Goal: Task Accomplishment & Management: Use online tool/utility

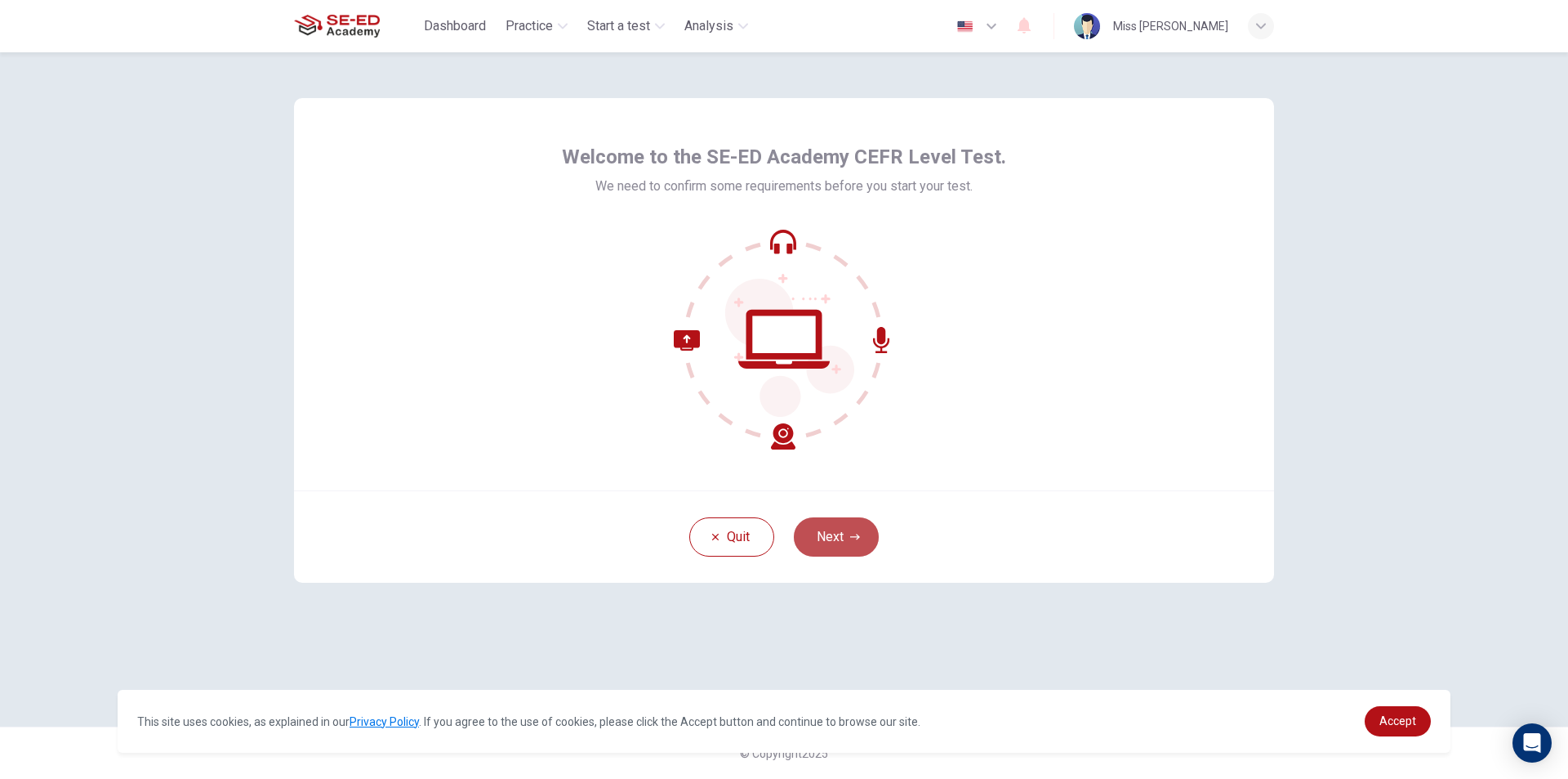
click at [869, 534] on button "Next" at bounding box center [837, 536] width 85 height 39
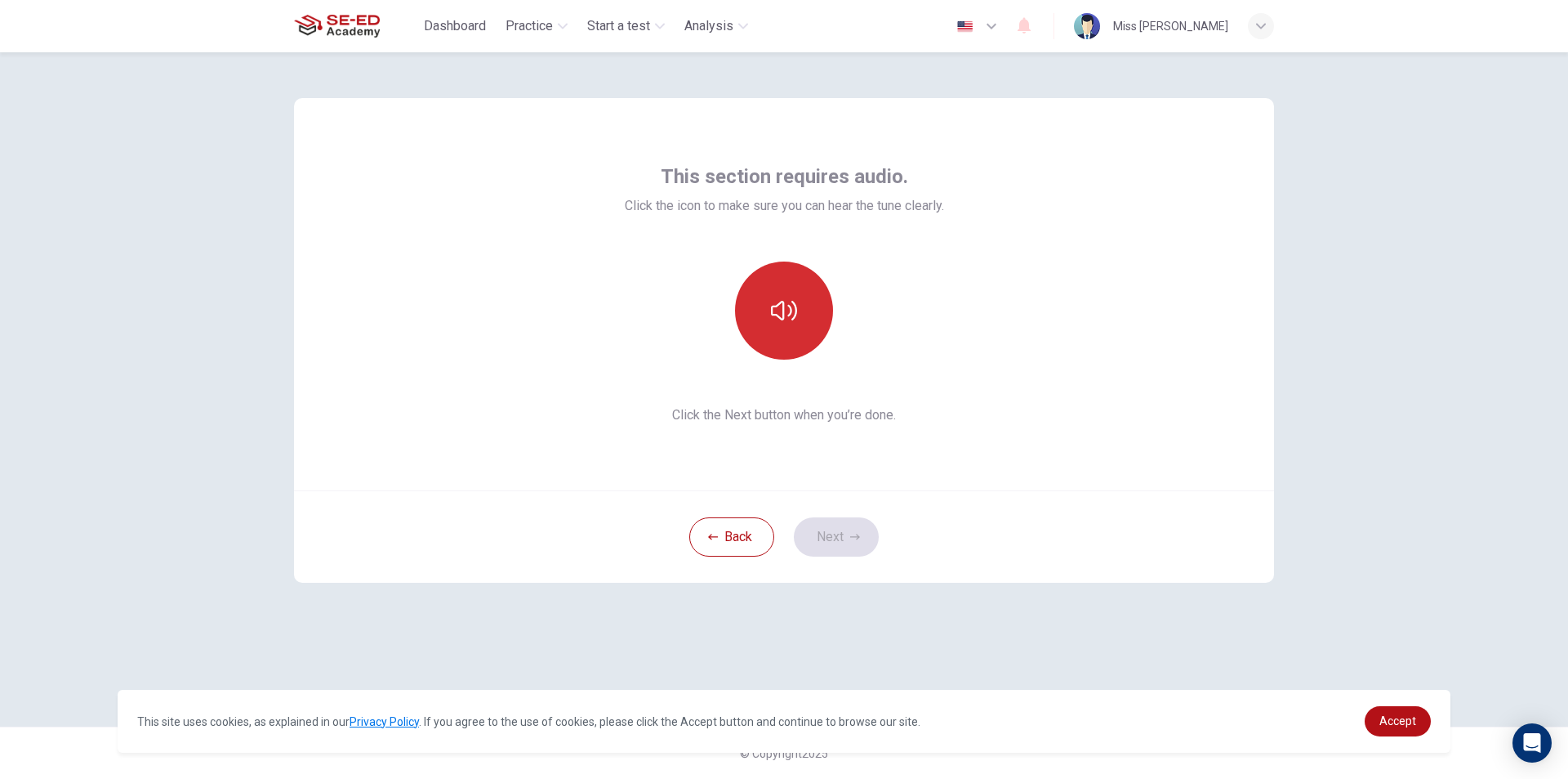
drag, startPoint x: 732, startPoint y: 304, endPoint x: 757, endPoint y: 310, distance: 25.7
click at [737, 307] on div at bounding box center [784, 311] width 176 height 98
click at [767, 341] on button "button" at bounding box center [784, 311] width 98 height 98
click at [857, 531] on button "Next" at bounding box center [837, 536] width 85 height 39
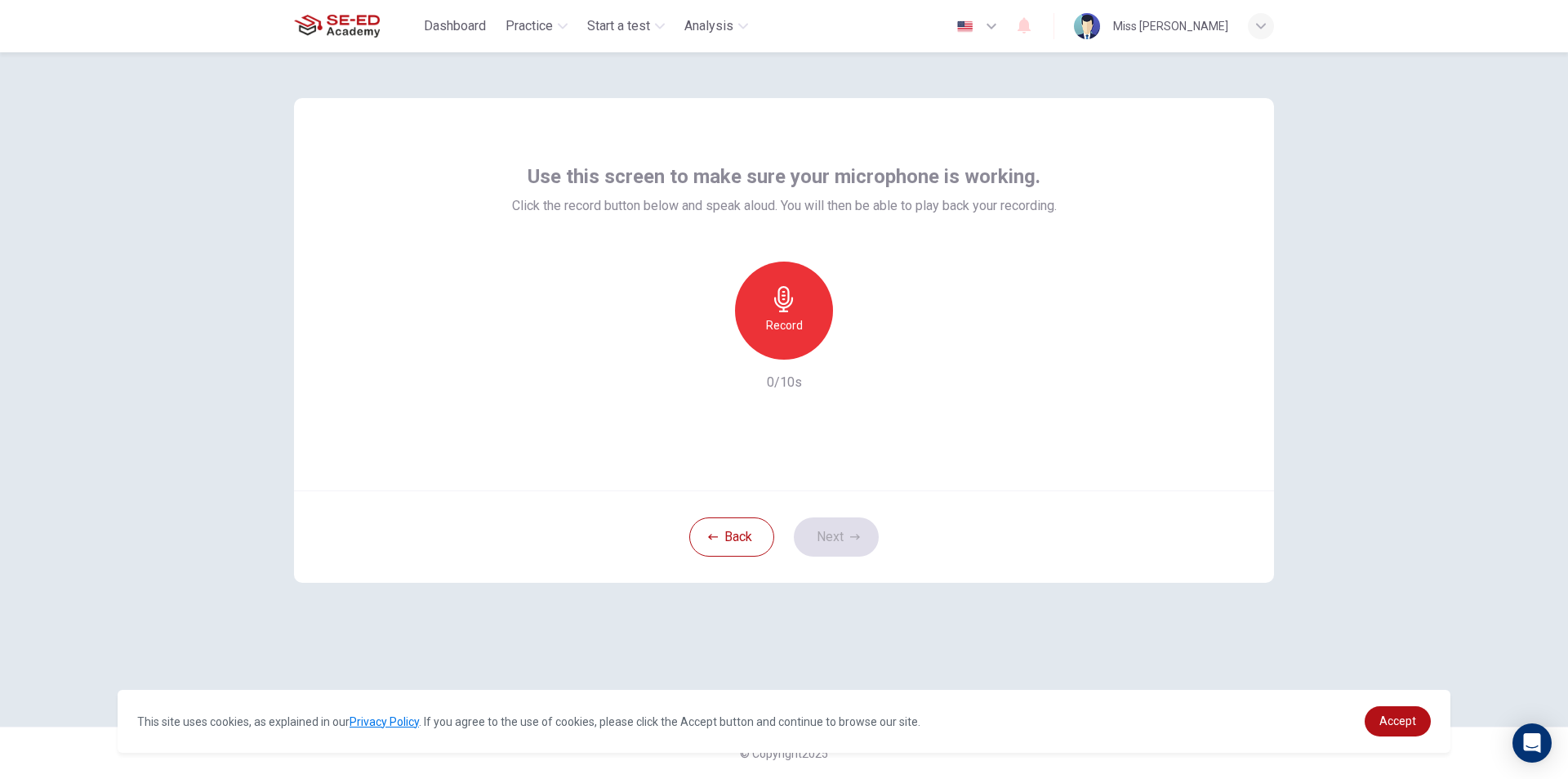
click at [795, 313] on div "Record" at bounding box center [784, 311] width 98 height 98
click at [863, 344] on icon "button" at bounding box center [859, 346] width 16 height 16
click at [792, 325] on h6 "Record" at bounding box center [784, 325] width 37 height 20
click at [866, 353] on icon "button" at bounding box center [859, 346] width 16 height 16
click at [719, 353] on div "button" at bounding box center [709, 346] width 26 height 26
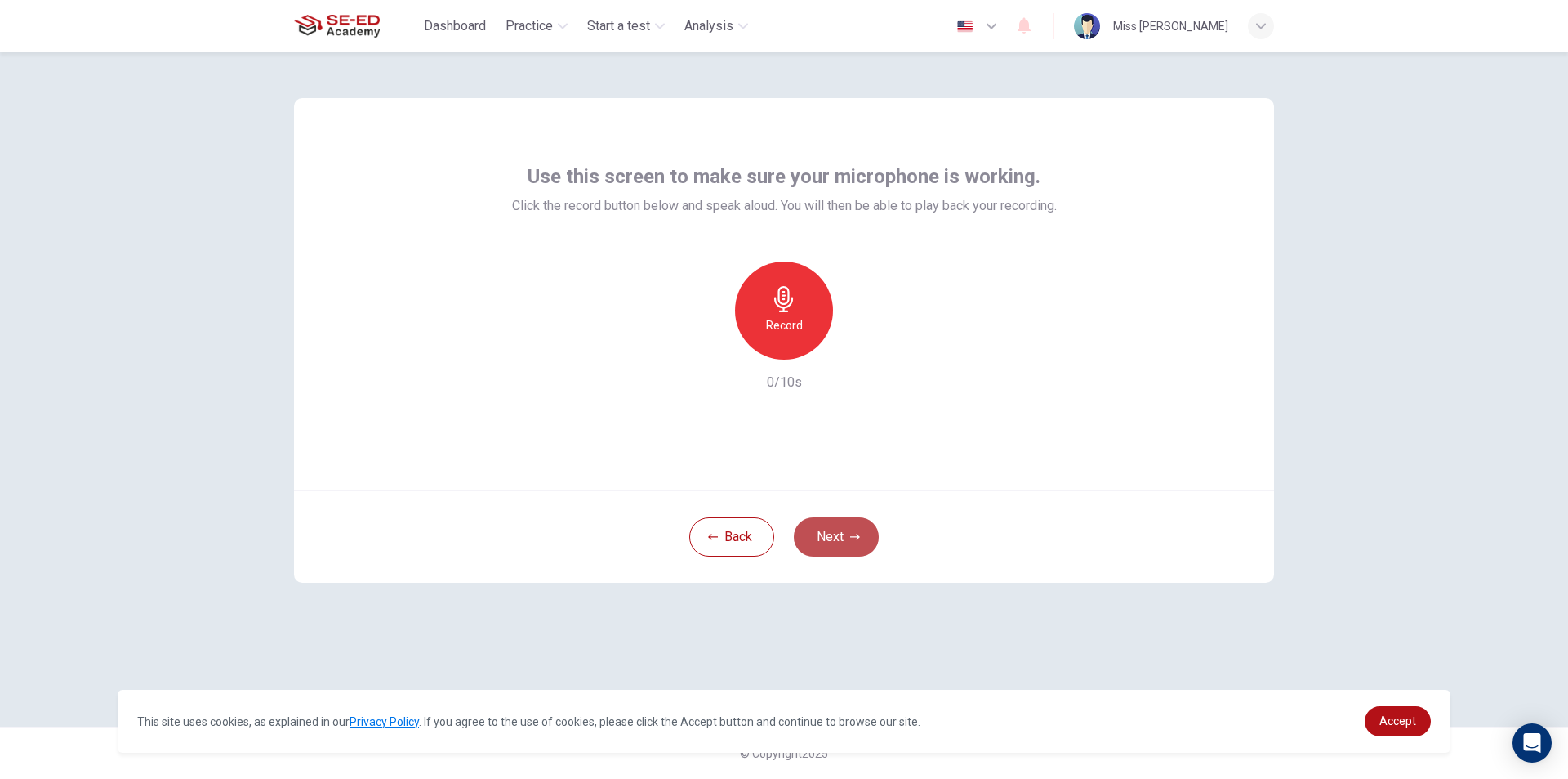
click at [850, 539] on icon "button" at bounding box center [855, 536] width 9 height 10
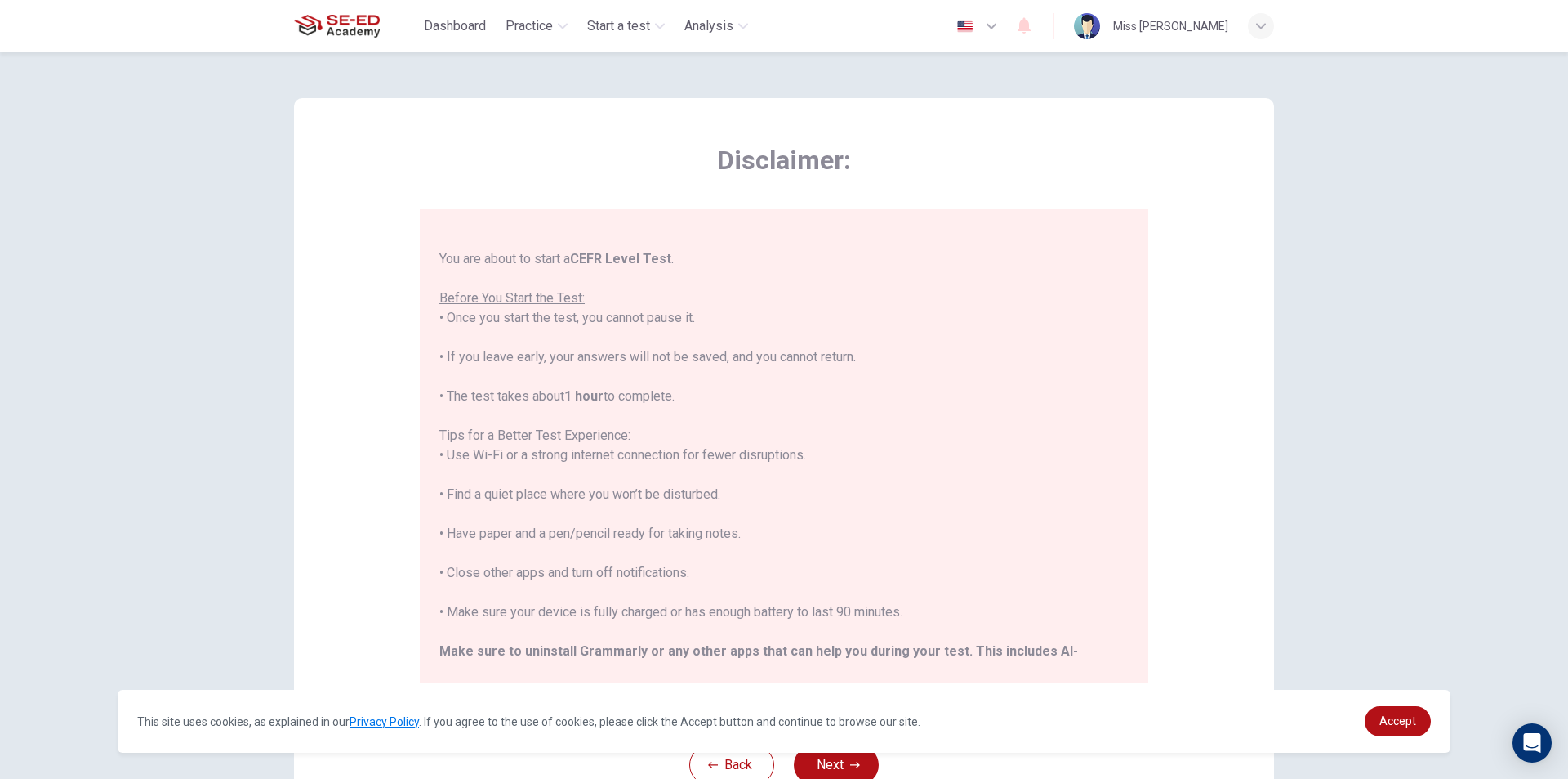
scroll to position [156, 0]
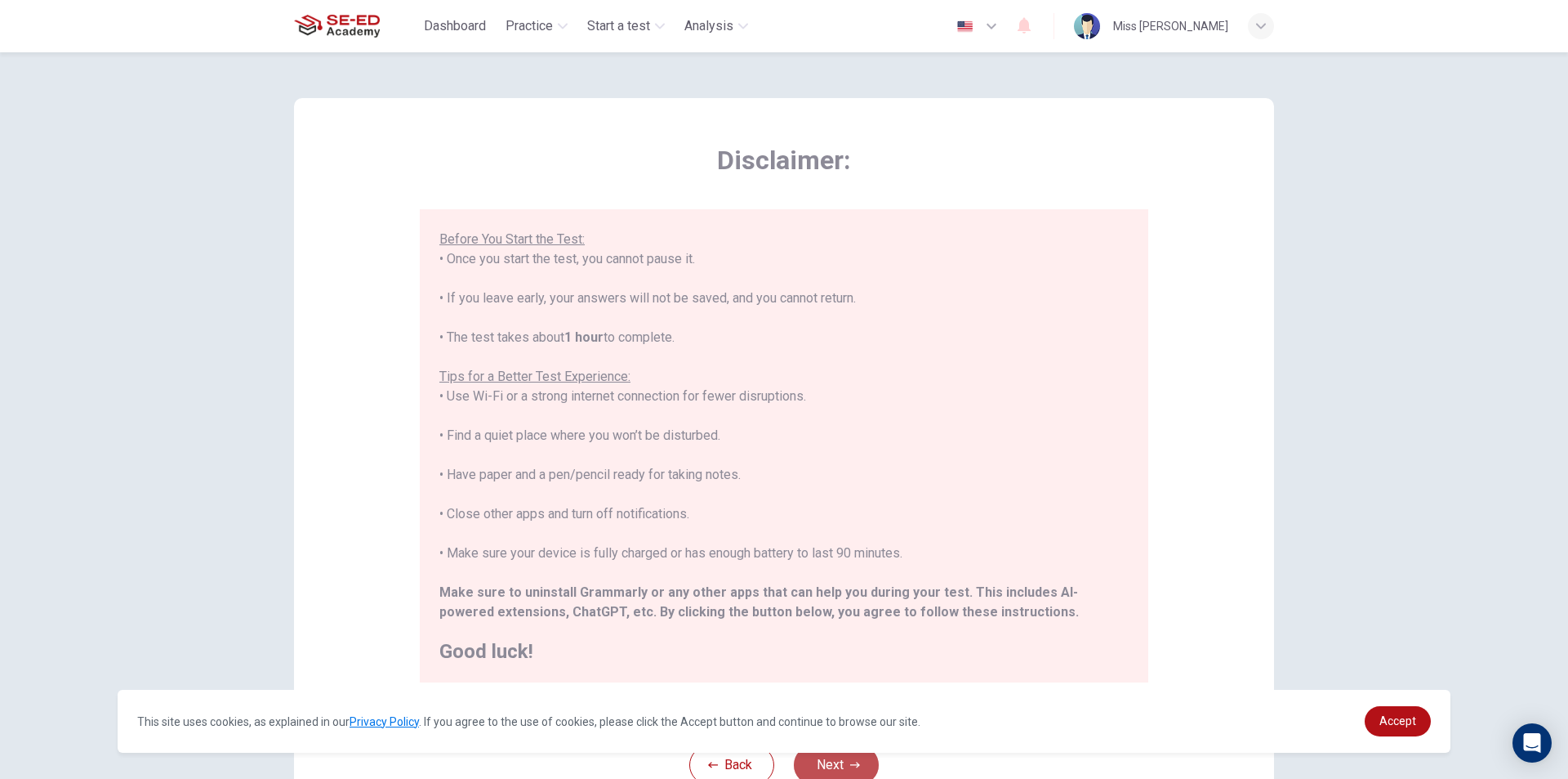
click at [819, 771] on button "Next" at bounding box center [837, 764] width 85 height 39
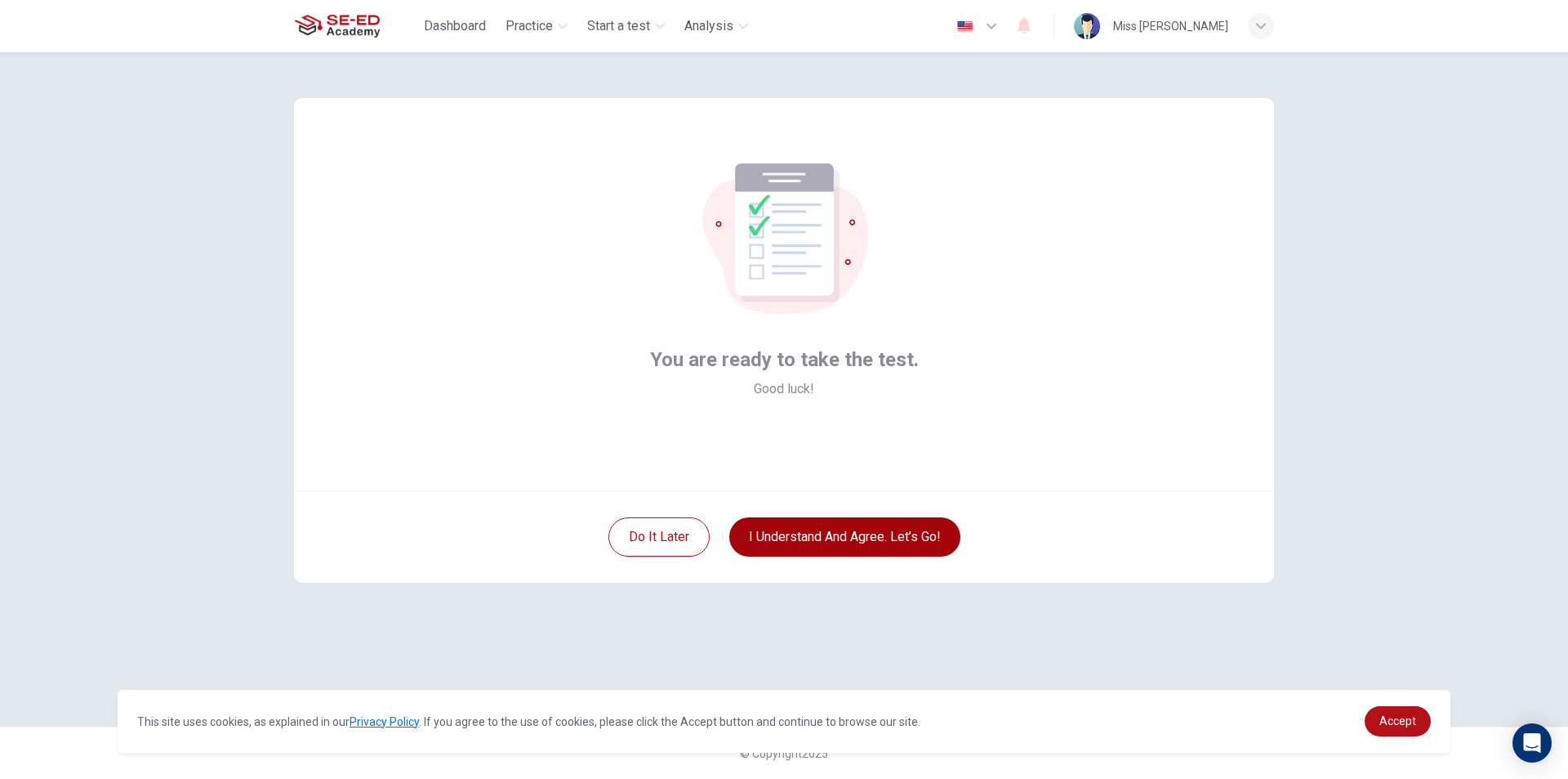
click at [854, 544] on button "I understand and agree. Let’s go!" at bounding box center [845, 536] width 231 height 39
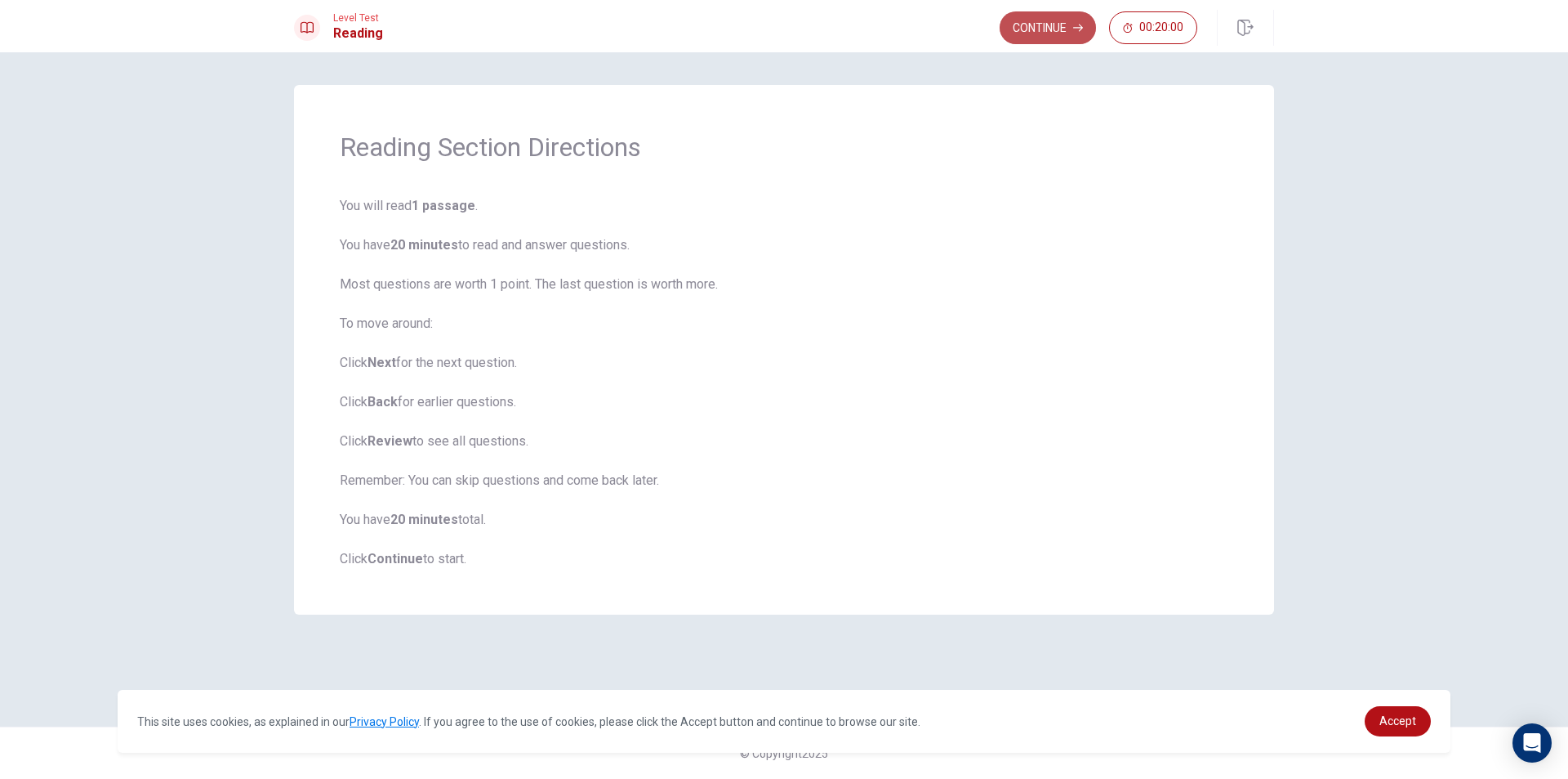
click at [1039, 31] on button "Continue" at bounding box center [1048, 28] width 97 height 33
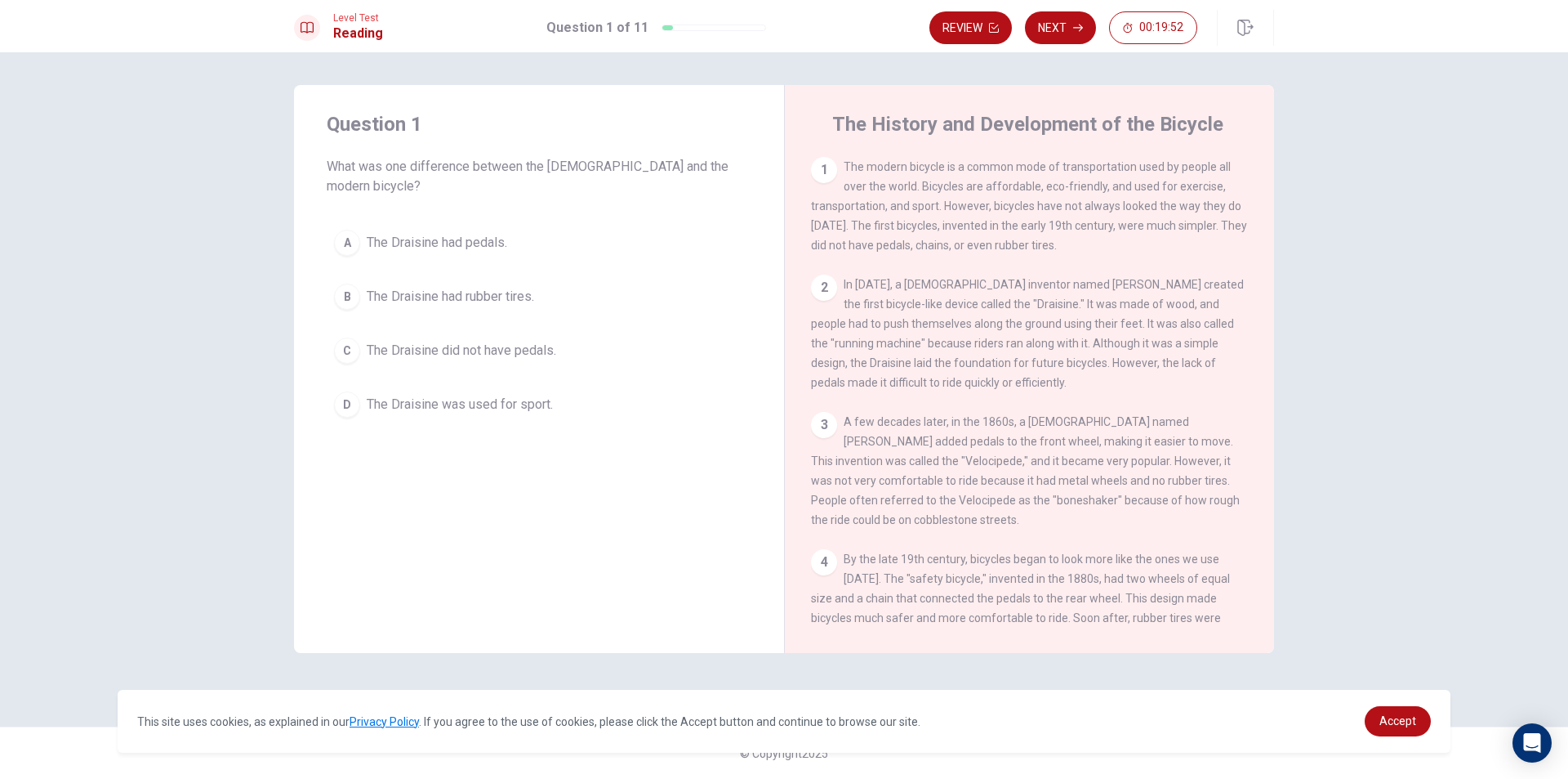
drag, startPoint x: 551, startPoint y: 168, endPoint x: 679, endPoint y: 172, distance: 128.1
click at [679, 172] on span "What was one difference between the [DEMOGRAPHIC_DATA] and the modern bicycle?" at bounding box center [539, 176] width 425 height 39
drag, startPoint x: 661, startPoint y: 173, endPoint x: 765, endPoint y: 176, distance: 104.0
click at [765, 176] on div "Question 1 What was one difference between the [DEMOGRAPHIC_DATA] and the moder…" at bounding box center [540, 268] width 490 height 366
drag, startPoint x: 917, startPoint y: 164, endPoint x: 1217, endPoint y: 166, distance: 300.0
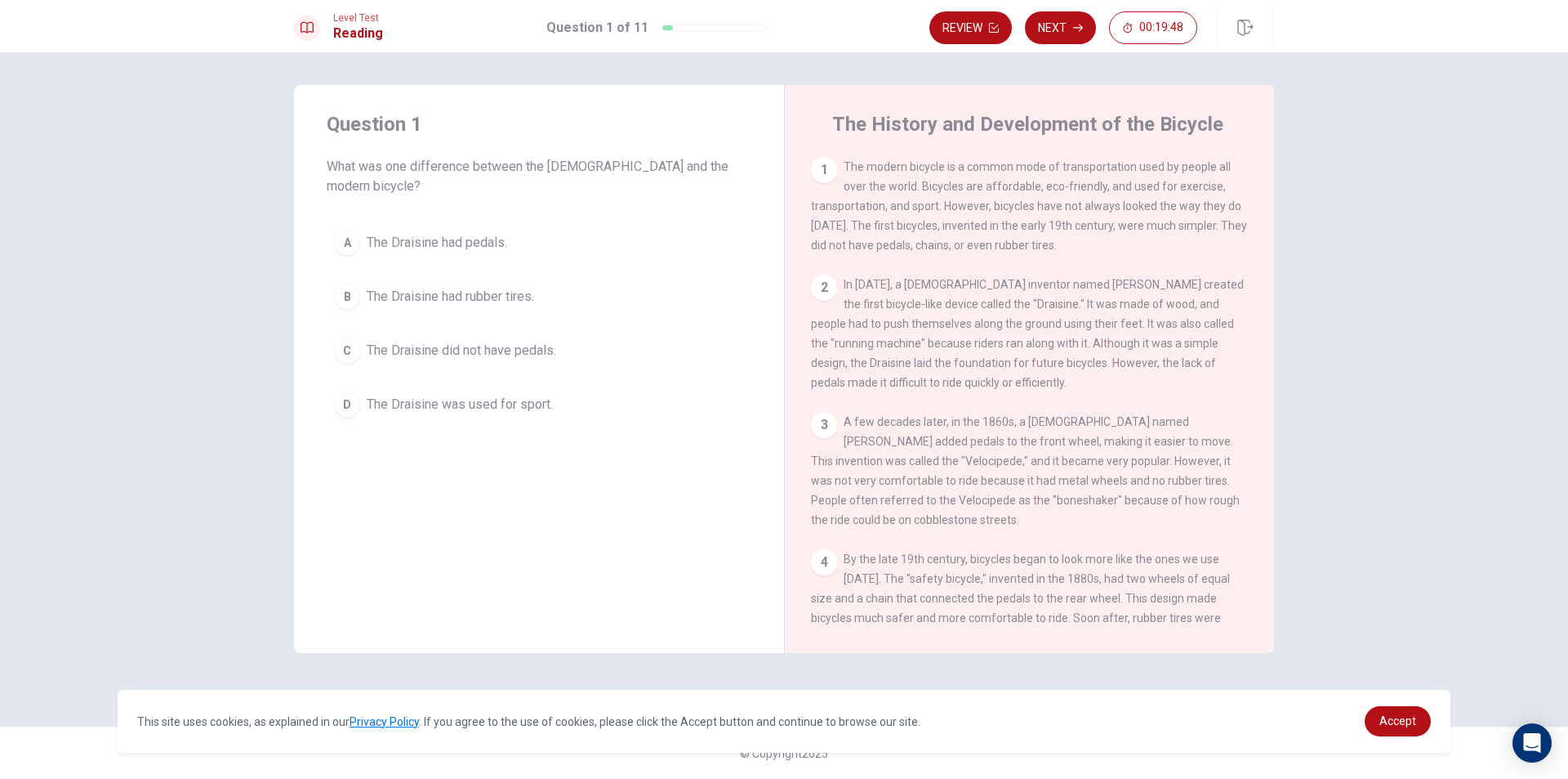
click at [1228, 162] on div "1 The modern bicycle is a common mode of transportation used by people all over…" at bounding box center [1029, 206] width 438 height 98
drag, startPoint x: 842, startPoint y: 202, endPoint x: 1190, endPoint y: 206, distance: 348.0
click at [1190, 206] on span "The modern bicycle is a common mode of transportation used by people all over t…" at bounding box center [1028, 206] width 436 height 92
drag, startPoint x: 844, startPoint y: 307, endPoint x: 1159, endPoint y: 235, distance: 323.1
click at [1207, 293] on span "In [DATE], a [DEMOGRAPHIC_DATA] inventor named [PERSON_NAME] created the first …" at bounding box center [1027, 333] width 433 height 111
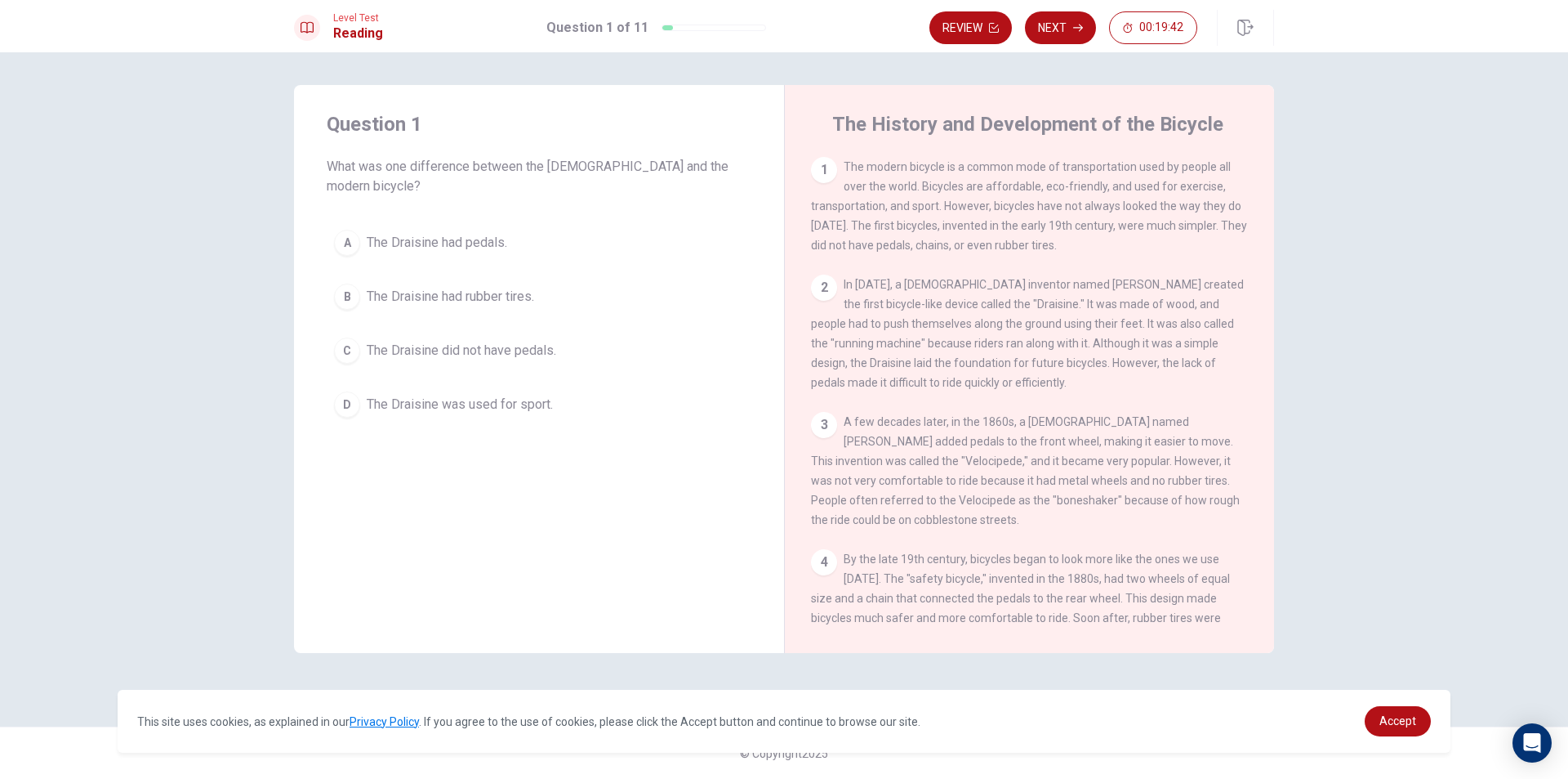
drag, startPoint x: 915, startPoint y: 193, endPoint x: 1117, endPoint y: 175, distance: 202.8
click at [1052, 192] on span "The modern bicycle is a common mode of transportation used by people all over t…" at bounding box center [1028, 206] width 436 height 92
click at [1189, 152] on div "The History and Development of the Bicycle 1 The modern bicycle is a common mod…" at bounding box center [1029, 369] width 490 height 568
drag, startPoint x: 1097, startPoint y: 185, endPoint x: 832, endPoint y: 224, distance: 267.9
click at [877, 223] on span "The modern bicycle is a common mode of transportation used by people all over t…" at bounding box center [1028, 206] width 436 height 92
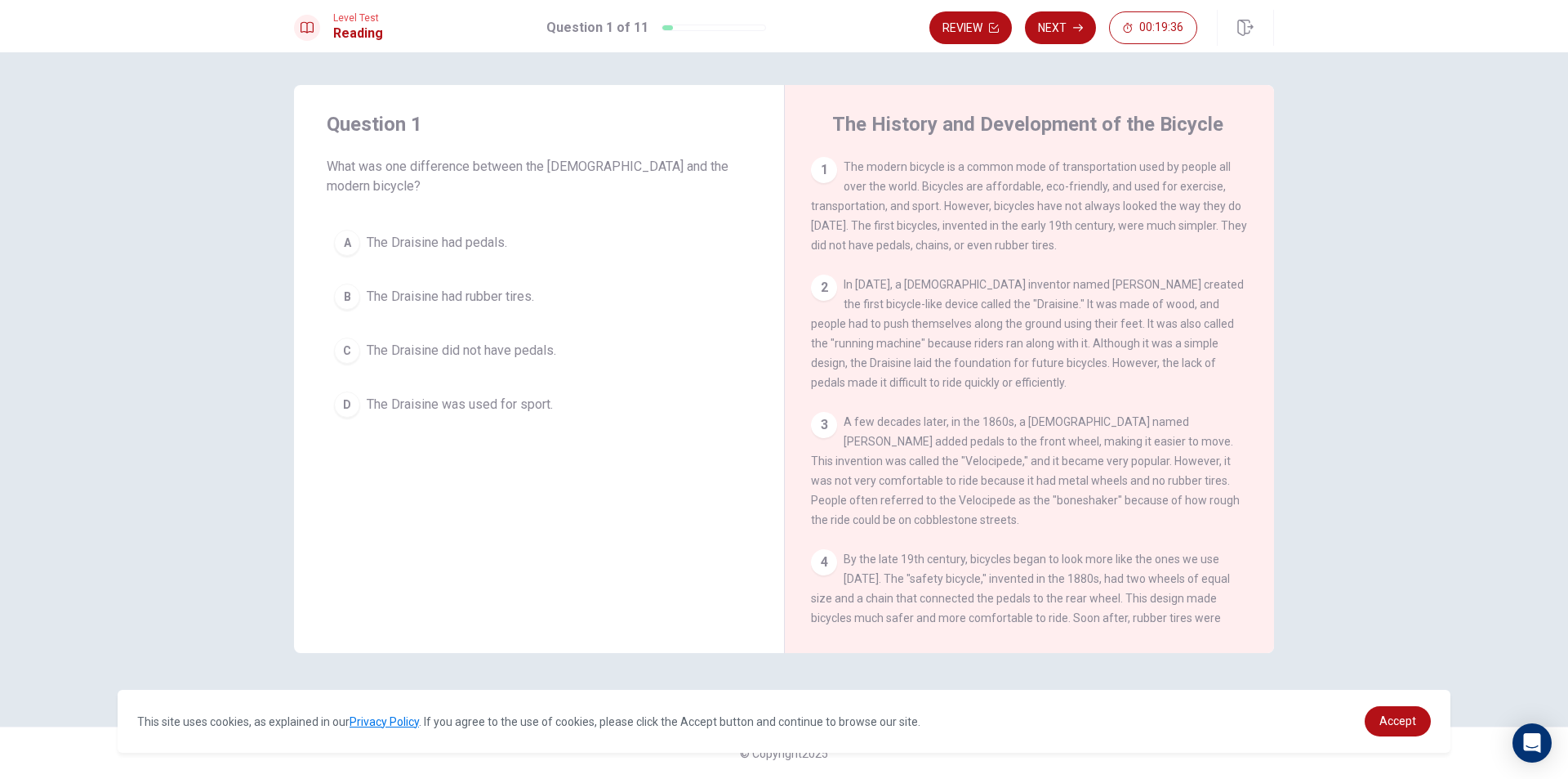
drag, startPoint x: 832, startPoint y: 224, endPoint x: 1223, endPoint y: 212, distance: 391.2
click at [1223, 212] on span "The modern bicycle is a common mode of transportation used by people all over t…" at bounding box center [1028, 206] width 436 height 92
drag, startPoint x: 812, startPoint y: 229, endPoint x: 1232, endPoint y: 240, distance: 420.1
click at [1232, 240] on div "1 The modern bicycle is a common mode of transportation used by people all over…" at bounding box center [1029, 206] width 438 height 98
drag, startPoint x: 822, startPoint y: 250, endPoint x: 1053, endPoint y: 245, distance: 231.1
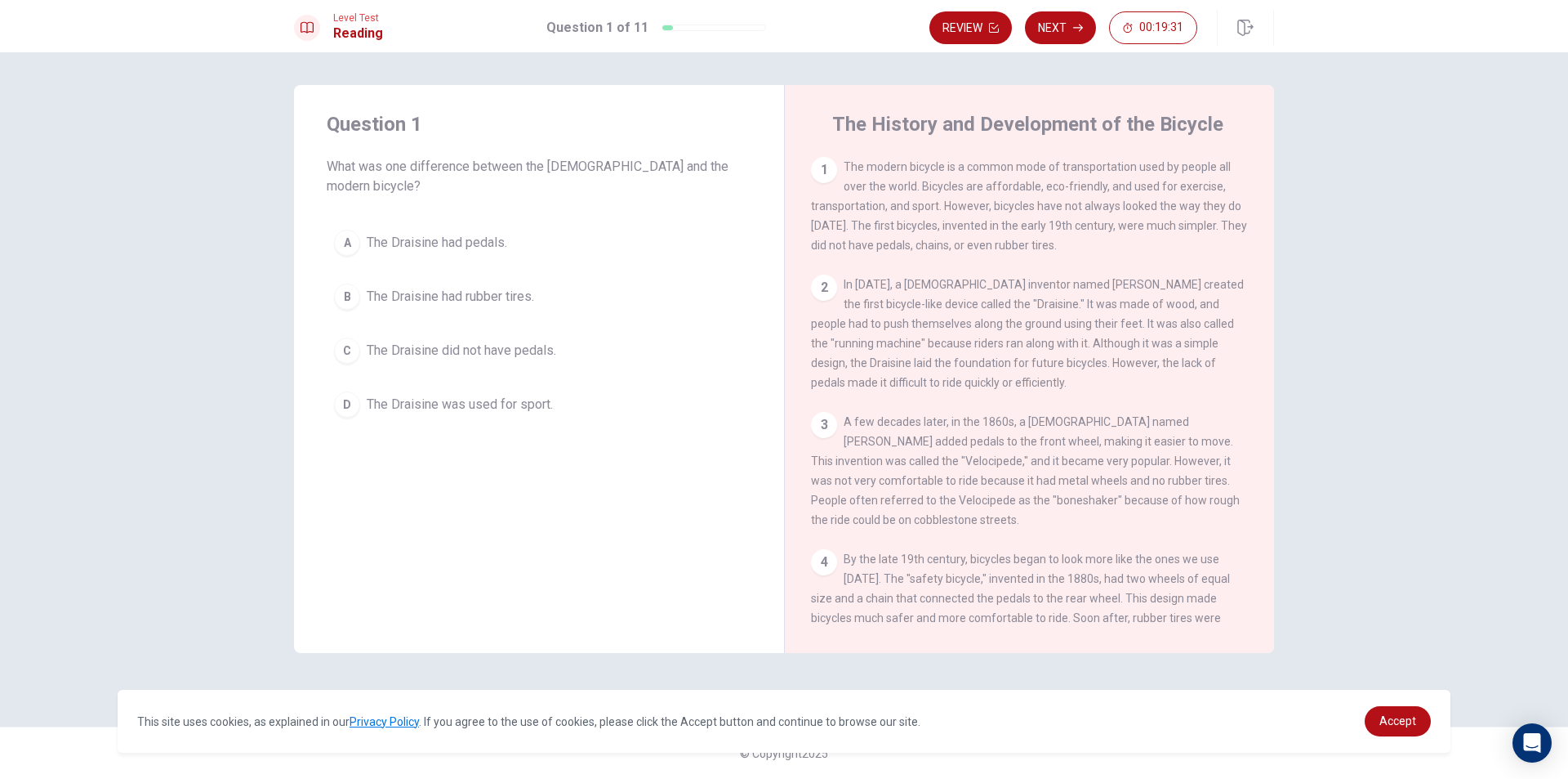
click at [1053, 245] on span "The modern bicycle is a common mode of transportation used by people all over t…" at bounding box center [1028, 206] width 436 height 92
drag, startPoint x: 1010, startPoint y: 296, endPoint x: 997, endPoint y: 298, distance: 13.2
click at [1004, 296] on div "2 In [DATE], a [DEMOGRAPHIC_DATA] inventor named [PERSON_NAME] created the firs…" at bounding box center [1029, 333] width 438 height 117
drag, startPoint x: 932, startPoint y: 298, endPoint x: 1143, endPoint y: 323, distance: 212.5
click at [1192, 321] on div "2 In [DATE], a [DEMOGRAPHIC_DATA] inventor named [PERSON_NAME] created the firs…" at bounding box center [1029, 333] width 438 height 117
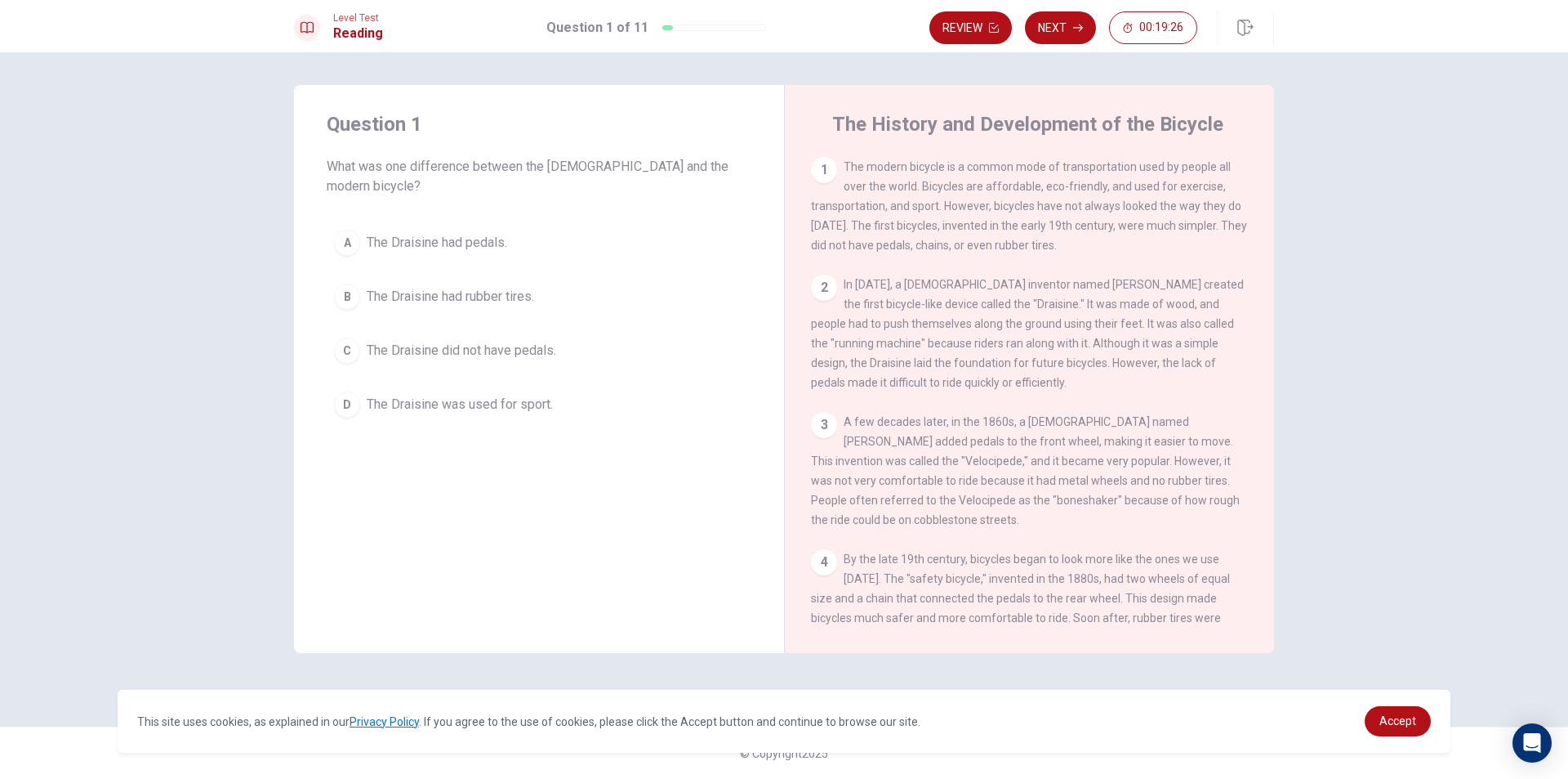
drag, startPoint x: 1110, startPoint y: 320, endPoint x: 913, endPoint y: 306, distance: 197.5
click at [1067, 315] on div "2 In [DATE], a [DEMOGRAPHIC_DATA] inventor named [PERSON_NAME] created the firs…" at bounding box center [1029, 333] width 438 height 117
drag, startPoint x: 846, startPoint y: 329, endPoint x: 983, endPoint y: 339, distance: 137.4
click at [981, 339] on div "2 In [DATE], a [DEMOGRAPHIC_DATA] inventor named [PERSON_NAME] created the firs…" at bounding box center [1029, 333] width 438 height 117
drag, startPoint x: 1001, startPoint y: 339, endPoint x: 1168, endPoint y: 337, distance: 167.0
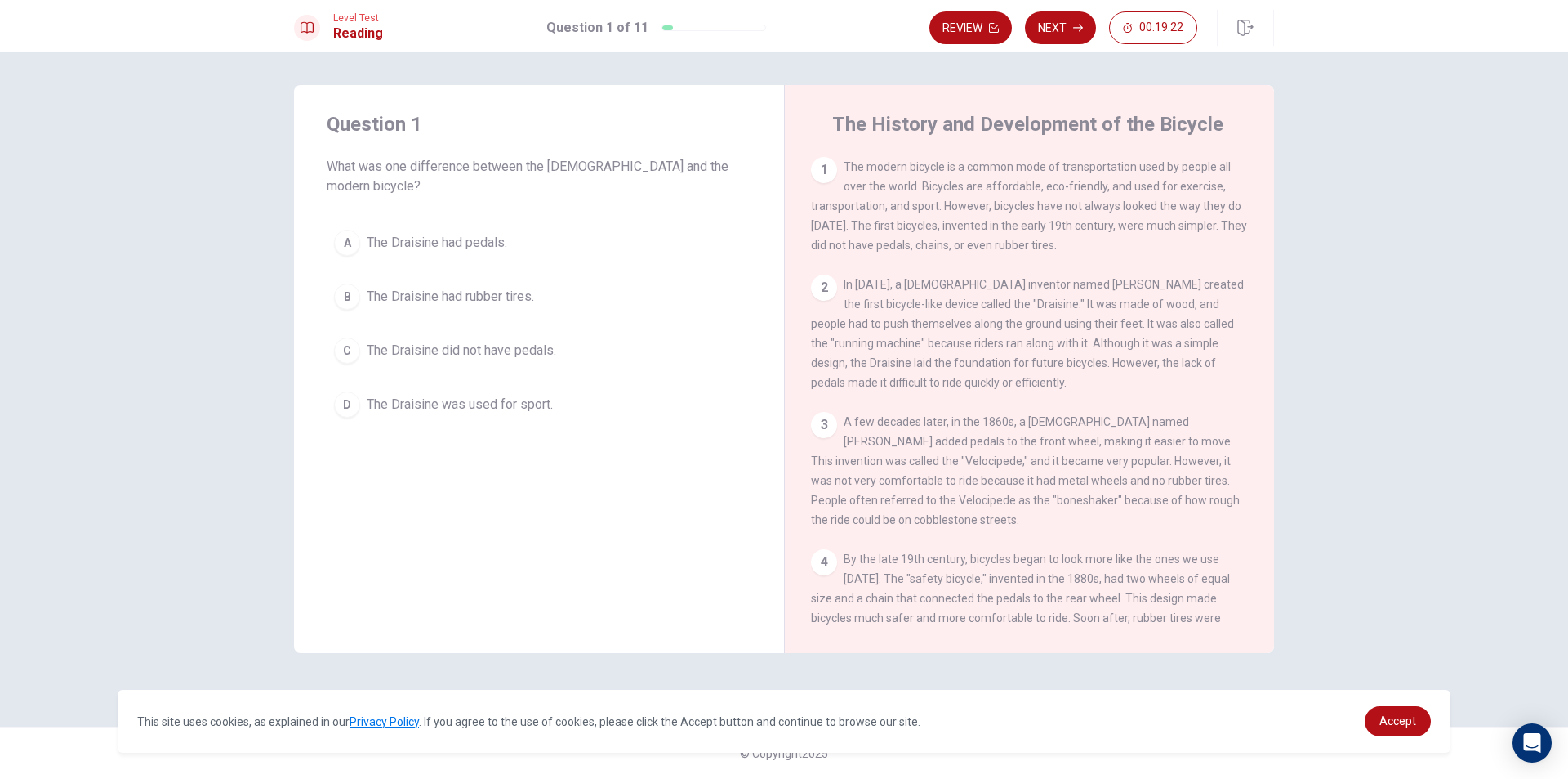
click at [1168, 337] on div "2 In [DATE], a [DEMOGRAPHIC_DATA] inventor named [PERSON_NAME] created the firs…" at bounding box center [1029, 333] width 438 height 117
drag, startPoint x: 888, startPoint y: 345, endPoint x: 1179, endPoint y: 364, distance: 291.6
click at [1179, 364] on span "In [DATE], a [DEMOGRAPHIC_DATA] inventor named [PERSON_NAME] created the first …" at bounding box center [1027, 333] width 433 height 111
drag, startPoint x: 793, startPoint y: 364, endPoint x: 1038, endPoint y: 371, distance: 245.1
click at [1031, 371] on div "The History and Development of the Bicycle 1 The modern bicycle is a common mod…" at bounding box center [1029, 369] width 490 height 568
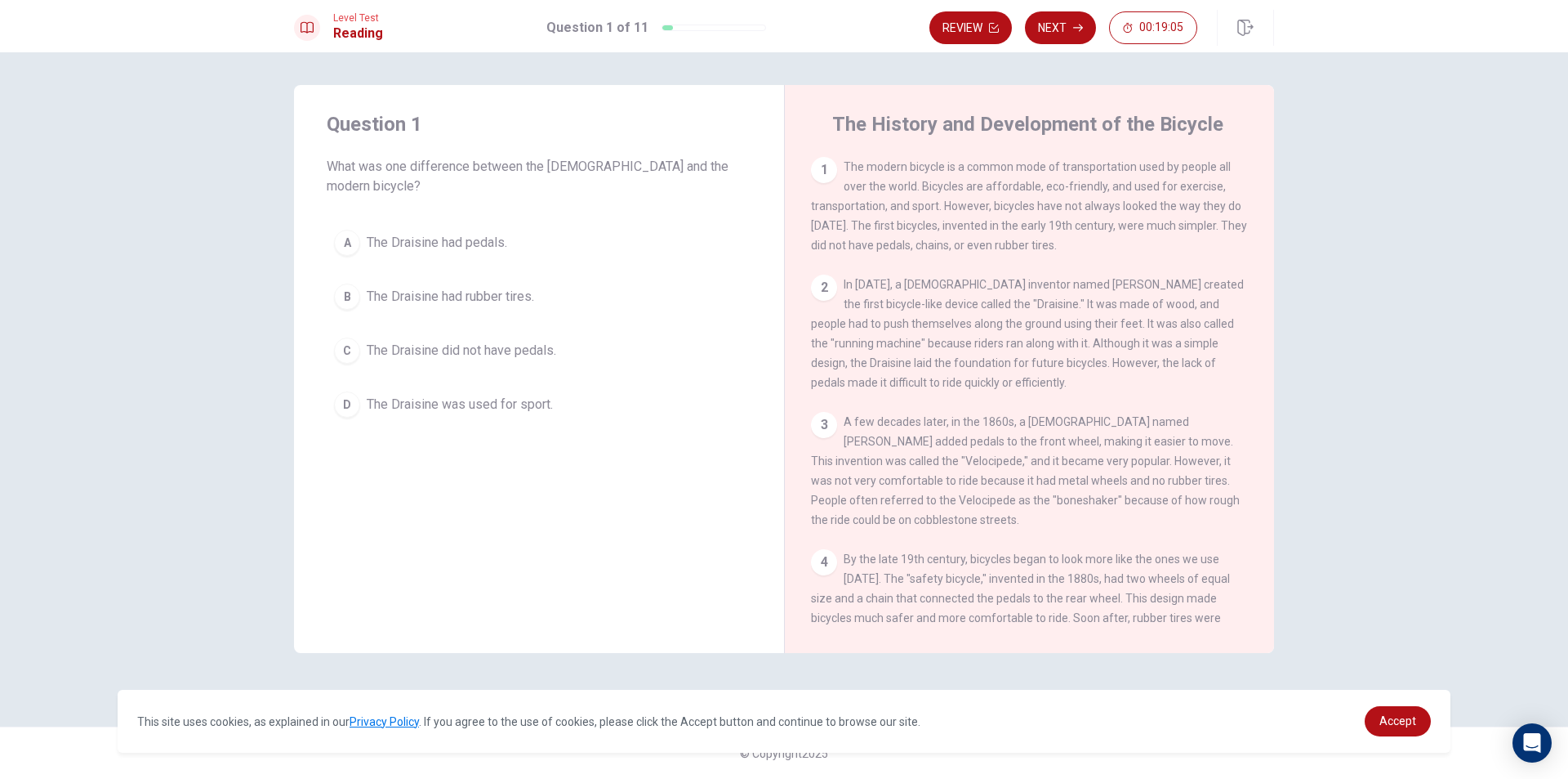
drag, startPoint x: 814, startPoint y: 387, endPoint x: 980, endPoint y: 392, distance: 166.1
click at [980, 389] on span "In [DATE], a [DEMOGRAPHIC_DATA] inventor named [PERSON_NAME] created the first …" at bounding box center [1027, 333] width 433 height 111
click at [362, 226] on button "A The Draisine had pedals." at bounding box center [539, 242] width 425 height 41
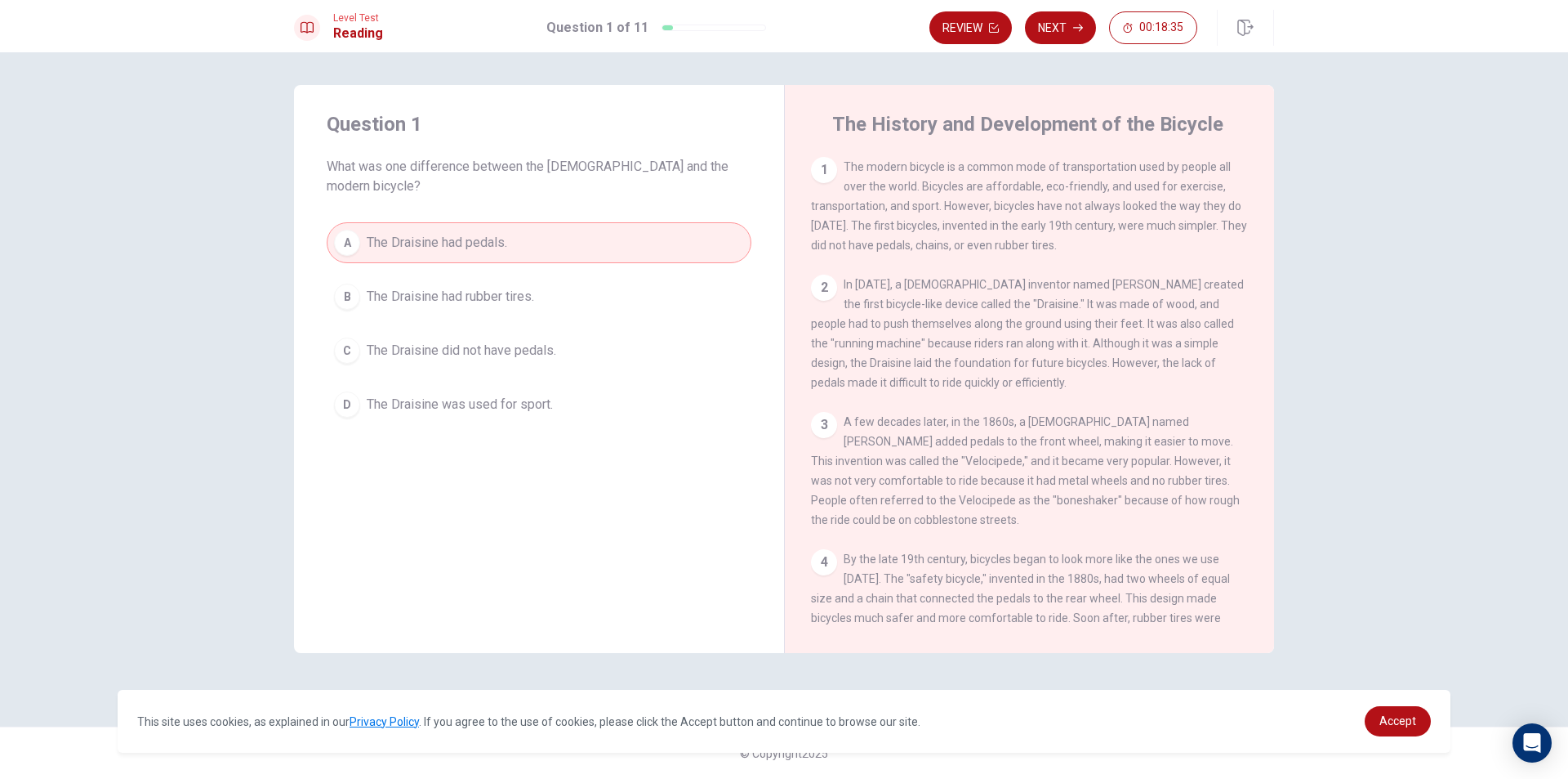
drag, startPoint x: 1073, startPoint y: 344, endPoint x: 1152, endPoint y: 345, distance: 79.0
click at [1152, 345] on span "In [DATE], a [DEMOGRAPHIC_DATA] inventor named [PERSON_NAME] created the first …" at bounding box center [1027, 333] width 433 height 111
drag, startPoint x: 1158, startPoint y: 331, endPoint x: 907, endPoint y: 357, distance: 252.3
click at [907, 357] on div "2 In [DATE], a [DEMOGRAPHIC_DATA] inventor named [PERSON_NAME] created the firs…" at bounding box center [1029, 333] width 438 height 117
drag, startPoint x: 907, startPoint y: 357, endPoint x: 1056, endPoint y: 362, distance: 149.1
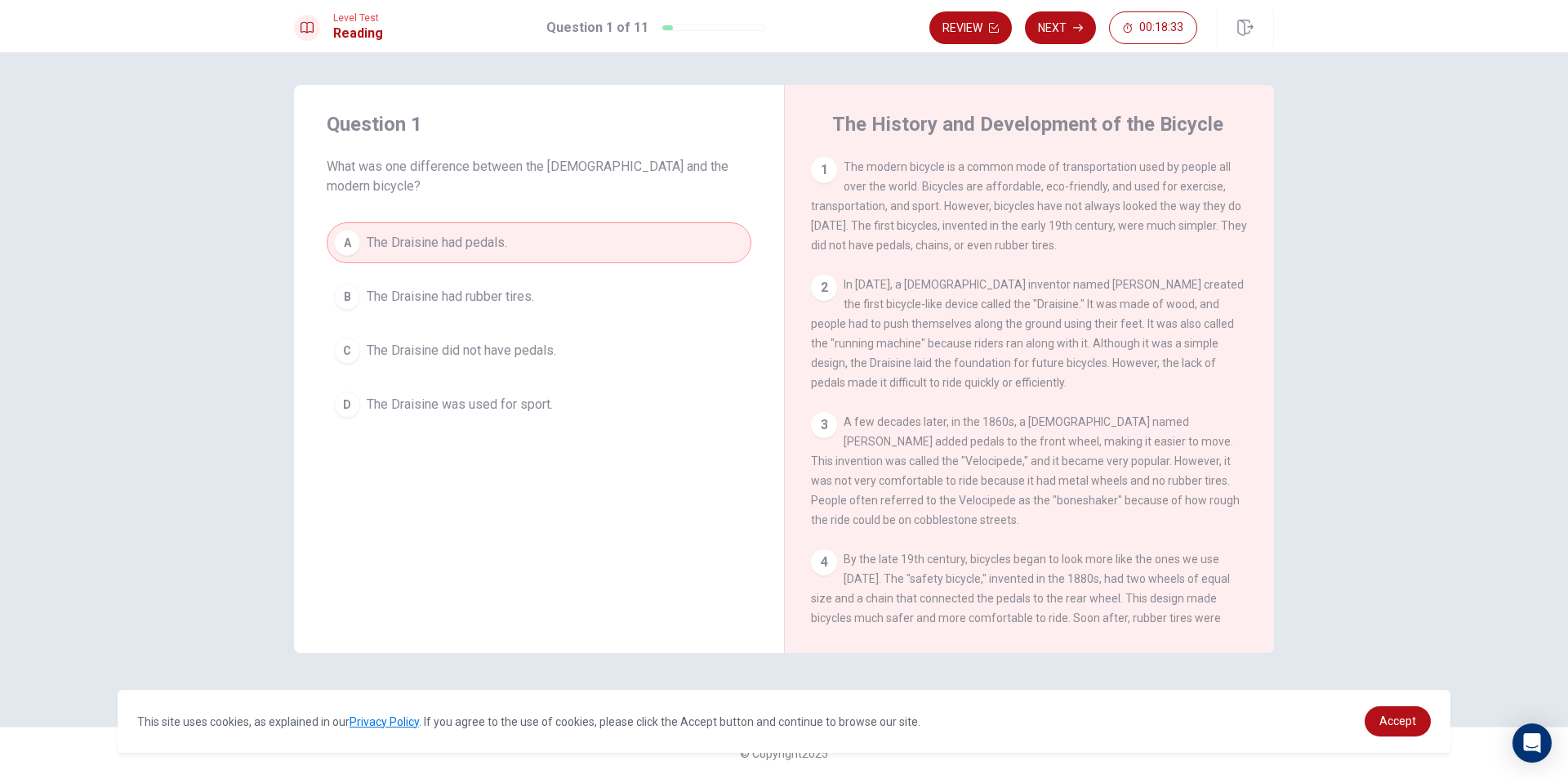
click at [1056, 362] on div "2 In [DATE], a [DEMOGRAPHIC_DATA] inventor named [PERSON_NAME] created the firs…" at bounding box center [1029, 333] width 438 height 117
click at [1063, 25] on button "Next" at bounding box center [1060, 28] width 71 height 33
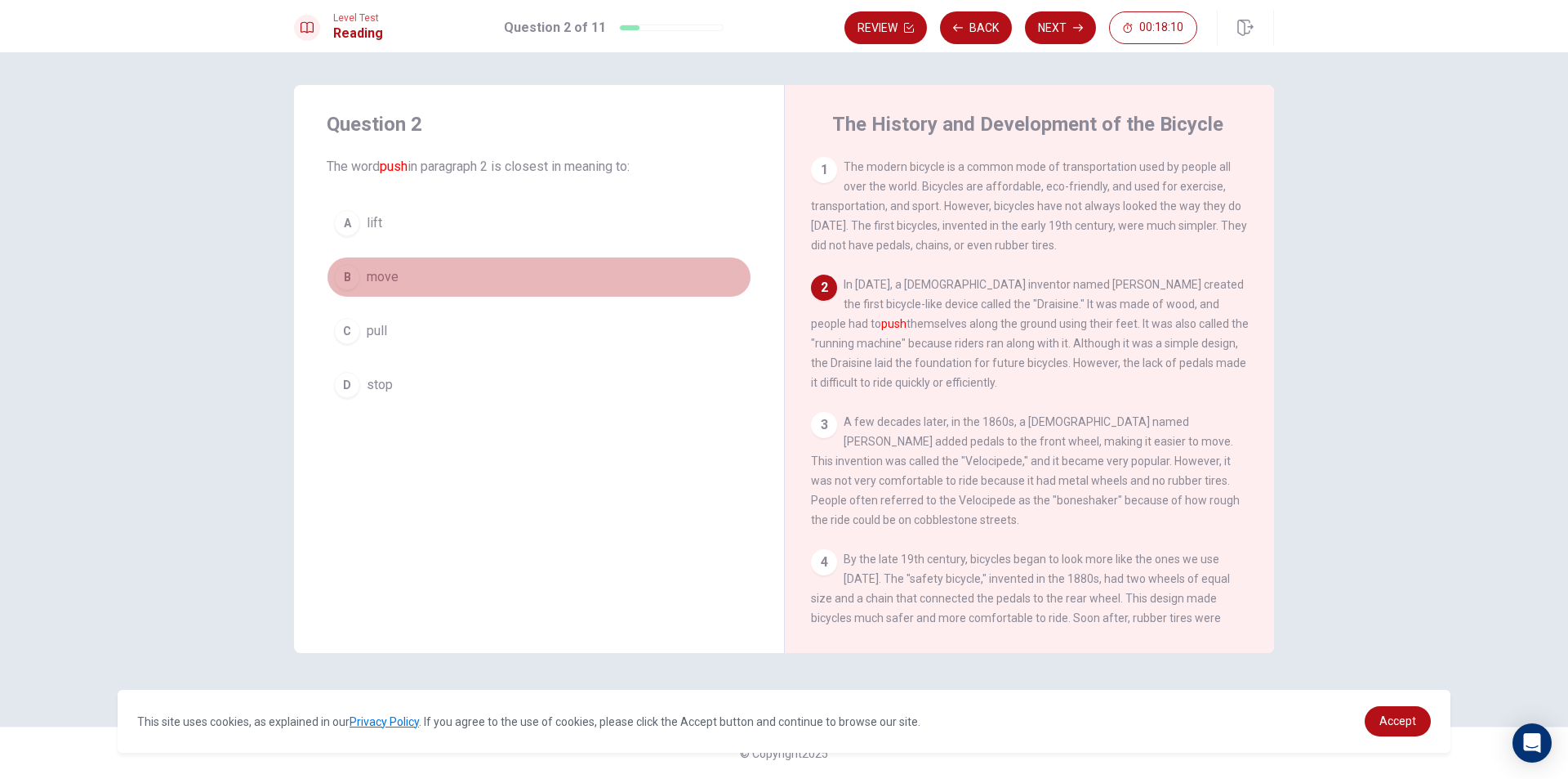
click at [353, 273] on div "B" at bounding box center [347, 277] width 26 height 26
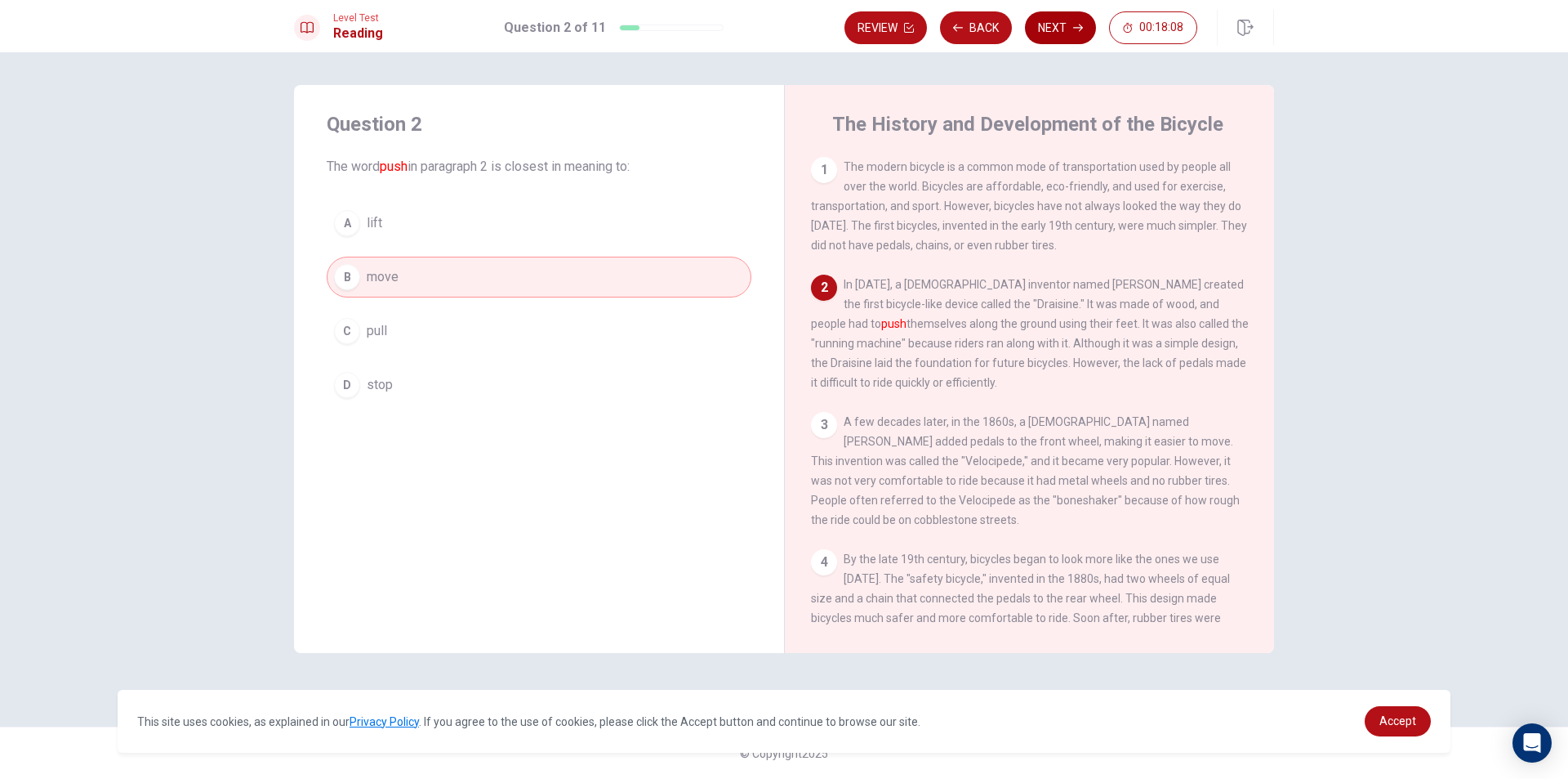
click at [1078, 32] on icon "button" at bounding box center [1078, 27] width 9 height 10
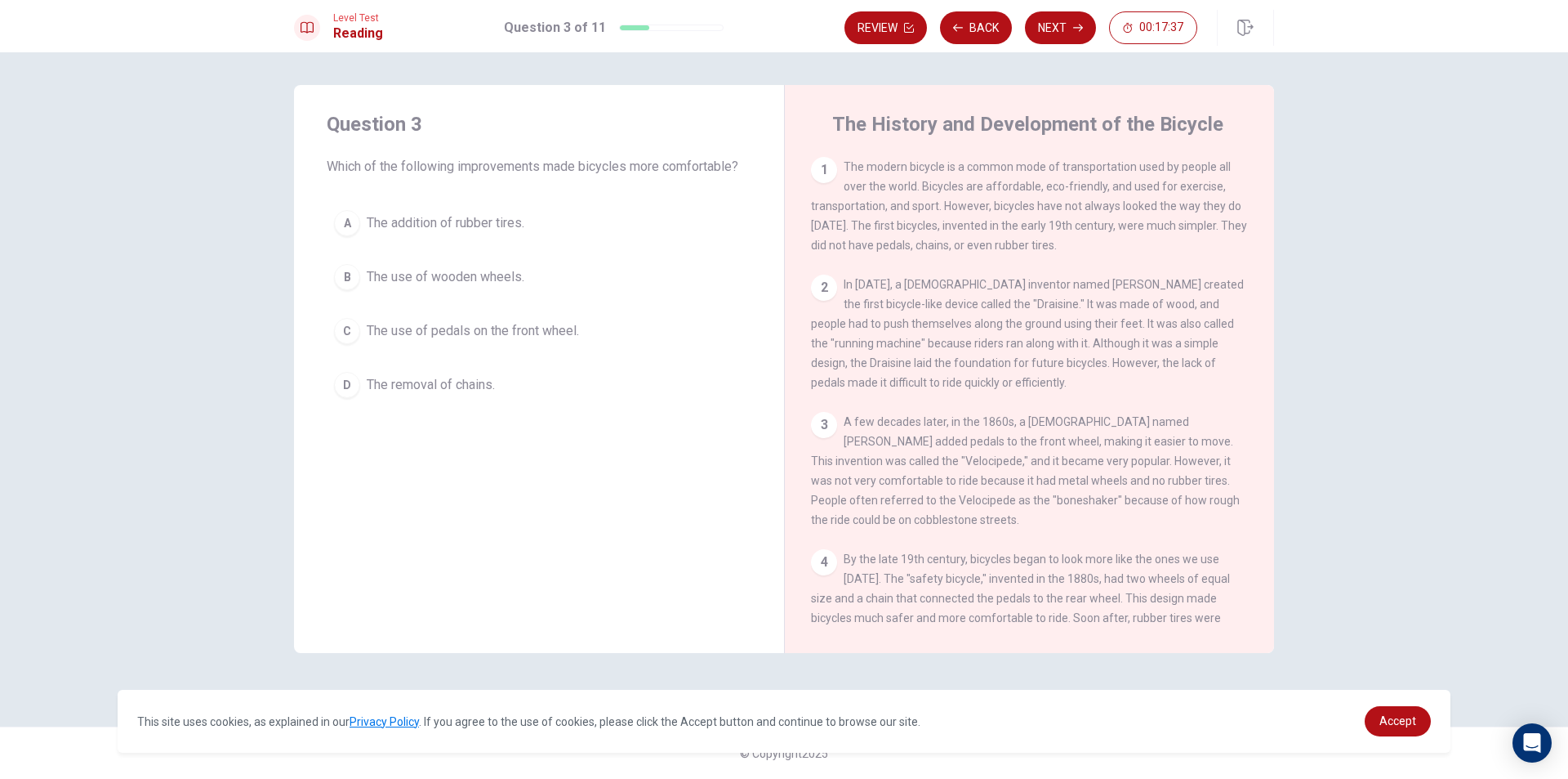
click at [343, 327] on div "C" at bounding box center [347, 331] width 26 height 26
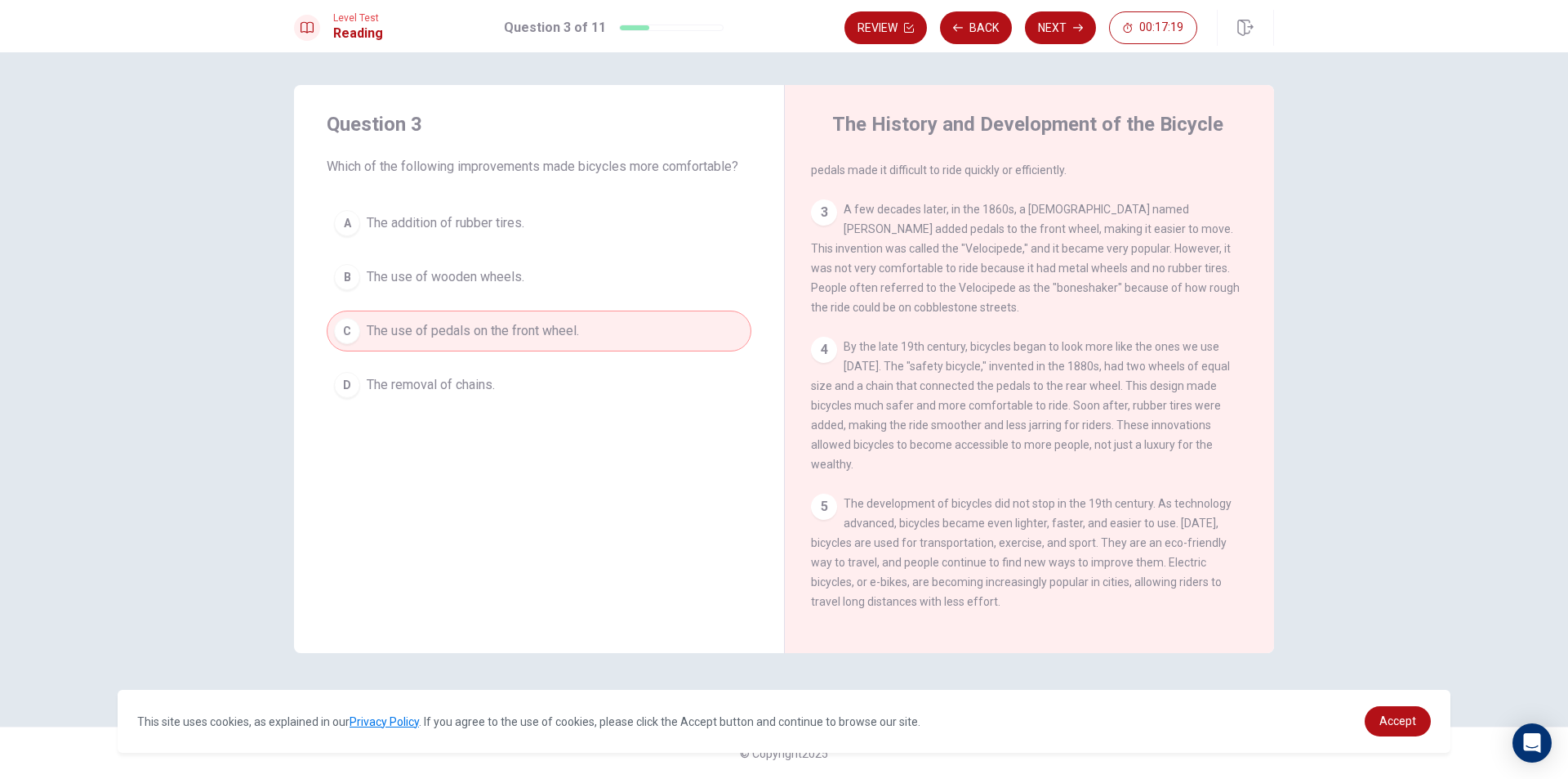
scroll to position [220, 0]
drag, startPoint x: 961, startPoint y: 496, endPoint x: 1149, endPoint y: 521, distance: 189.7
click at [1149, 521] on span "The development of bicycles did not stop in the 19th century. As technology adv…" at bounding box center [1021, 548] width 420 height 111
drag, startPoint x: 964, startPoint y: 515, endPoint x: 1148, endPoint y: 540, distance: 185.7
click at [1148, 540] on span "The development of bicycles did not stop in the 19th century. As technology adv…" at bounding box center [1021, 548] width 420 height 111
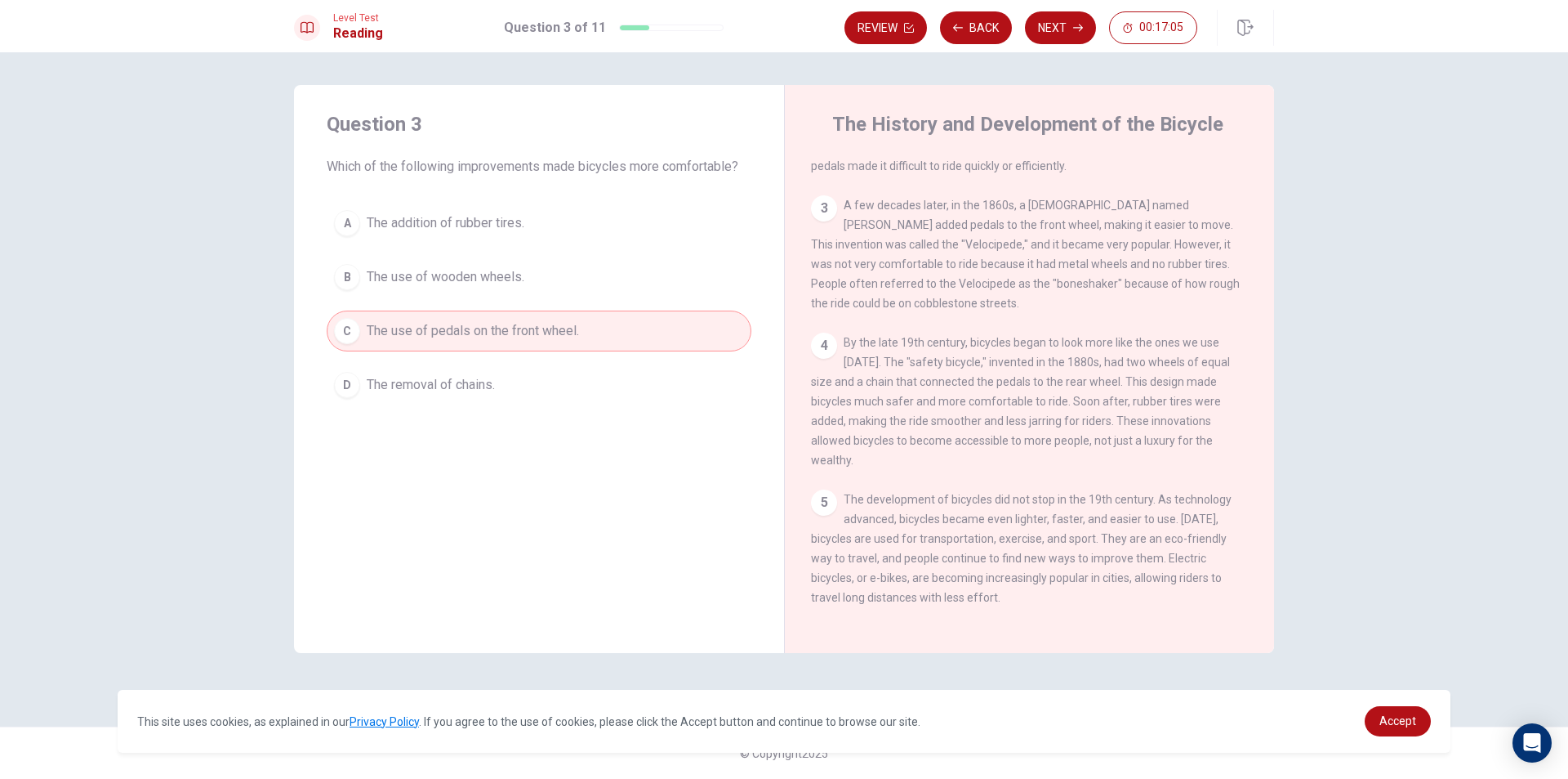
drag, startPoint x: 856, startPoint y: 373, endPoint x: 1097, endPoint y: 411, distance: 244.0
click at [1097, 411] on span "By the late 19th century, bicycles began to look more like the ones we use [DAT…" at bounding box center [1020, 401] width 419 height 130
drag, startPoint x: 994, startPoint y: 385, endPoint x: 1138, endPoint y: 386, distance: 144.0
click at [1138, 386] on div "4 By the late 19th century, bicycles began to look more like the ones we use [D…" at bounding box center [1029, 401] width 438 height 137
click at [475, 381] on span "The removal of chains." at bounding box center [431, 384] width 129 height 20
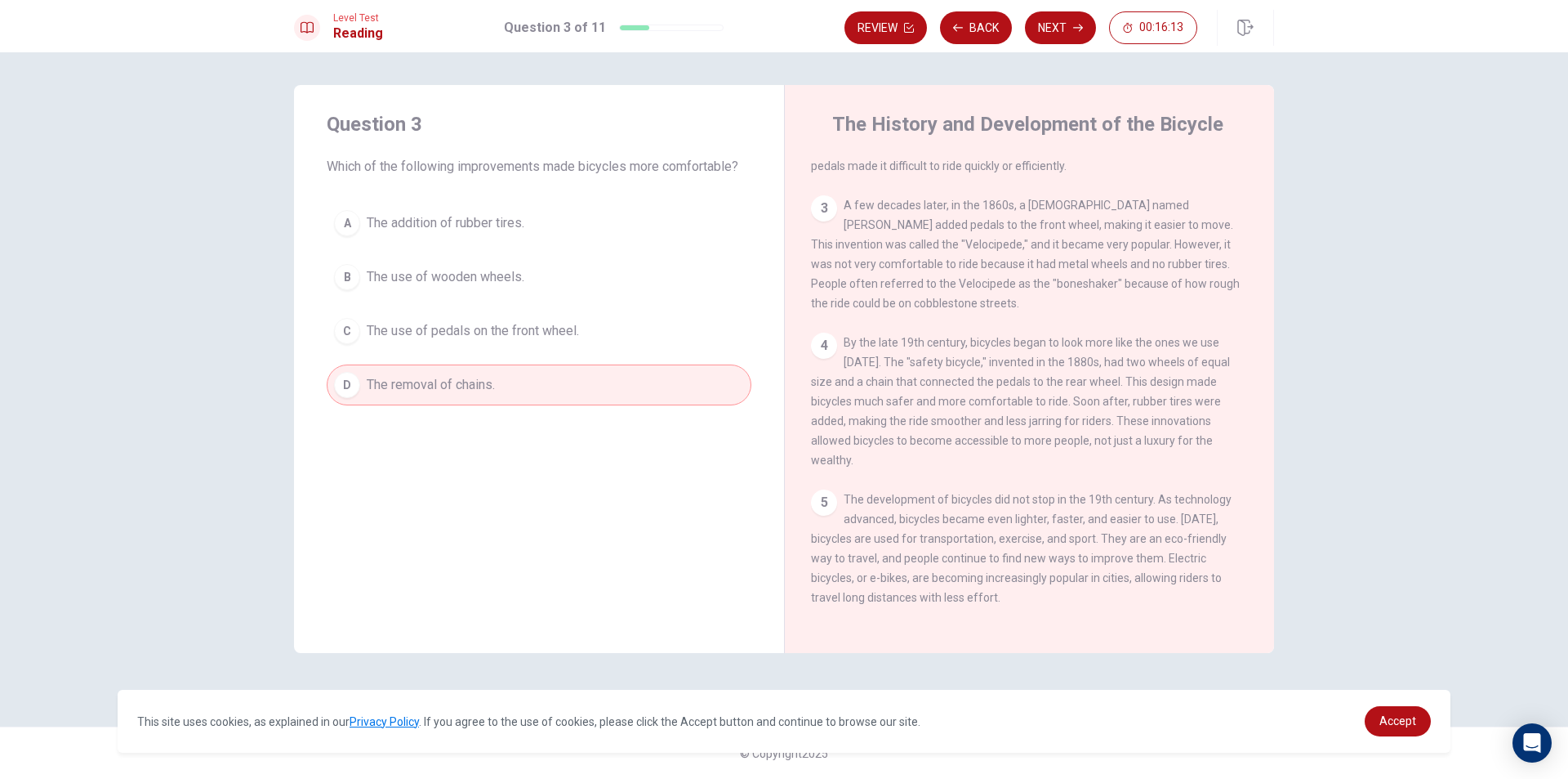
click at [461, 265] on button "B The use of wooden wheels." at bounding box center [539, 276] width 425 height 41
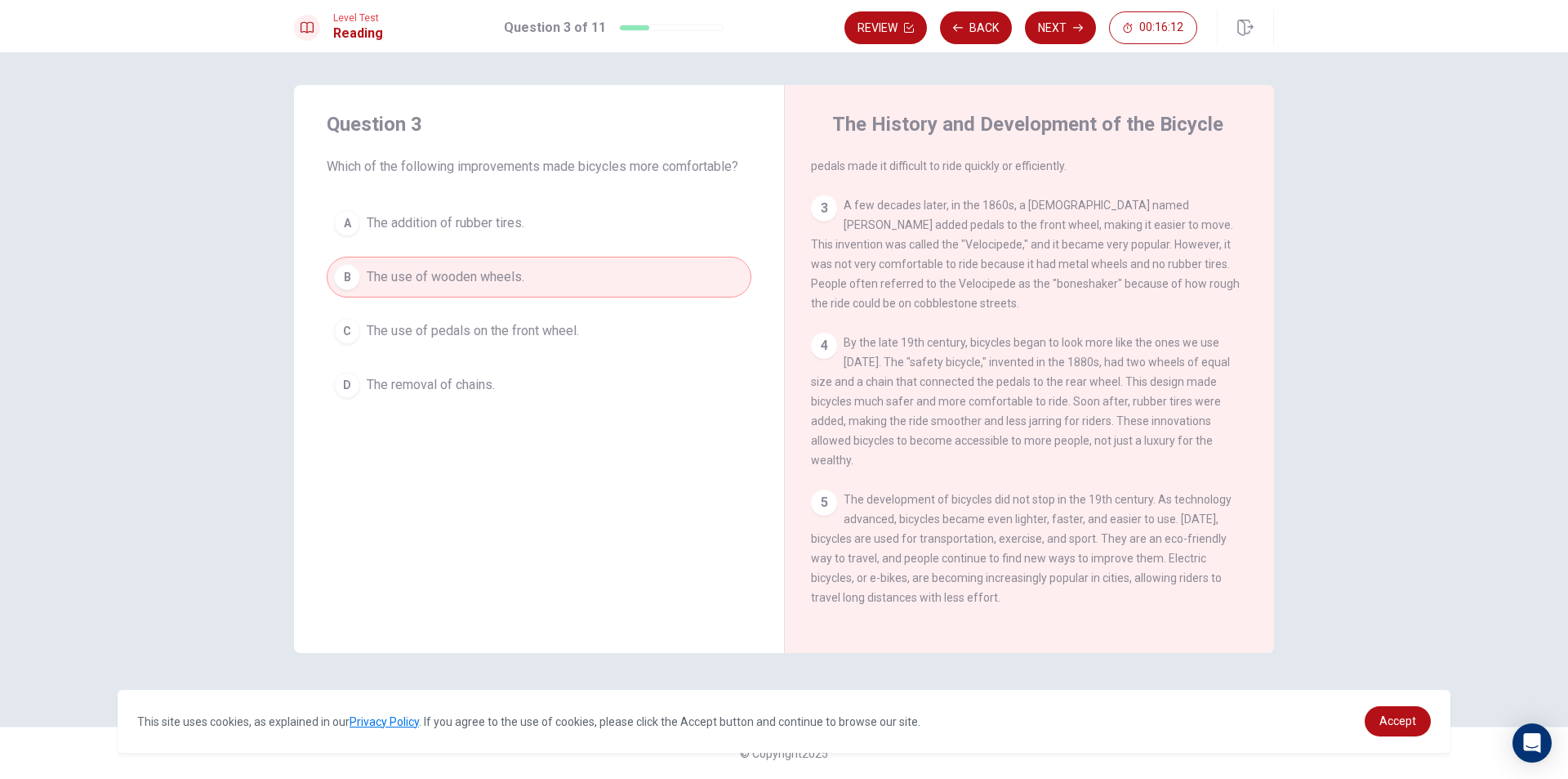
click at [470, 235] on button "A The addition of rubber tires." at bounding box center [539, 223] width 425 height 41
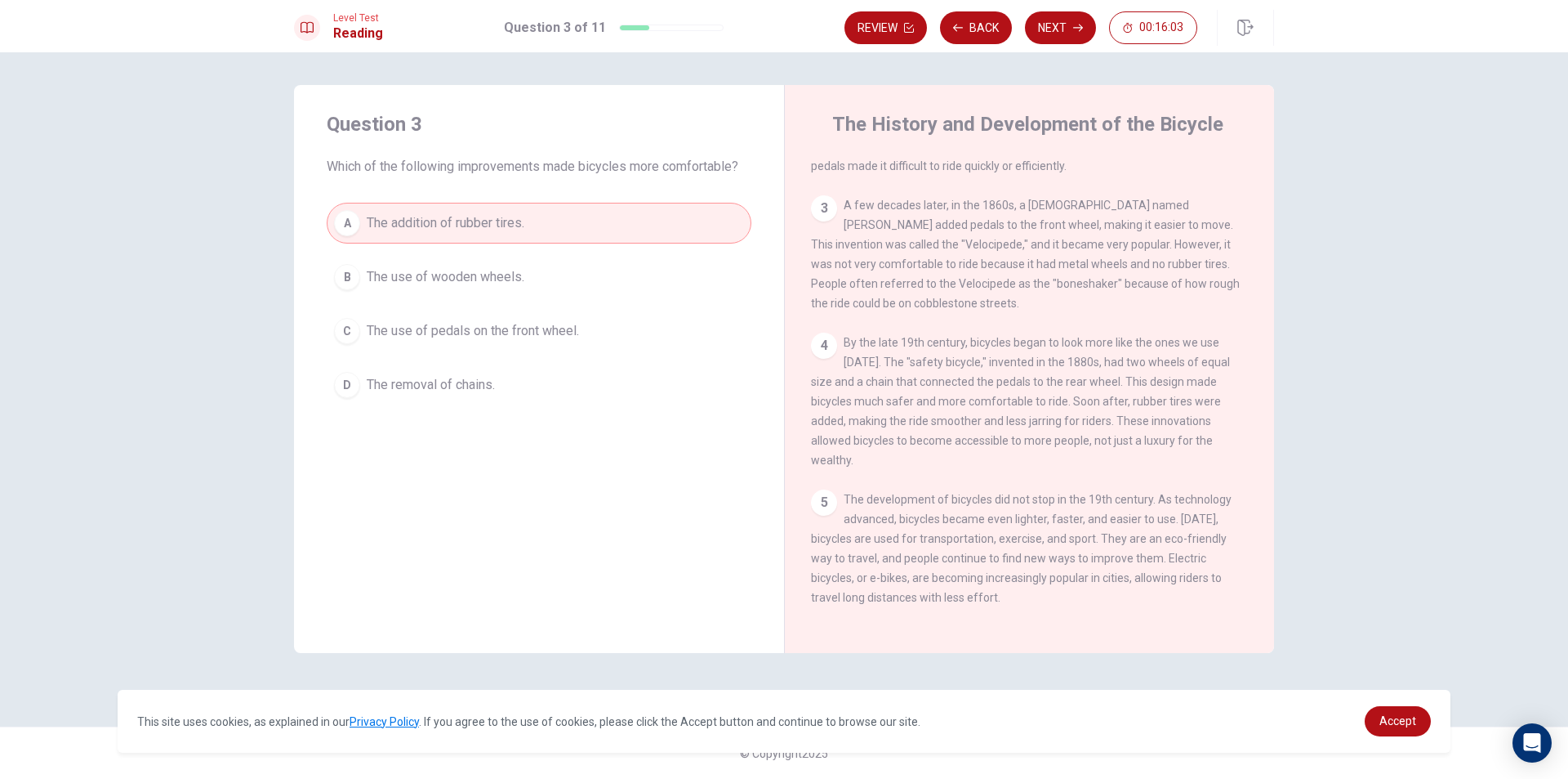
scroll to position [139, 0]
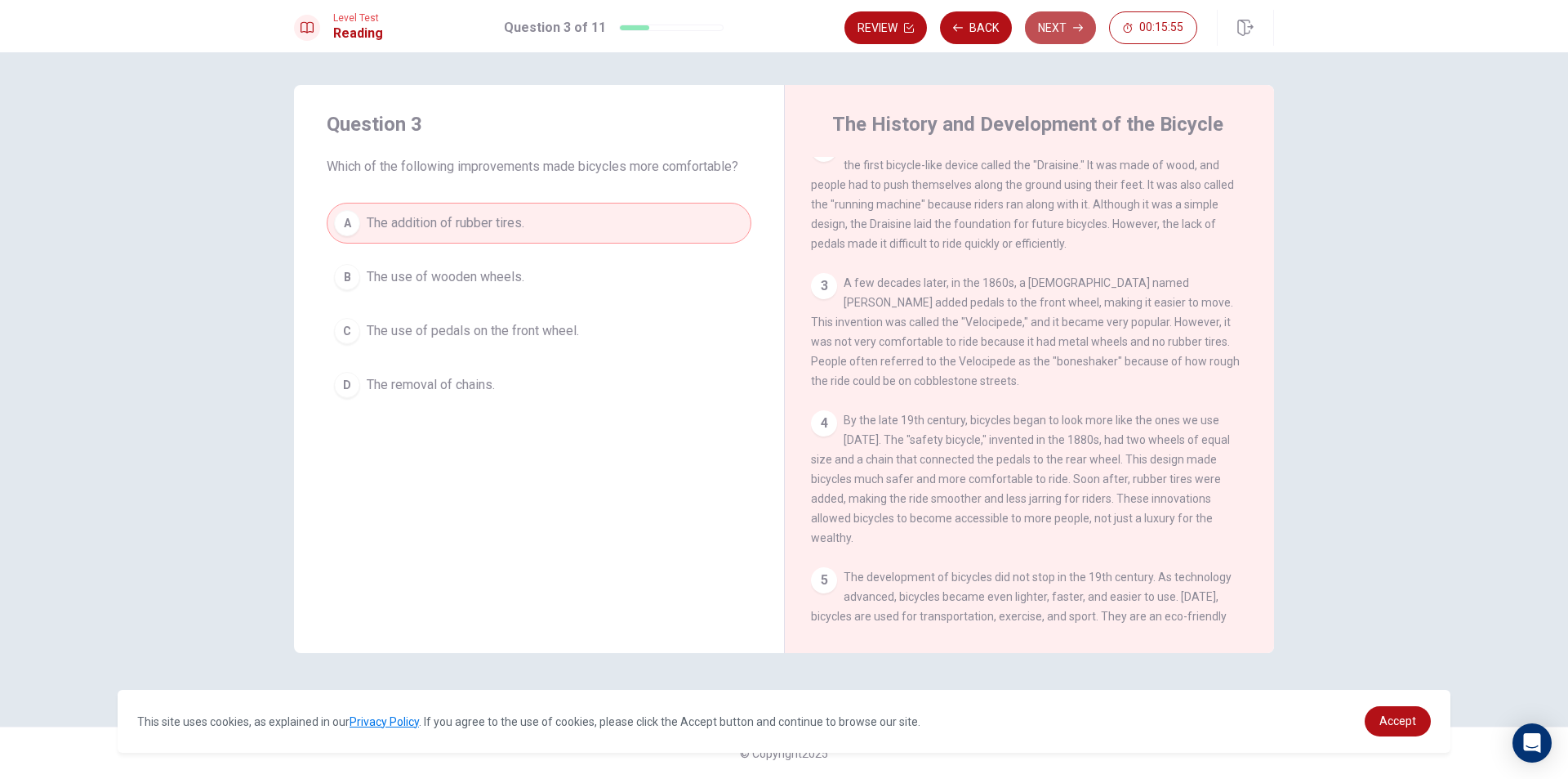
click at [1068, 22] on button "Next" at bounding box center [1060, 28] width 71 height 33
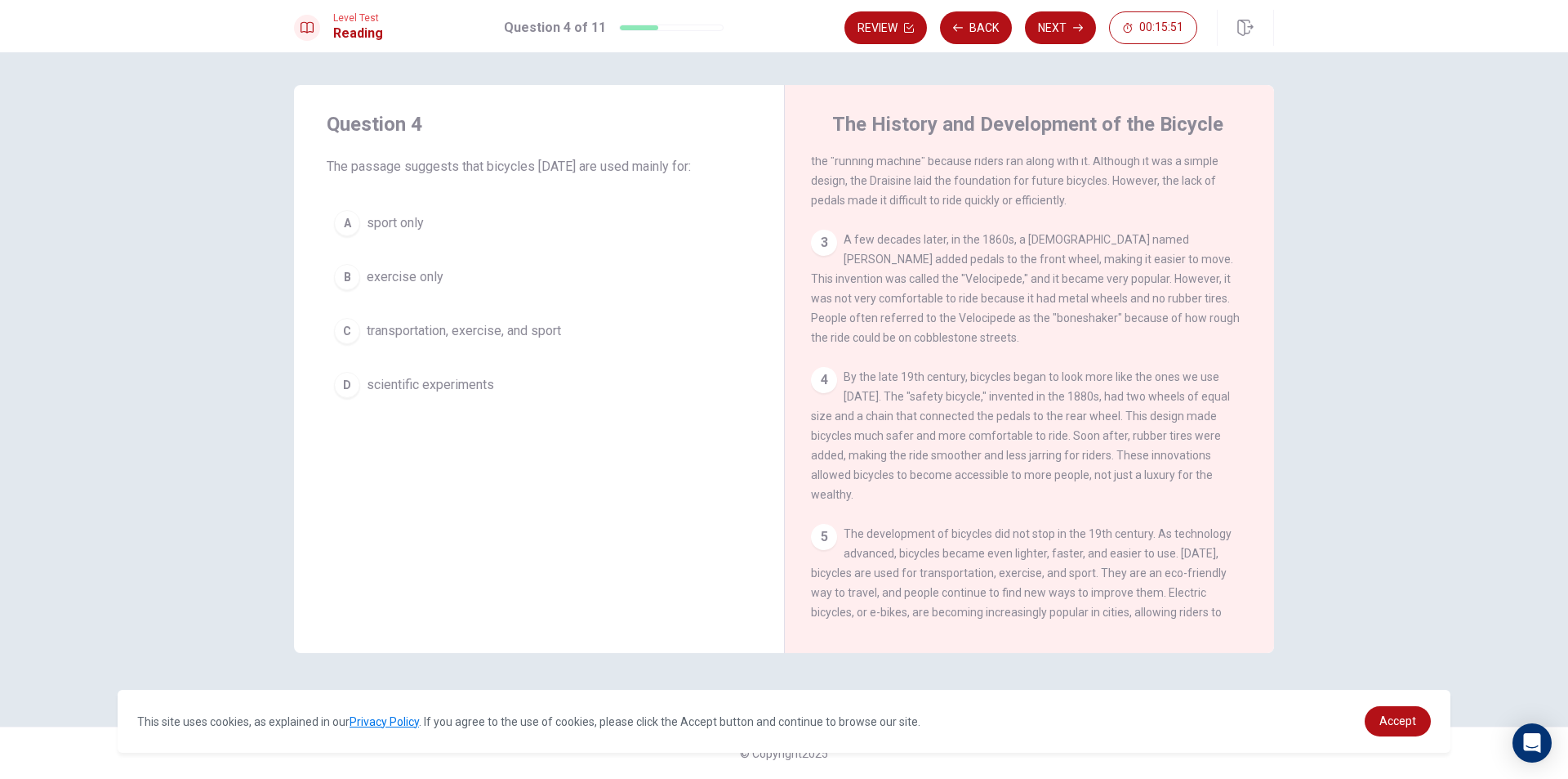
scroll to position [220, 0]
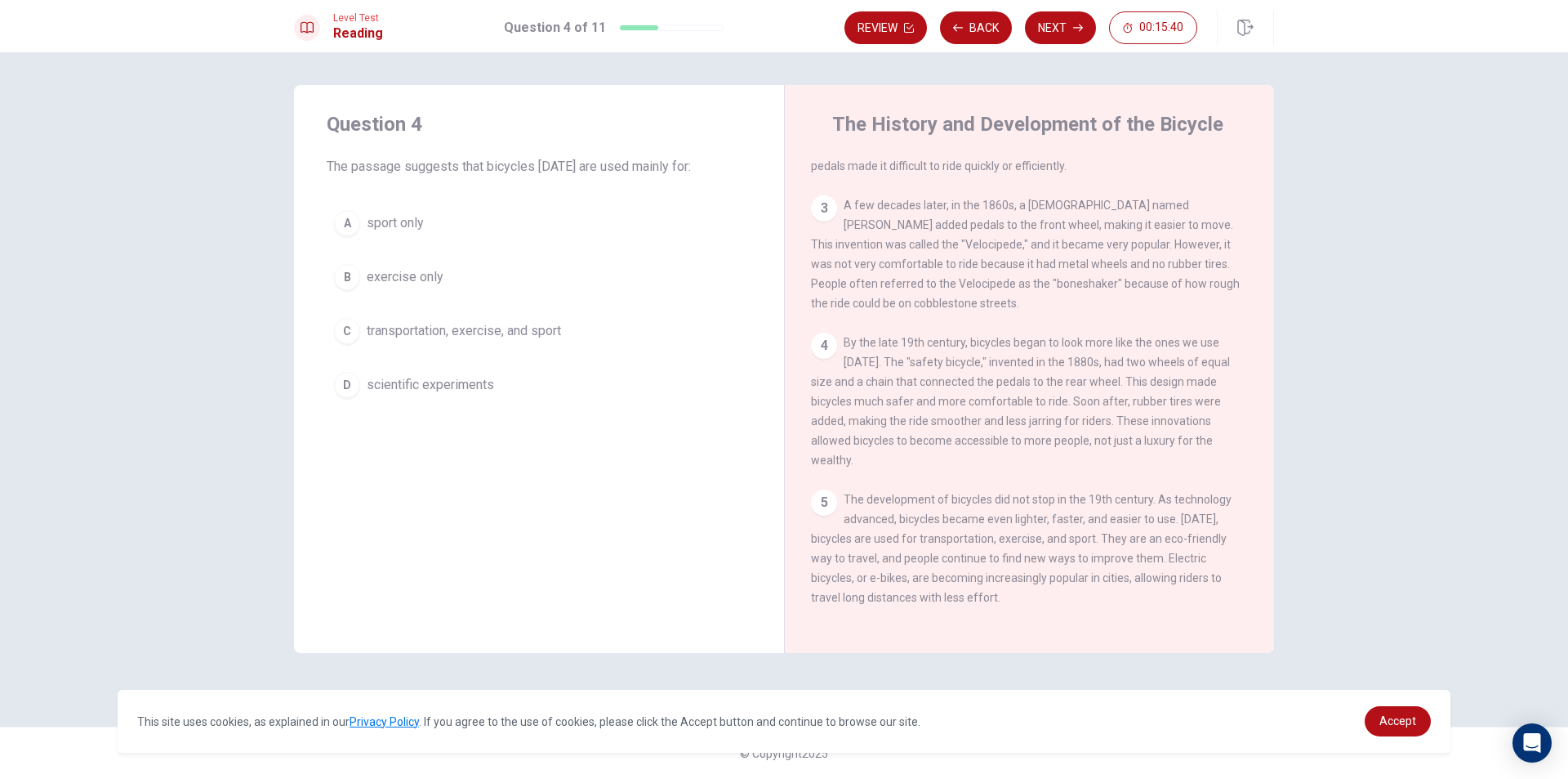
click at [462, 336] on span "transportation, exercise, and sport" at bounding box center [464, 331] width 194 height 20
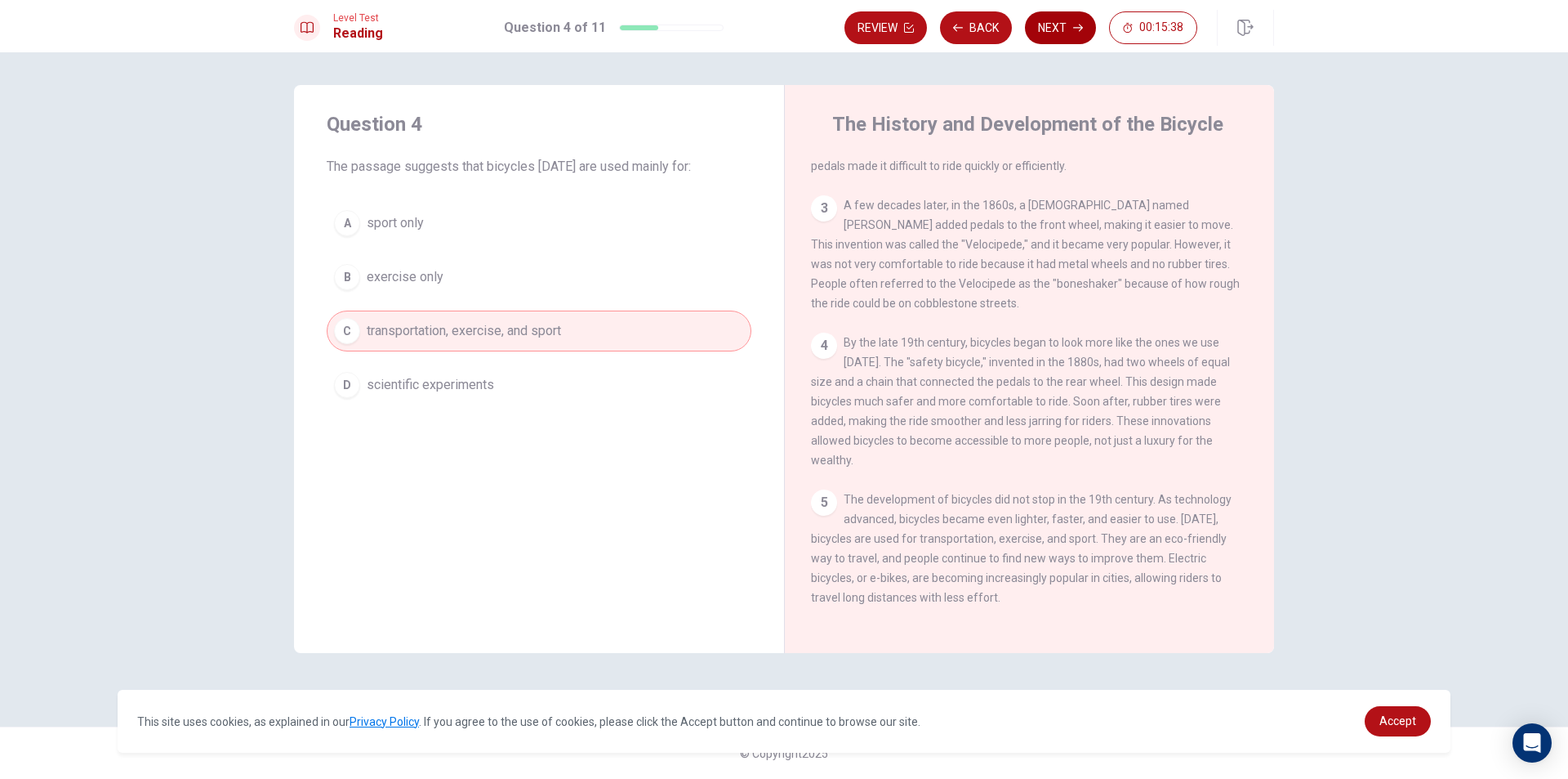
click at [1061, 28] on button "Next" at bounding box center [1060, 28] width 71 height 33
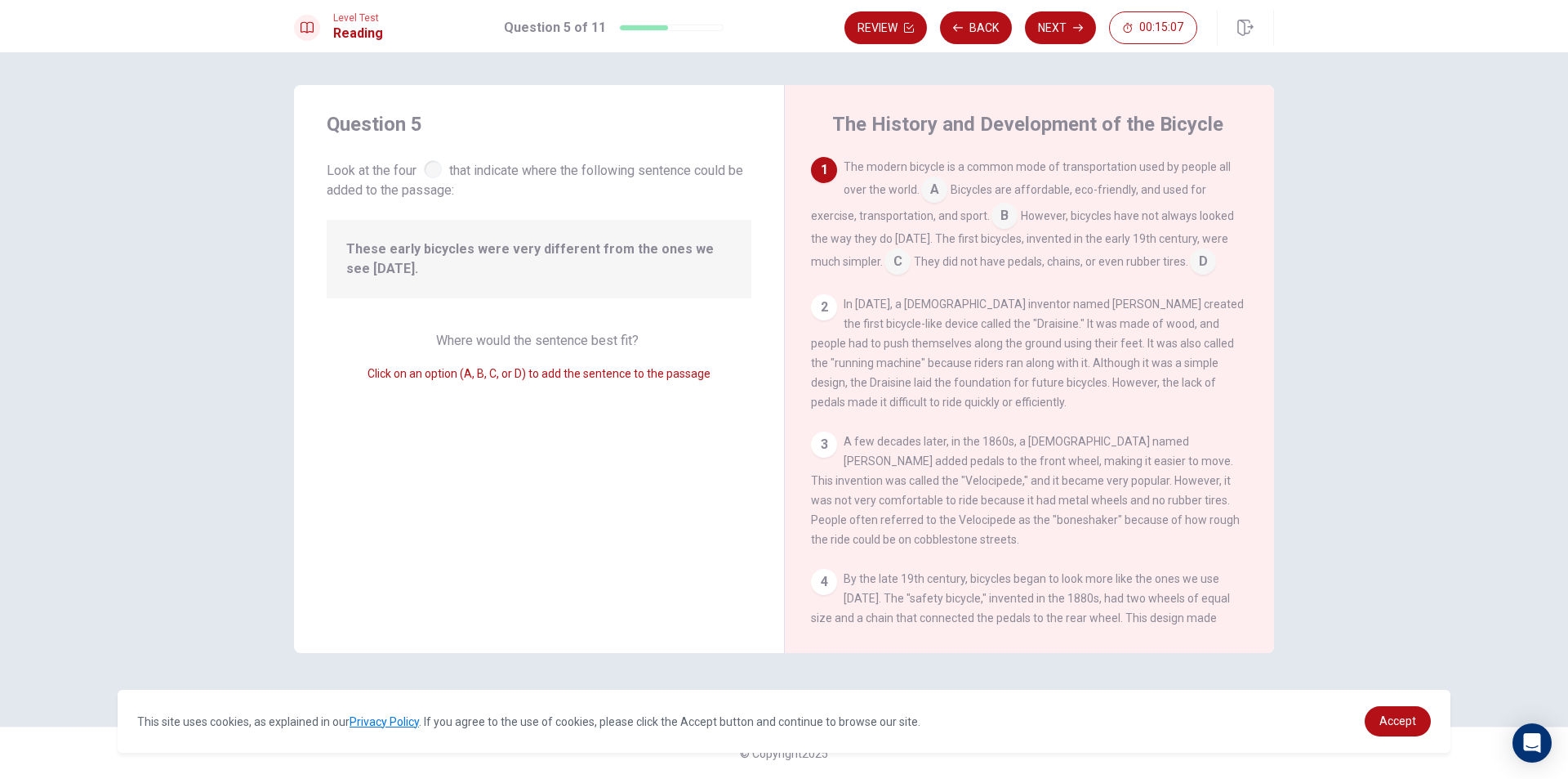
click at [1008, 225] on input at bounding box center [1005, 218] width 26 height 26
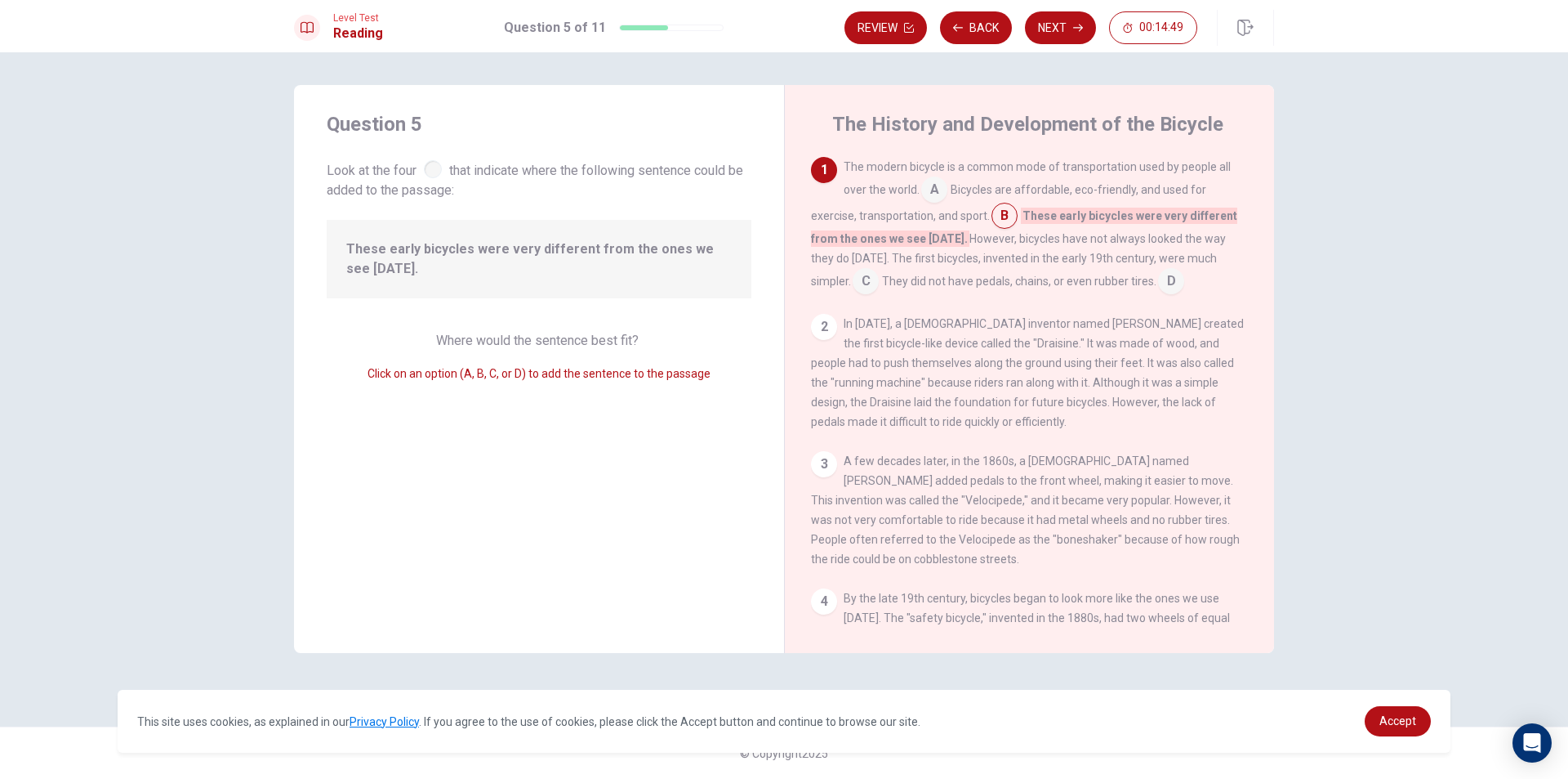
click at [853, 278] on input at bounding box center [866, 282] width 26 height 26
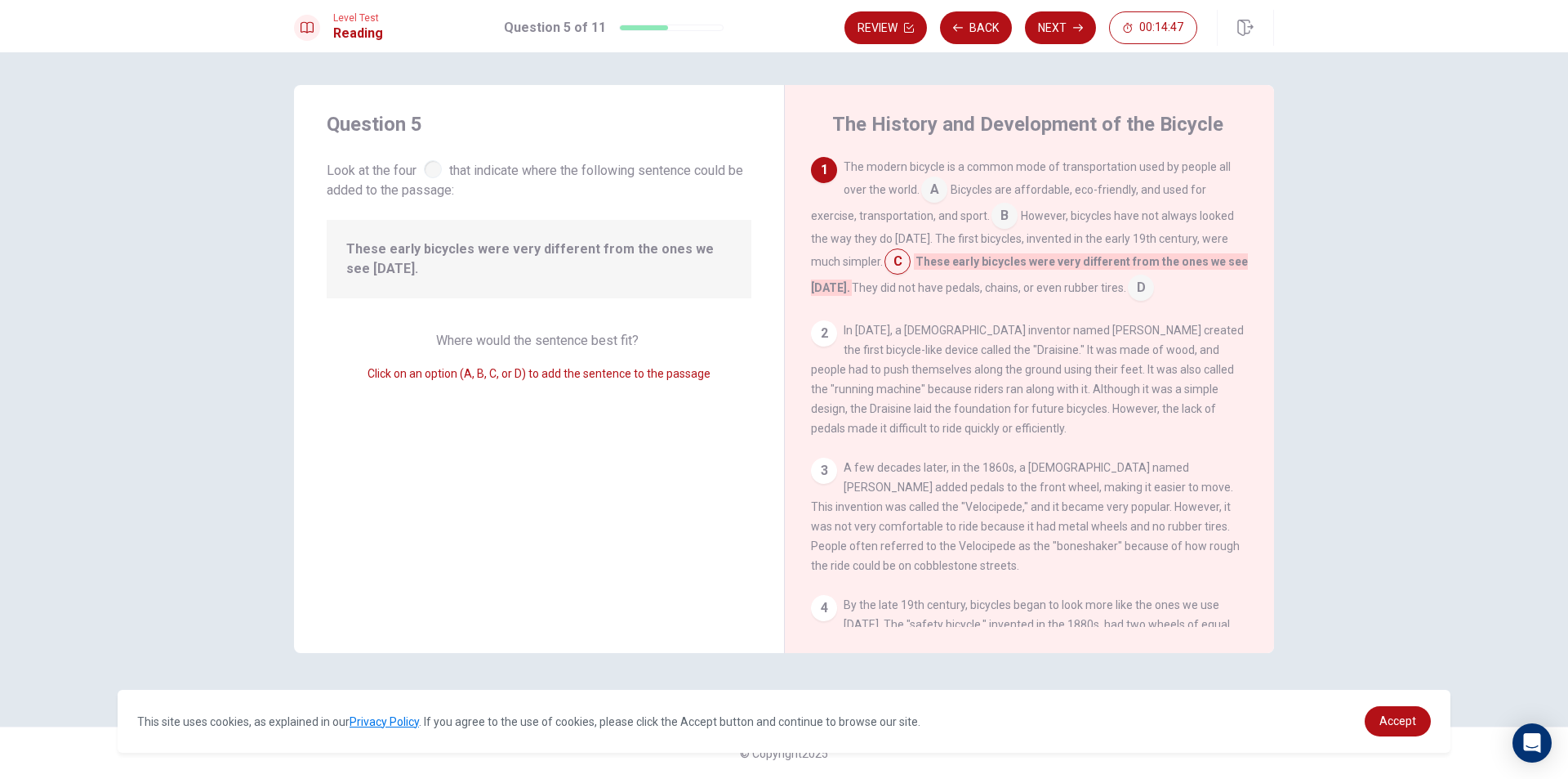
click at [943, 189] on input at bounding box center [934, 191] width 26 height 26
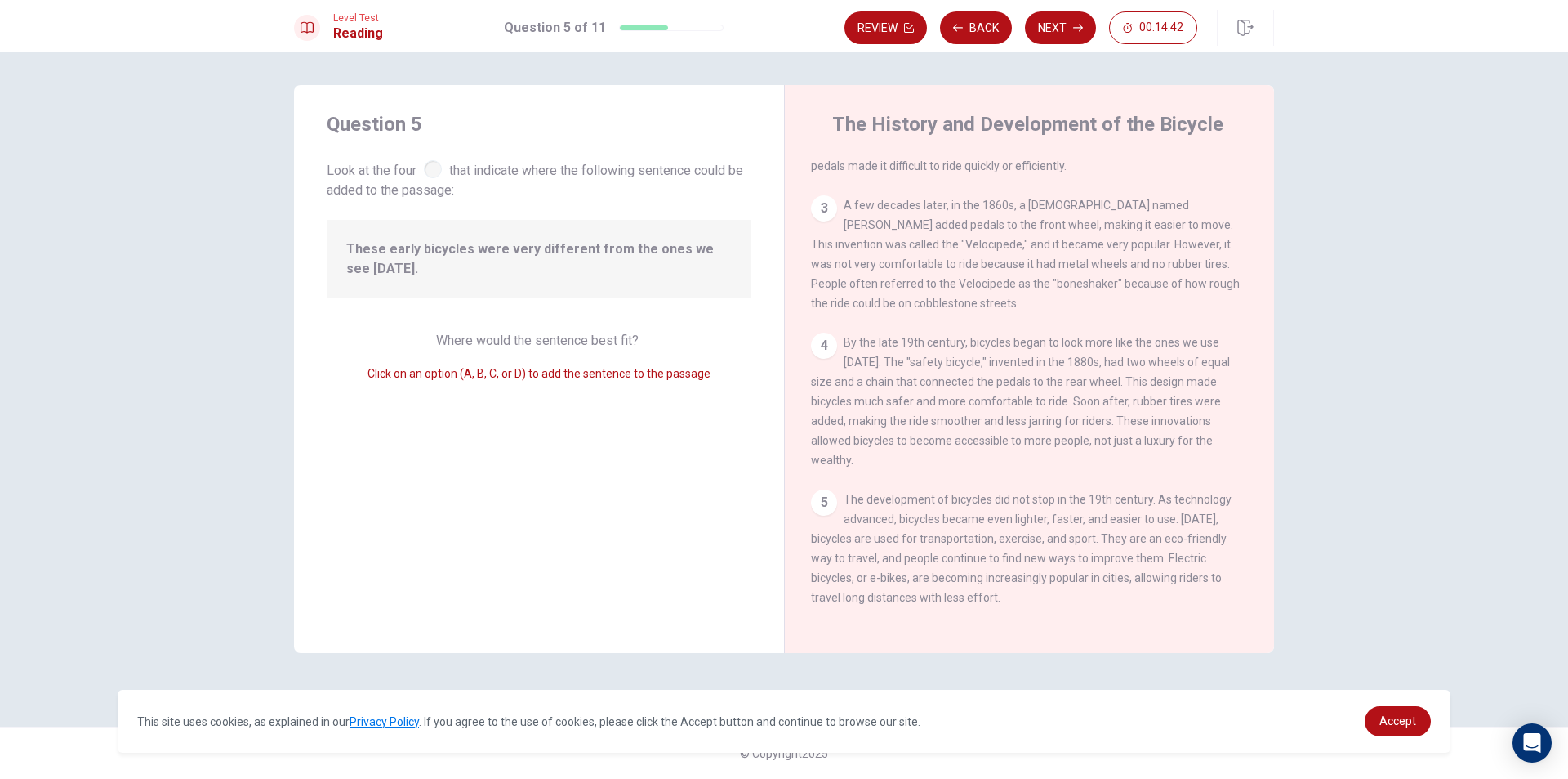
scroll to position [0, 0]
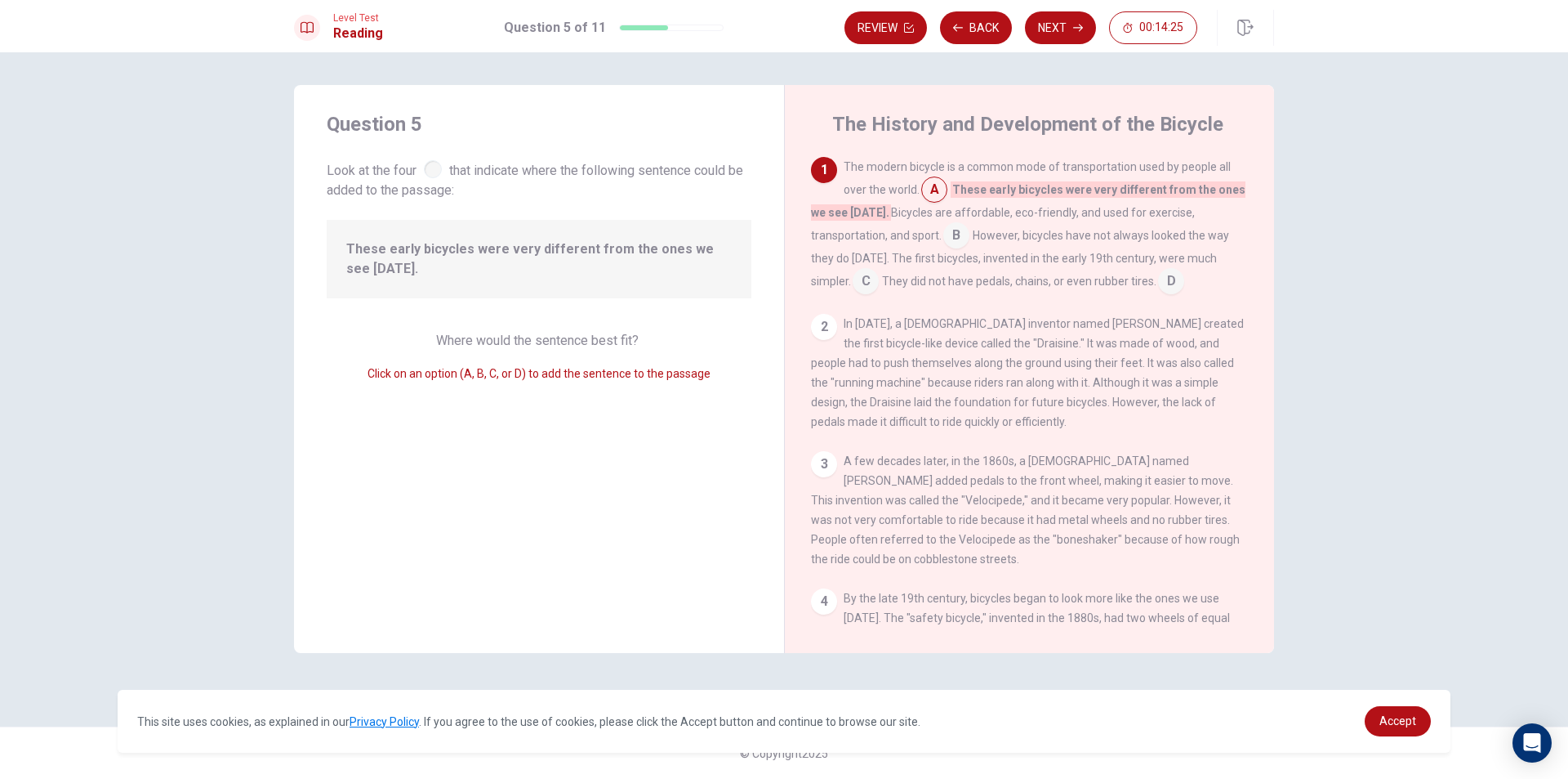
click at [869, 282] on input at bounding box center [866, 282] width 26 height 26
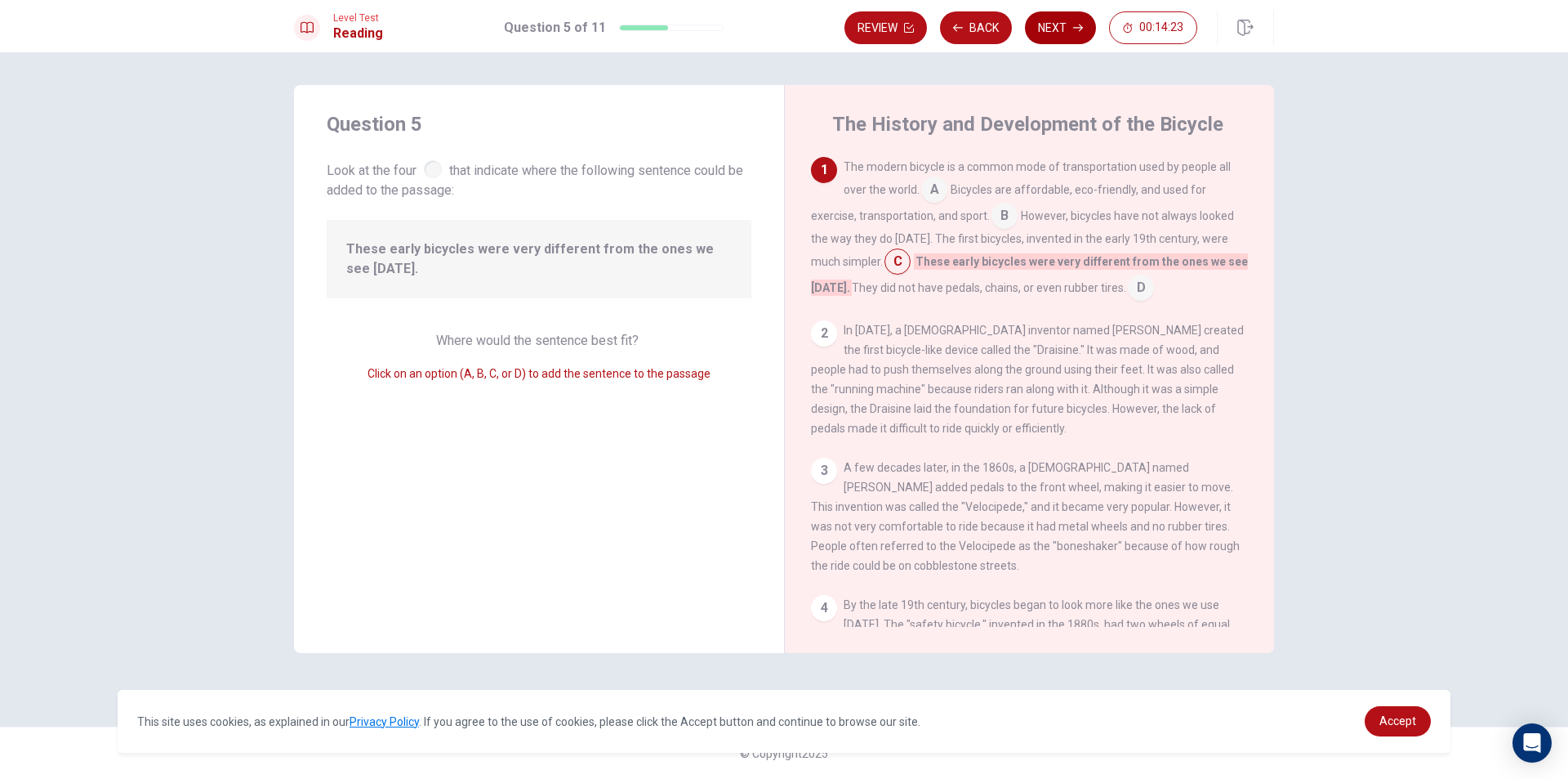
click at [1054, 22] on button "Next" at bounding box center [1060, 28] width 71 height 33
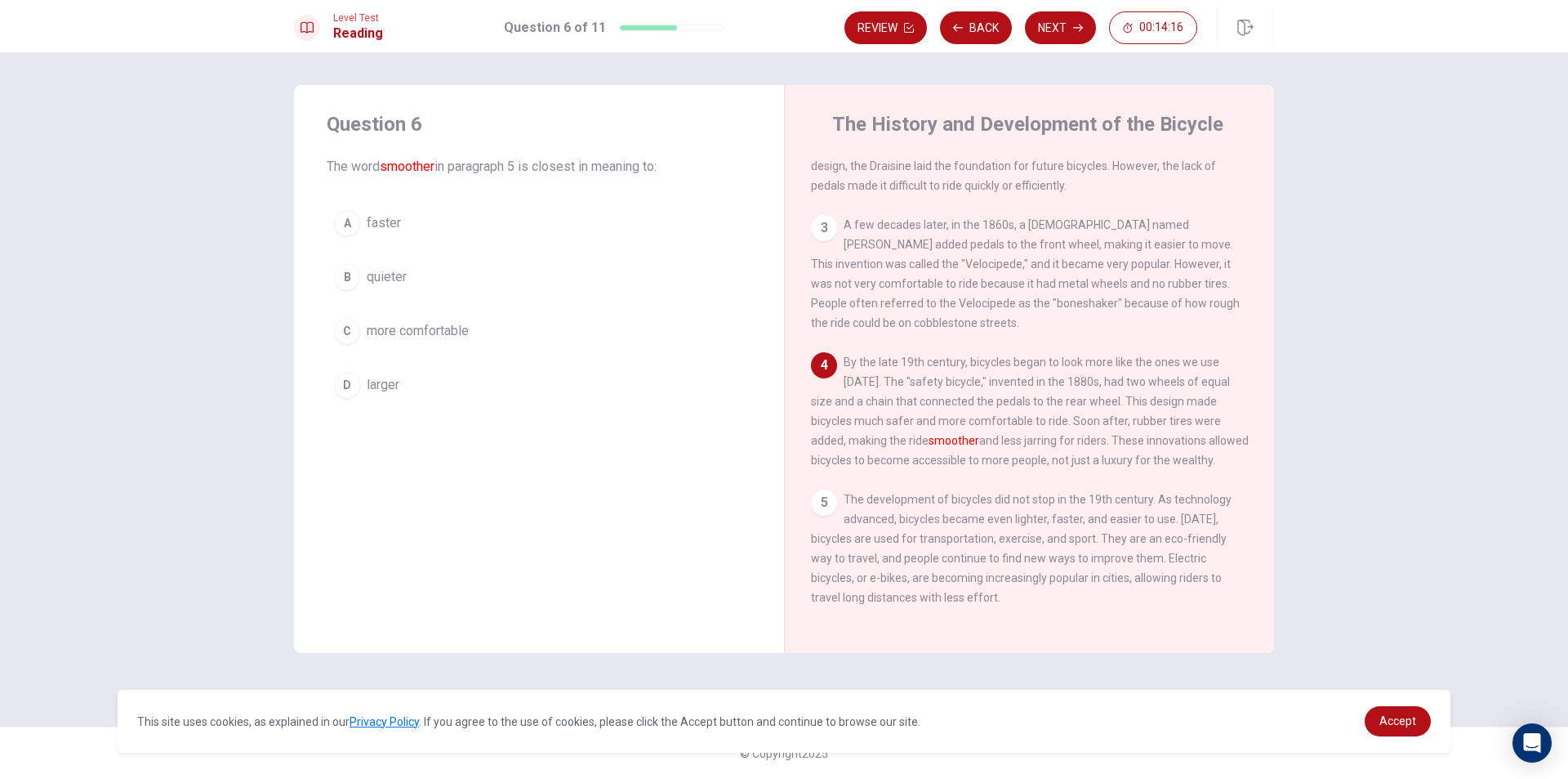
scroll to position [220, 0]
click at [349, 332] on div "C" at bounding box center [347, 331] width 26 height 26
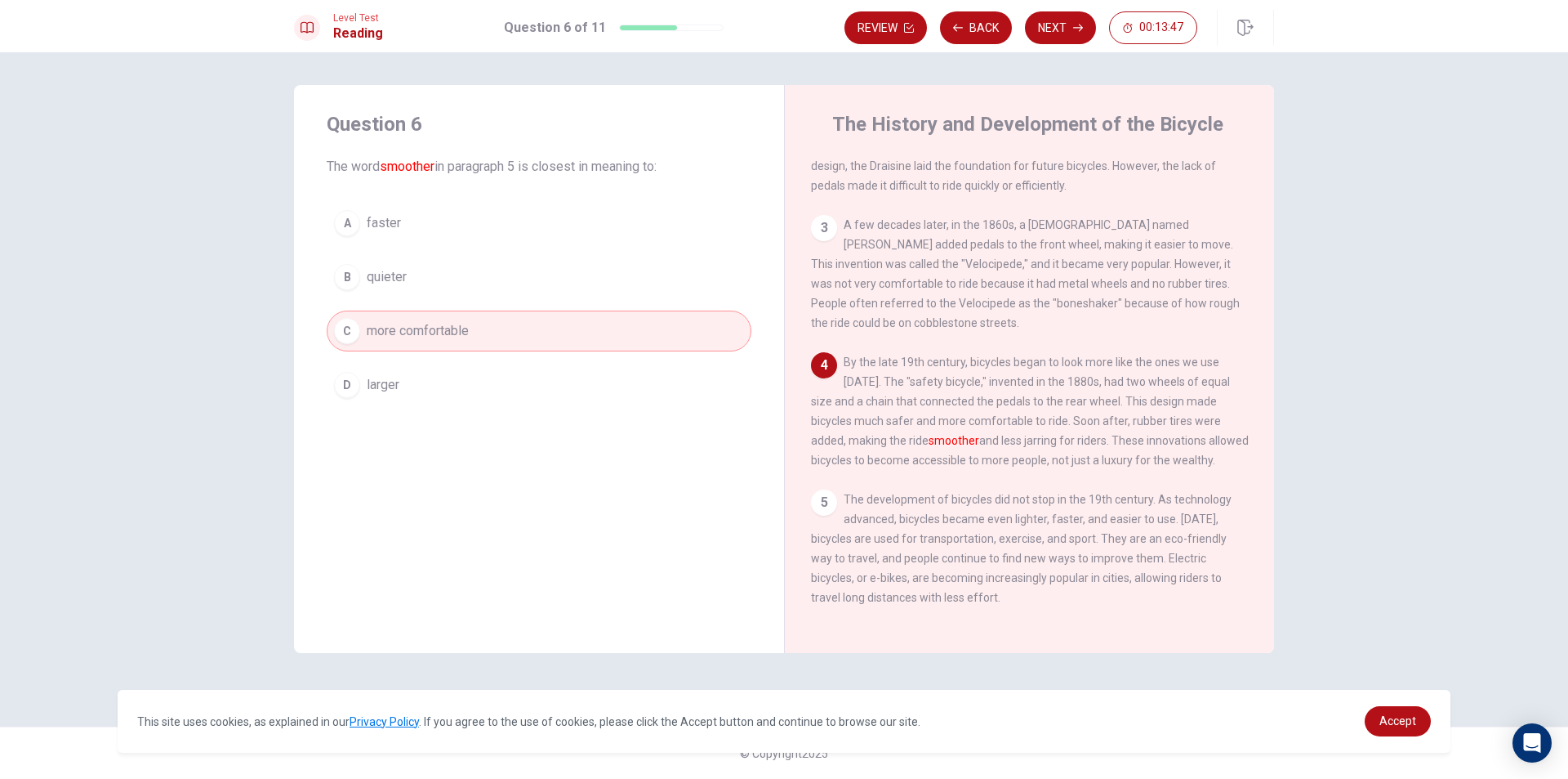
click at [1030, 440] on div "Level Test Reading Question 6 of 11 Review Back Next 00:13:47 Question 6 of 11 …" at bounding box center [784, 390] width 1568 height 779
click at [1072, 33] on button "Next" at bounding box center [1060, 28] width 71 height 33
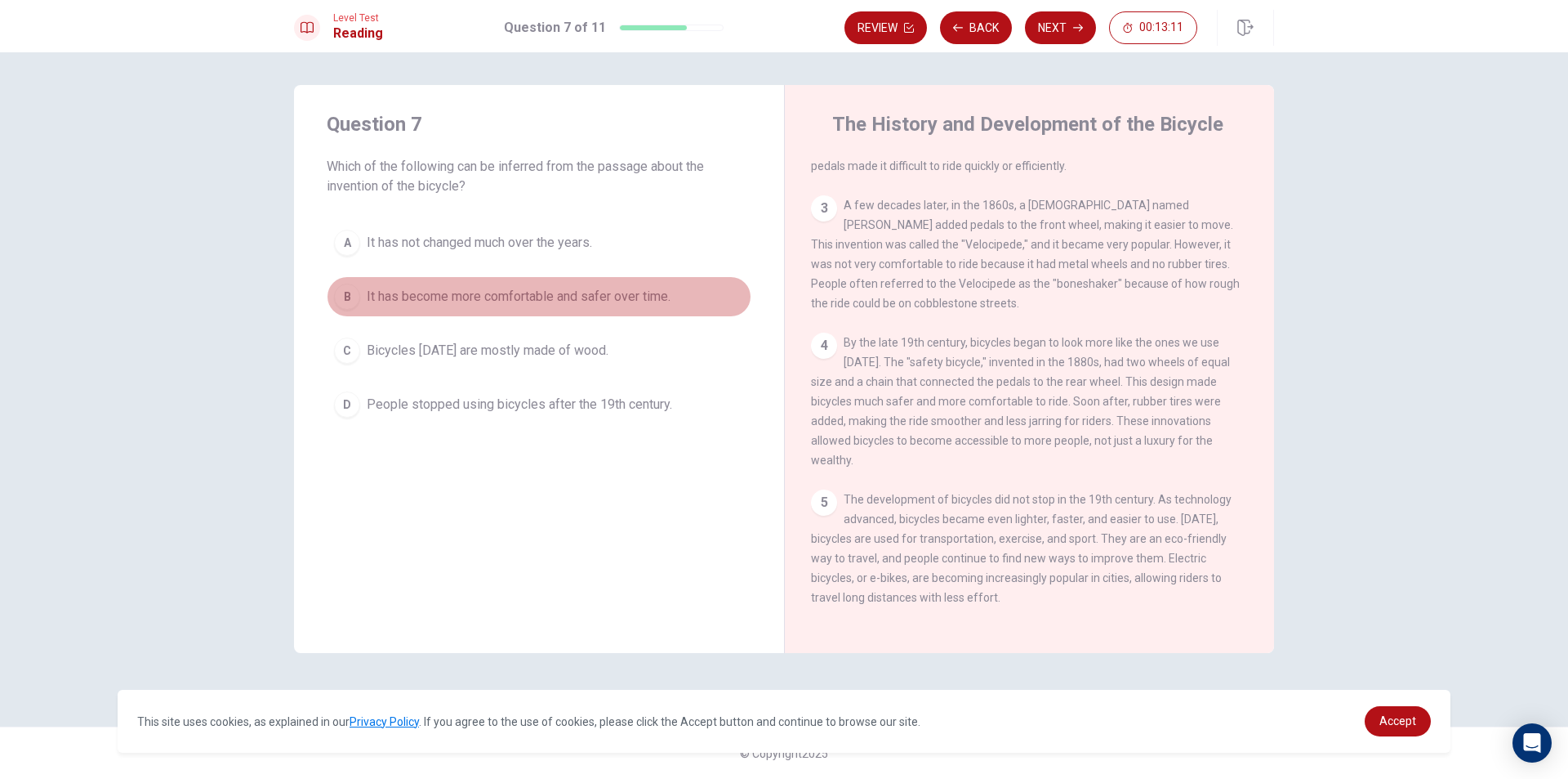
click at [355, 298] on div "B" at bounding box center [347, 296] width 26 height 26
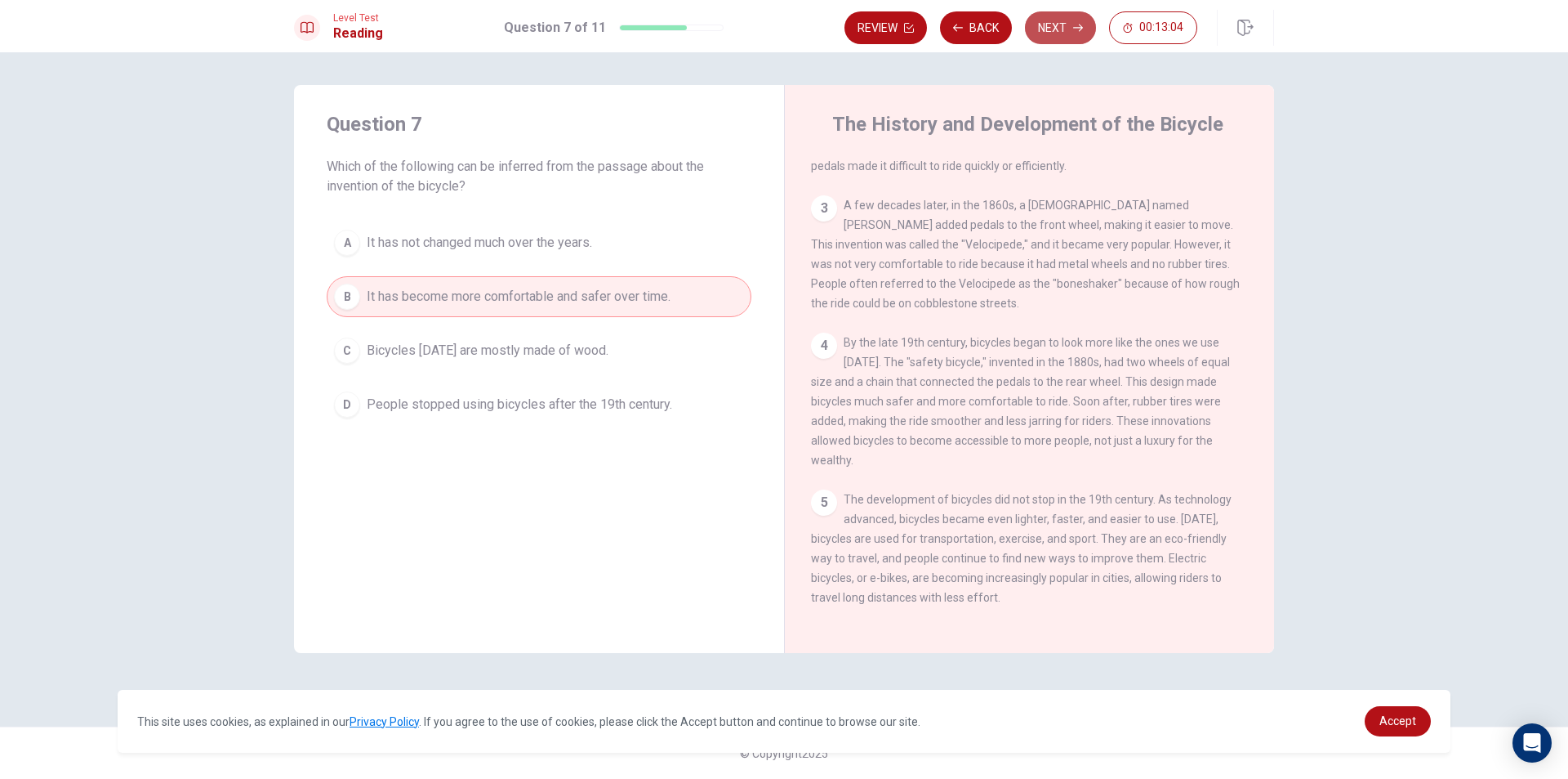
click at [1071, 31] on button "Next" at bounding box center [1060, 28] width 71 height 33
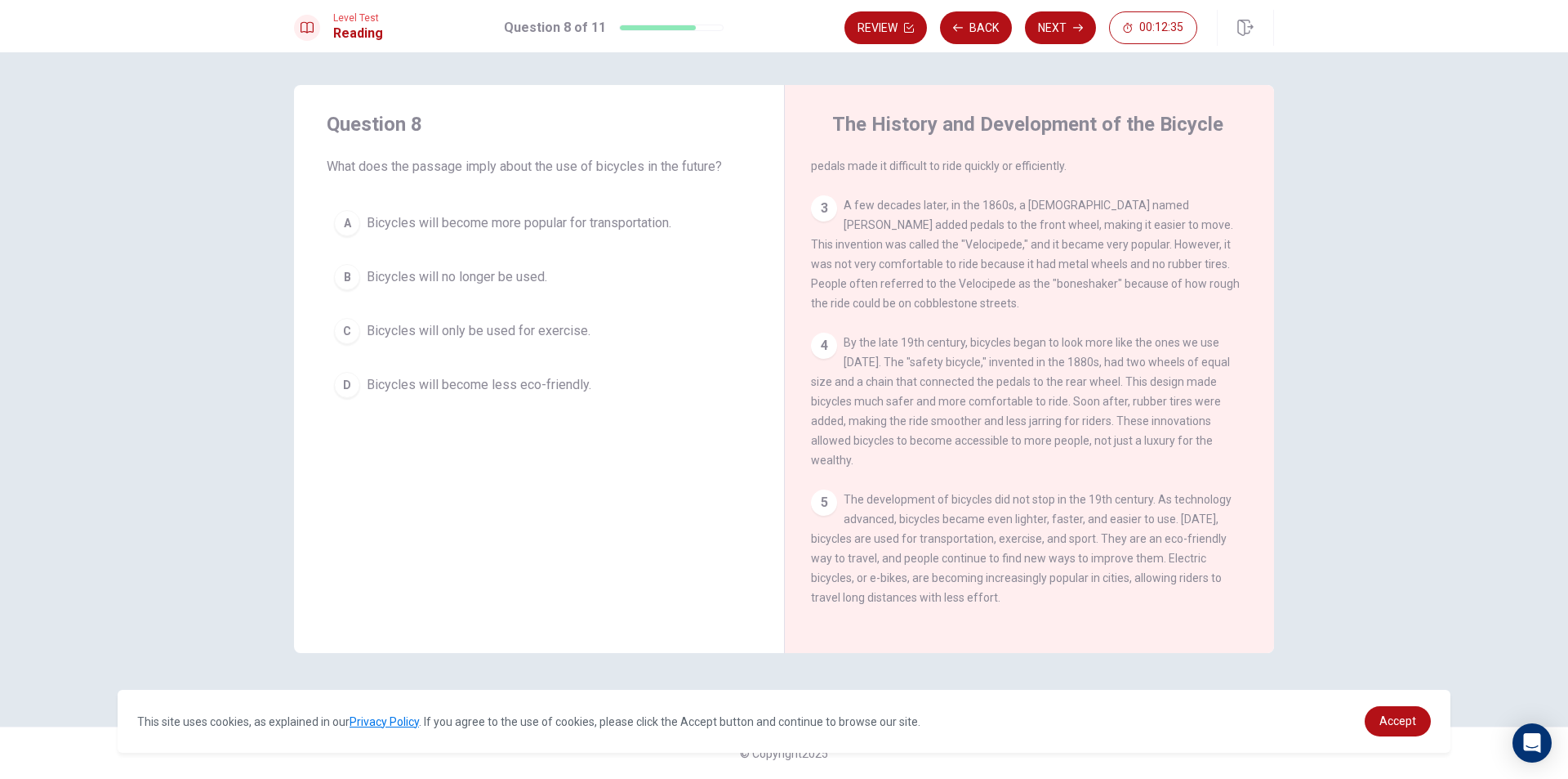
drag, startPoint x: 1192, startPoint y: 558, endPoint x: 838, endPoint y: 590, distance: 355.4
click at [849, 594] on span "The development of bicycles did not stop in the 19th century. As technology adv…" at bounding box center [1021, 548] width 420 height 111
drag, startPoint x: 806, startPoint y: 584, endPoint x: 1168, endPoint y: 589, distance: 362.0
click at [1168, 589] on div "The History and Development of the Bicycle 1 The modern bicycle is a common mod…" at bounding box center [1029, 369] width 490 height 568
drag, startPoint x: 816, startPoint y: 595, endPoint x: 996, endPoint y: 597, distance: 180.0
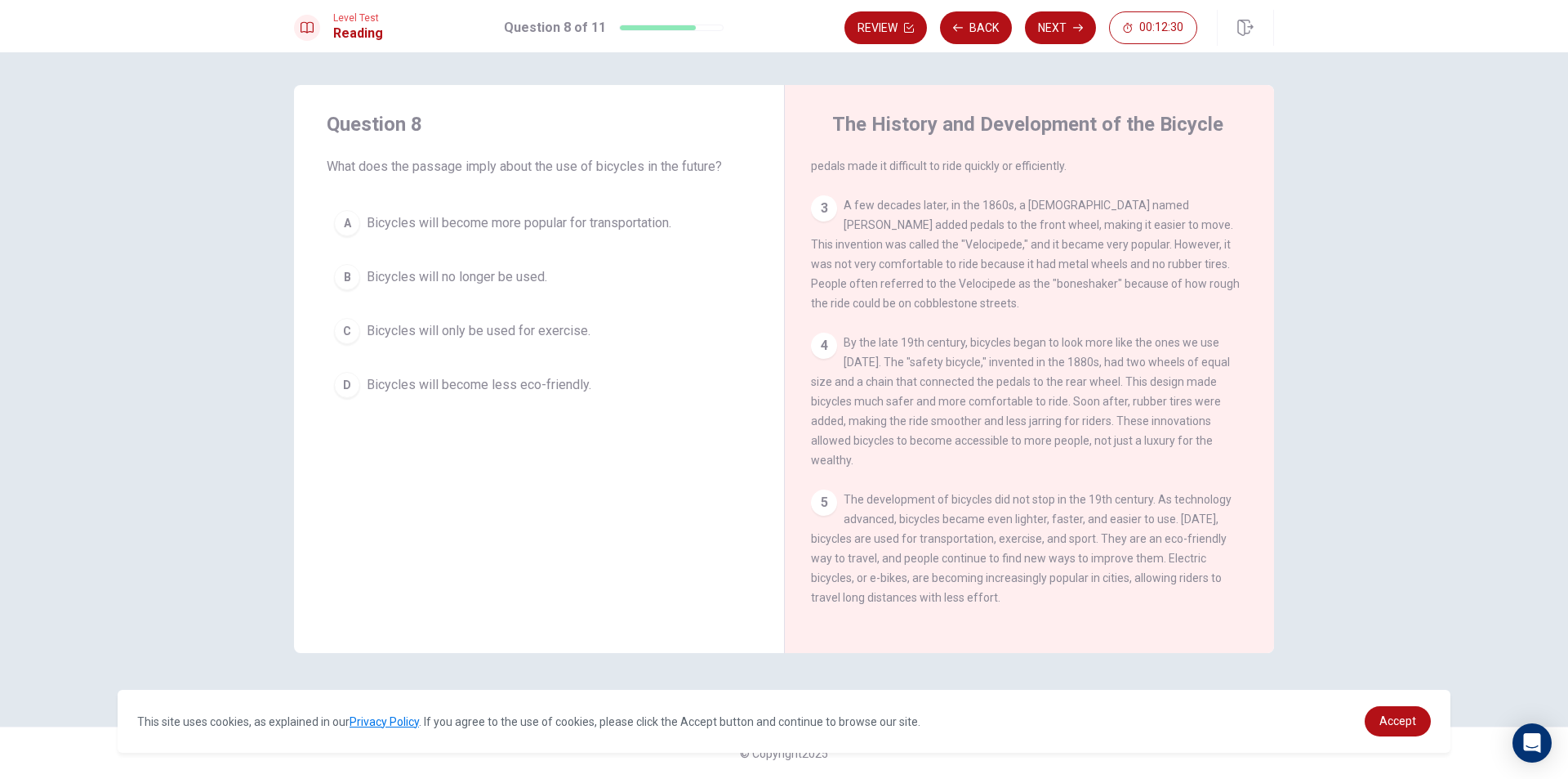
click at [996, 597] on span "The development of bicycles did not stop in the 19th century. As technology adv…" at bounding box center [1021, 548] width 420 height 111
click at [565, 225] on span "Bicycles will become more popular for transportation." at bounding box center [519, 223] width 305 height 20
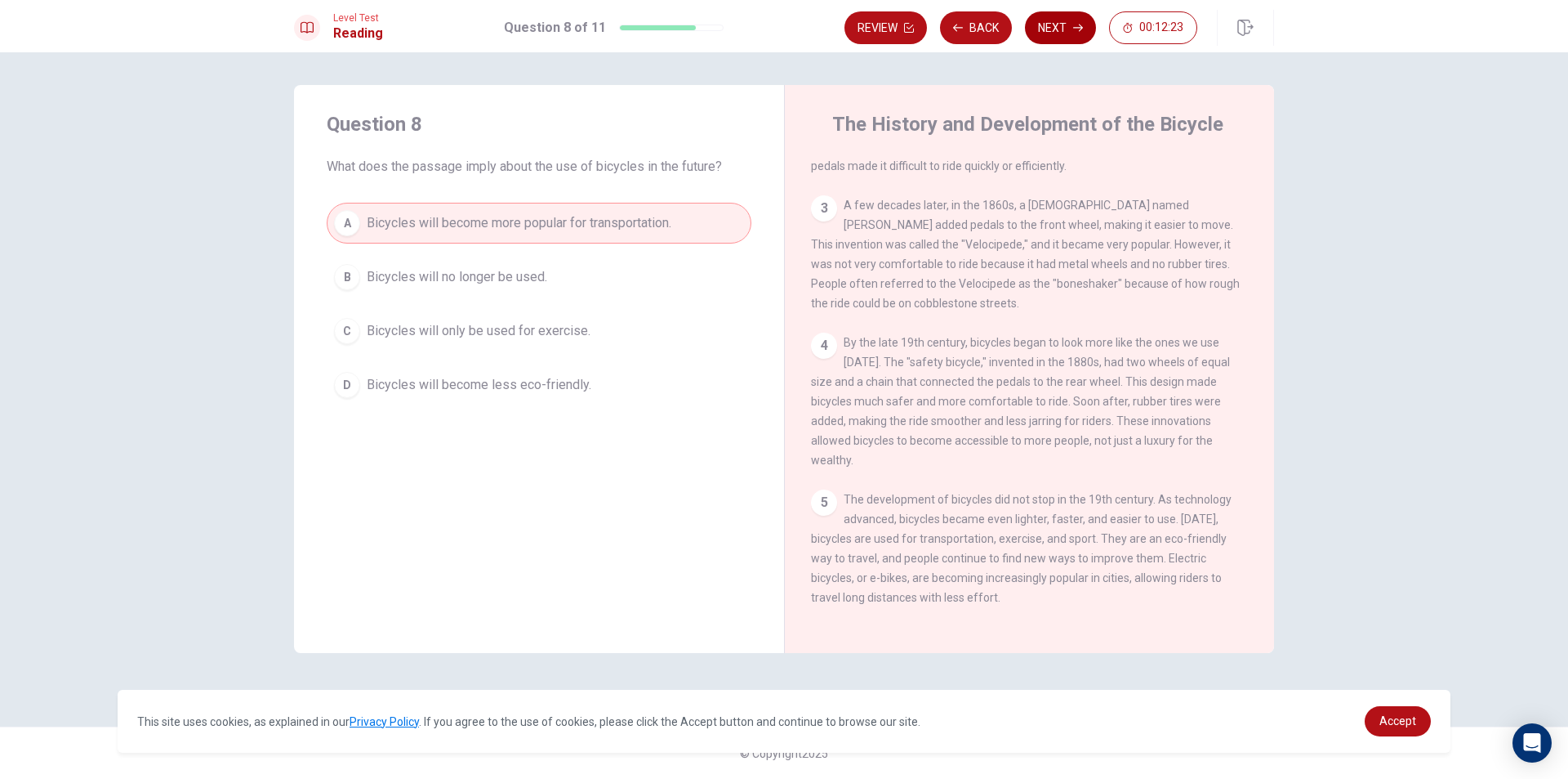
click at [1053, 28] on button "Next" at bounding box center [1060, 28] width 71 height 33
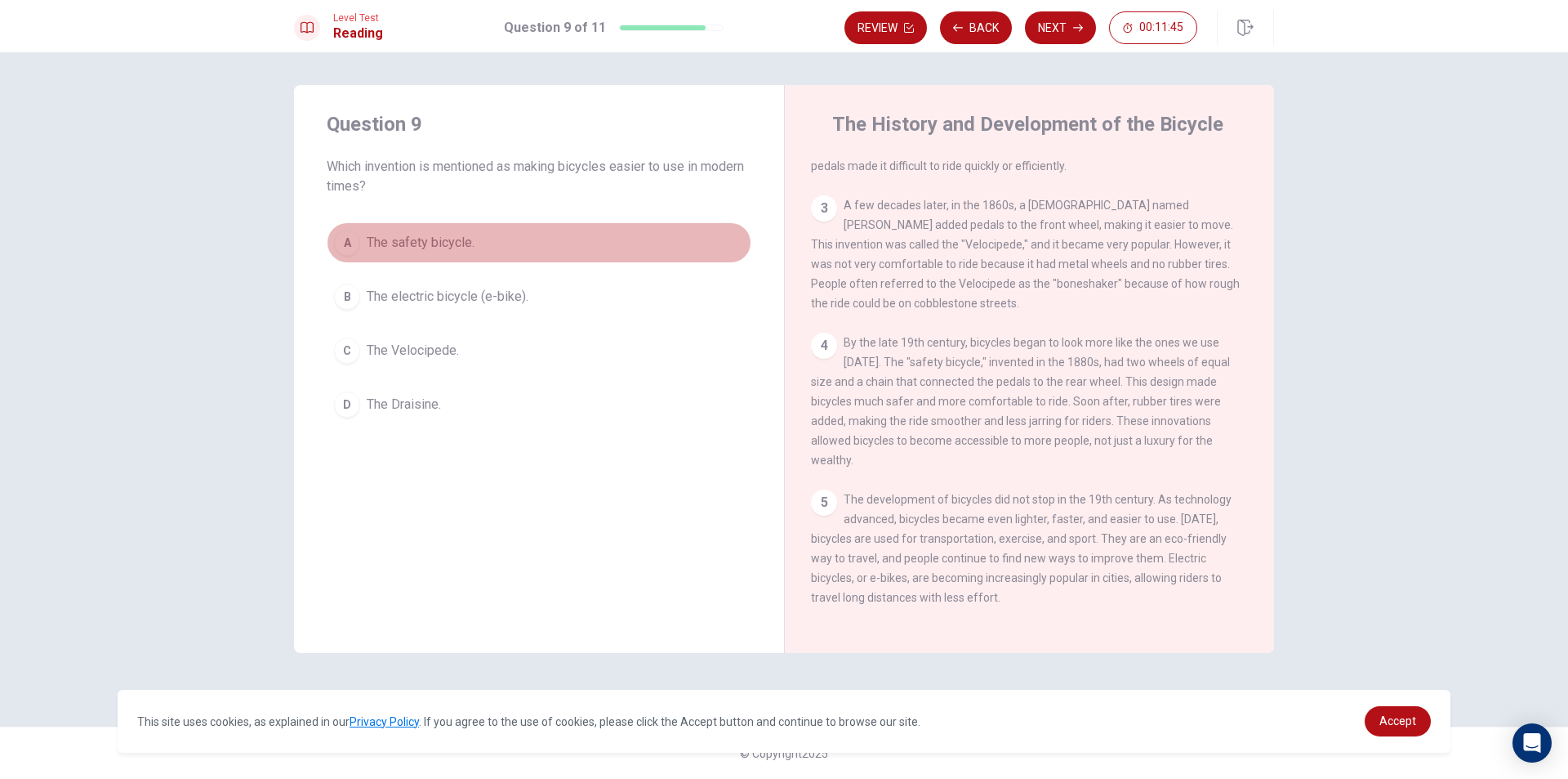
click at [346, 242] on div "A" at bounding box center [347, 243] width 26 height 26
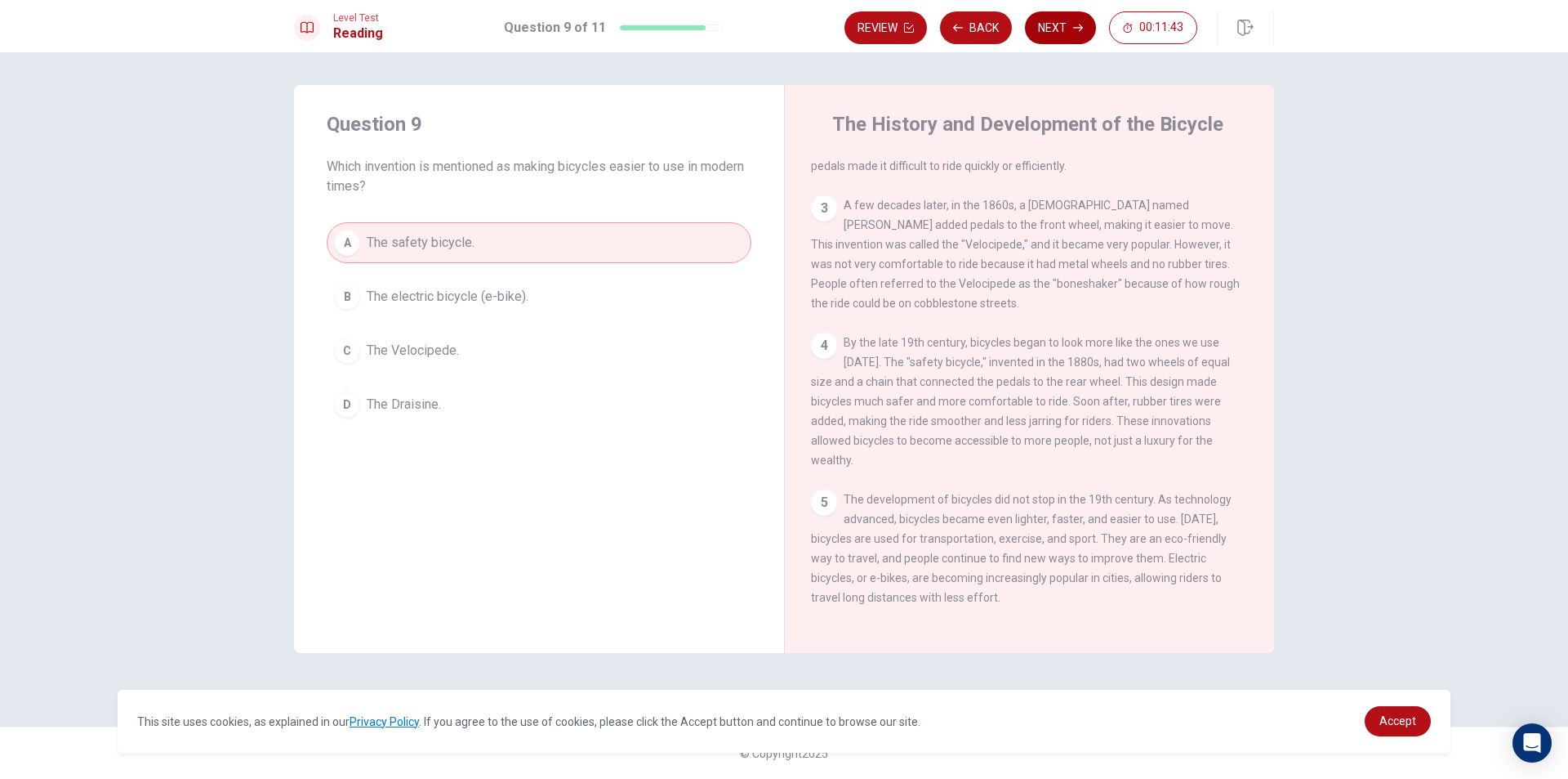
click at [1057, 39] on button "Next" at bounding box center [1060, 28] width 71 height 33
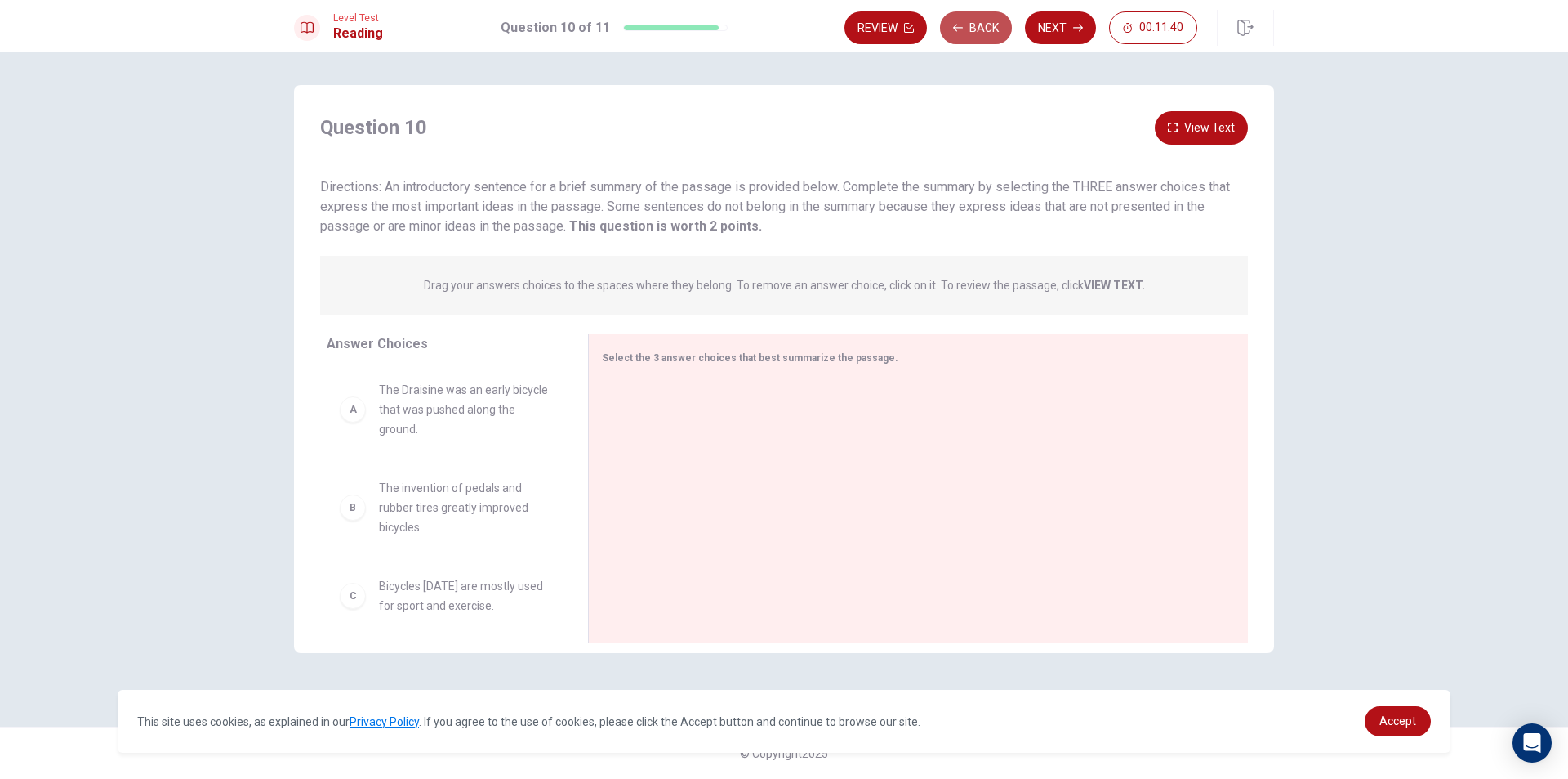
click at [994, 20] on button "Back" at bounding box center [976, 28] width 72 height 33
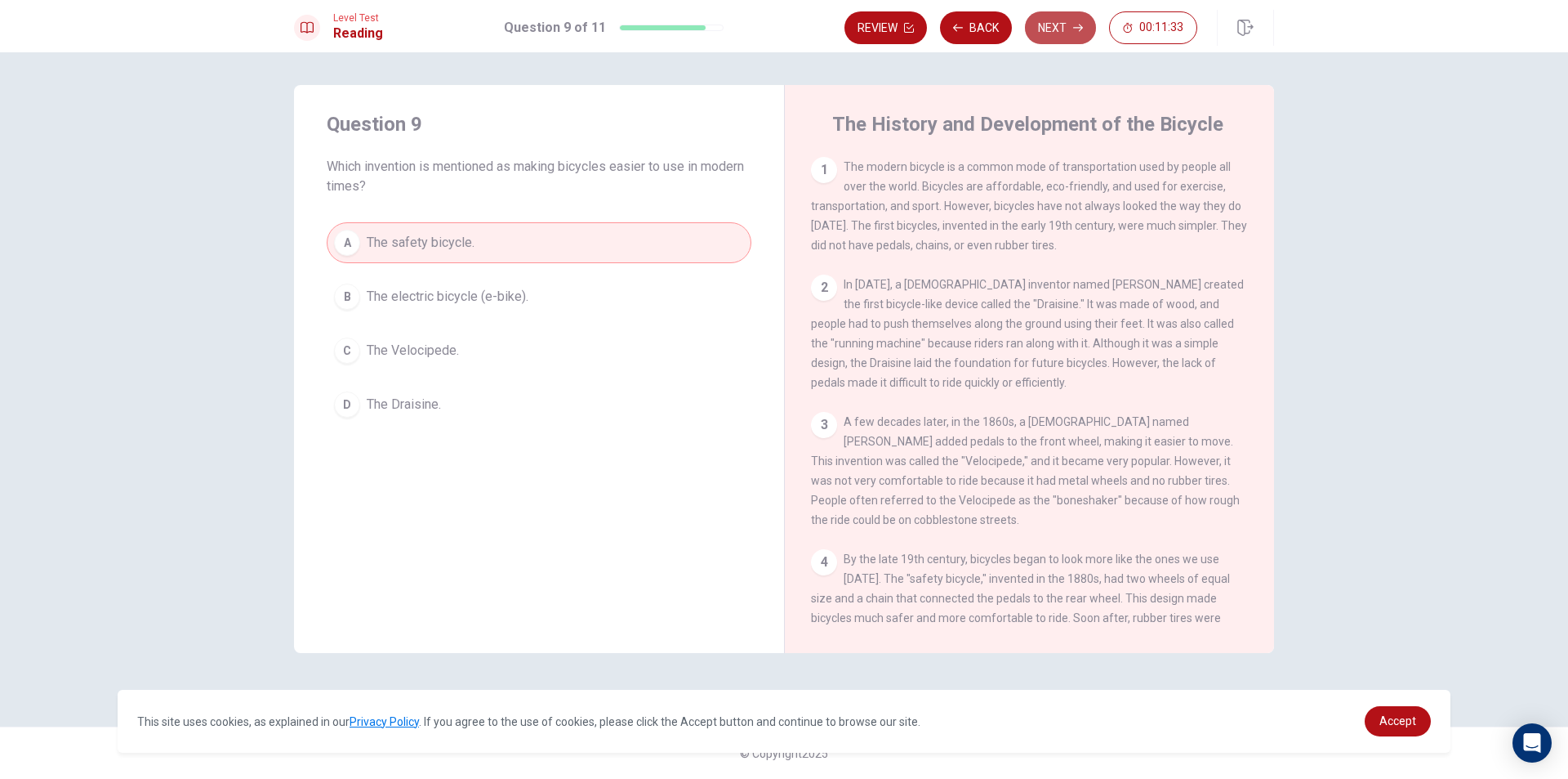
click at [1072, 25] on button "Next" at bounding box center [1060, 28] width 71 height 33
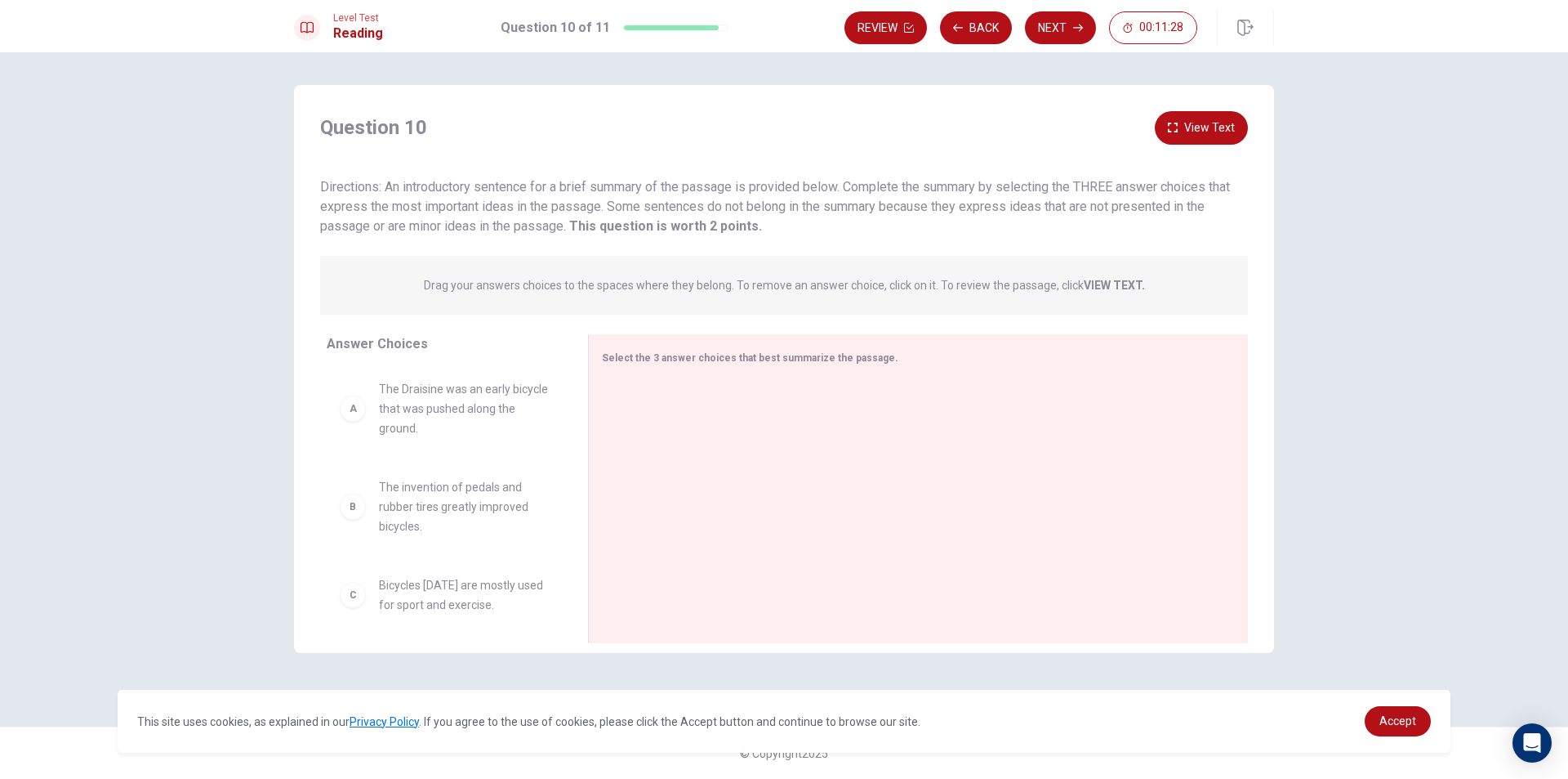
scroll to position [0, 0]
drag, startPoint x: 435, startPoint y: 276, endPoint x: 473, endPoint y: 276, distance: 38.0
click at [473, 276] on span "Drag your answers choices to the spaces where they belong. To remove an answer …" at bounding box center [784, 285] width 721 height 20
drag, startPoint x: 383, startPoint y: 181, endPoint x: 692, endPoint y: 222, distance: 311.7
click at [692, 222] on span "Directions: An introductory sentence for a brief summary of the passage is prov…" at bounding box center [775, 206] width 910 height 54
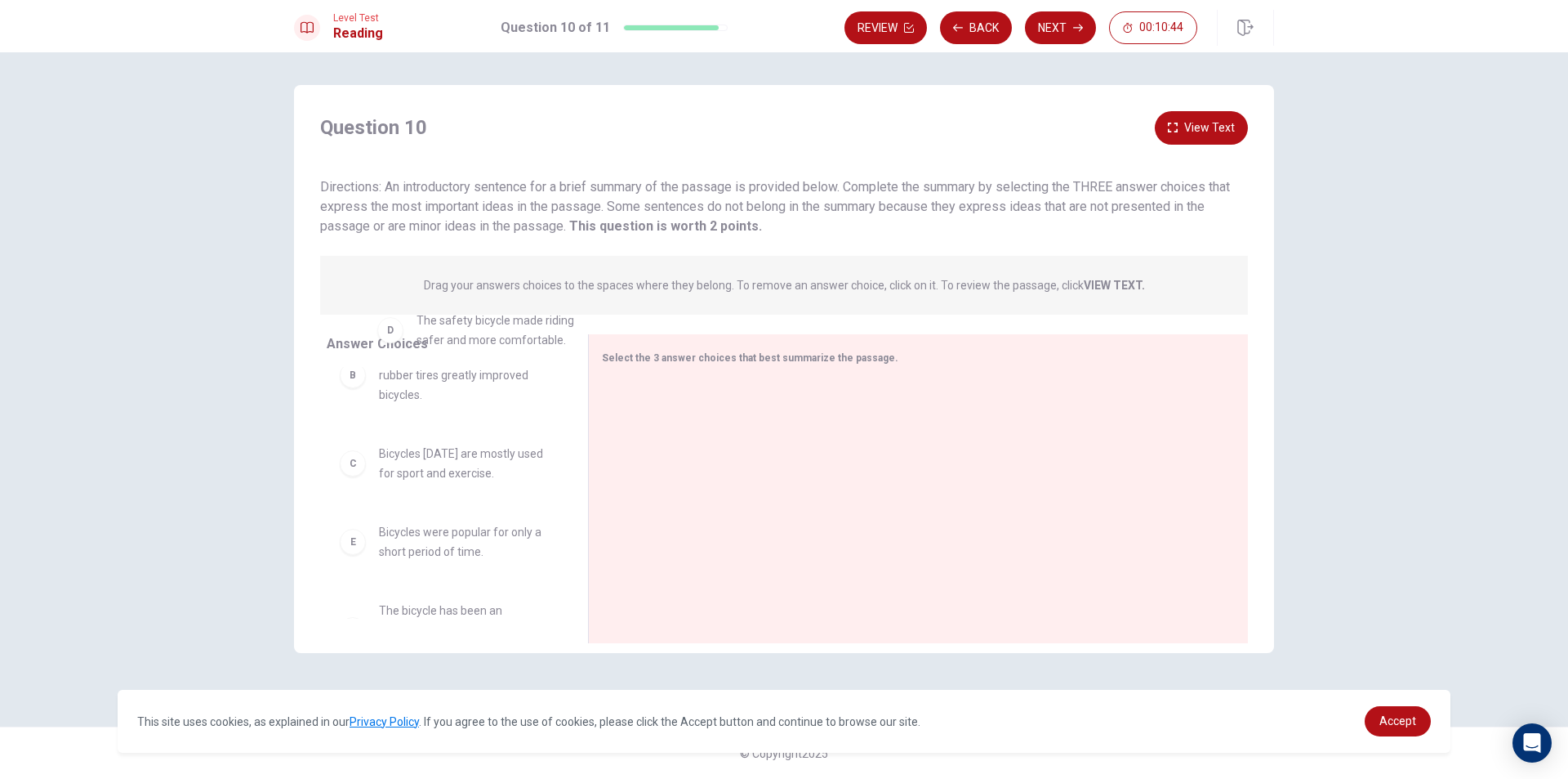
scroll to position [110, 0]
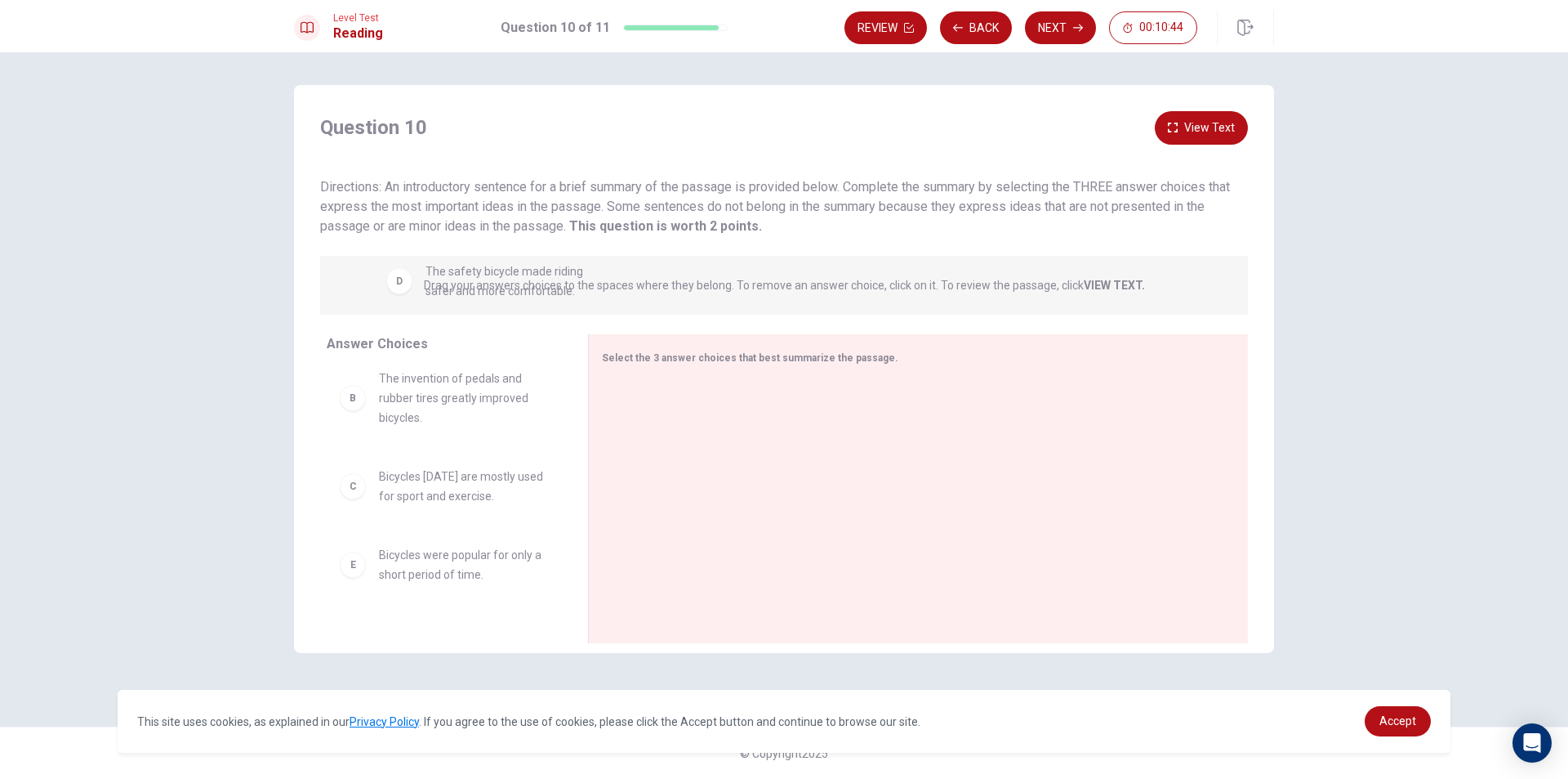
drag, startPoint x: 462, startPoint y: 444, endPoint x: 509, endPoint y: 292, distance: 159.1
drag, startPoint x: 409, startPoint y: 568, endPoint x: 763, endPoint y: 404, distance: 390.1
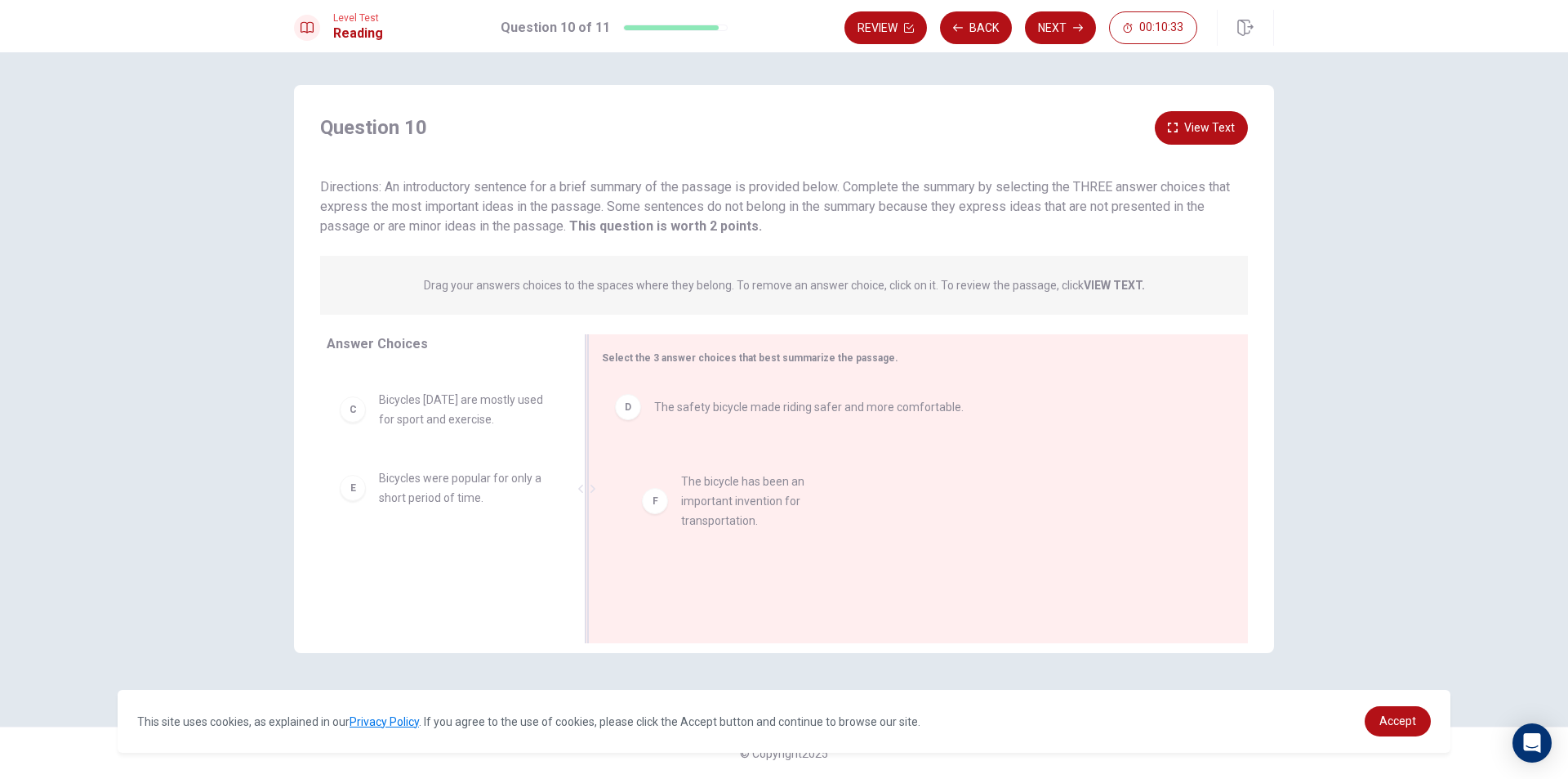
drag, startPoint x: 400, startPoint y: 593, endPoint x: 707, endPoint y: 515, distance: 316.8
drag, startPoint x: 458, startPoint y: 507, endPoint x: 757, endPoint y: 524, distance: 299.5
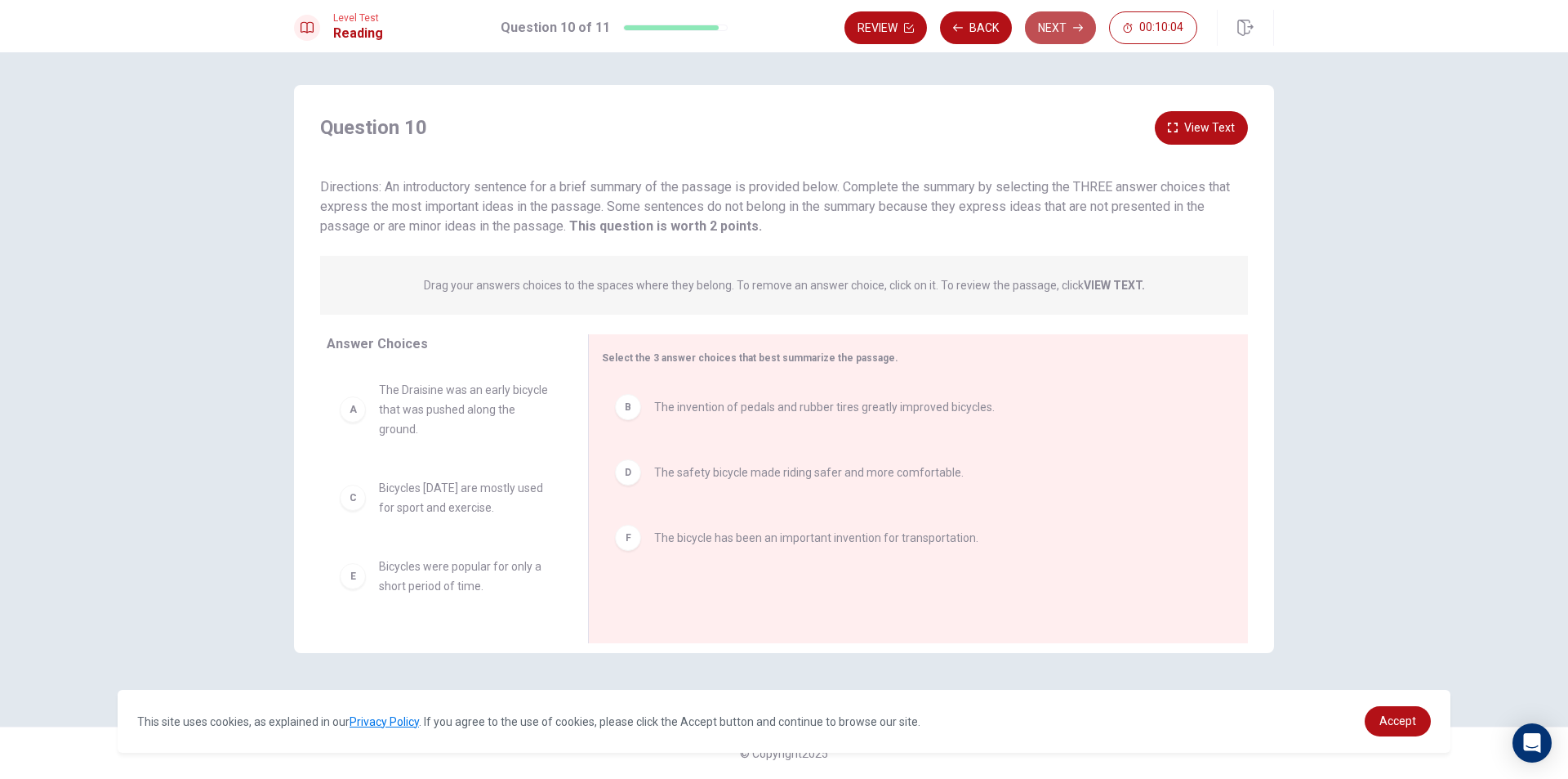
click at [1054, 27] on button "Next" at bounding box center [1060, 28] width 71 height 33
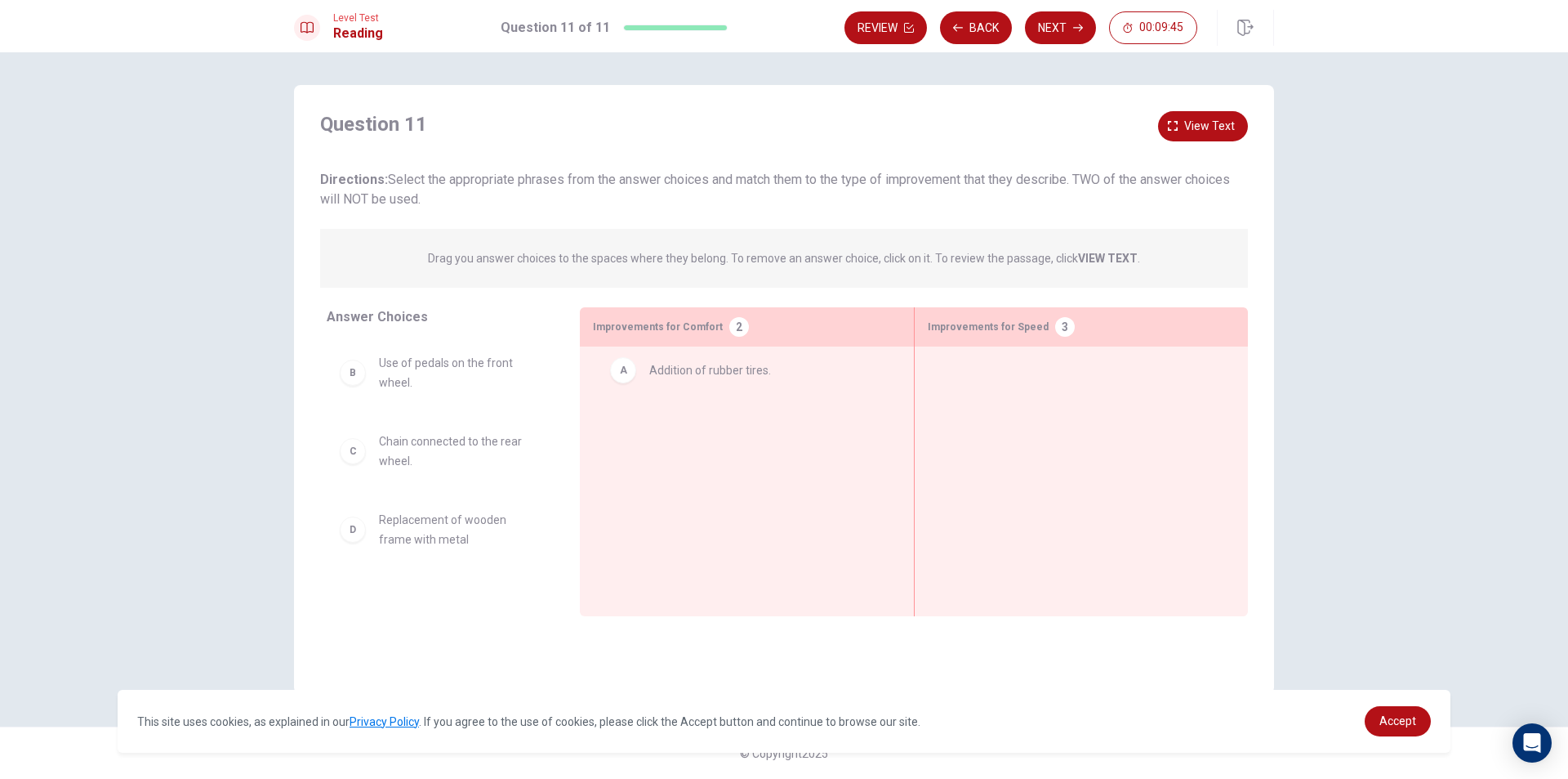
drag, startPoint x: 470, startPoint y: 374, endPoint x: 746, endPoint y: 378, distance: 276.0
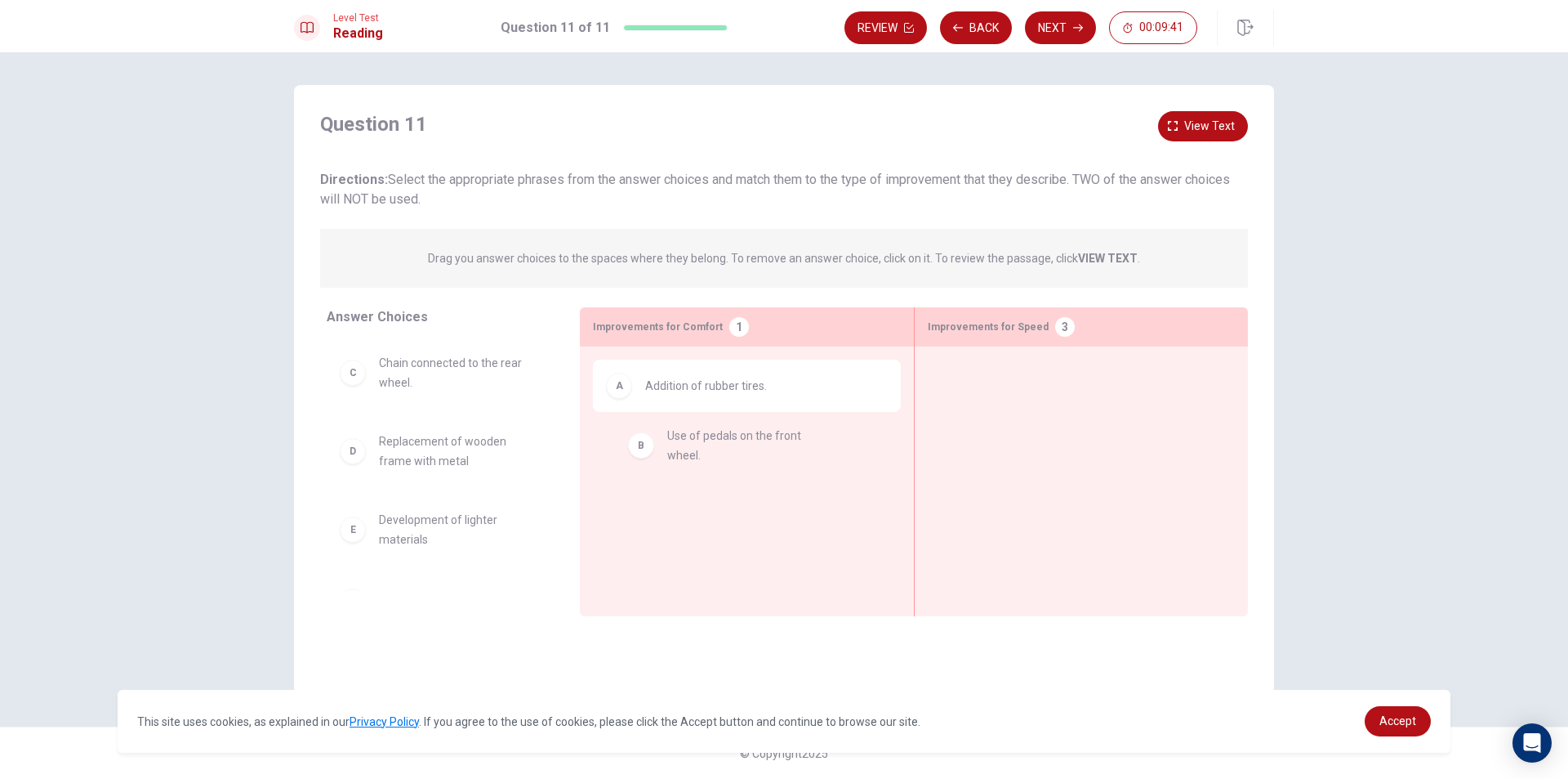
drag, startPoint x: 479, startPoint y: 378, endPoint x: 773, endPoint y: 453, distance: 303.4
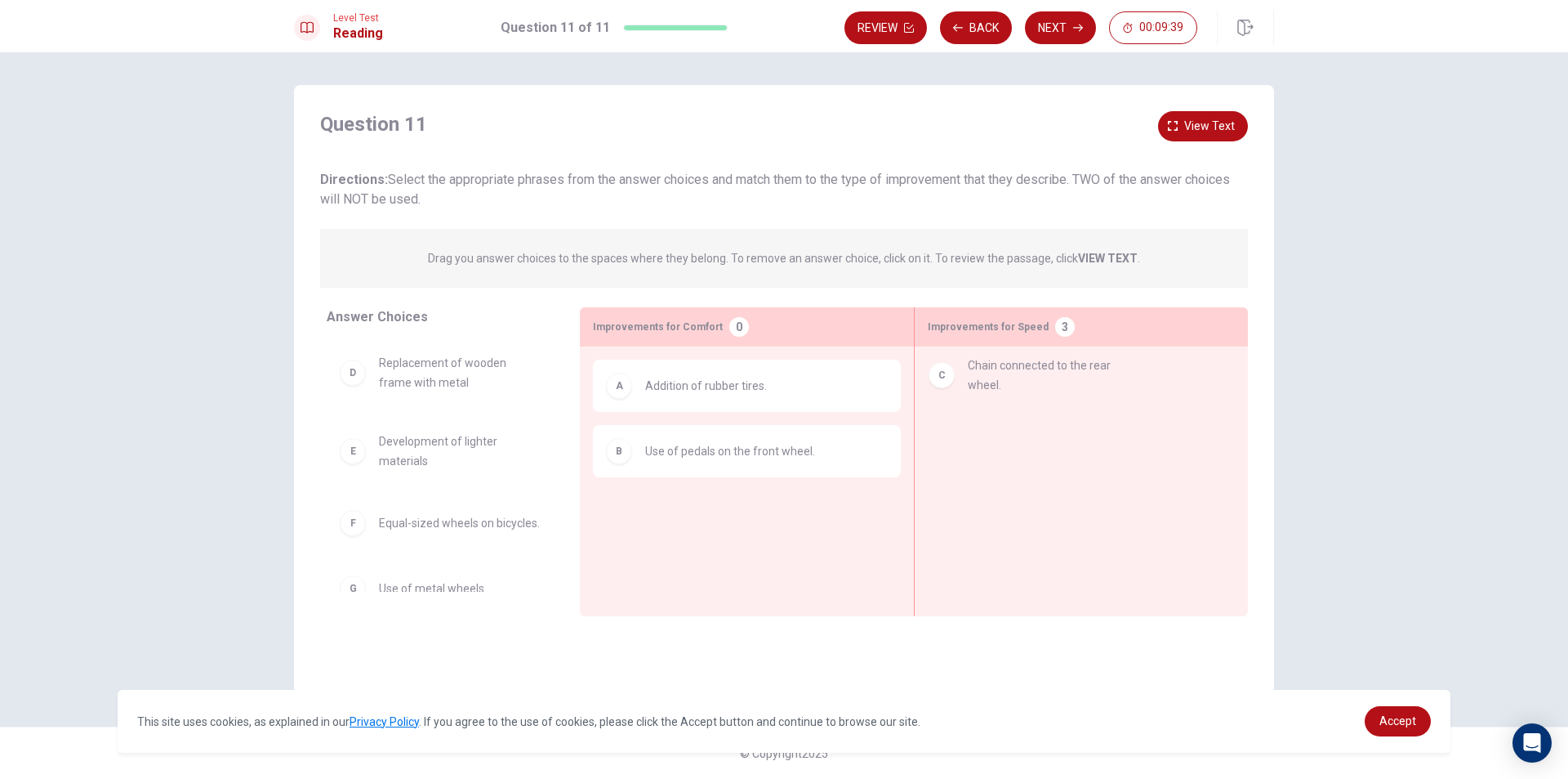
drag, startPoint x: 484, startPoint y: 383, endPoint x: 1079, endPoint y: 387, distance: 595.0
drag, startPoint x: 1034, startPoint y: 390, endPoint x: 999, endPoint y: 382, distance: 35.9
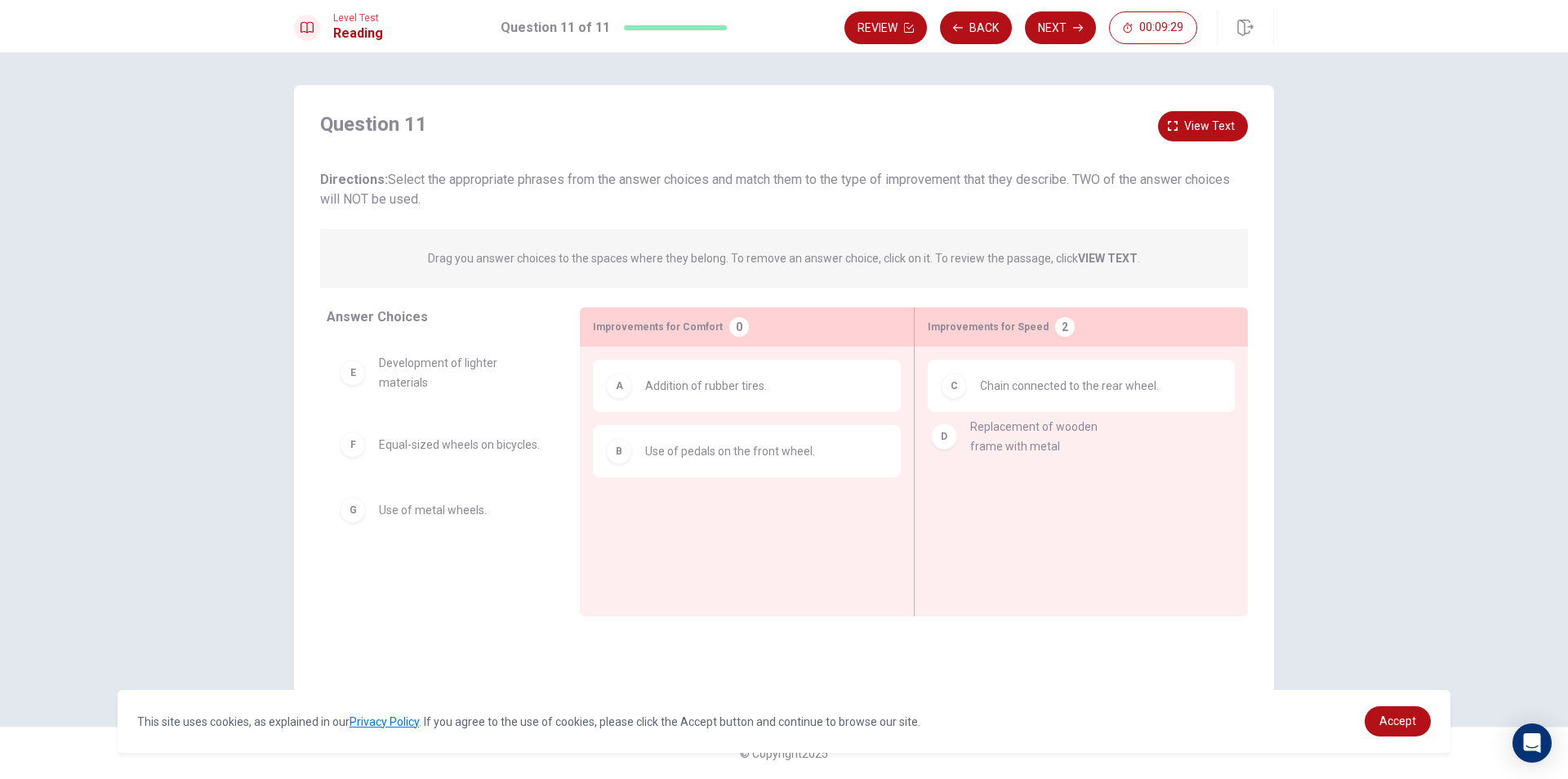
drag, startPoint x: 446, startPoint y: 390, endPoint x: 1052, endPoint y: 462, distance: 610.3
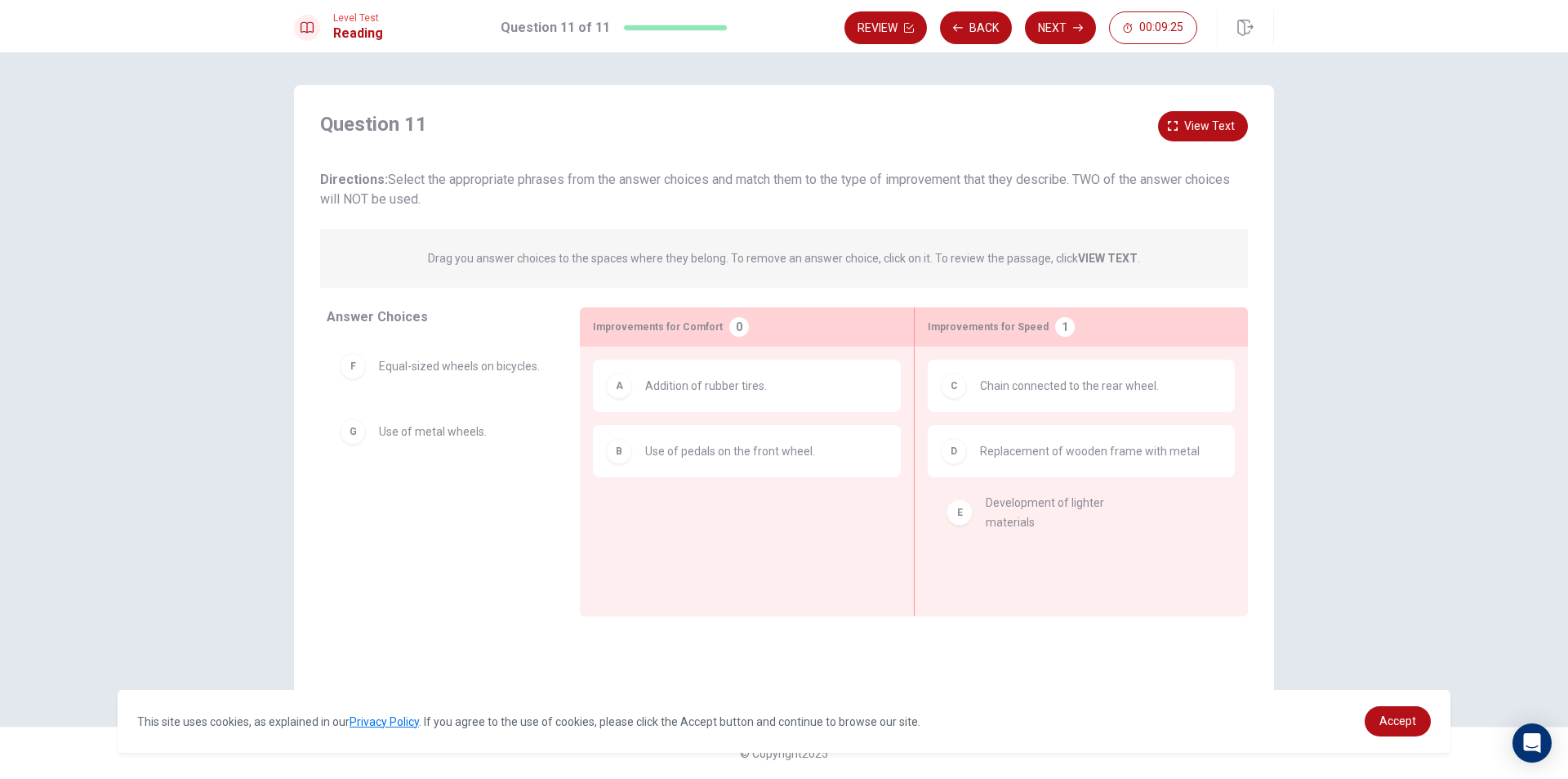
drag, startPoint x: 449, startPoint y: 395, endPoint x: 1056, endPoint y: 538, distance: 623.6
click at [908, 32] on icon "button" at bounding box center [908, 27] width 9 height 10
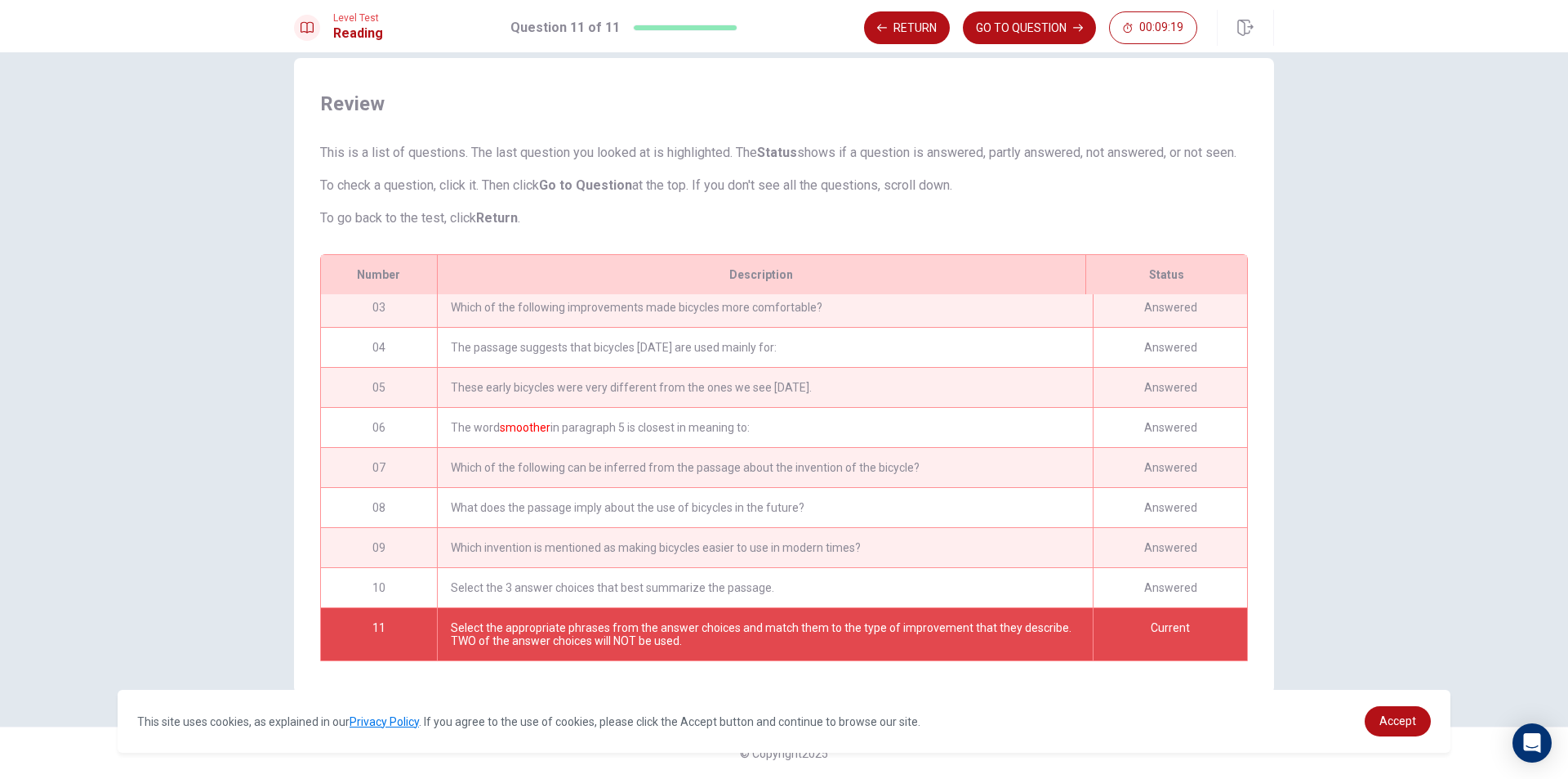
scroll to position [95, 0]
click at [690, 416] on div "The word smoother in paragraph 5 is closest in meaning to:" at bounding box center [765, 427] width 656 height 39
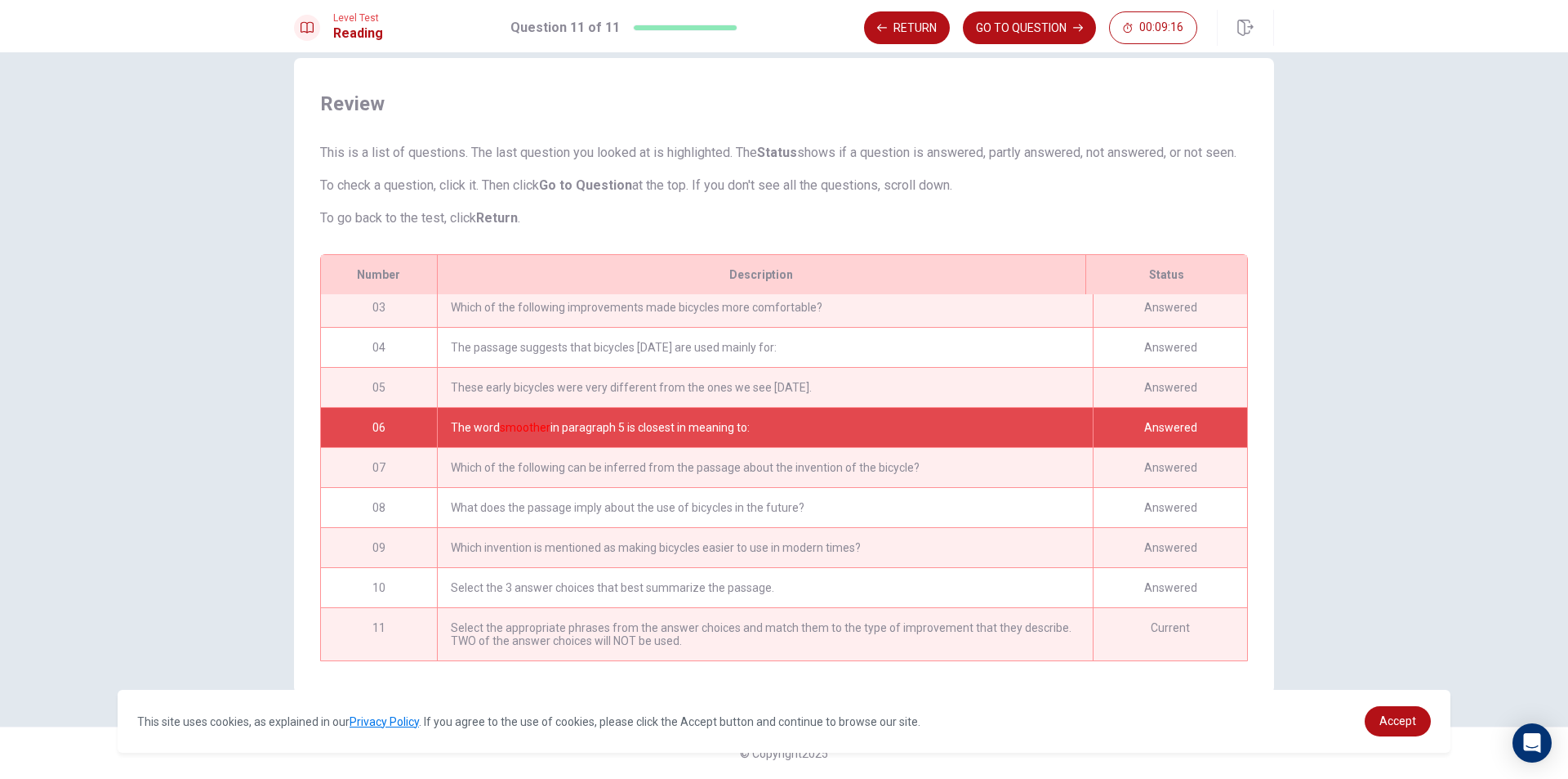
click at [925, 421] on div "The word smoother in paragraph 5 is closest in meaning to:" at bounding box center [765, 427] width 656 height 39
click at [495, 433] on div "The word smoother in paragraph 5 is closest in meaning to:" at bounding box center [765, 427] width 656 height 39
click at [985, 16] on button "GO TO QUESTION" at bounding box center [1029, 28] width 133 height 33
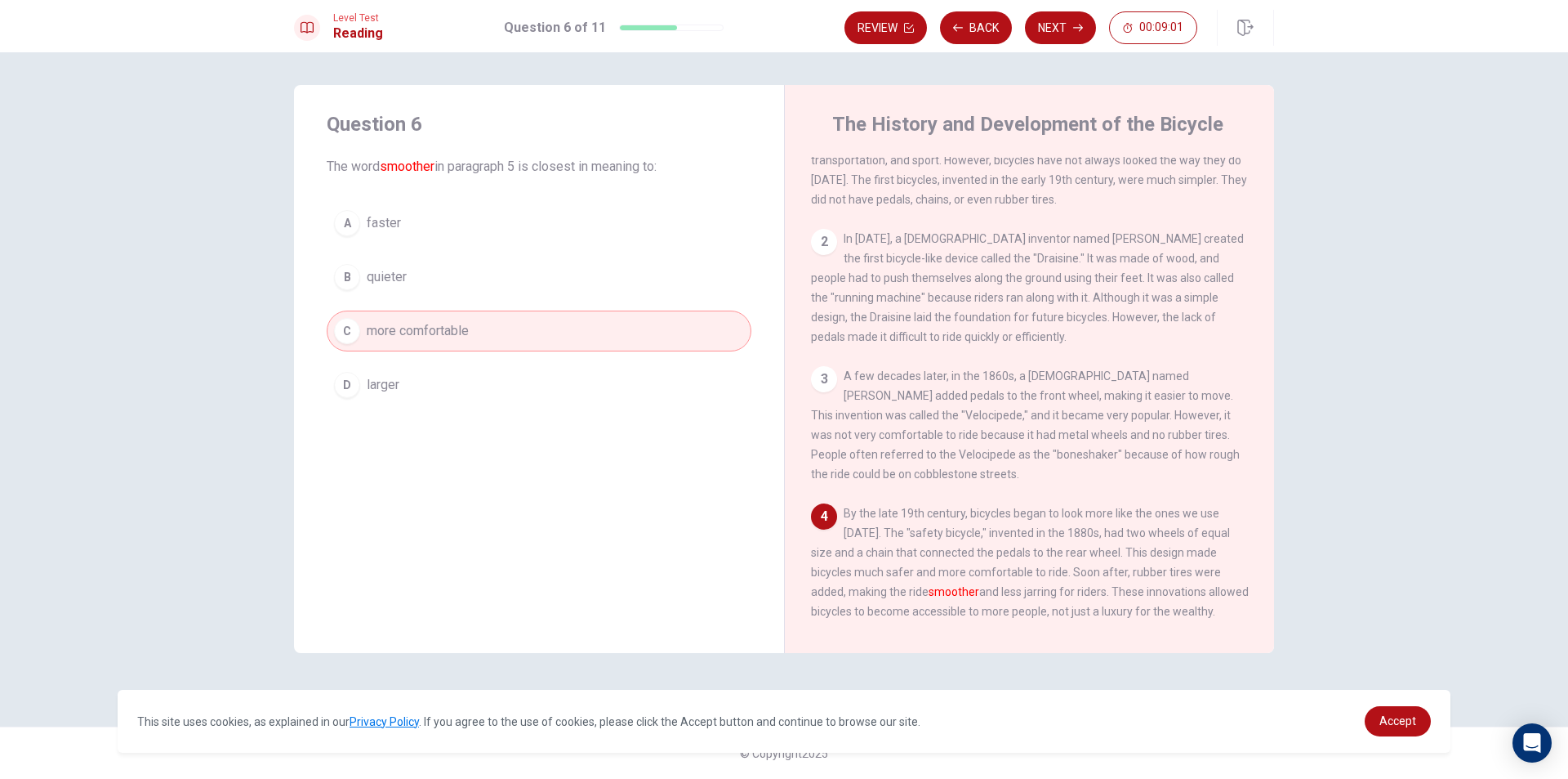
scroll to position [82, 0]
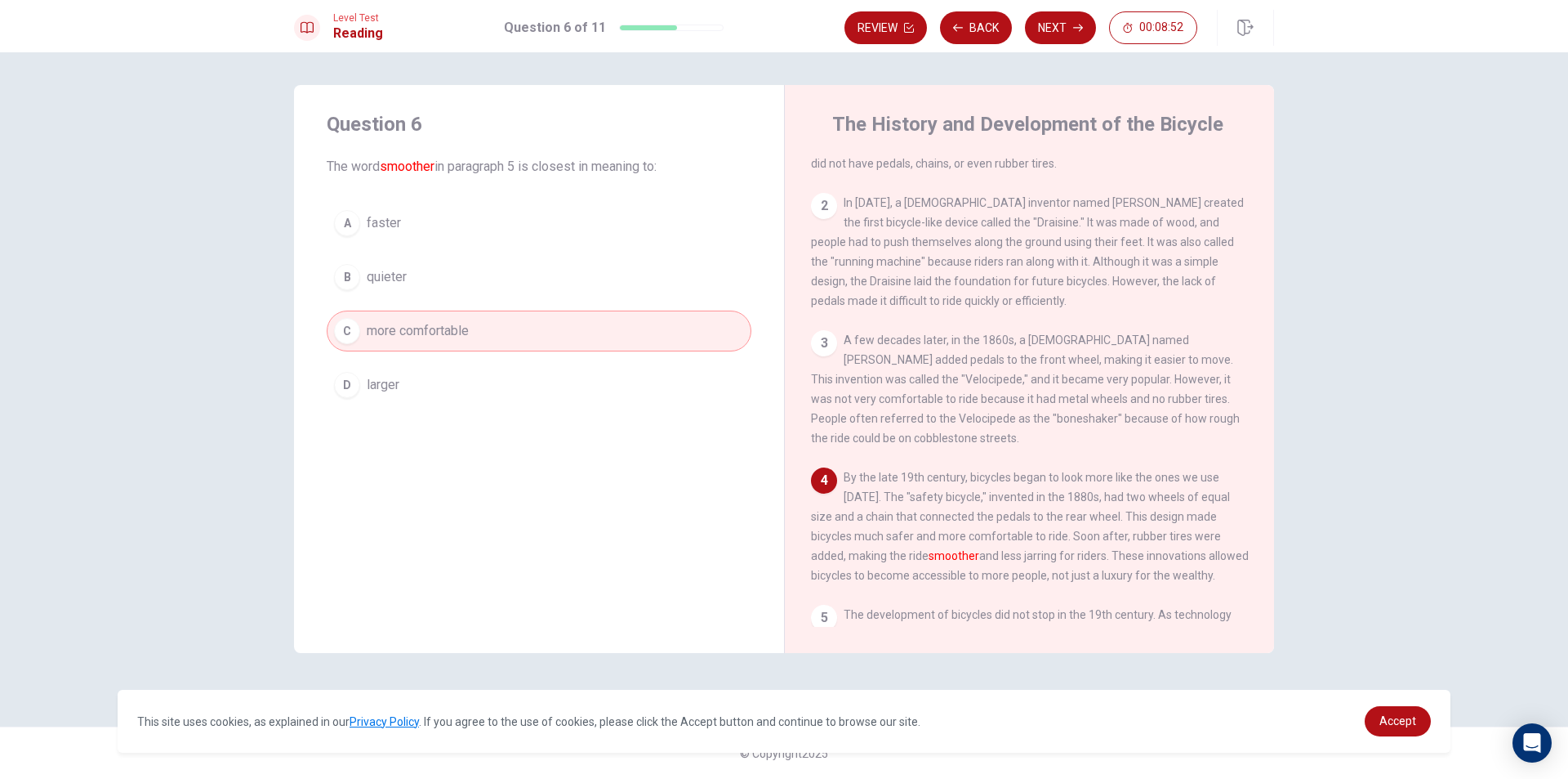
drag, startPoint x: 812, startPoint y: 265, endPoint x: 1129, endPoint y: 249, distance: 317.4
click at [1129, 249] on span "In [DATE], a [DEMOGRAPHIC_DATA] inventor named [PERSON_NAME] created the first …" at bounding box center [1027, 251] width 433 height 111
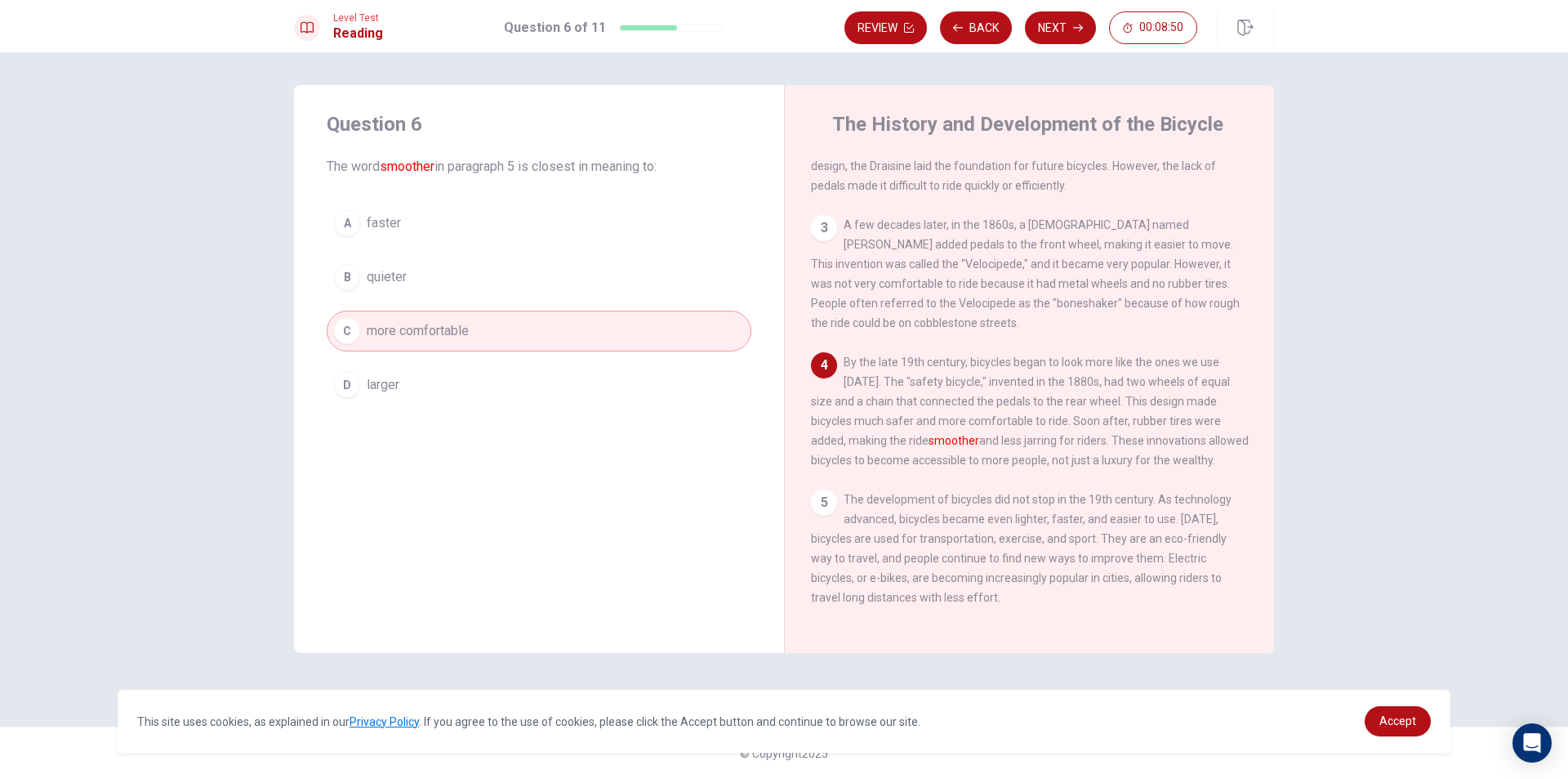
scroll to position [220, 0]
drag, startPoint x: 855, startPoint y: 233, endPoint x: 1192, endPoint y: 241, distance: 337.1
click at [1212, 233] on span "A few decades later, in the 1860s, a [DEMOGRAPHIC_DATA] named [PERSON_NAME] add…" at bounding box center [1025, 274] width 429 height 111
click at [1062, 23] on button "Next" at bounding box center [1060, 28] width 71 height 33
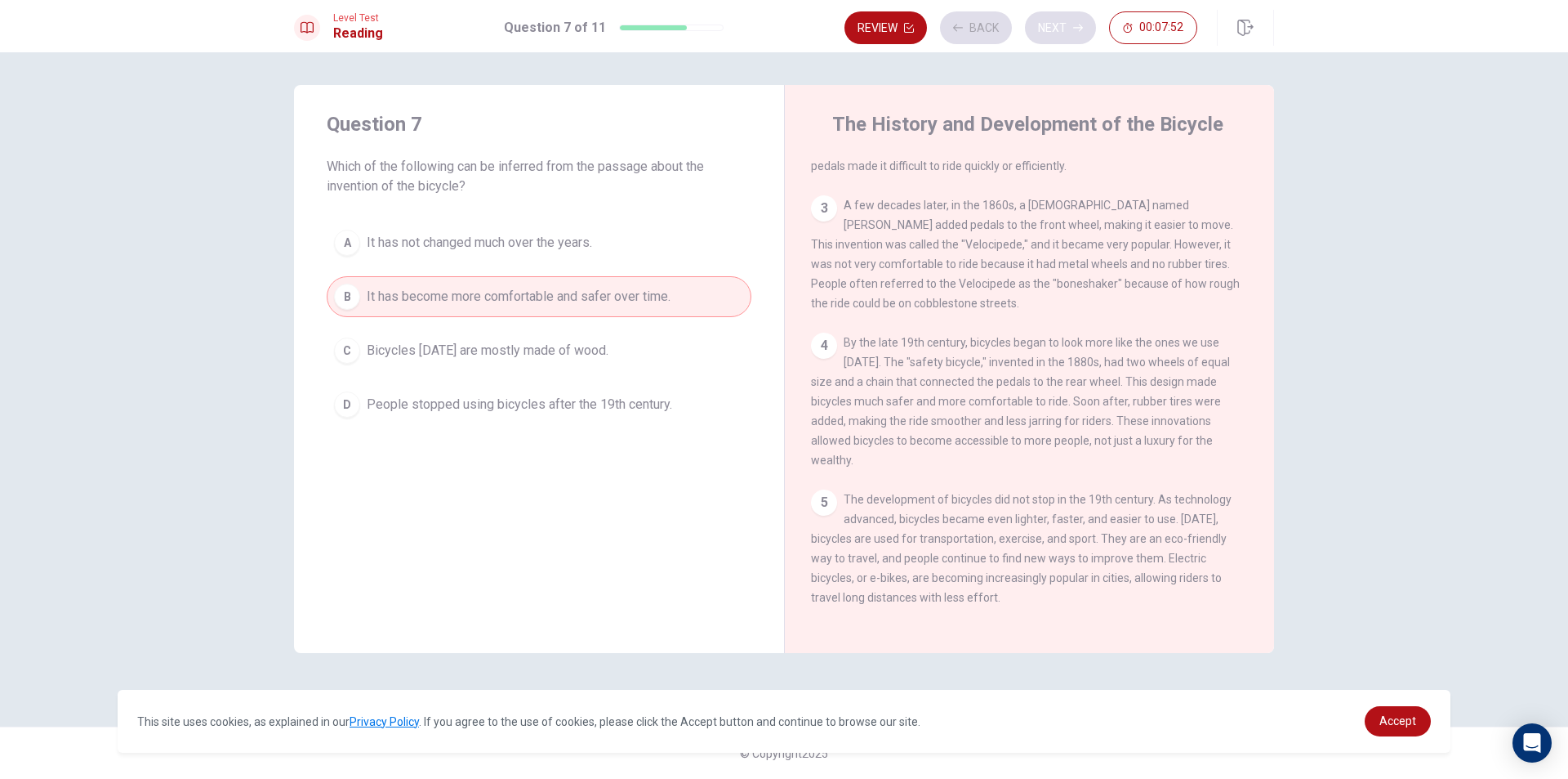
click at [1062, 23] on div "Review Back Next 00:07:52" at bounding box center [1021, 28] width 353 height 33
click at [883, 24] on button "Review" at bounding box center [886, 28] width 83 height 33
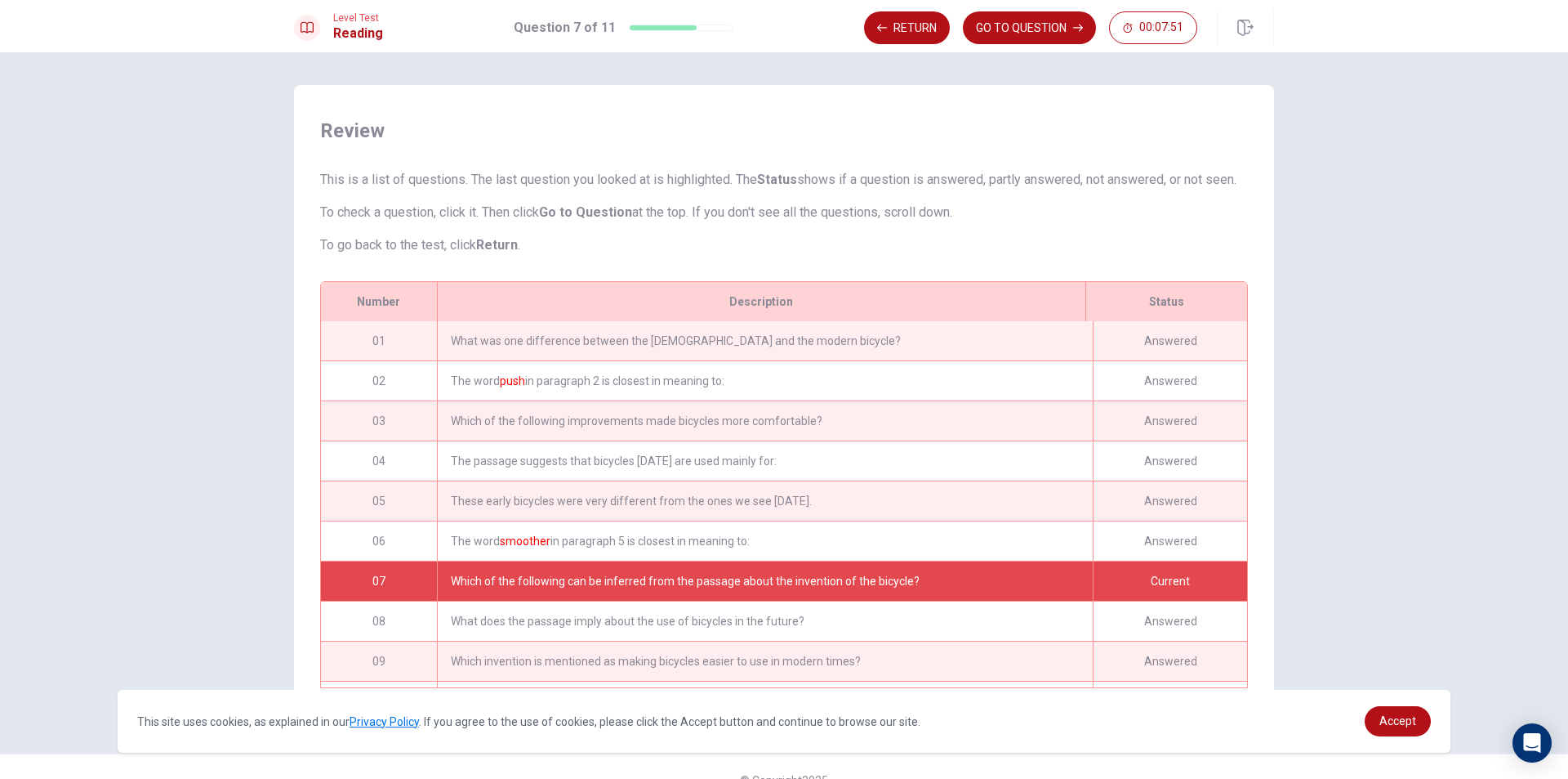
scroll to position [95, 0]
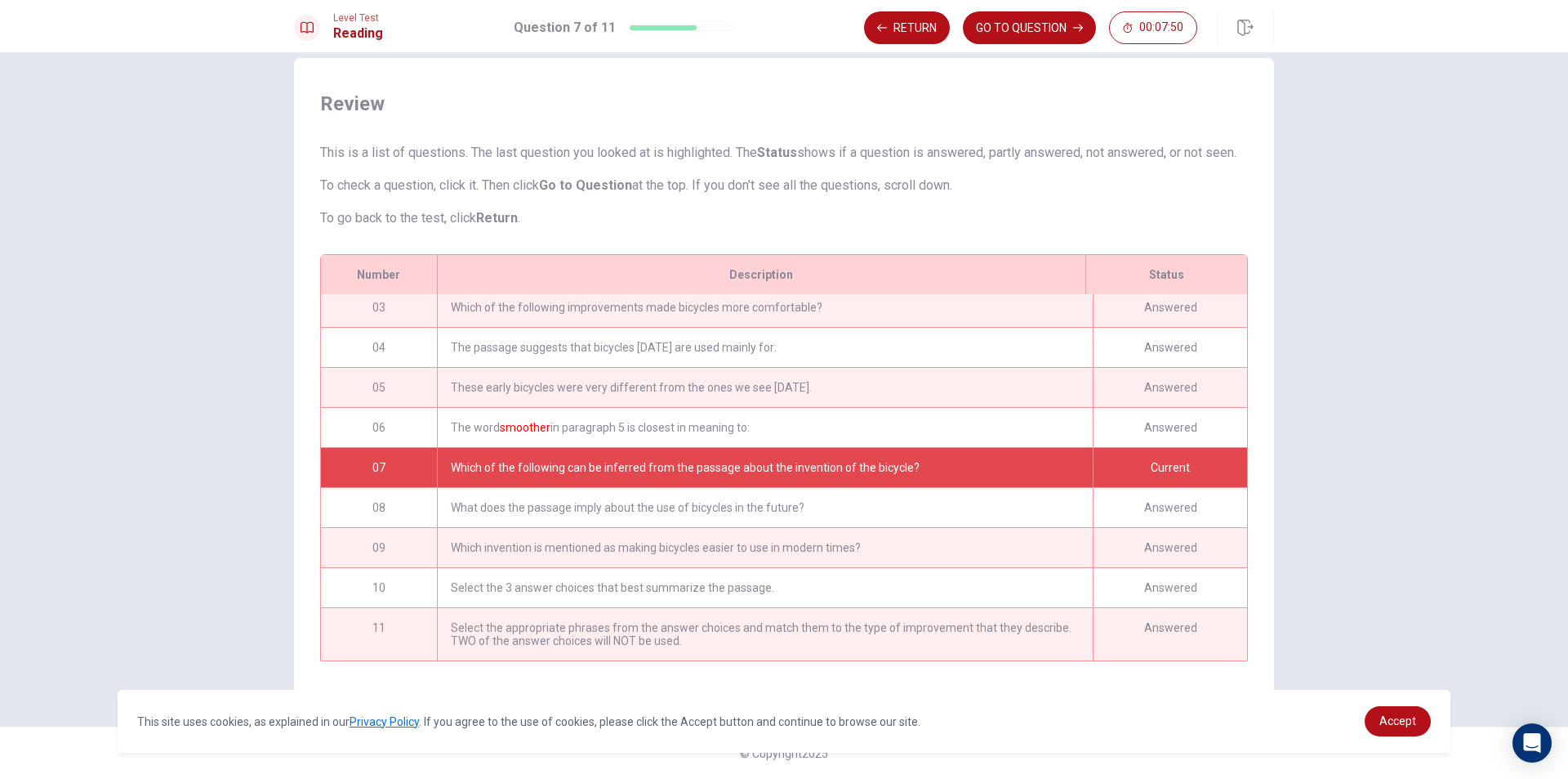
click at [616, 634] on div "Select the appropriate phrases from the answer choices and match them to the ty…" at bounding box center [765, 634] width 656 height 53
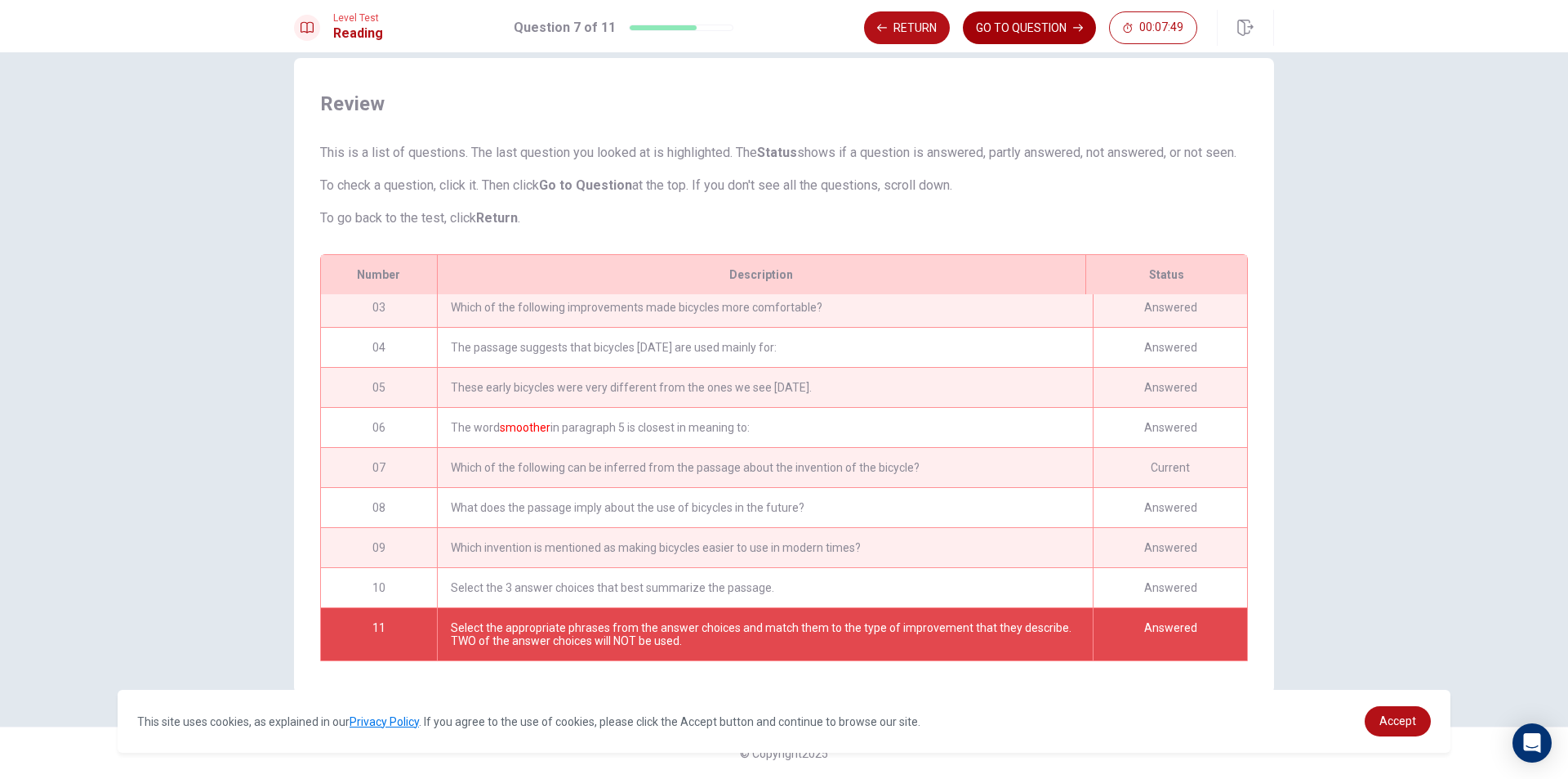
click at [1040, 22] on button "GO TO QUESTION" at bounding box center [1029, 28] width 133 height 33
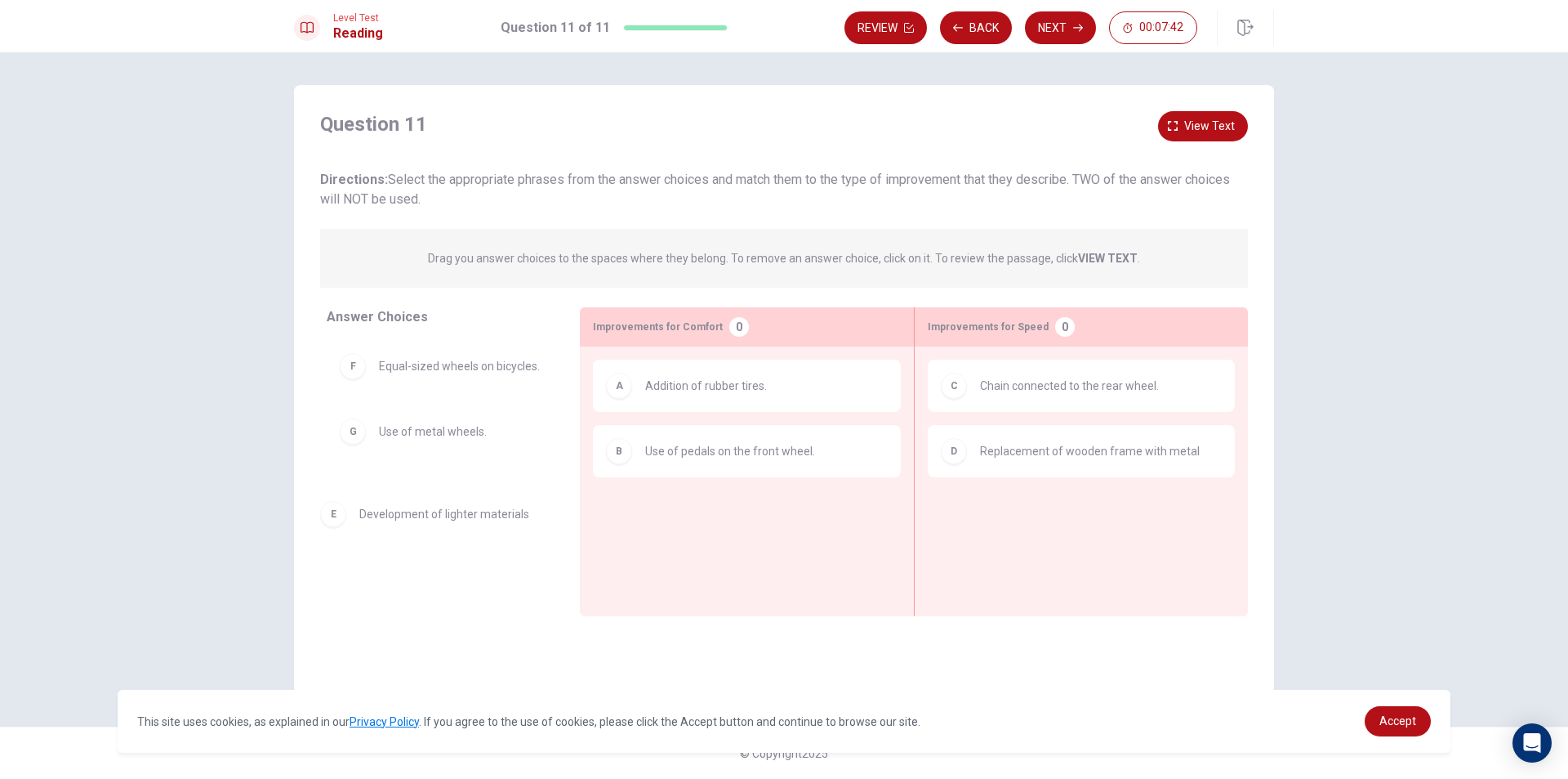
drag, startPoint x: 1104, startPoint y: 531, endPoint x: 422, endPoint y: 526, distance: 682.0
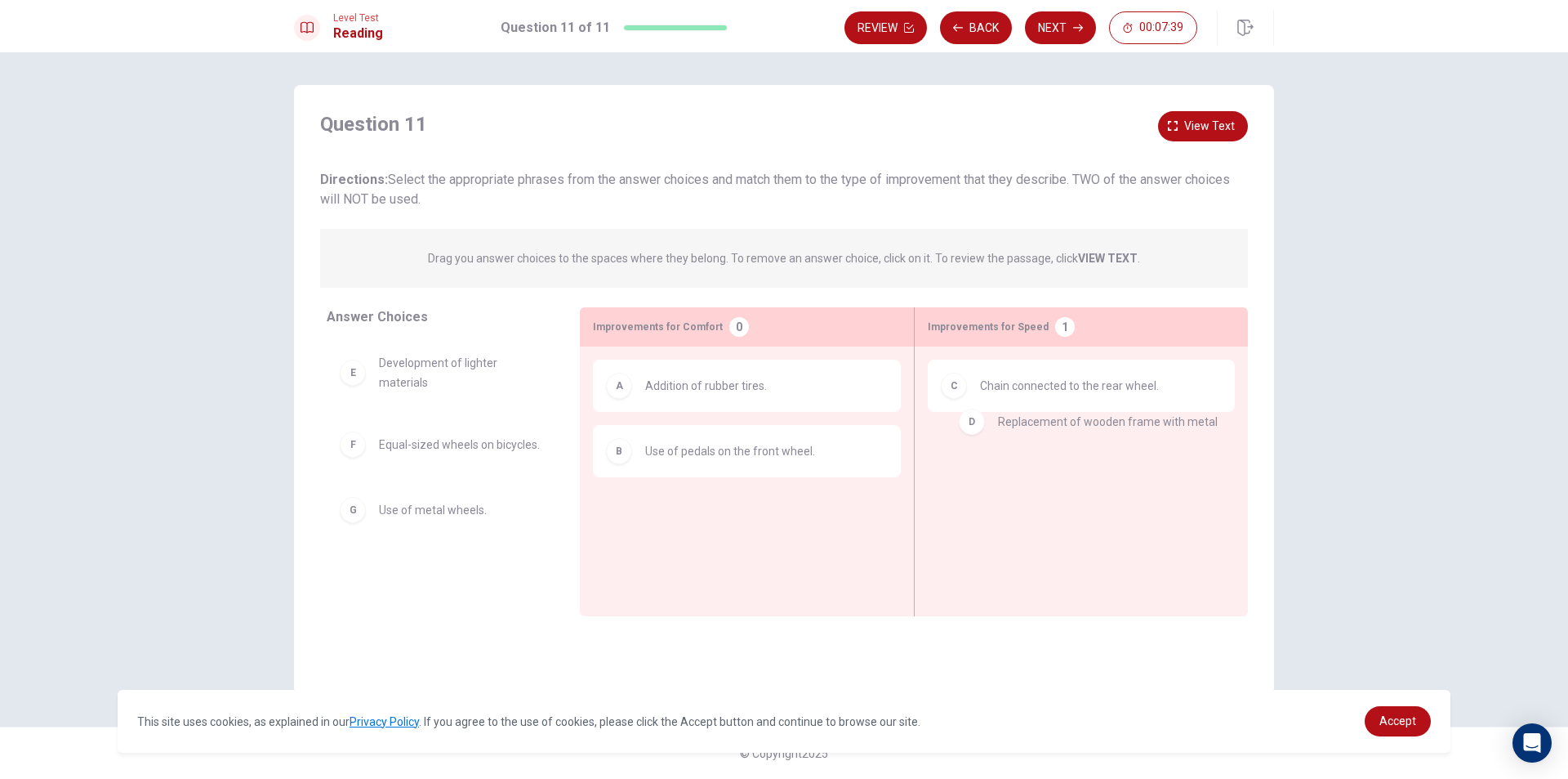
drag, startPoint x: 1090, startPoint y: 458, endPoint x: 1093, endPoint y: 431, distance: 27.2
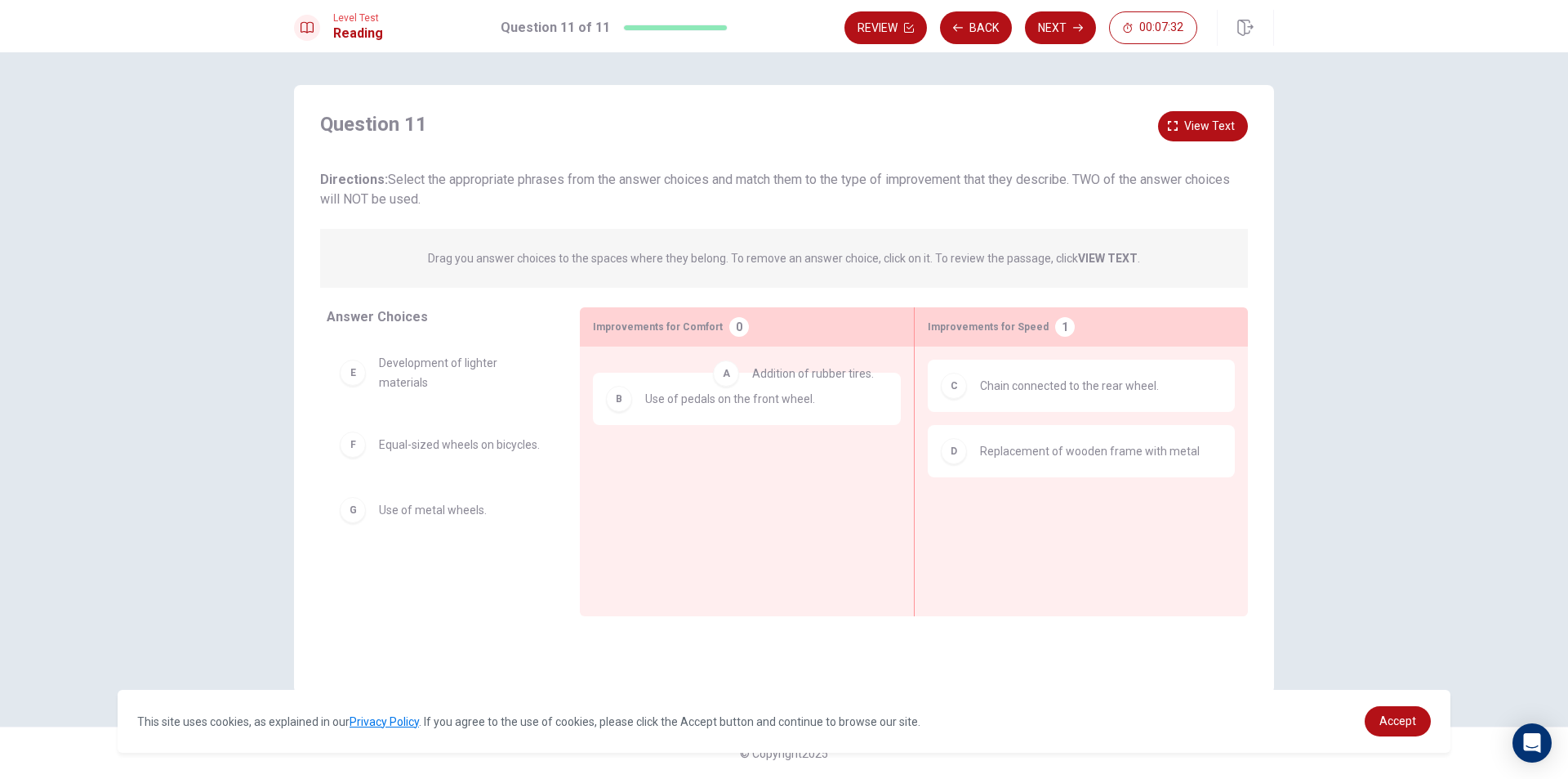
drag, startPoint x: 732, startPoint y: 391, endPoint x: 844, endPoint y: 378, distance: 112.8
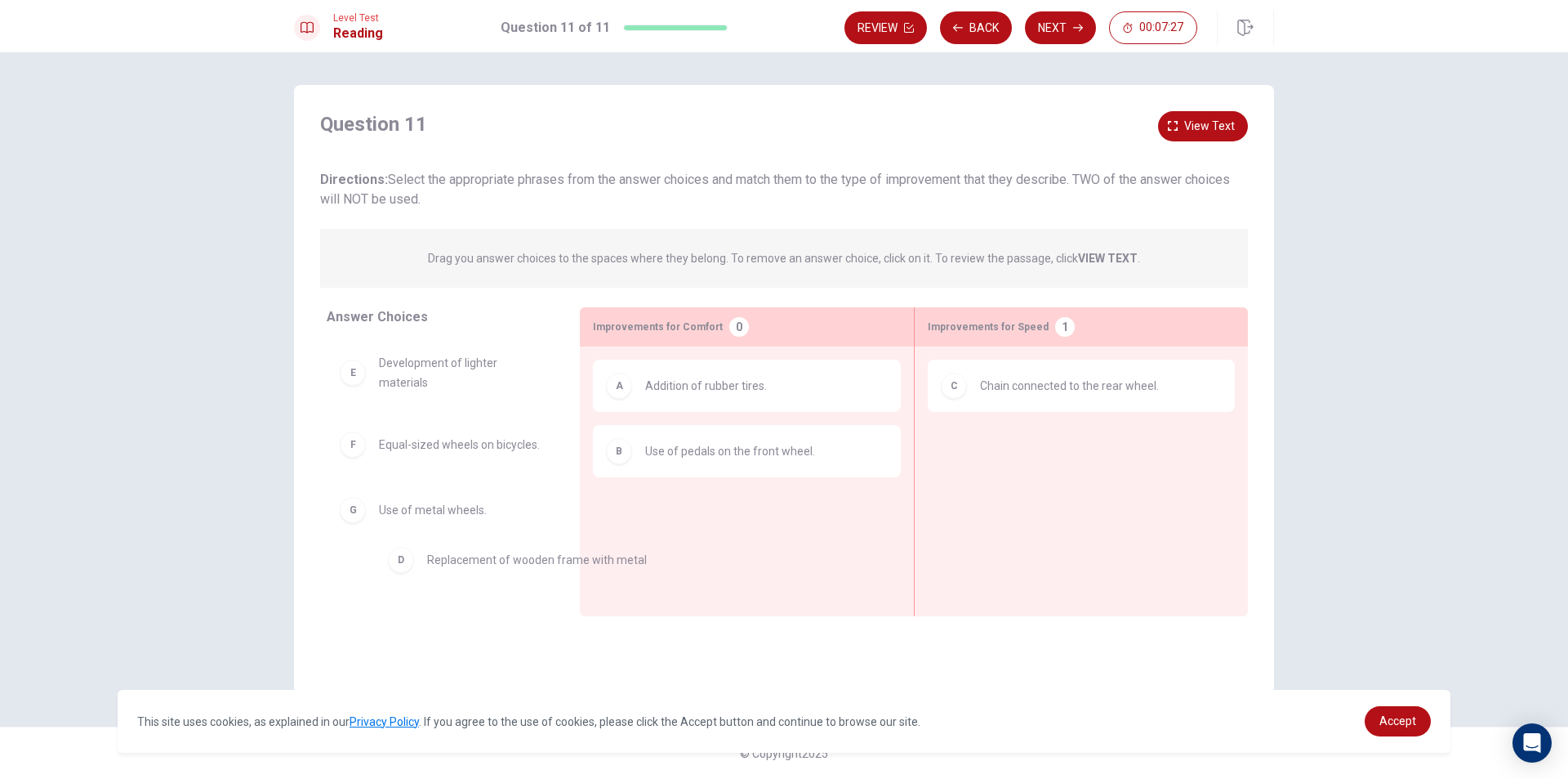
drag, startPoint x: 1107, startPoint y: 465, endPoint x: 521, endPoint y: 580, distance: 597.2
drag, startPoint x: 476, startPoint y: 435, endPoint x: 1104, endPoint y: 472, distance: 629.1
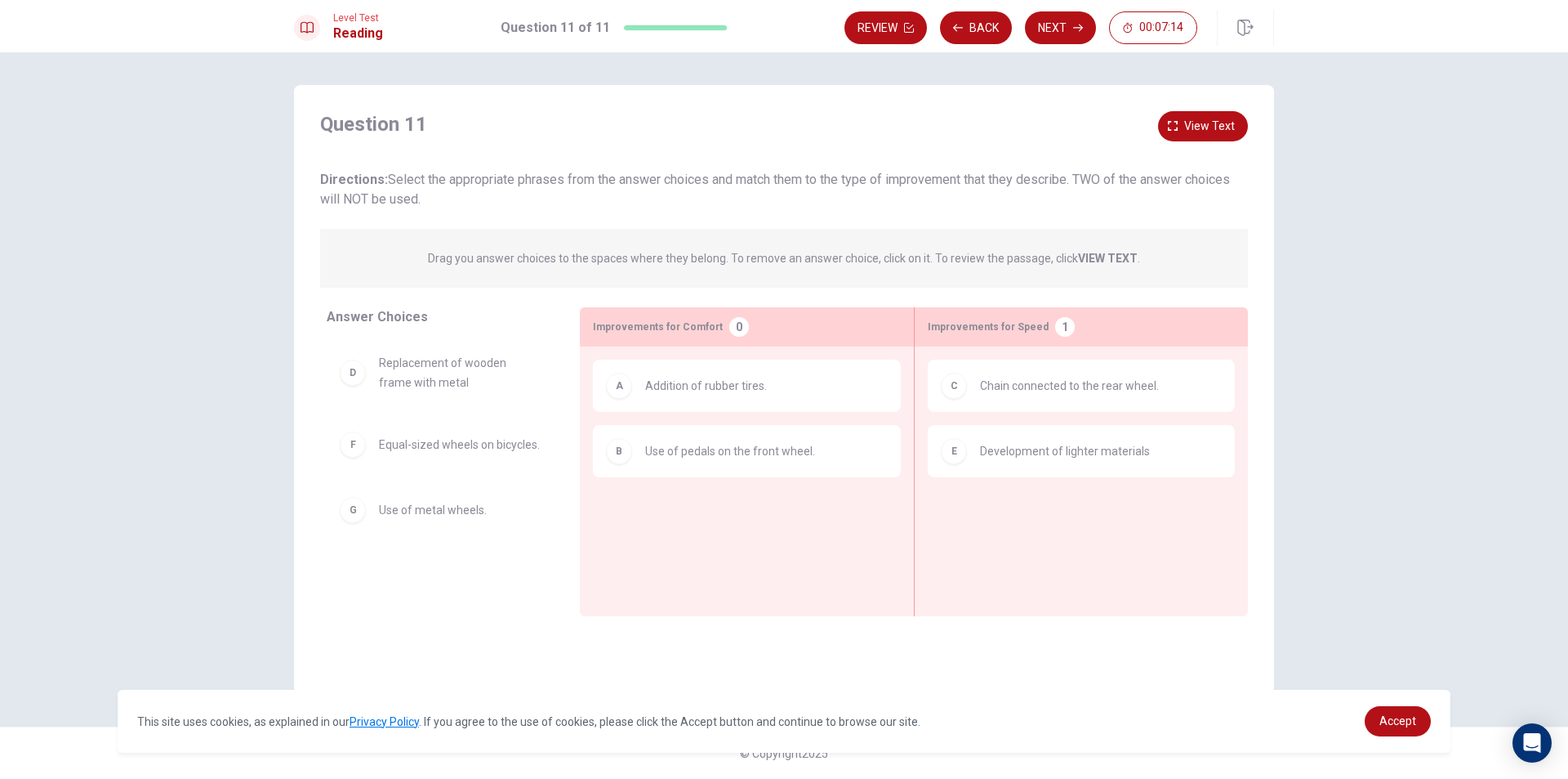
scroll to position [0, 0]
drag, startPoint x: 485, startPoint y: 457, endPoint x: 1164, endPoint y: 515, distance: 681.5
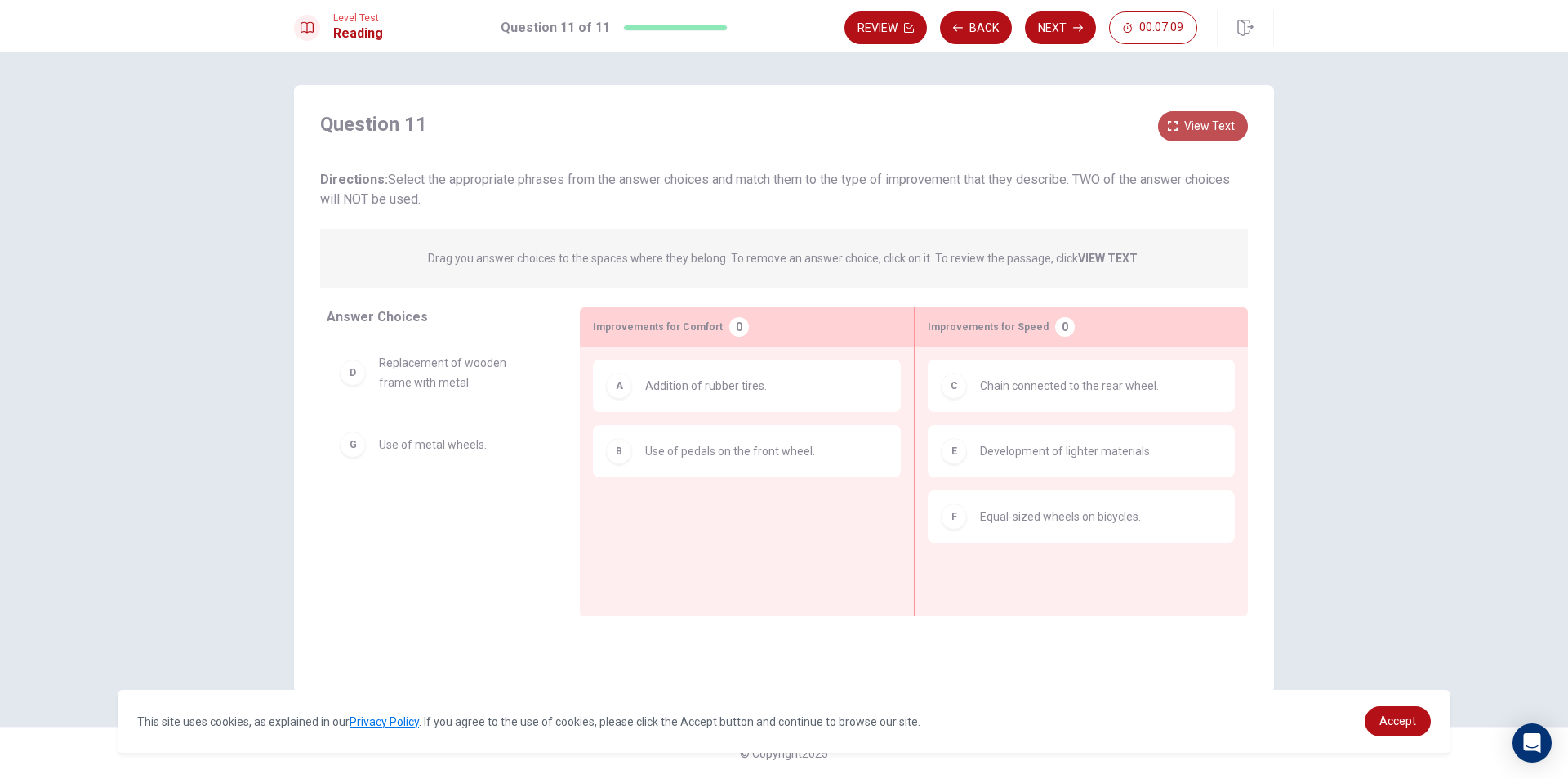
click at [1166, 130] on button "View text" at bounding box center [1204, 126] width 90 height 30
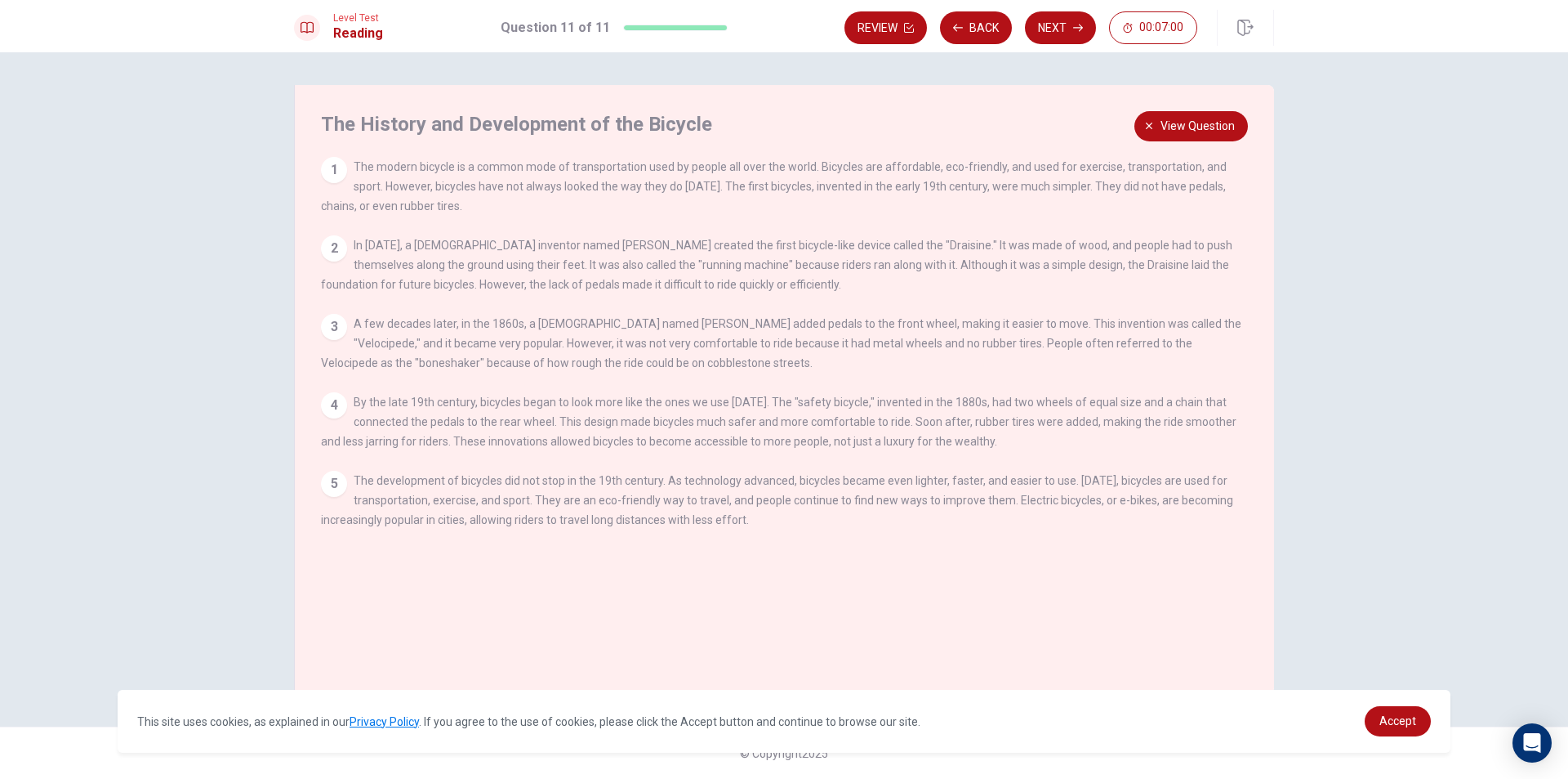
drag, startPoint x: 813, startPoint y: 167, endPoint x: 924, endPoint y: 228, distance: 126.7
click at [946, 228] on div "1 The modern bicycle is a common mode of transportation used by people all over…" at bounding box center [795, 353] width 949 height 392
drag, startPoint x: 363, startPoint y: 181, endPoint x: 1258, endPoint y: 215, distance: 895.6
click at [1262, 215] on div "1 The modern bicycle is a common mode of transportation used by people all over…" at bounding box center [795, 353] width 949 height 392
drag, startPoint x: 353, startPoint y: 249, endPoint x: 690, endPoint y: 269, distance: 337.6
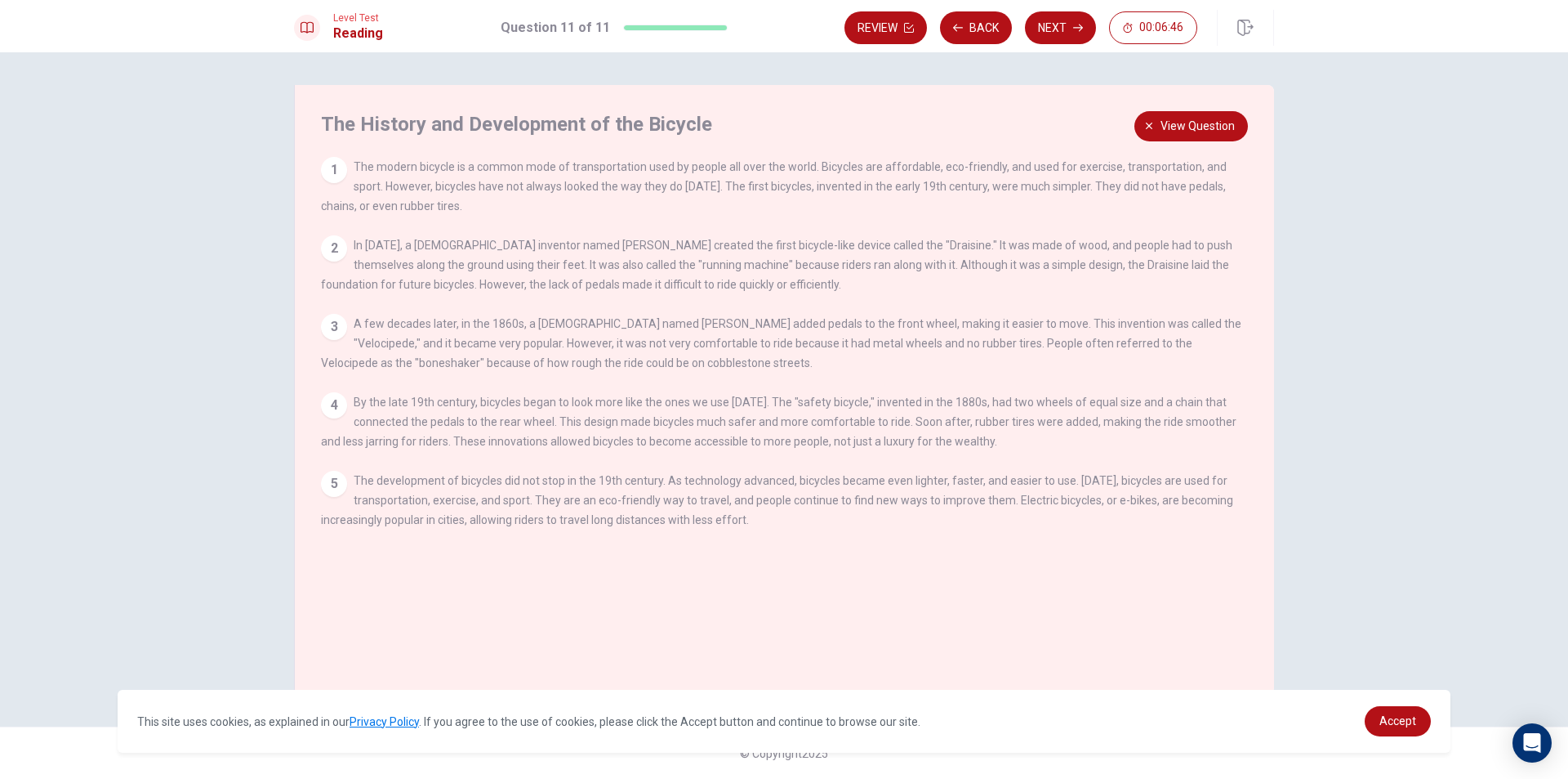
click at [698, 269] on div "2 In [DATE], a [DEMOGRAPHIC_DATA] inventor named [PERSON_NAME] created the firs…" at bounding box center [785, 264] width 928 height 59
drag, startPoint x: 587, startPoint y: 249, endPoint x: 1298, endPoint y: 246, distance: 711.0
click at [1298, 246] on div "Question 11 View question Directions: Select the appropriate phrases from the a…" at bounding box center [784, 389] width 1033 height 609
drag, startPoint x: 353, startPoint y: 273, endPoint x: 1235, endPoint y: 269, distance: 882.0
click at [1235, 269] on div "2 In [DATE], a [DEMOGRAPHIC_DATA] inventor named [PERSON_NAME] created the firs…" at bounding box center [785, 264] width 928 height 59
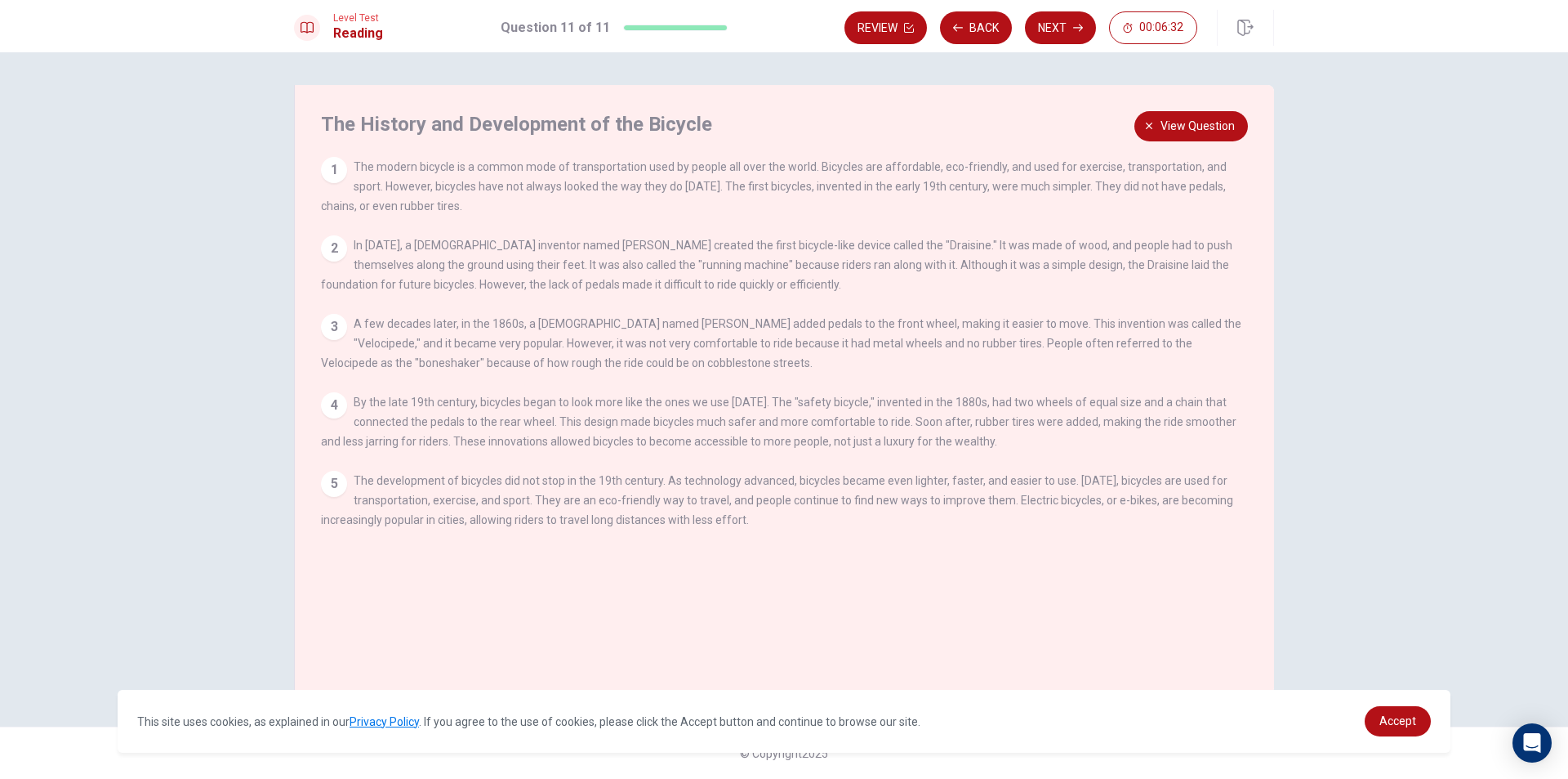
drag, startPoint x: 379, startPoint y: 340, endPoint x: 871, endPoint y: 343, distance: 492.0
click at [871, 343] on div "3 A few decades later, in the 1860s, a [DEMOGRAPHIC_DATA] named [PERSON_NAME] a…" at bounding box center [785, 343] width 928 height 59
click at [1170, 131] on span "View question" at bounding box center [1198, 126] width 74 height 21
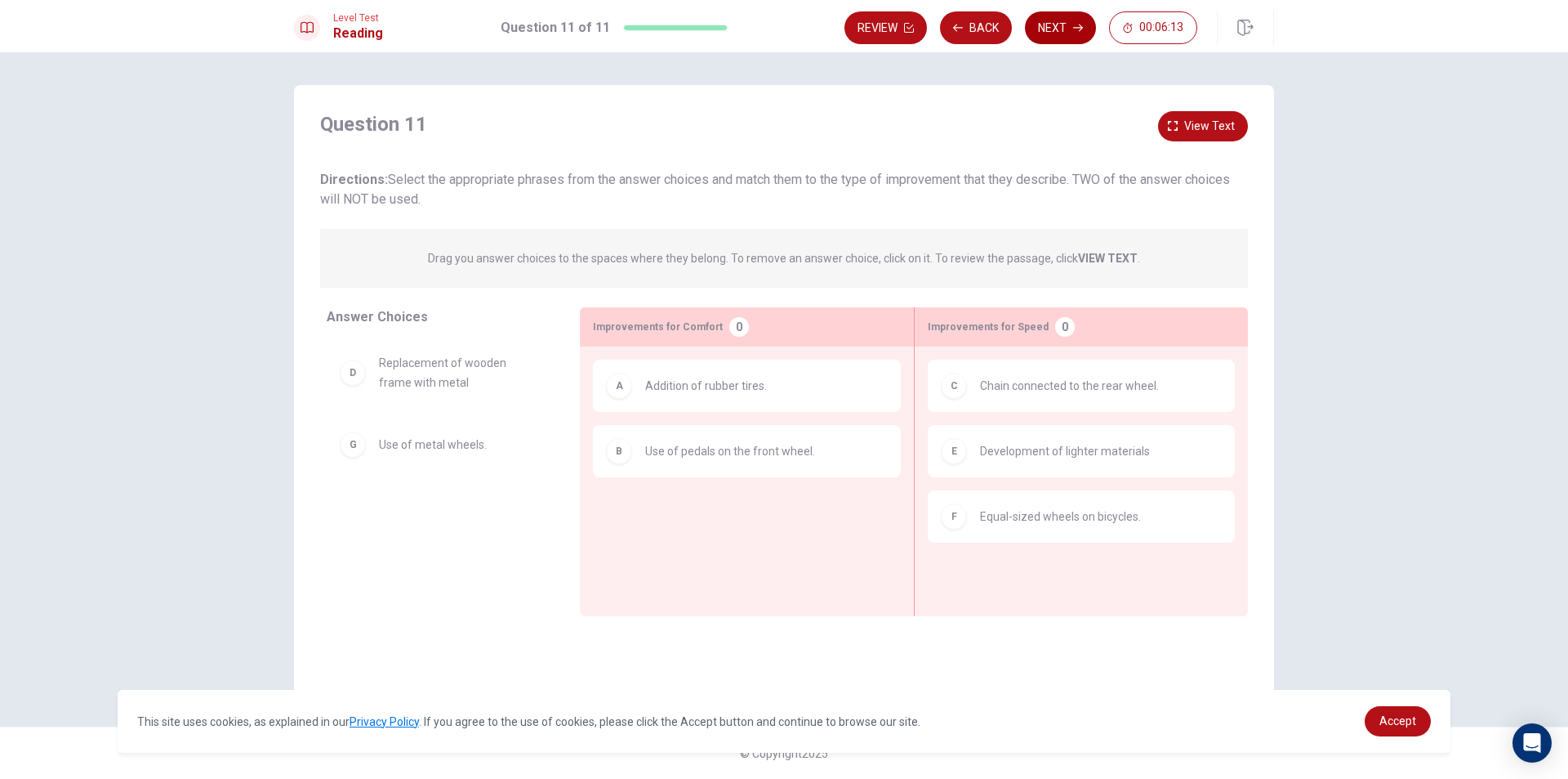
click at [1059, 30] on button "Next" at bounding box center [1060, 28] width 71 height 33
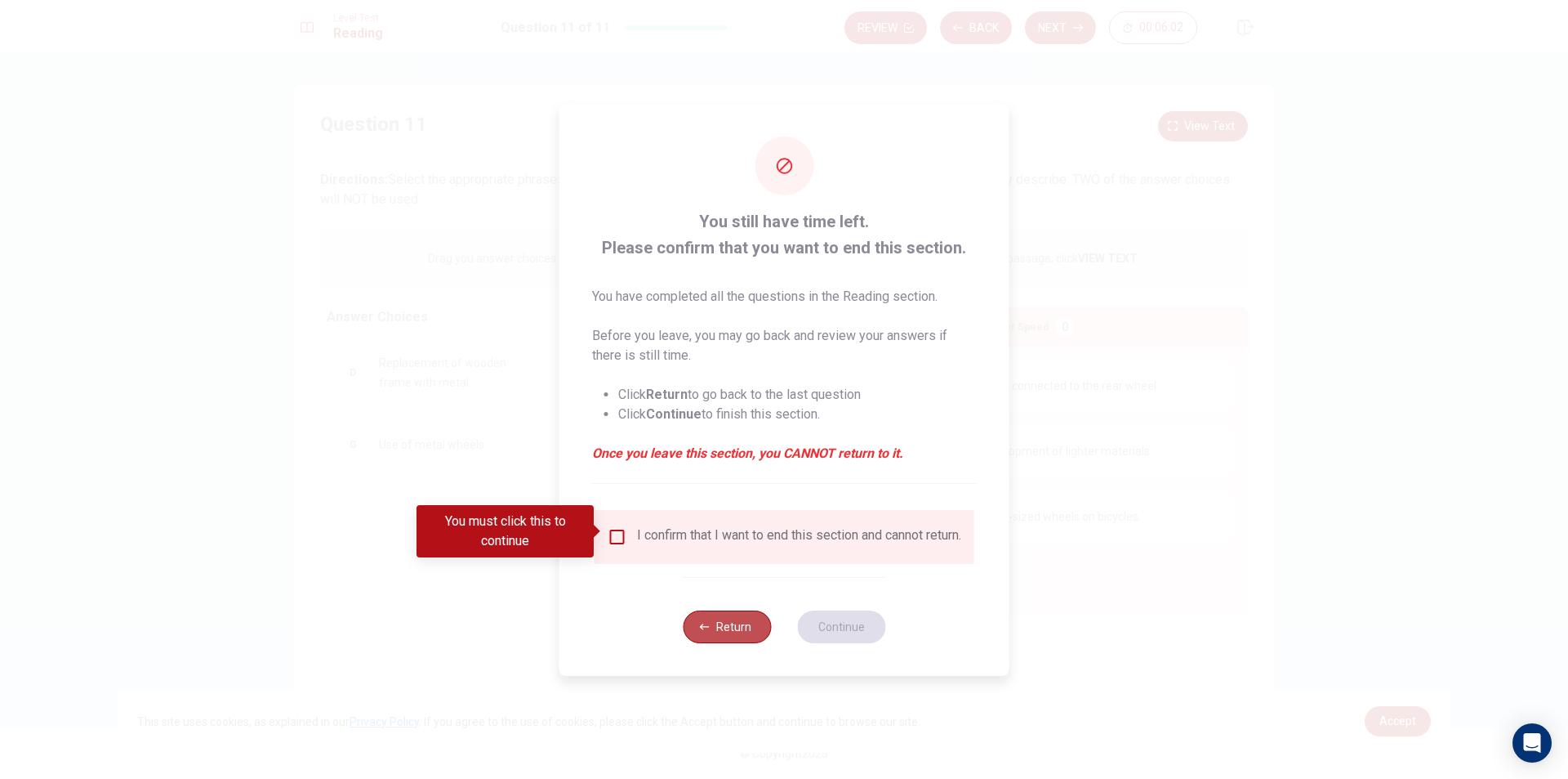
click at [705, 640] on button "Return" at bounding box center [727, 627] width 88 height 33
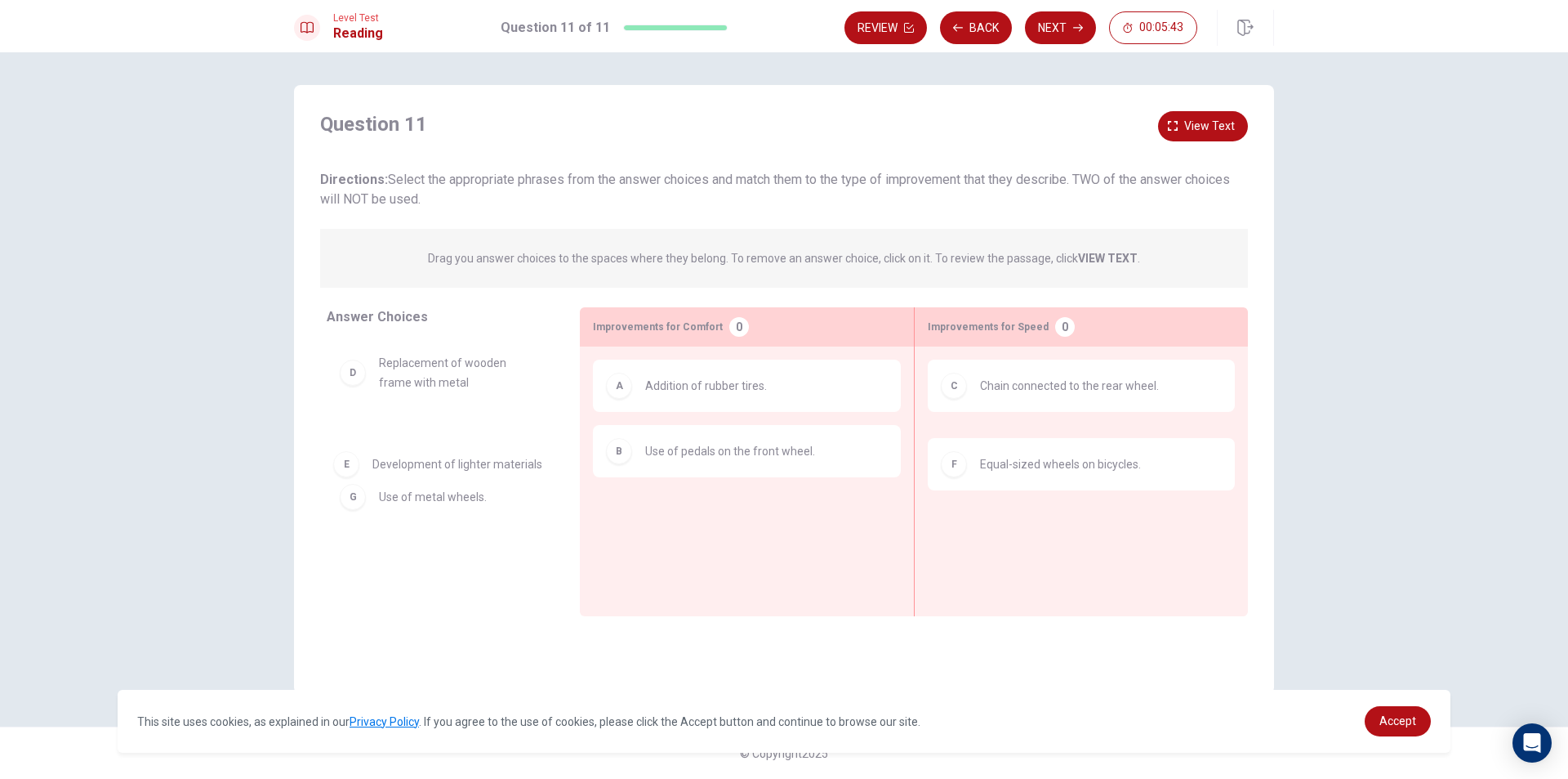
drag, startPoint x: 1145, startPoint y: 456, endPoint x: 534, endPoint y: 470, distance: 611.2
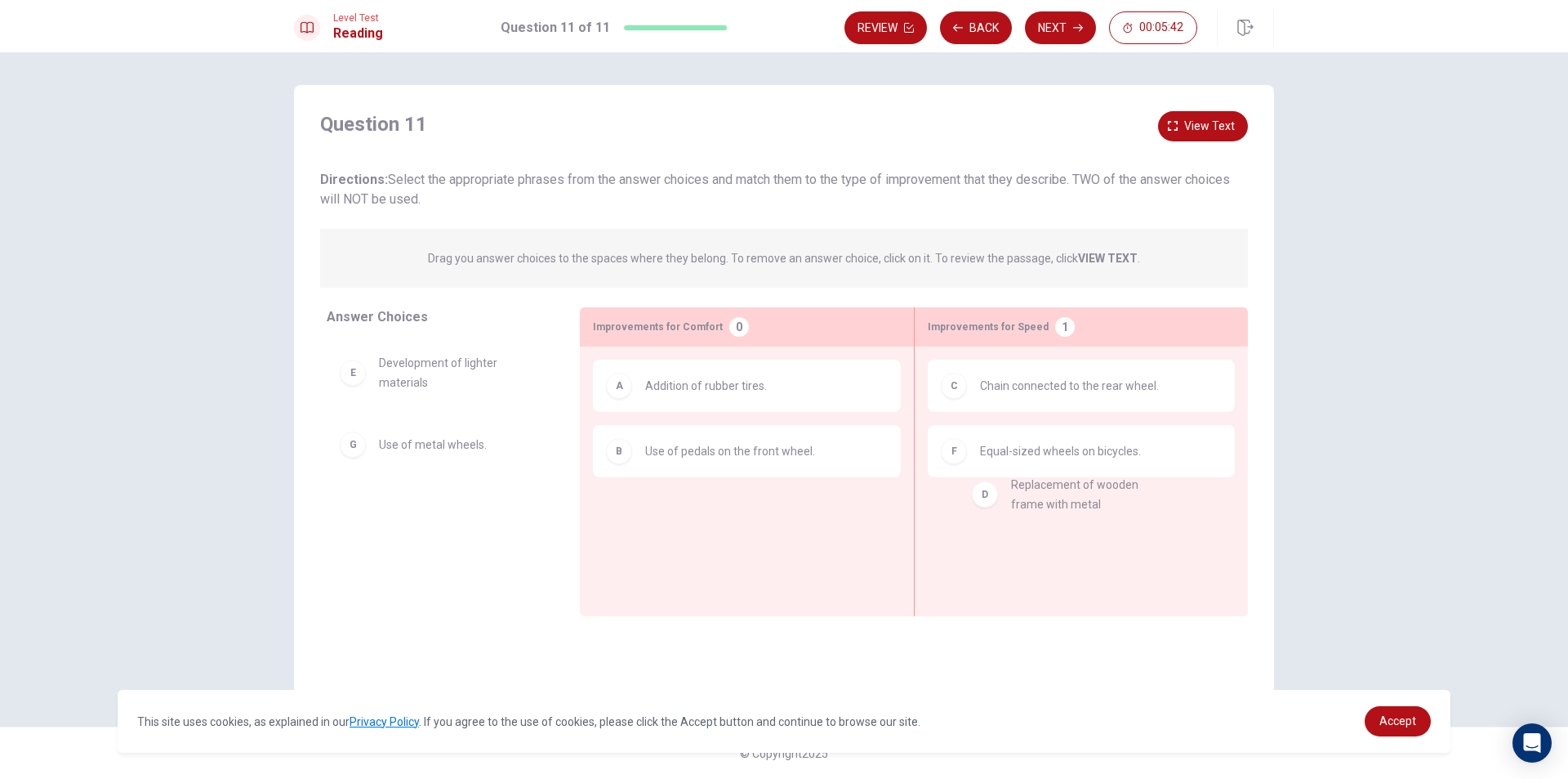
drag, startPoint x: 512, startPoint y: 370, endPoint x: 1160, endPoint y: 496, distance: 660.1
click at [1040, 516] on span "Equal-sized wheels on bicycles." at bounding box center [1060, 516] width 161 height 20
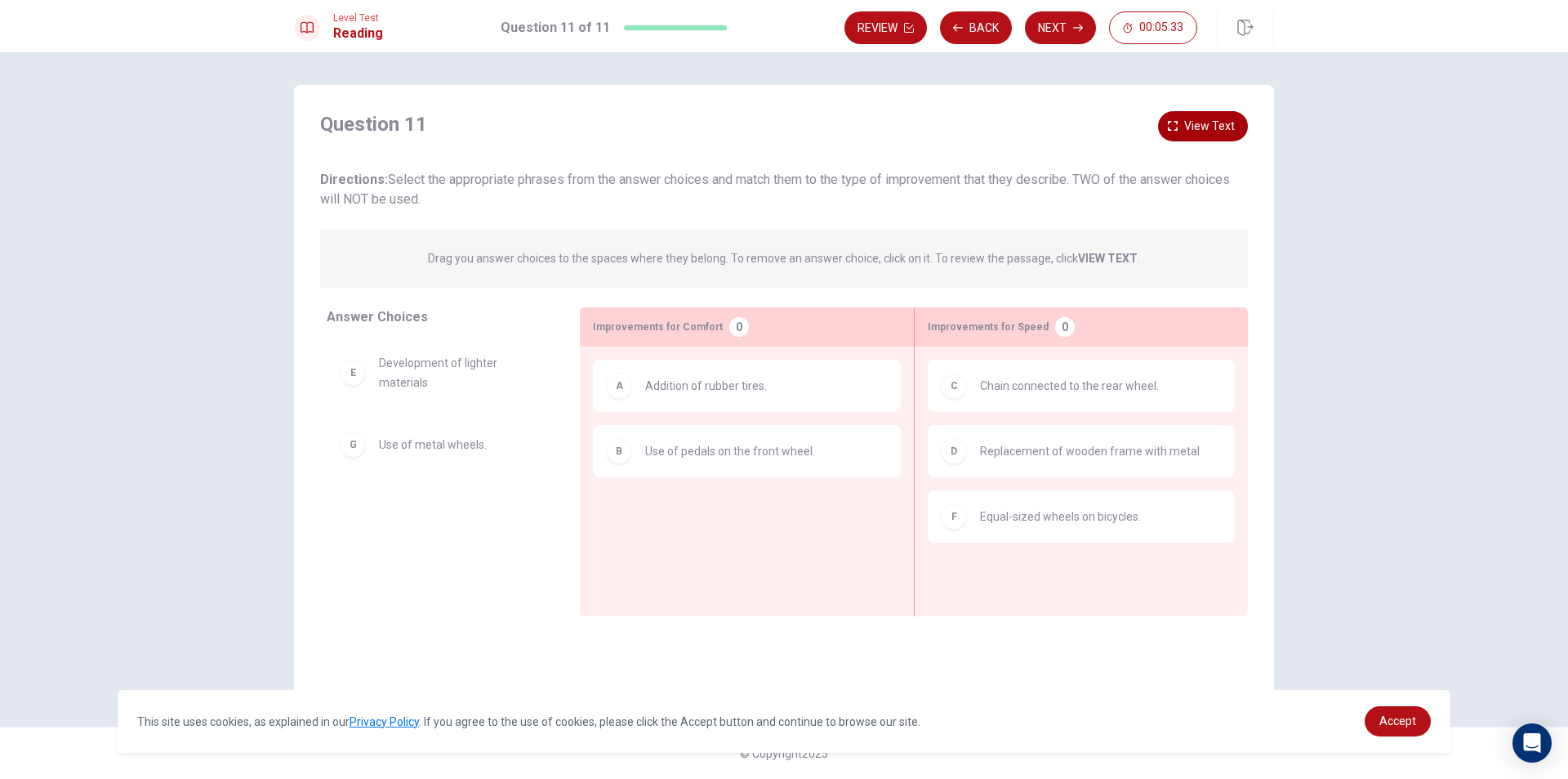
click at [1209, 124] on span "View text" at bounding box center [1210, 126] width 51 height 21
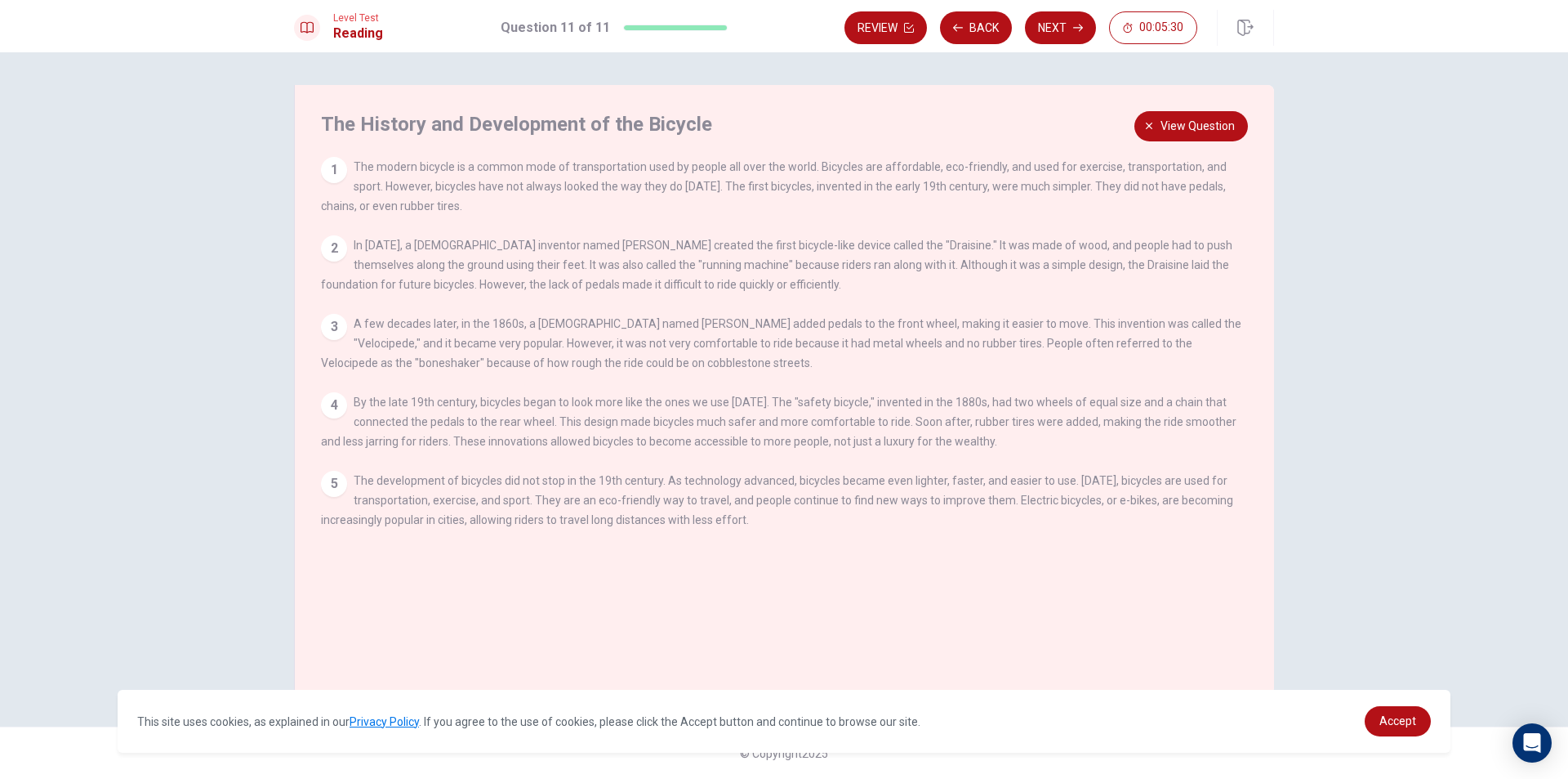
drag, startPoint x: 631, startPoint y: 281, endPoint x: 1162, endPoint y: 252, distance: 531.8
click at [1162, 252] on div "2 In [DATE], a [DEMOGRAPHIC_DATA] inventor named [PERSON_NAME] created the firs…" at bounding box center [785, 264] width 928 height 59
drag, startPoint x: 325, startPoint y: 291, endPoint x: 745, endPoint y: 281, distance: 420.1
click at [745, 281] on div "2 In [DATE], a [DEMOGRAPHIC_DATA] inventor named [PERSON_NAME] created the firs…" at bounding box center [785, 264] width 928 height 59
click at [1186, 152] on div "The History and Development of the Bicycle 1 The modern bicycle is a common mod…" at bounding box center [784, 389] width 980 height 609
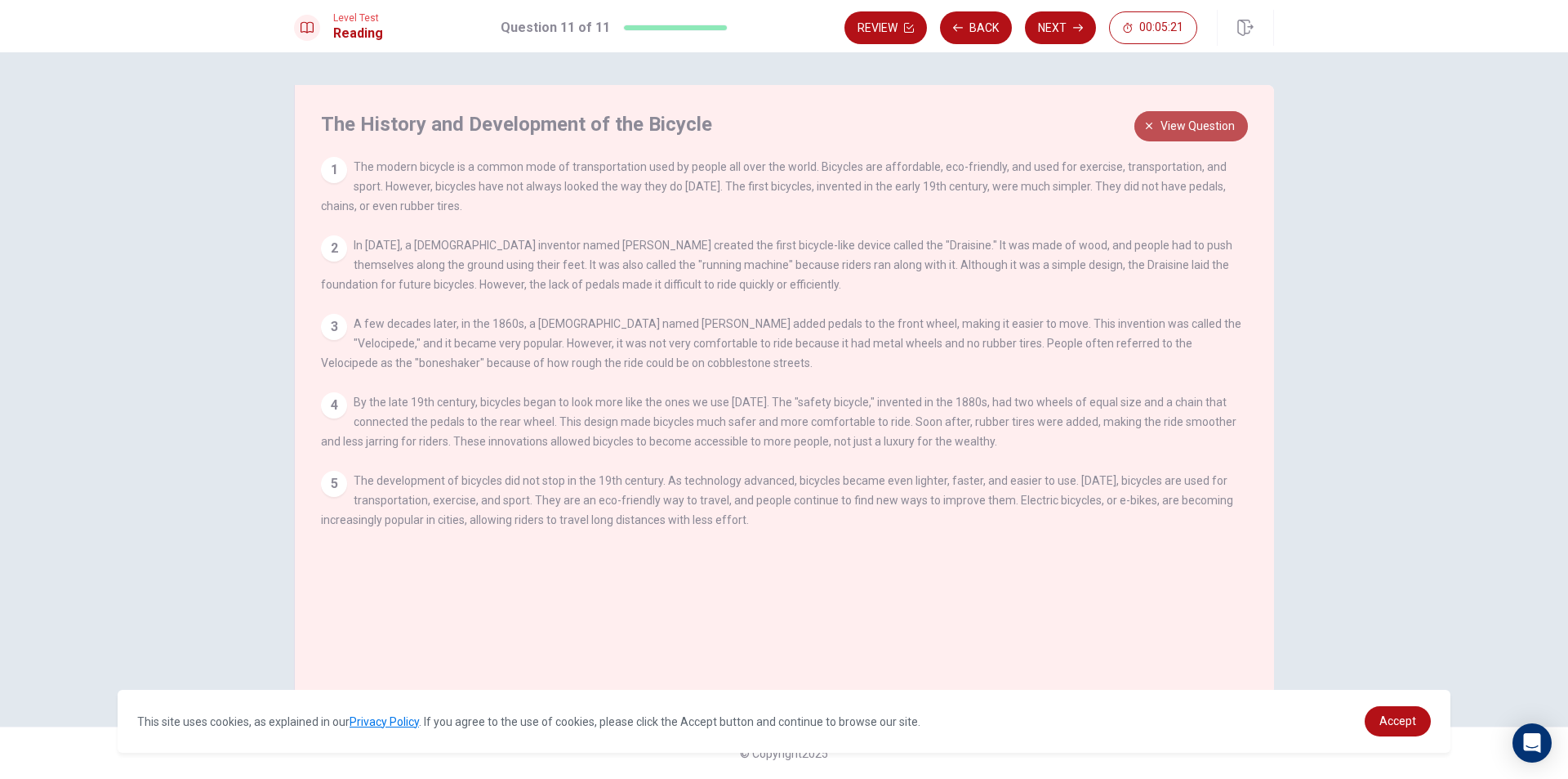
click at [1190, 136] on span "View question" at bounding box center [1198, 126] width 74 height 21
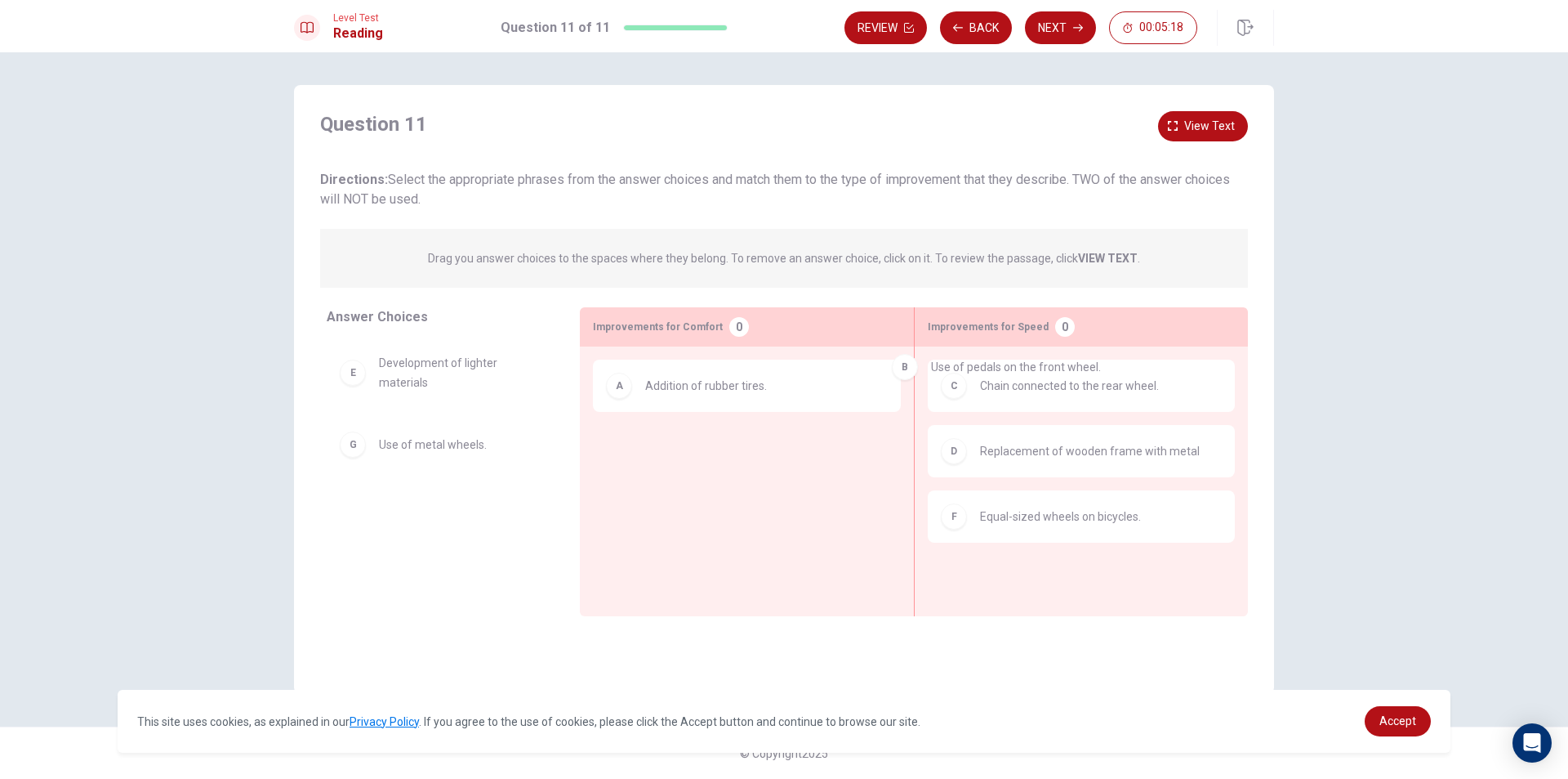
drag, startPoint x: 826, startPoint y: 466, endPoint x: 1116, endPoint y: 379, distance: 302.8
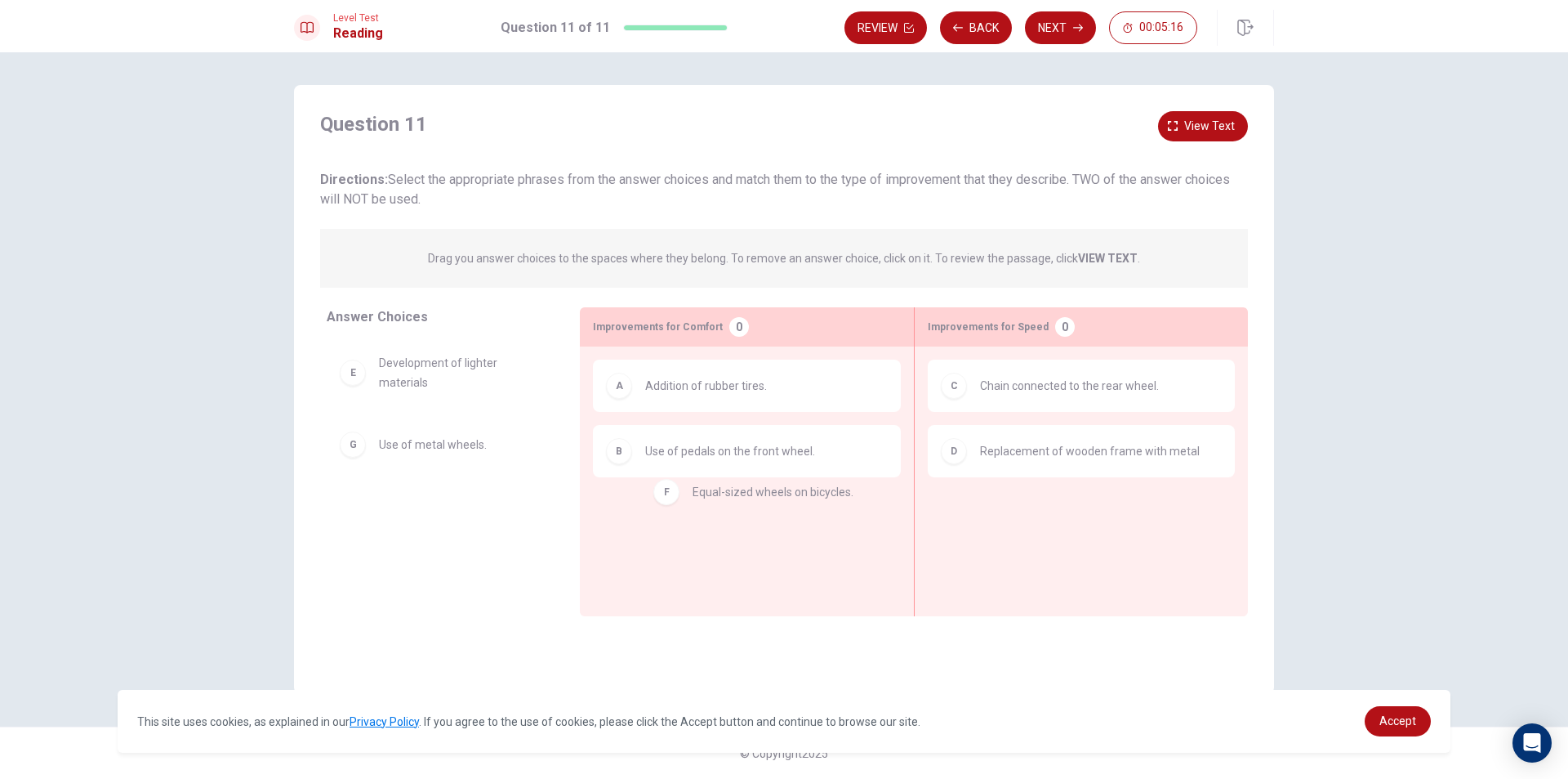
drag, startPoint x: 1067, startPoint y: 540, endPoint x: 757, endPoint y: 520, distance: 310.6
drag, startPoint x: 1097, startPoint y: 527, endPoint x: 522, endPoint y: 489, distance: 576.3
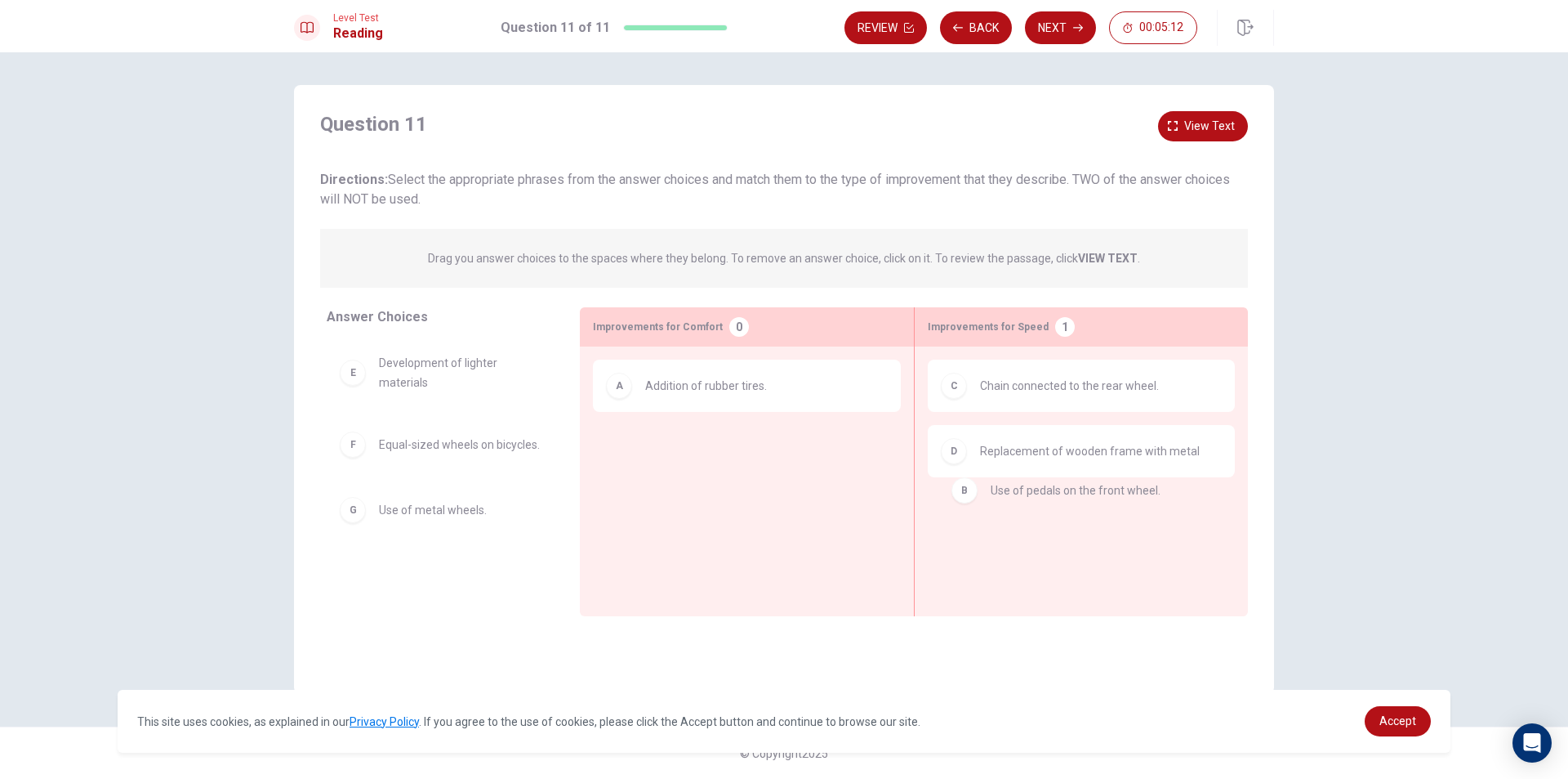
drag, startPoint x: 830, startPoint y: 462, endPoint x: 1184, endPoint y: 504, distance: 356.5
drag, startPoint x: 1173, startPoint y: 464, endPoint x: 1173, endPoint y: 446, distance: 18.0
drag, startPoint x: 1159, startPoint y: 524, endPoint x: 835, endPoint y: 455, distance: 331.3
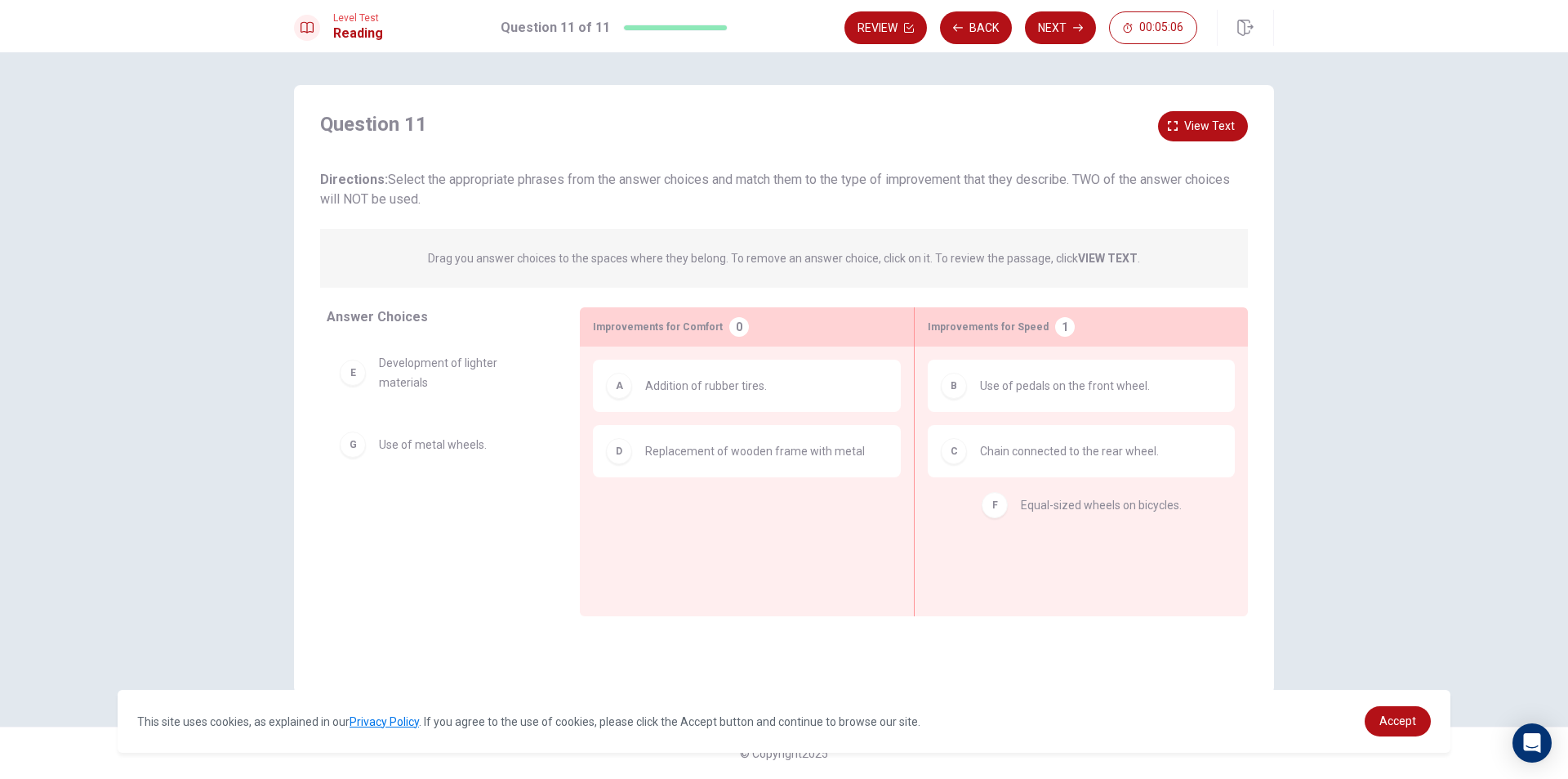
drag, startPoint x: 508, startPoint y: 446, endPoint x: 1161, endPoint y: 508, distance: 655.9
click at [1200, 129] on span "View text" at bounding box center [1210, 126] width 51 height 21
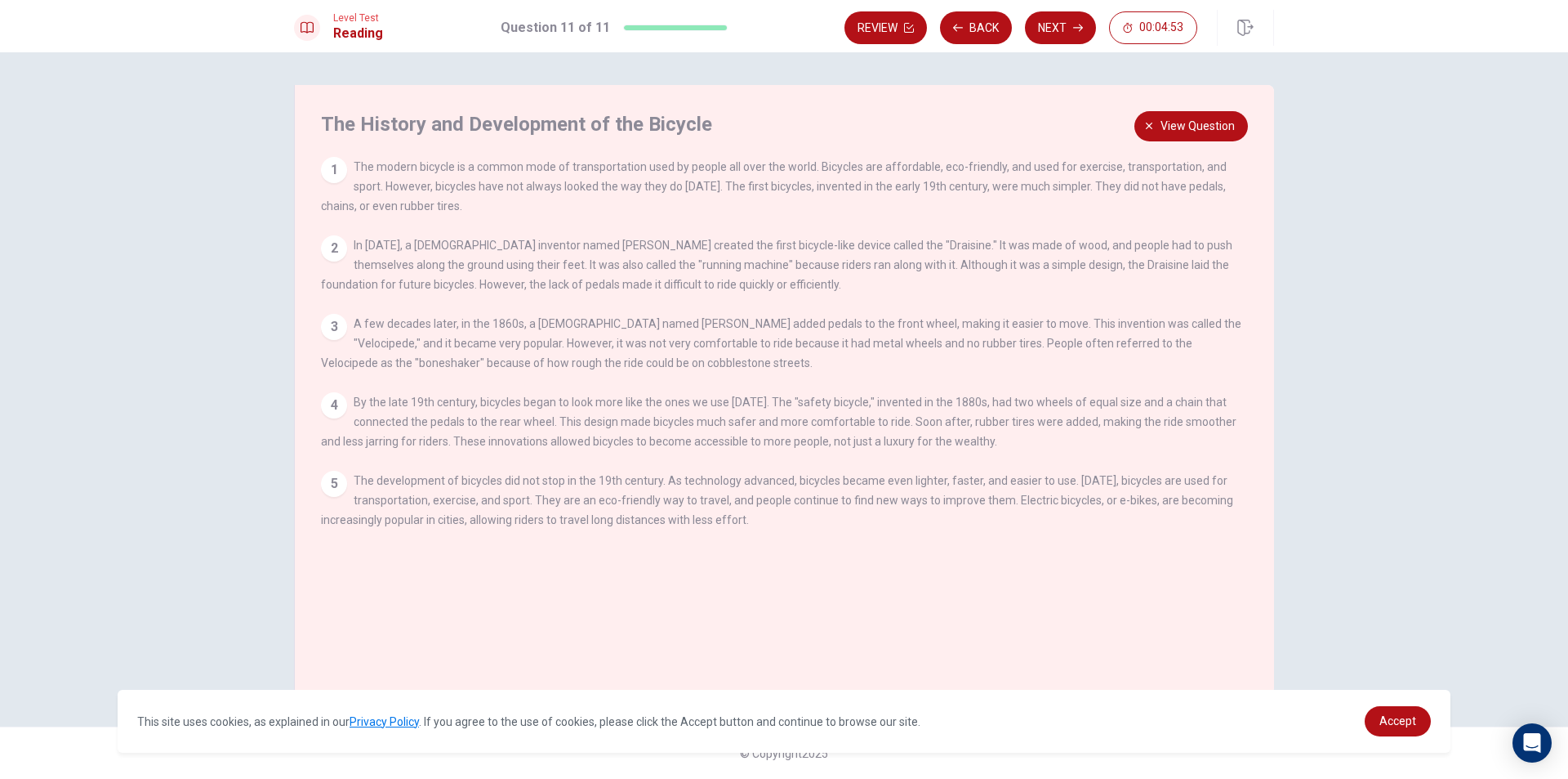
drag, startPoint x: 408, startPoint y: 351, endPoint x: 807, endPoint y: 387, distance: 400.6
click at [825, 386] on div "1 The modern bicycle is a common mode of transportation used by people all over…" at bounding box center [795, 353] width 949 height 392
drag, startPoint x: 324, startPoint y: 367, endPoint x: 752, endPoint y: 365, distance: 428.0
click at [752, 365] on div "3 A few decades later, in the 1860s, a [DEMOGRAPHIC_DATA] named [PERSON_NAME] a…" at bounding box center [785, 343] width 928 height 59
drag, startPoint x: 358, startPoint y: 412, endPoint x: 1125, endPoint y: 415, distance: 767.0
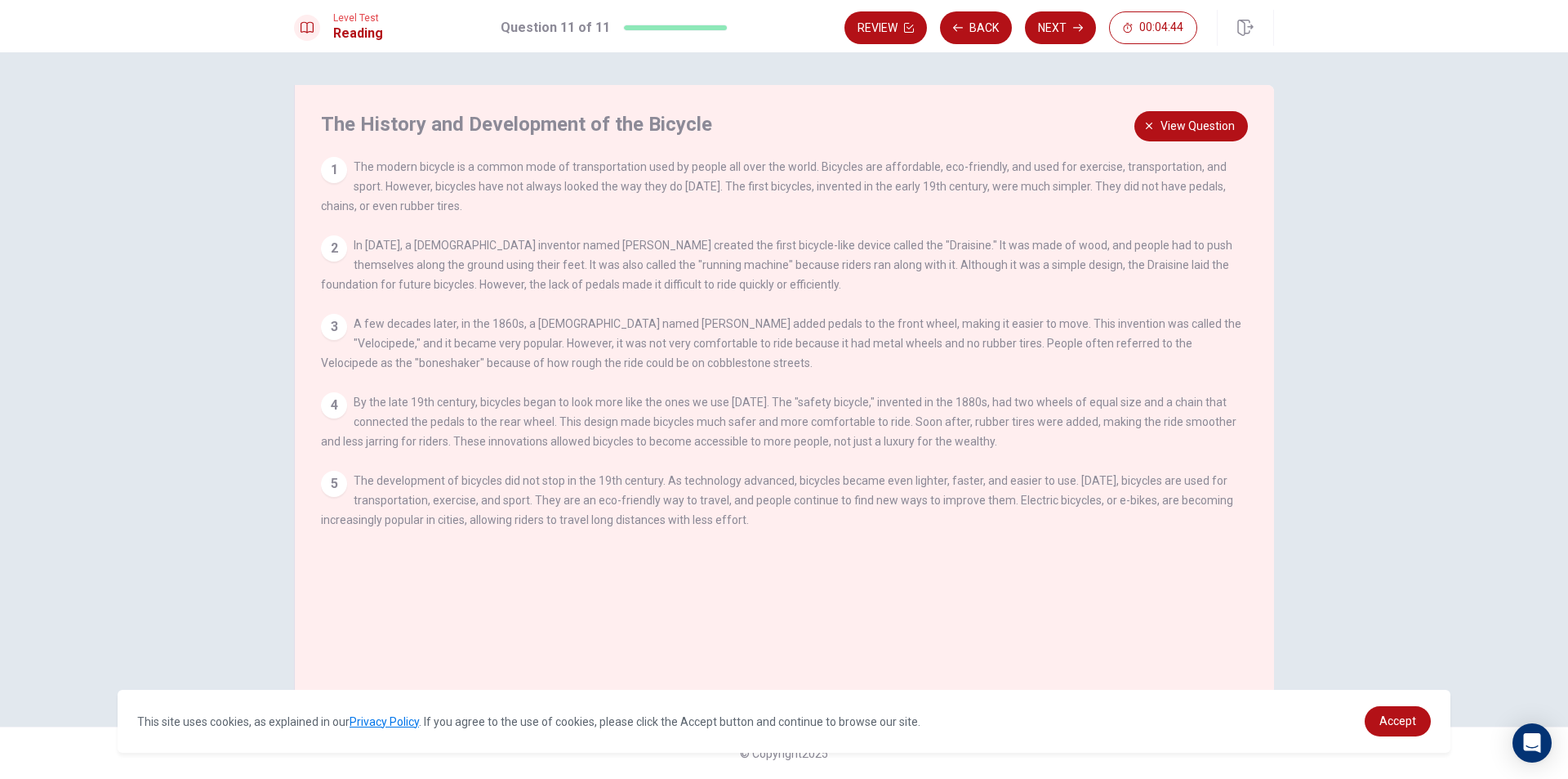
click at [1125, 415] on span "By the late 19th century, bicycles began to look more like the ones we use [DAT…" at bounding box center [779, 421] width 916 height 53
drag, startPoint x: 377, startPoint y: 263, endPoint x: 731, endPoint y: 269, distance: 354.1
click at [731, 269] on span "In [DATE], a [DEMOGRAPHIC_DATA] inventor named [PERSON_NAME] created the first …" at bounding box center [777, 264] width 912 height 53
drag, startPoint x: 892, startPoint y: 244, endPoint x: 1108, endPoint y: 244, distance: 216.0
click at [1092, 244] on span "In [DATE], a [DEMOGRAPHIC_DATA] inventor named [PERSON_NAME] created the first …" at bounding box center [777, 264] width 912 height 53
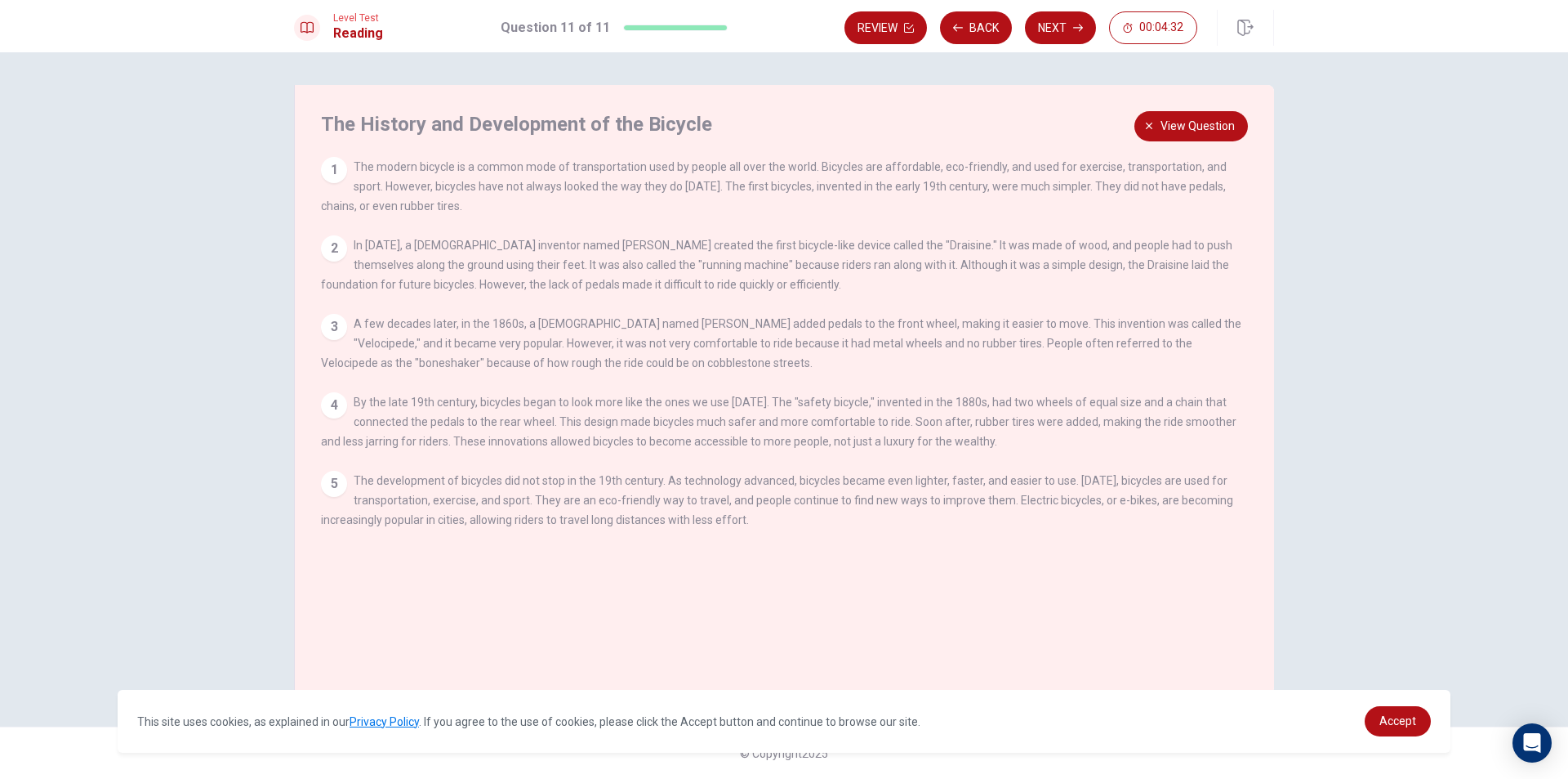
drag, startPoint x: 470, startPoint y: 343, endPoint x: 787, endPoint y: 360, distance: 317.5
click at [788, 360] on div "3 A few decades later, in the 1860s, a [DEMOGRAPHIC_DATA] named [PERSON_NAME] a…" at bounding box center [785, 343] width 928 height 59
drag, startPoint x: 570, startPoint y: 354, endPoint x: 975, endPoint y: 235, distance: 422.1
click at [716, 347] on span "A few decades later, in the 1860s, a [DEMOGRAPHIC_DATA] named [PERSON_NAME] add…" at bounding box center [781, 343] width 920 height 53
click at [1201, 121] on span "View question" at bounding box center [1198, 126] width 74 height 21
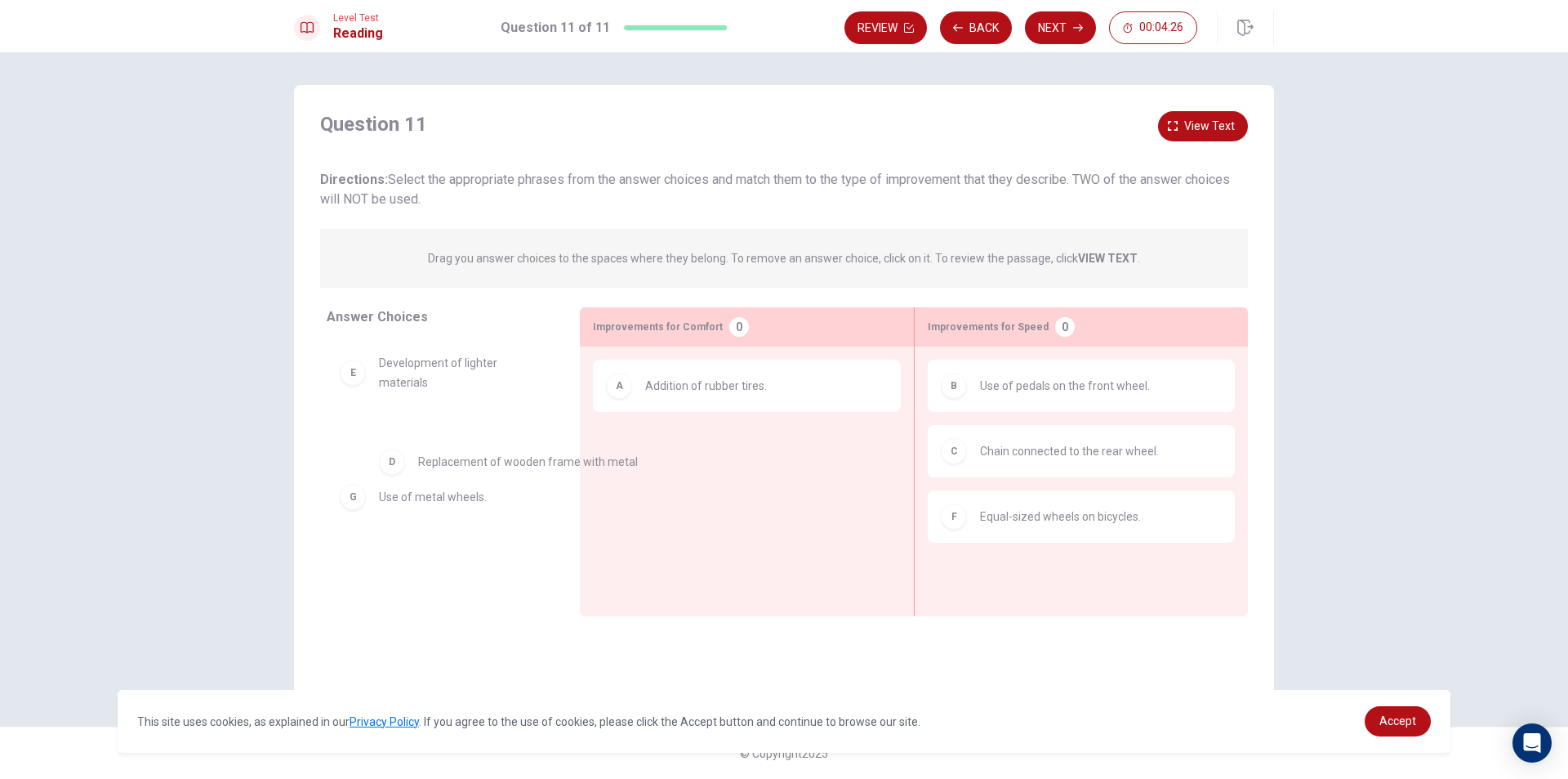
drag, startPoint x: 741, startPoint y: 460, endPoint x: 502, endPoint y: 473, distance: 239.4
drag, startPoint x: 457, startPoint y: 459, endPoint x: 750, endPoint y: 438, distance: 293.8
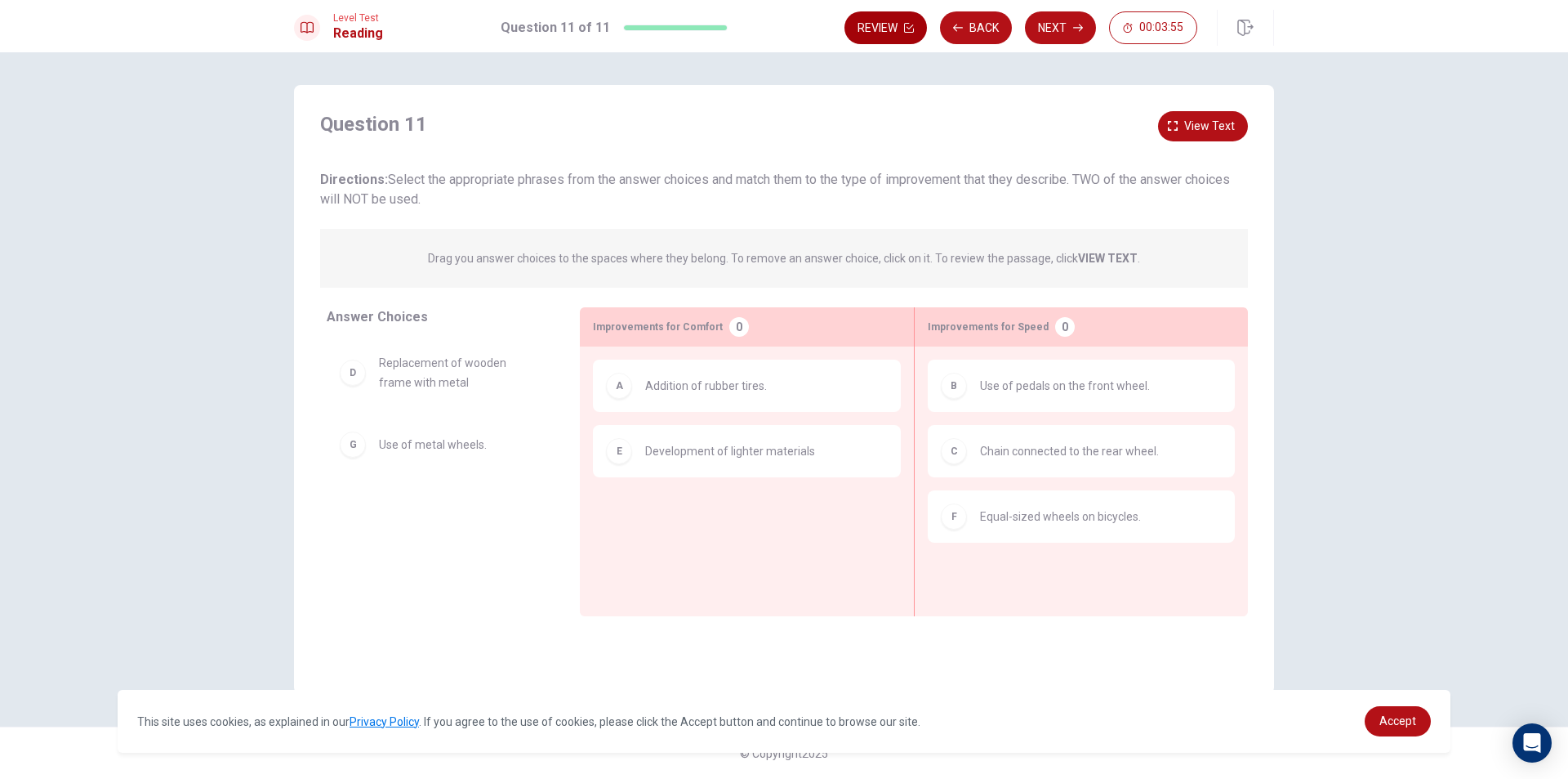
click at [913, 32] on icon "button" at bounding box center [908, 27] width 9 height 10
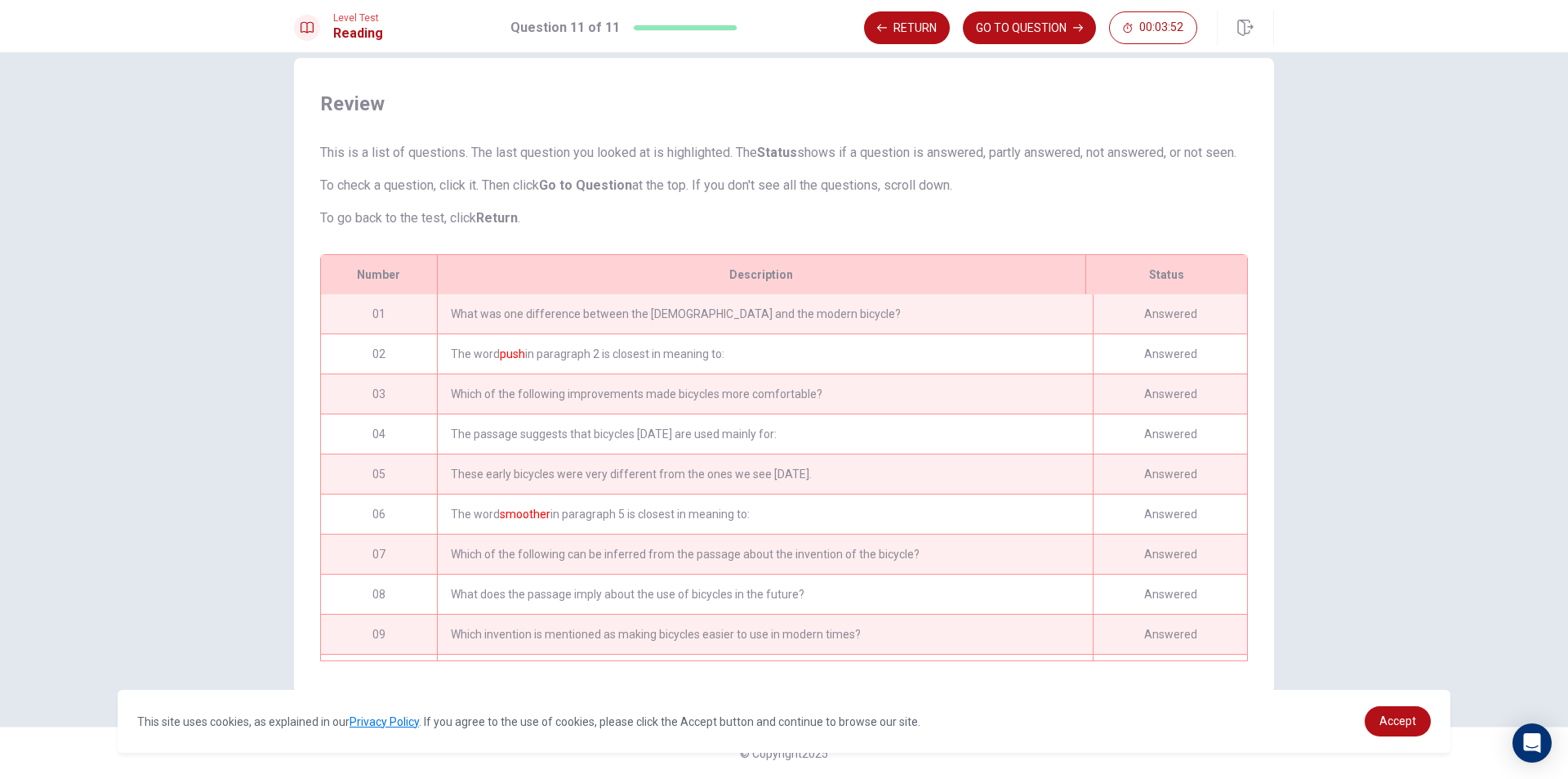
click at [781, 319] on div "What was one difference between the [DEMOGRAPHIC_DATA] and the modern bicycle?" at bounding box center [765, 314] width 656 height 39
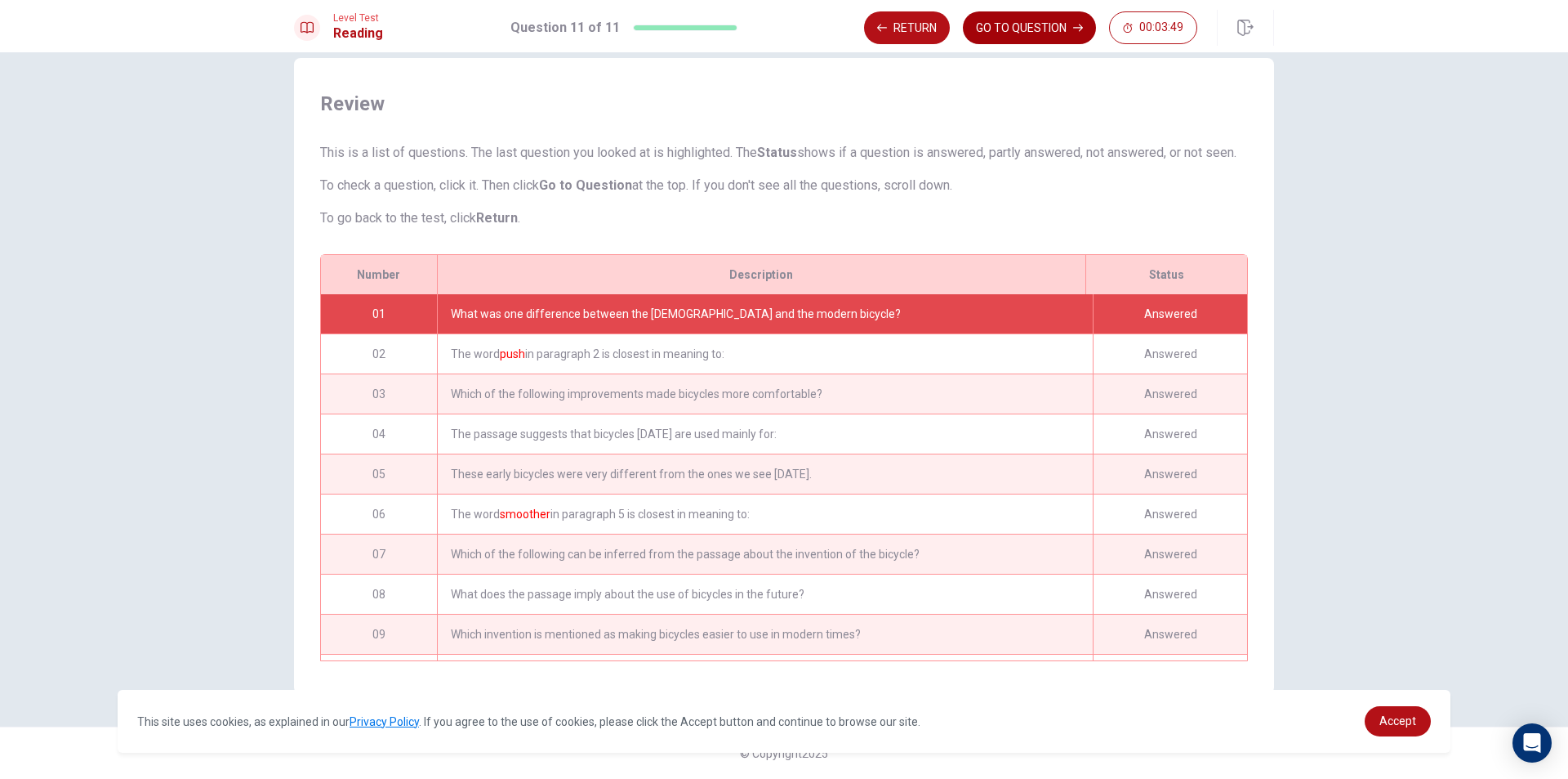
click at [1005, 38] on button "GO TO QUESTION" at bounding box center [1029, 28] width 133 height 33
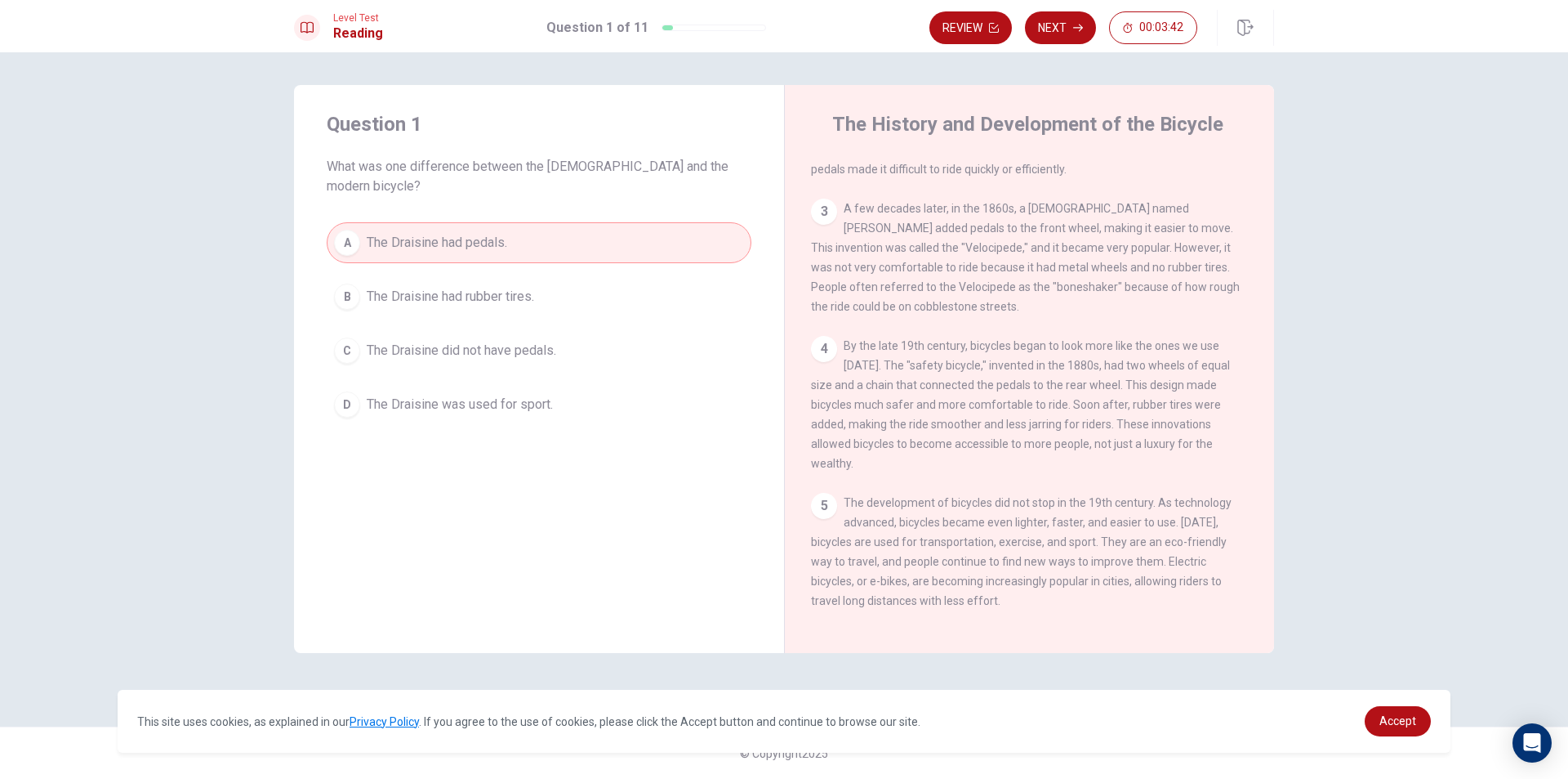
scroll to position [220, 0]
click at [878, 506] on div "5 The development of bicycles did not stop in the 19th century. As technology a…" at bounding box center [1029, 548] width 438 height 117
click at [881, 503] on div "5 The development of bicycles did not stop in the 19th century. As technology a…" at bounding box center [1029, 548] width 438 height 117
drag, startPoint x: 881, startPoint y: 496, endPoint x: 968, endPoint y: 496, distance: 87.0
click at [968, 496] on span "The development of bicycles did not stop in the 19th century. As technology adv…" at bounding box center [1021, 548] width 420 height 111
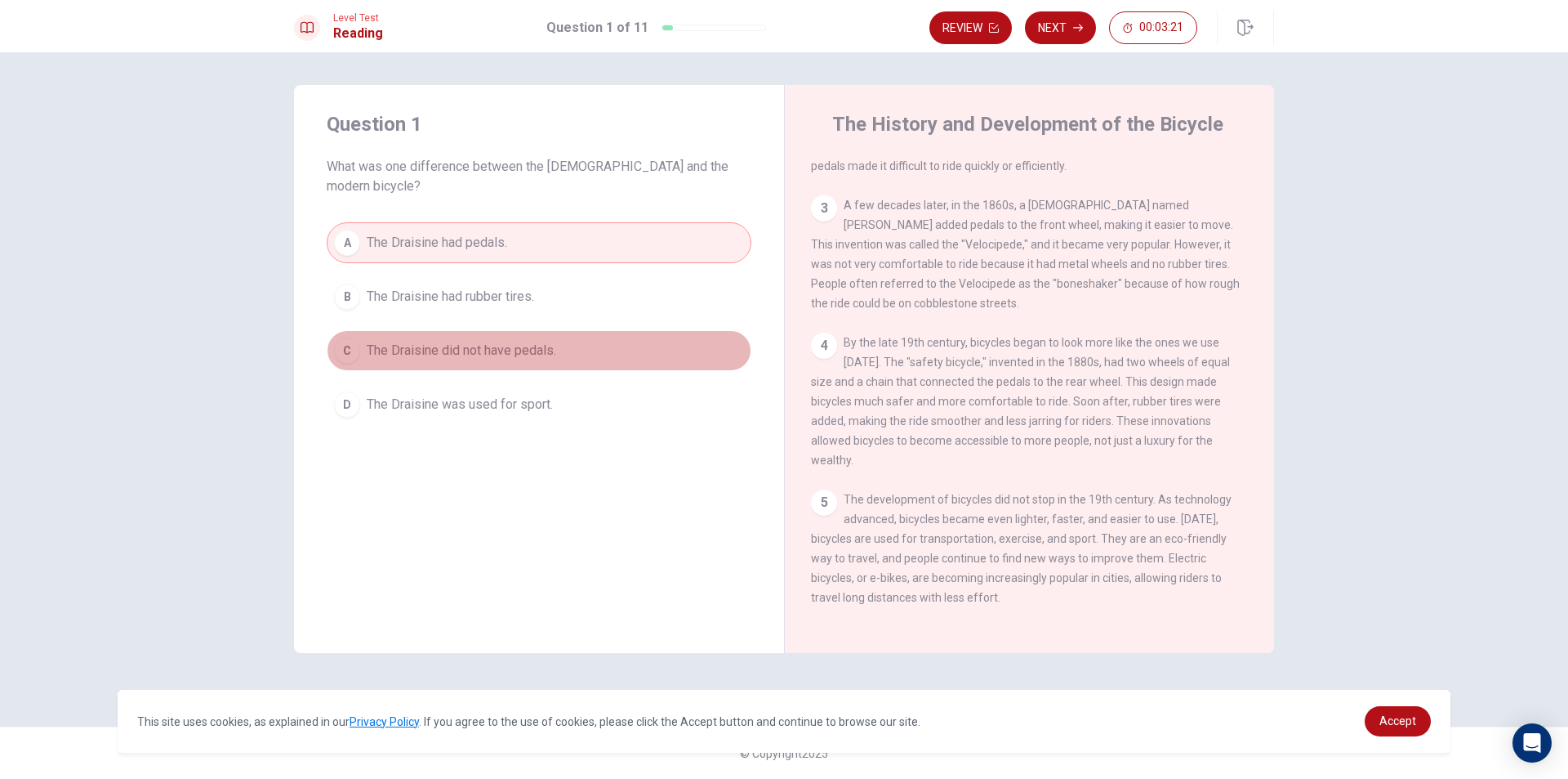
click at [555, 341] on span "The Draisine did not have pedals." at bounding box center [461, 351] width 189 height 20
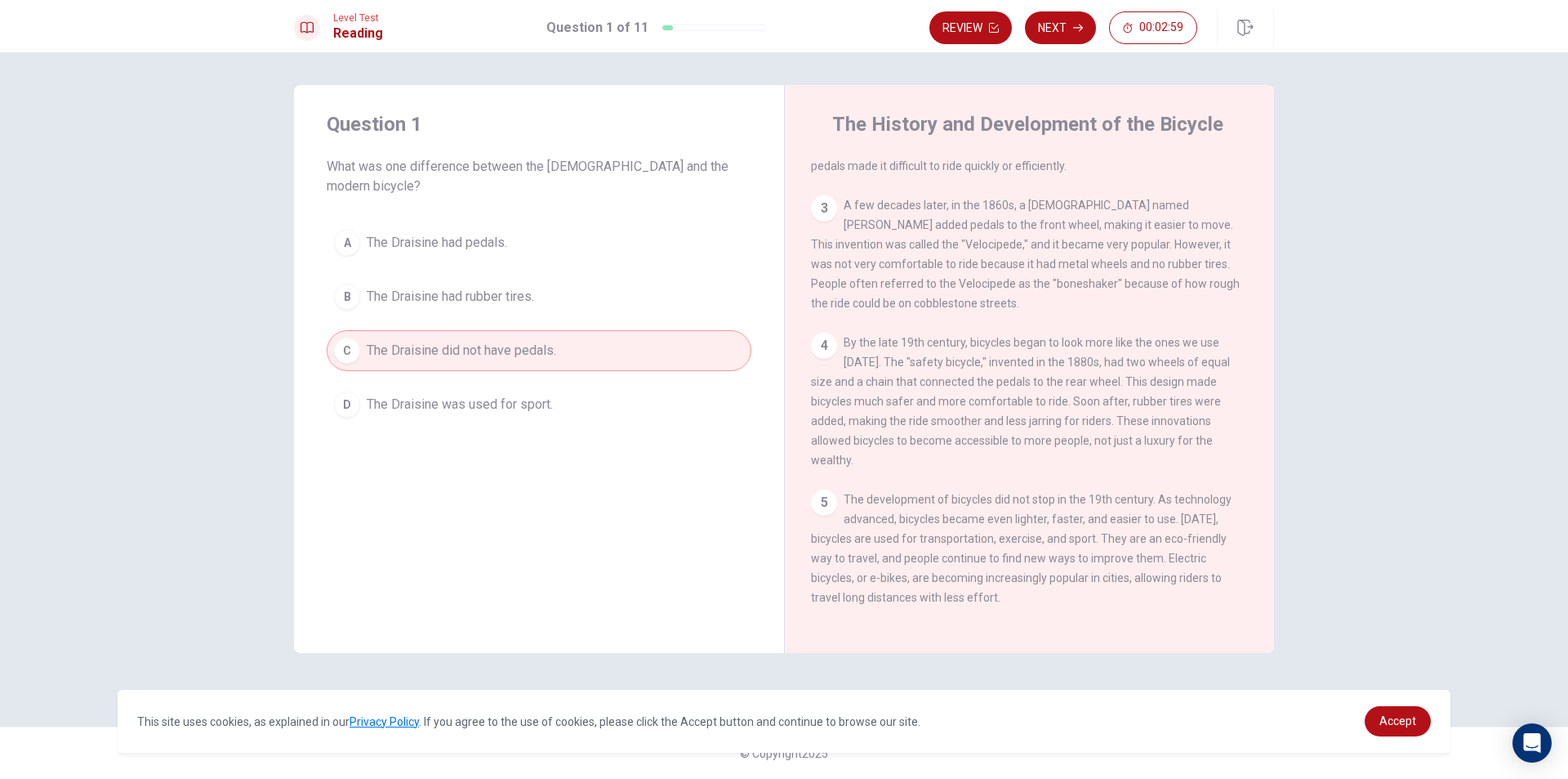
click at [606, 385] on button "D The Draisine was used for sport." at bounding box center [539, 404] width 425 height 41
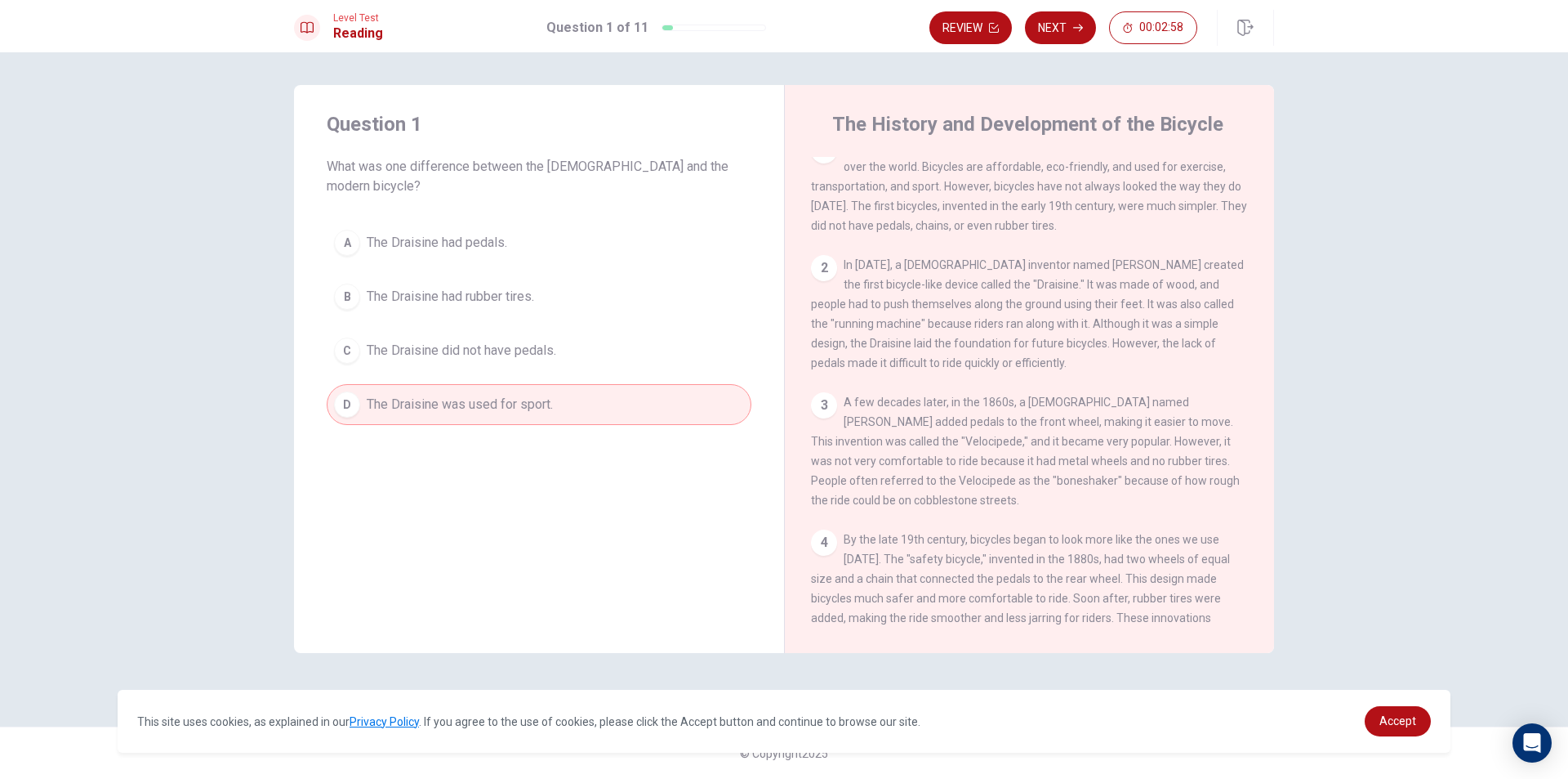
scroll to position [0, 0]
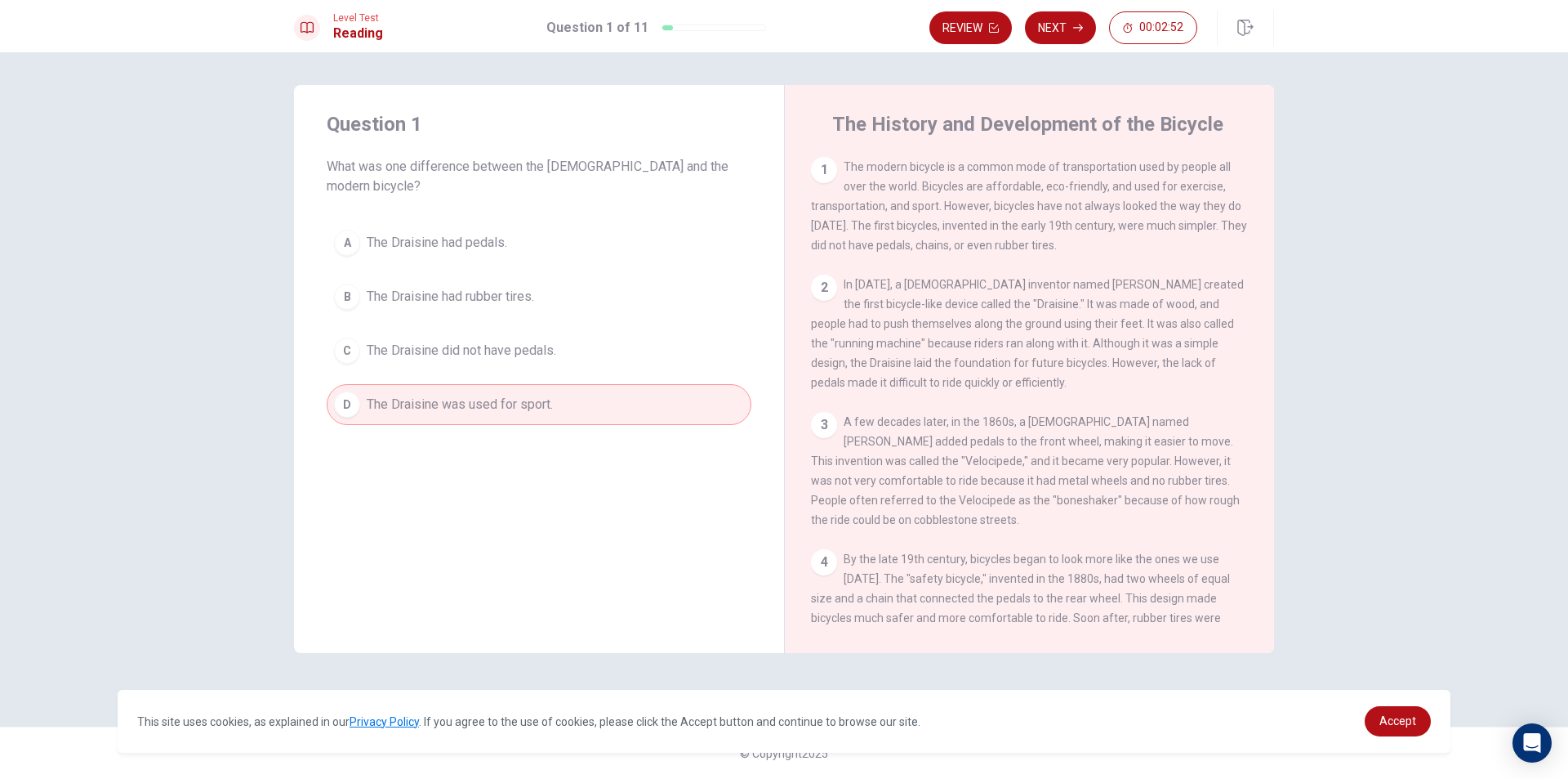
drag, startPoint x: 865, startPoint y: 373, endPoint x: 1084, endPoint y: 372, distance: 219.0
click at [1084, 372] on span "In [DATE], a [DEMOGRAPHIC_DATA] inventor named [PERSON_NAME] created the first …" at bounding box center [1027, 333] width 433 height 111
drag, startPoint x: 1063, startPoint y: 270, endPoint x: 1119, endPoint y: 282, distance: 57.3
click at [1111, 280] on div "1 The modern bicycle is a common mode of transportation used by people all over…" at bounding box center [1040, 392] width 459 height 470
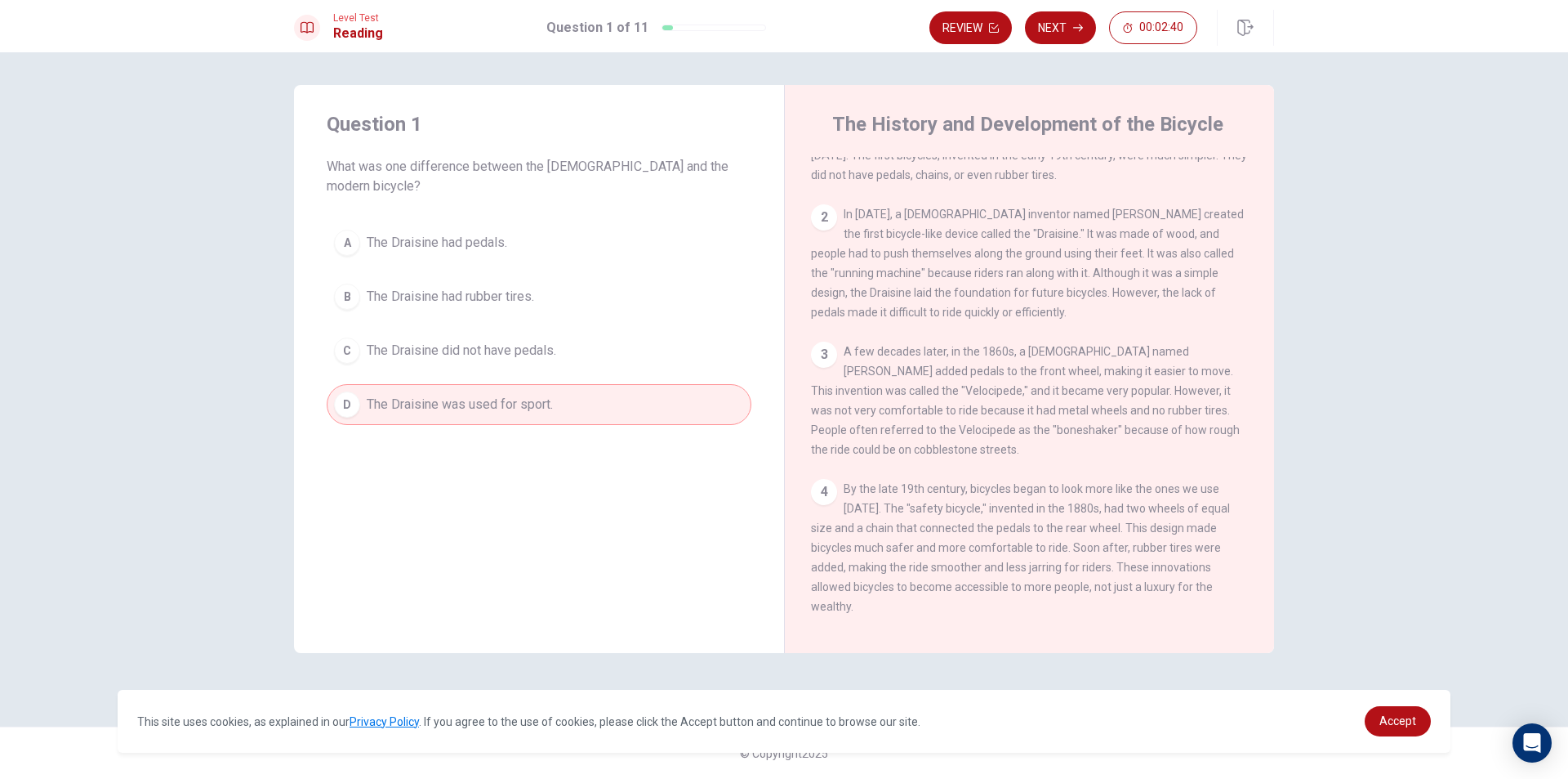
scroll to position [220, 0]
drag, startPoint x: 1070, startPoint y: 501, endPoint x: 991, endPoint y: 522, distance: 81.7
click at [1038, 519] on span "The development of bicycles did not stop in the 19th century. As technology adv…" at bounding box center [1021, 548] width 420 height 111
drag, startPoint x: 981, startPoint y: 521, endPoint x: 1023, endPoint y: 505, distance: 44.9
click at [1023, 505] on div "5 The development of bicycles did not stop in the 19th century. As technology a…" at bounding box center [1029, 548] width 438 height 117
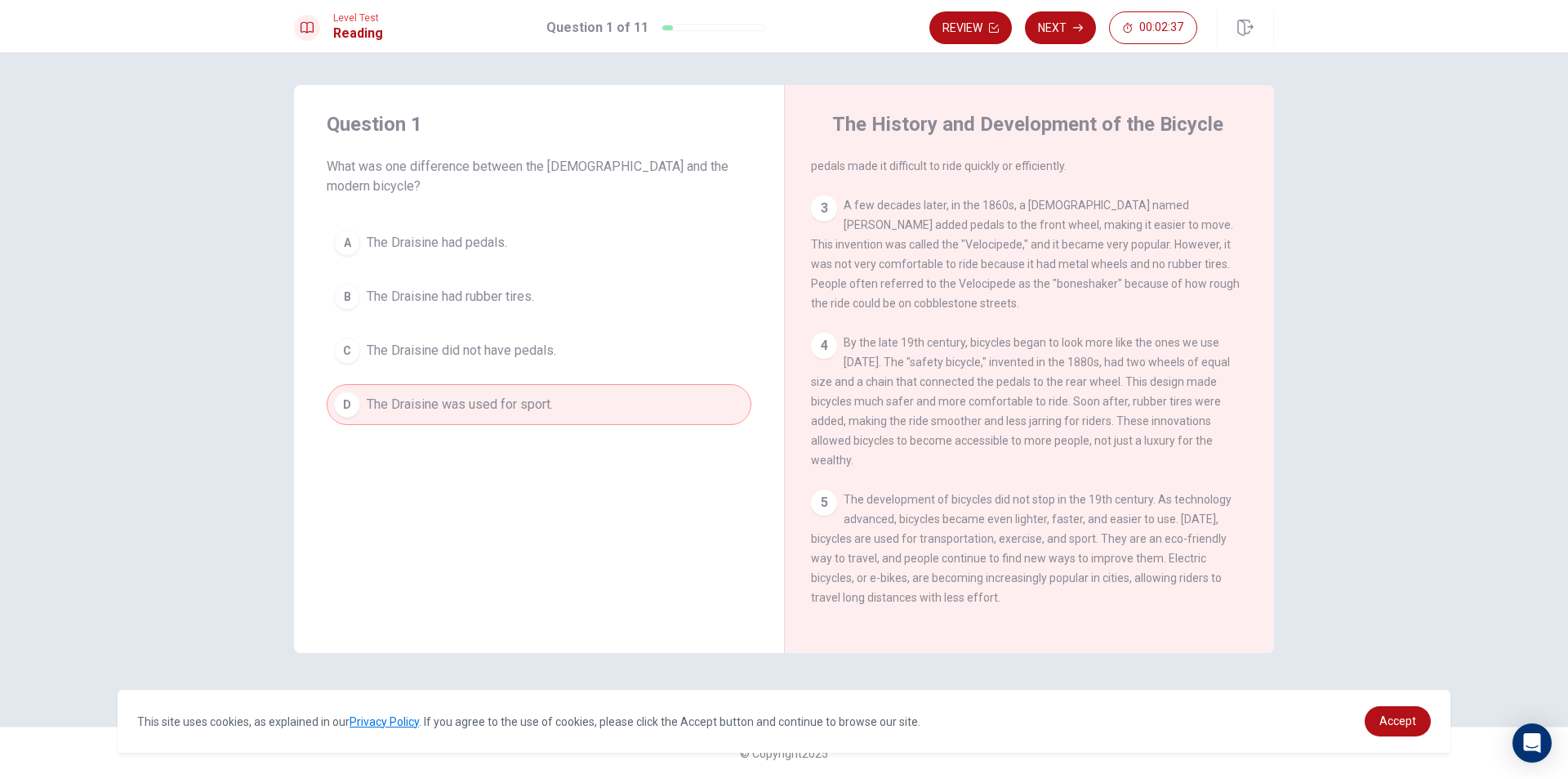
drag, startPoint x: 1051, startPoint y: 488, endPoint x: 1232, endPoint y: 503, distance: 181.6
click at [1232, 503] on div "5 The development of bicycles did not stop in the 19th century. As technology a…" at bounding box center [1029, 548] width 438 height 117
drag, startPoint x: 848, startPoint y: 514, endPoint x: 888, endPoint y: 548, distance: 52.5
click at [901, 548] on div "5 The development of bicycles did not stop in the 19th century. As technology a…" at bounding box center [1029, 548] width 438 height 117
drag, startPoint x: 877, startPoint y: 533, endPoint x: 884, endPoint y: 554, distance: 22.1
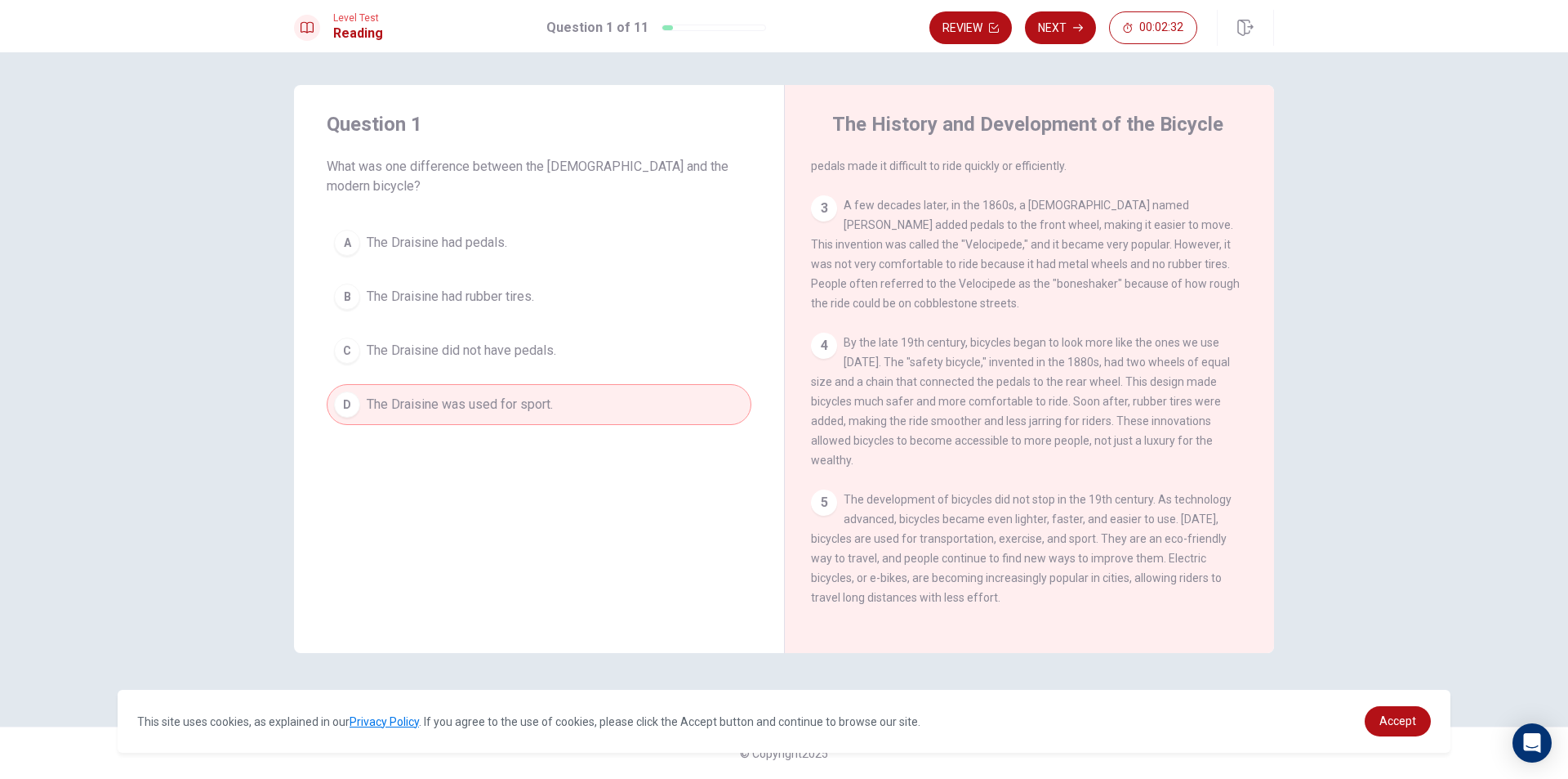
click at [888, 554] on span "The development of bicycles did not stop in the 19th century. As technology adv…" at bounding box center [1021, 548] width 420 height 111
drag, startPoint x: 825, startPoint y: 555, endPoint x: 986, endPoint y: 553, distance: 161.0
click at [986, 553] on span "The development of bicycles did not stop in the 19th century. As technology adv…" at bounding box center [1021, 548] width 420 height 111
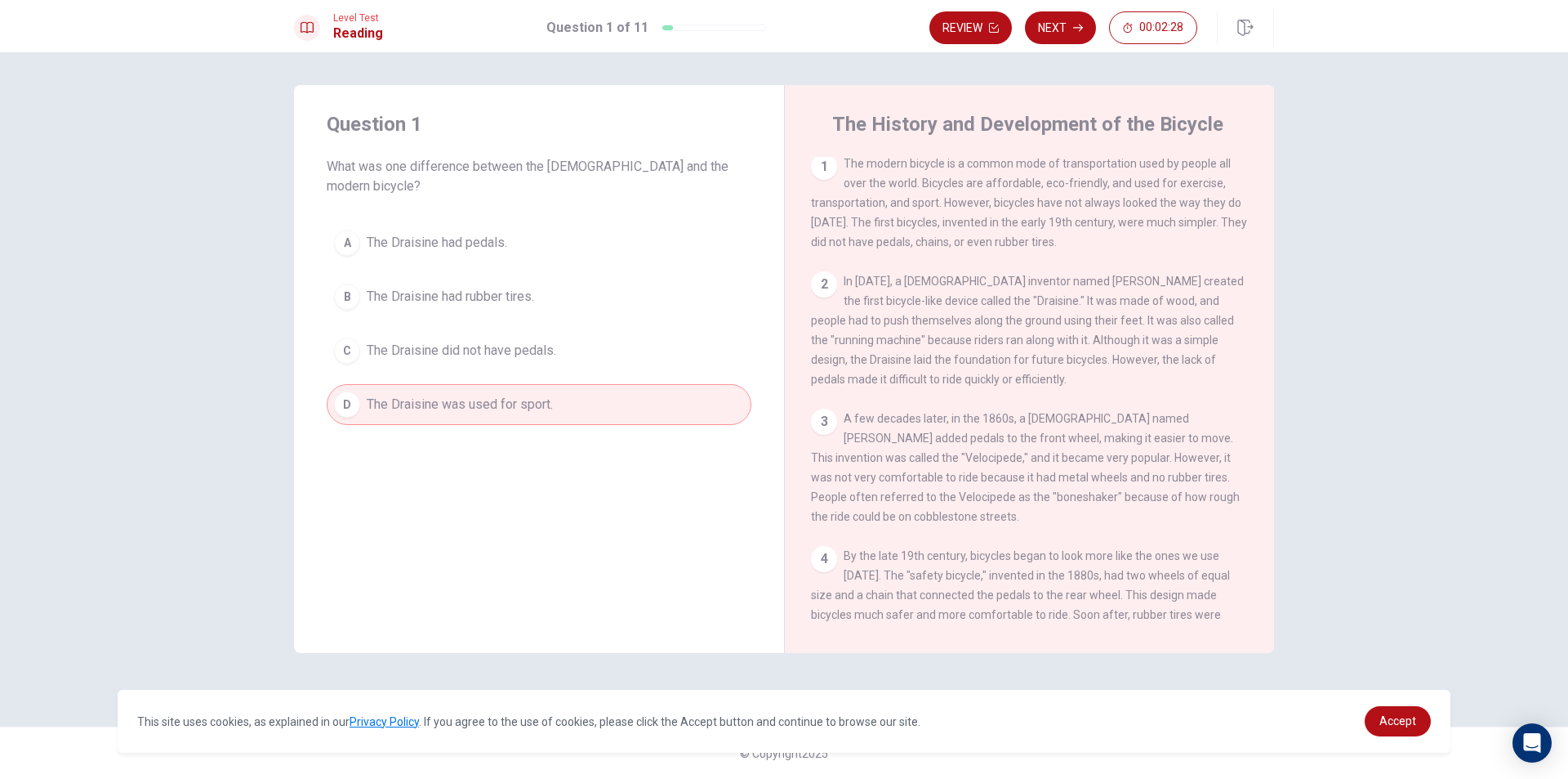
scroll to position [0, 0]
click at [1052, 27] on button "Next" at bounding box center [1060, 28] width 71 height 33
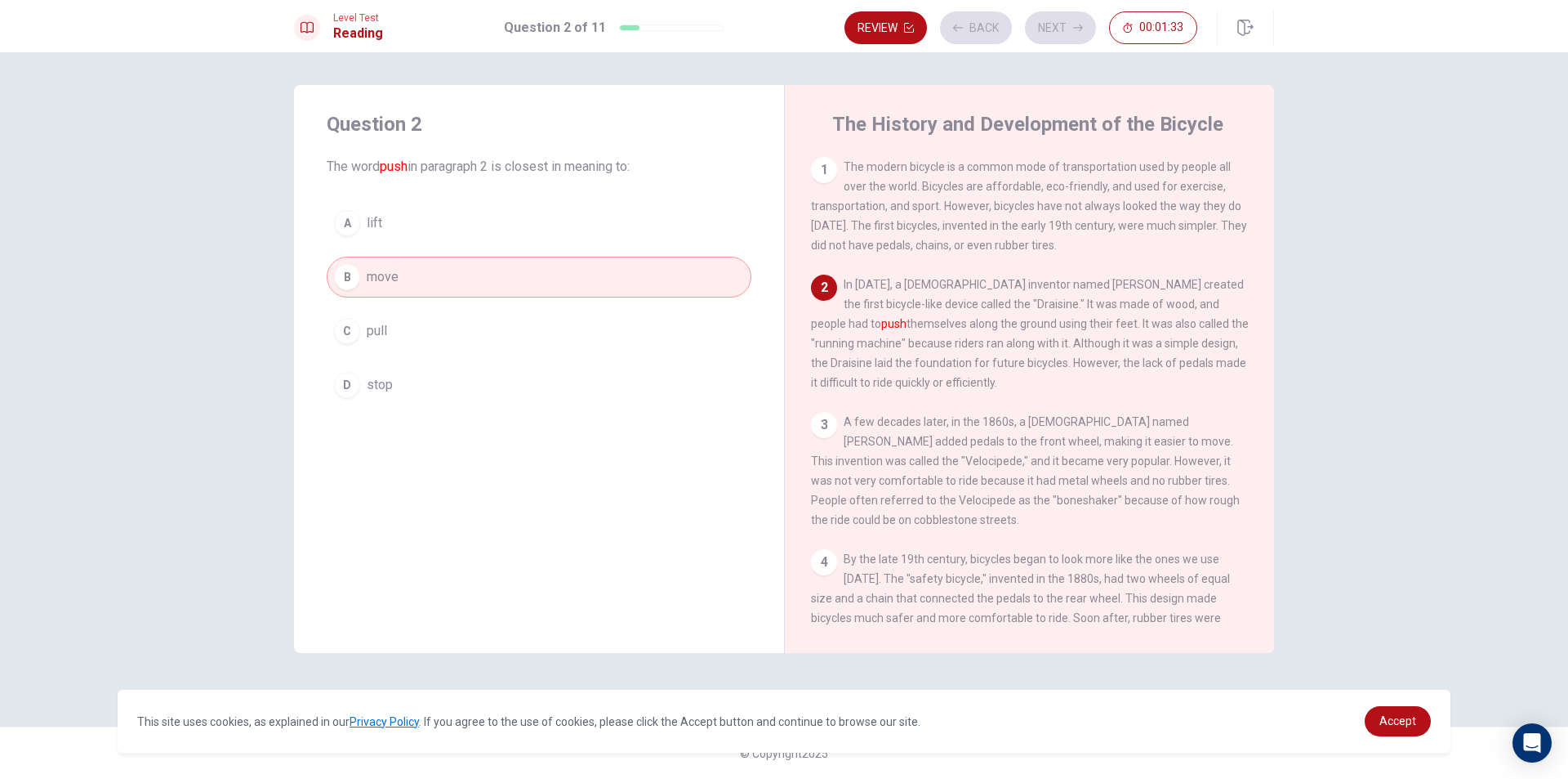
scroll to position [122, 0]
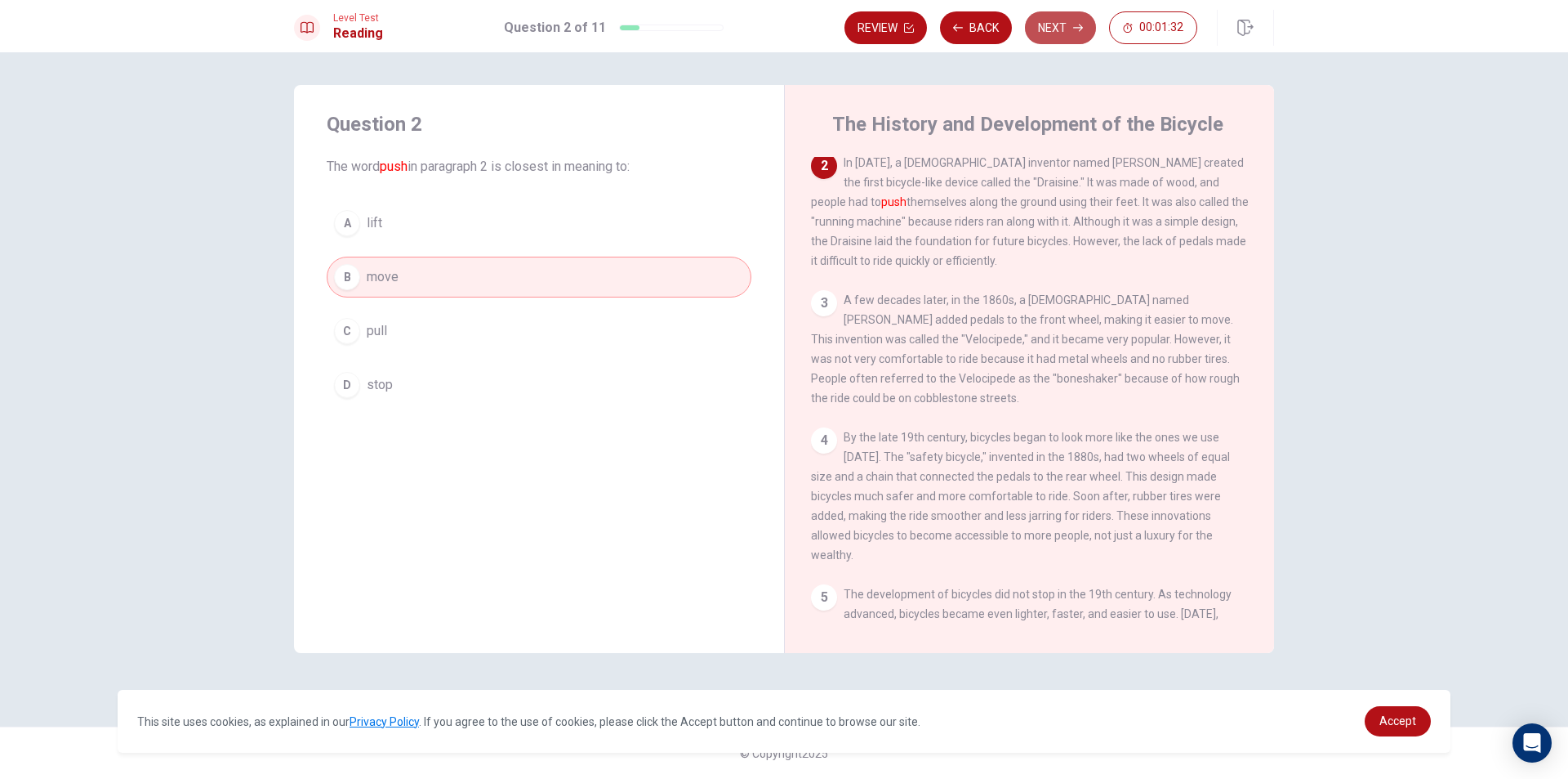
click at [1052, 31] on button "Next" at bounding box center [1060, 28] width 71 height 33
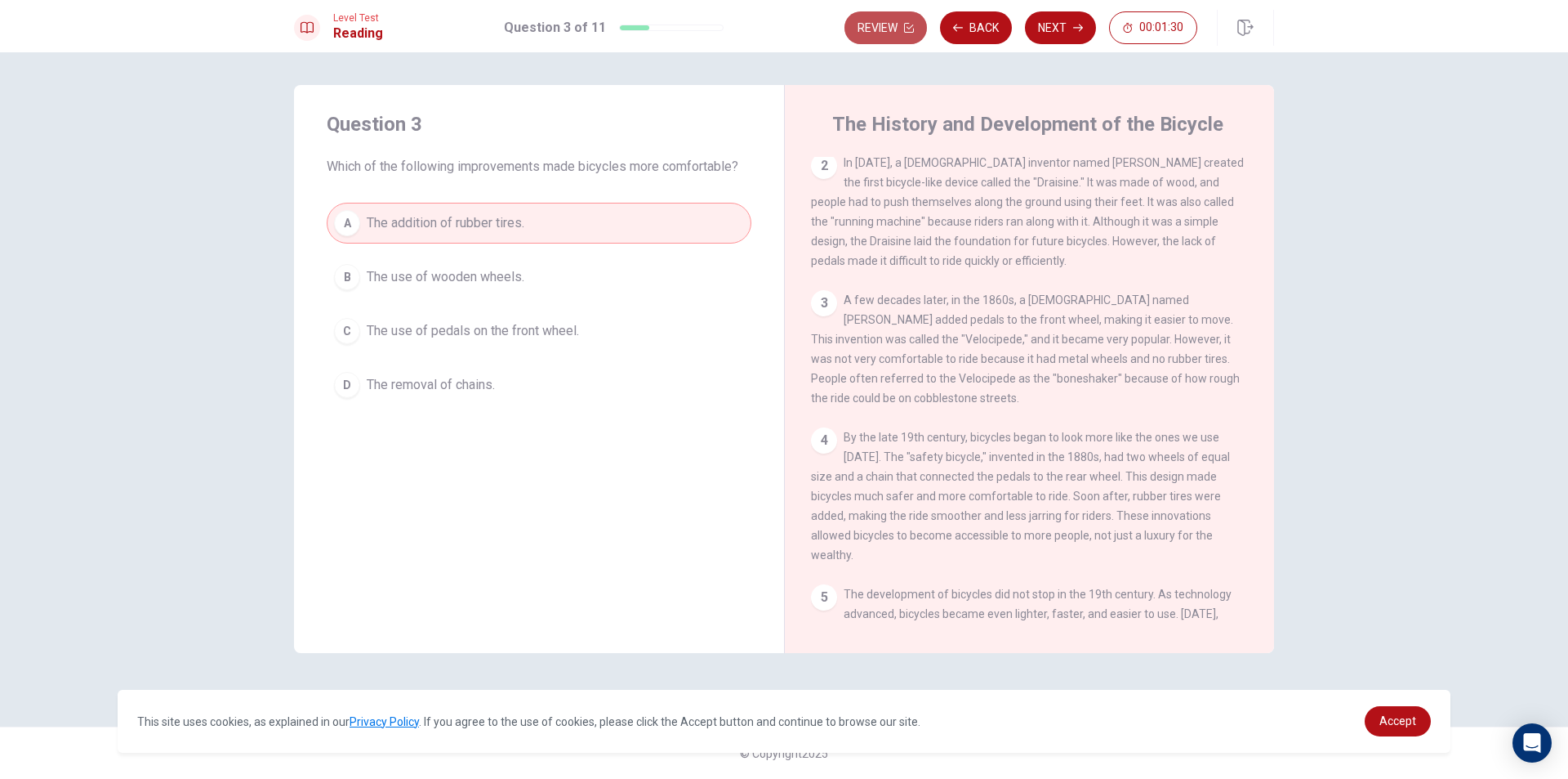
click at [908, 29] on icon "button" at bounding box center [908, 27] width 9 height 10
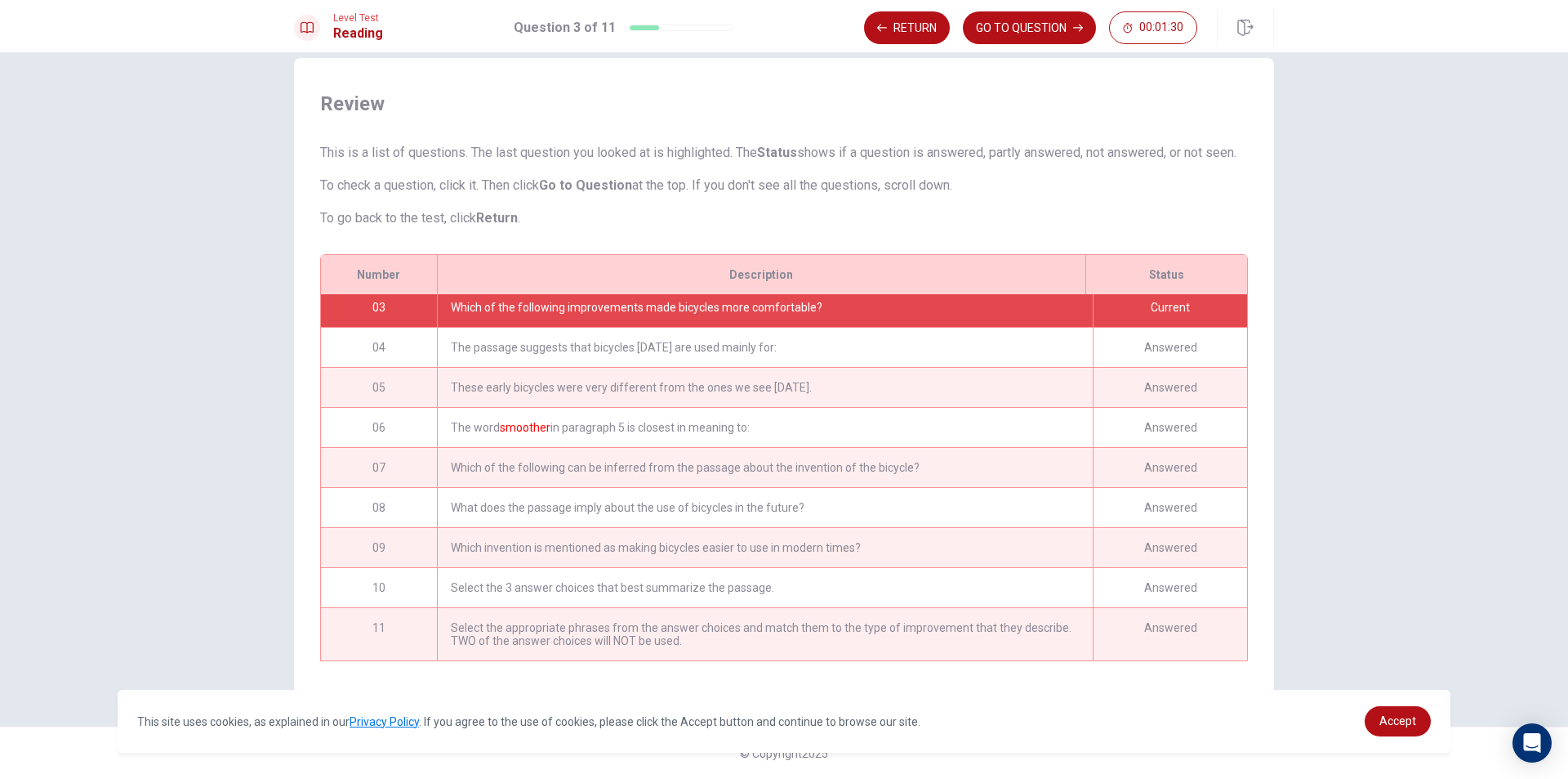
scroll to position [95, 0]
click at [945, 629] on div "Select the appropriate phrases from the answer choices and match them to the ty…" at bounding box center [765, 634] width 656 height 53
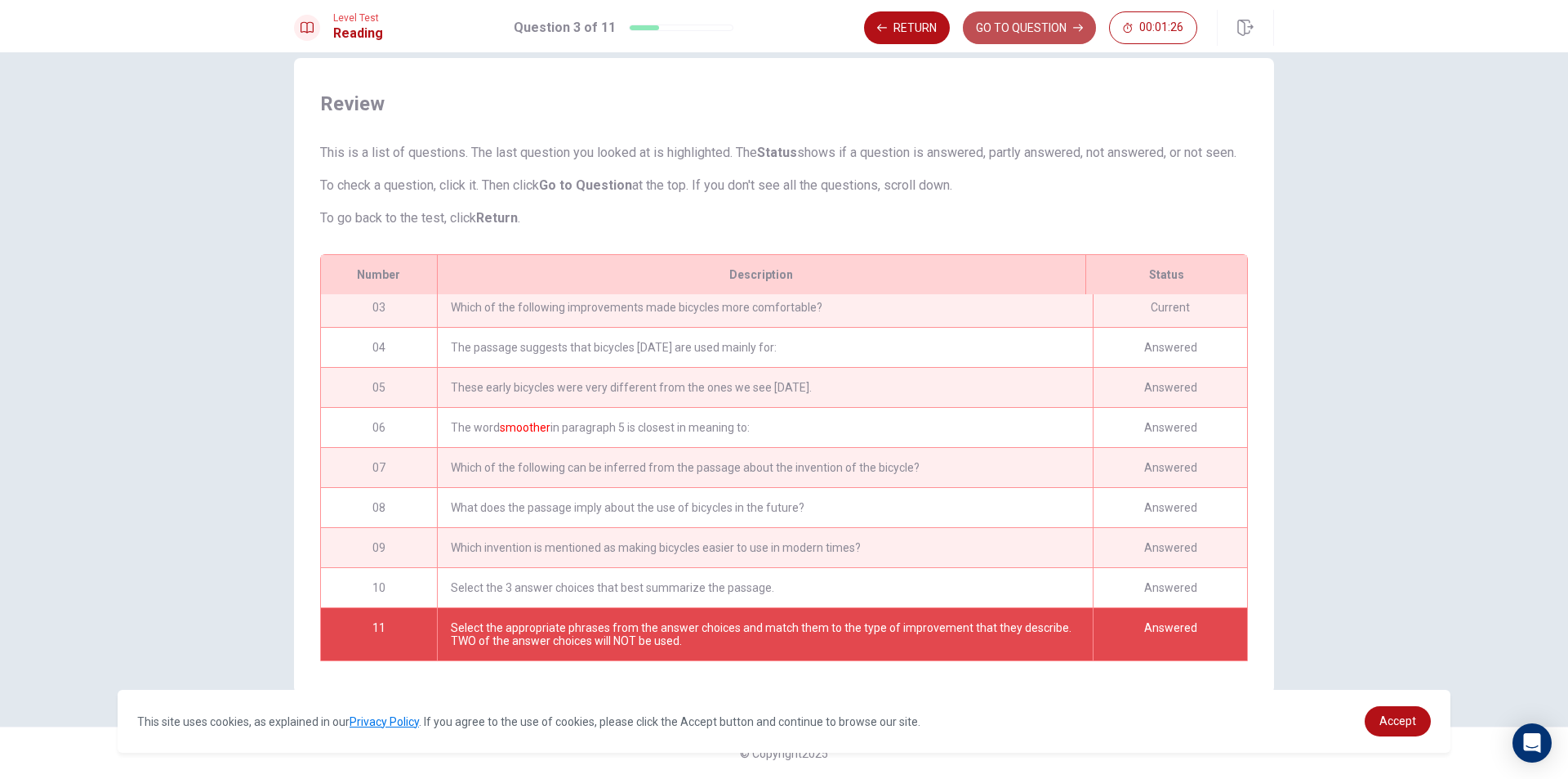
click at [1034, 27] on button "GO TO QUESTION" at bounding box center [1029, 28] width 133 height 33
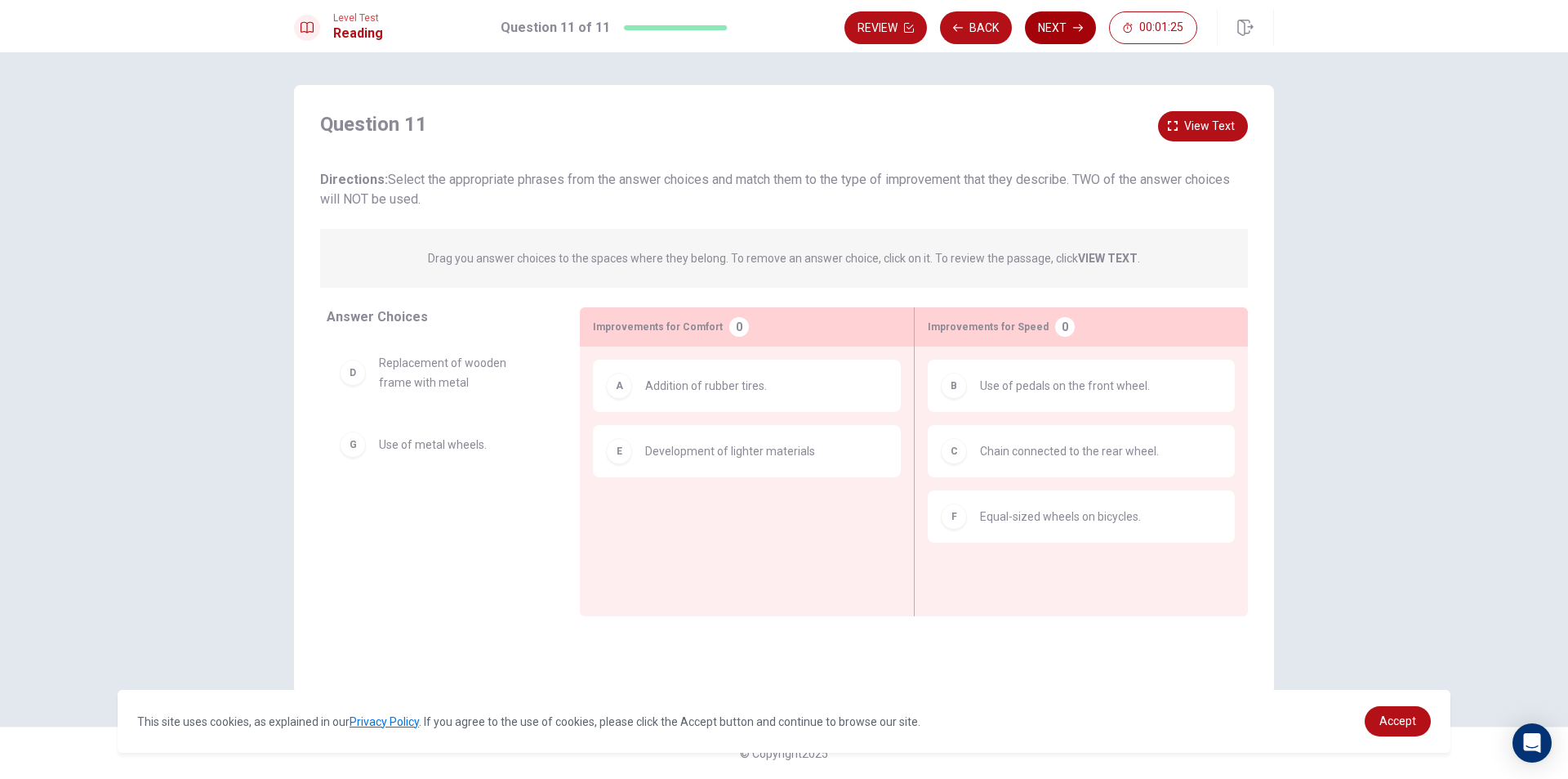
click at [1078, 22] on button "Next" at bounding box center [1060, 28] width 71 height 33
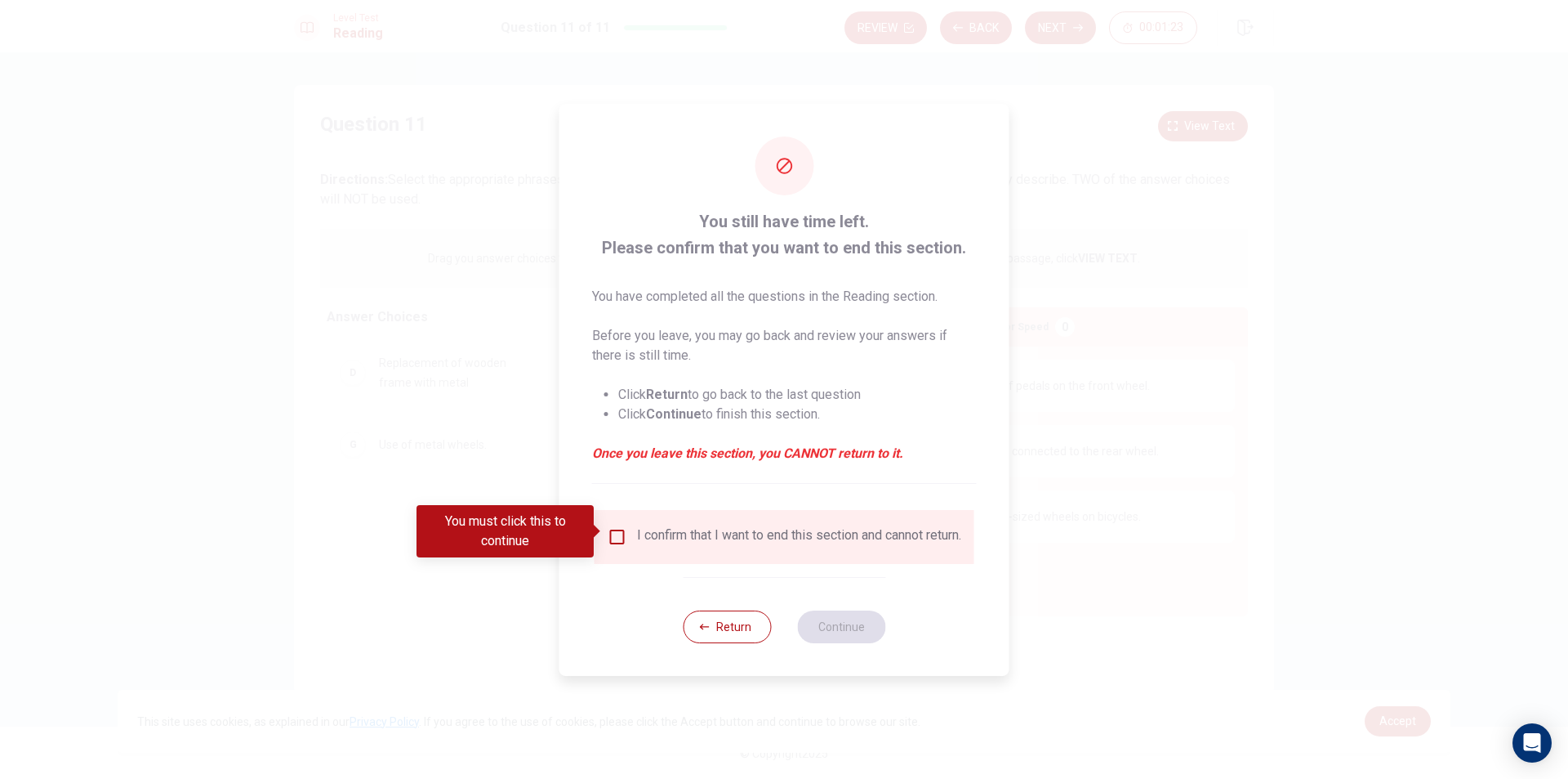
click at [616, 539] on input "You must click this to continue" at bounding box center [617, 536] width 20 height 20
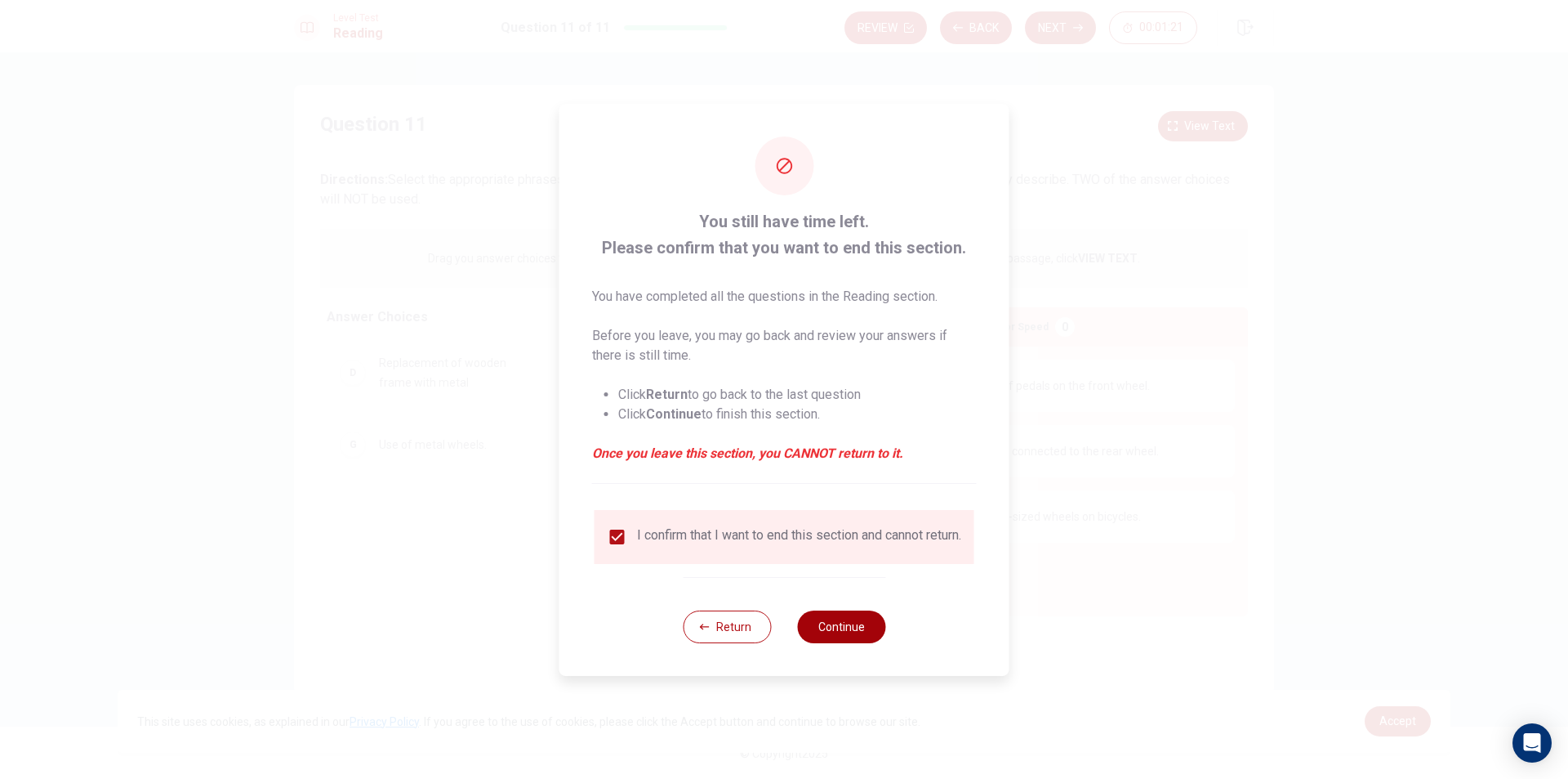
click at [814, 626] on button "Continue" at bounding box center [841, 627] width 88 height 33
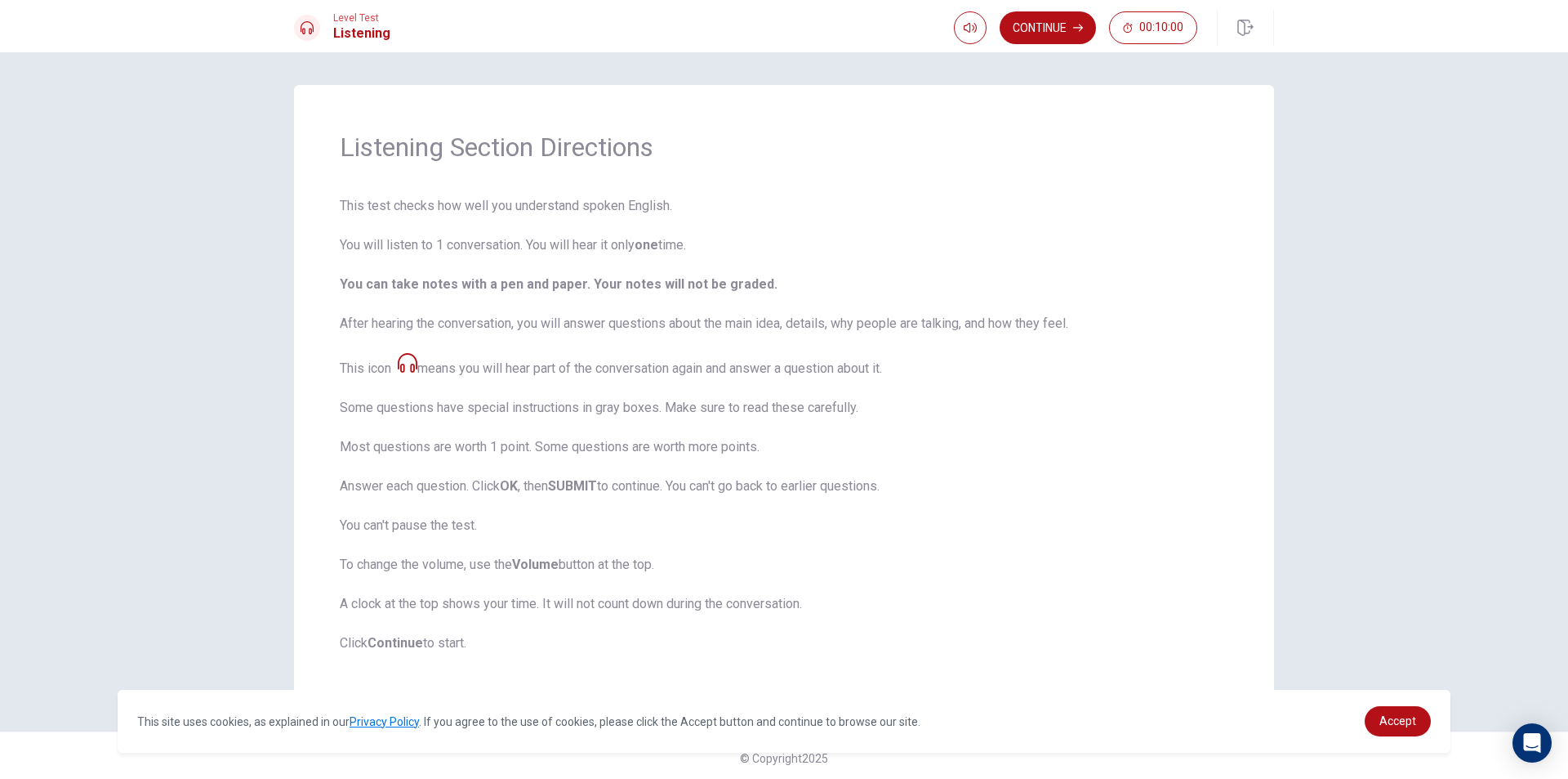
scroll to position [5, 0]
click at [1040, 31] on button "Continue" at bounding box center [1048, 28] width 97 height 33
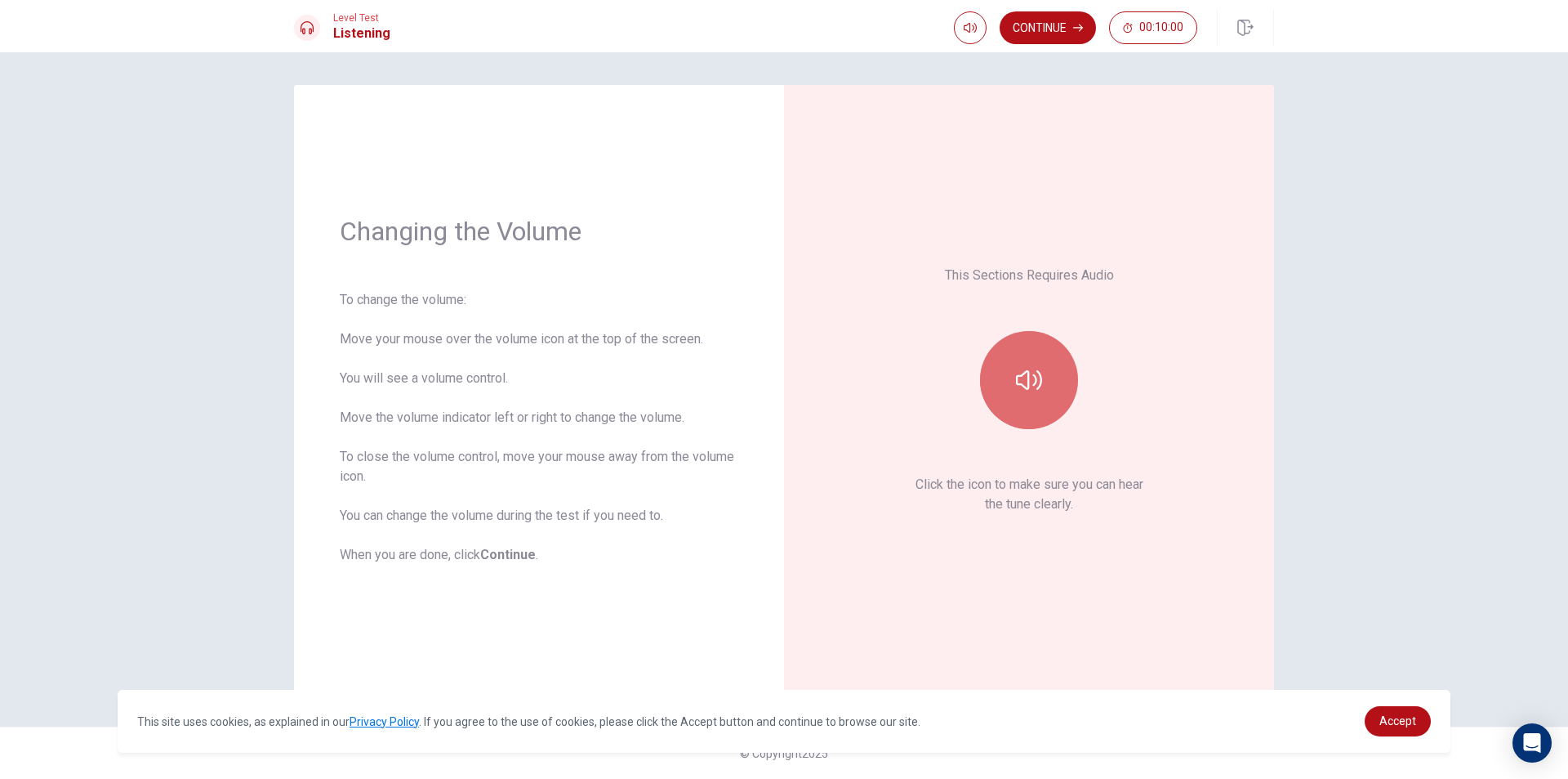
click at [1026, 352] on button "button" at bounding box center [1029, 380] width 98 height 98
click at [1020, 38] on button "Continue" at bounding box center [1048, 28] width 97 height 33
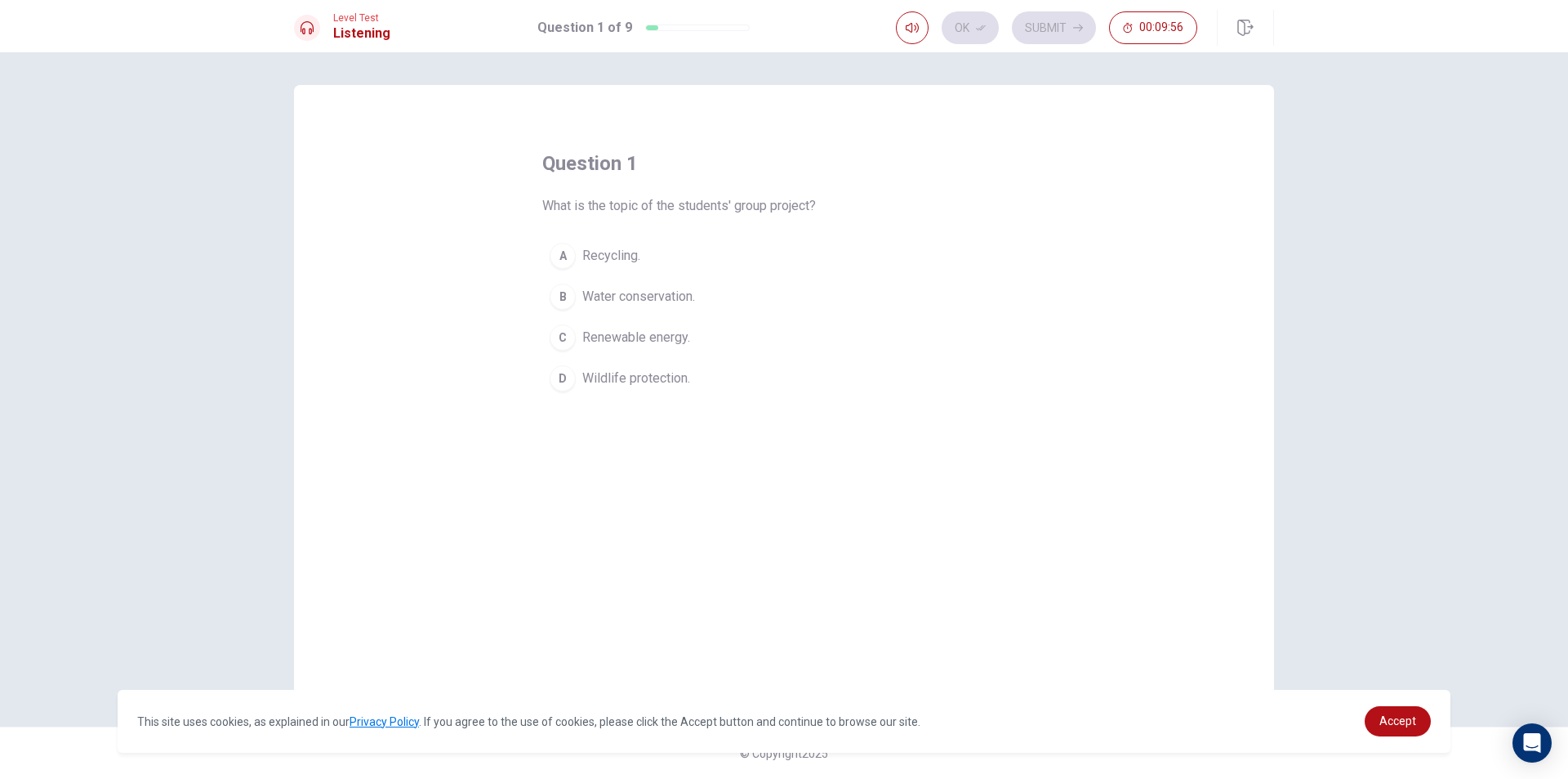
click at [574, 342] on div "C" at bounding box center [563, 338] width 26 height 26
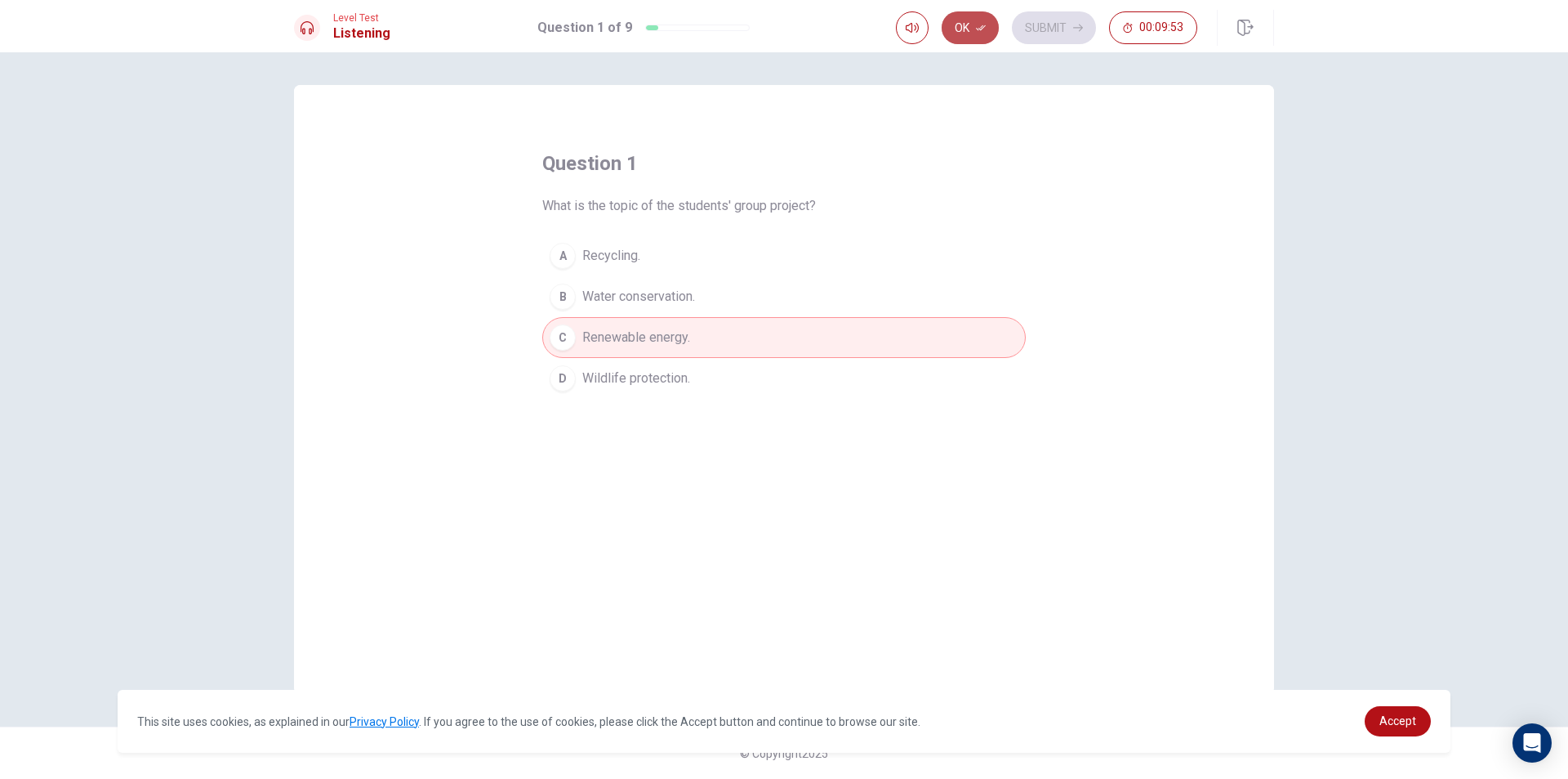
click at [982, 28] on icon "button" at bounding box center [981, 27] width 9 height 10
click at [1072, 18] on button "Submit" at bounding box center [1053, 28] width 84 height 33
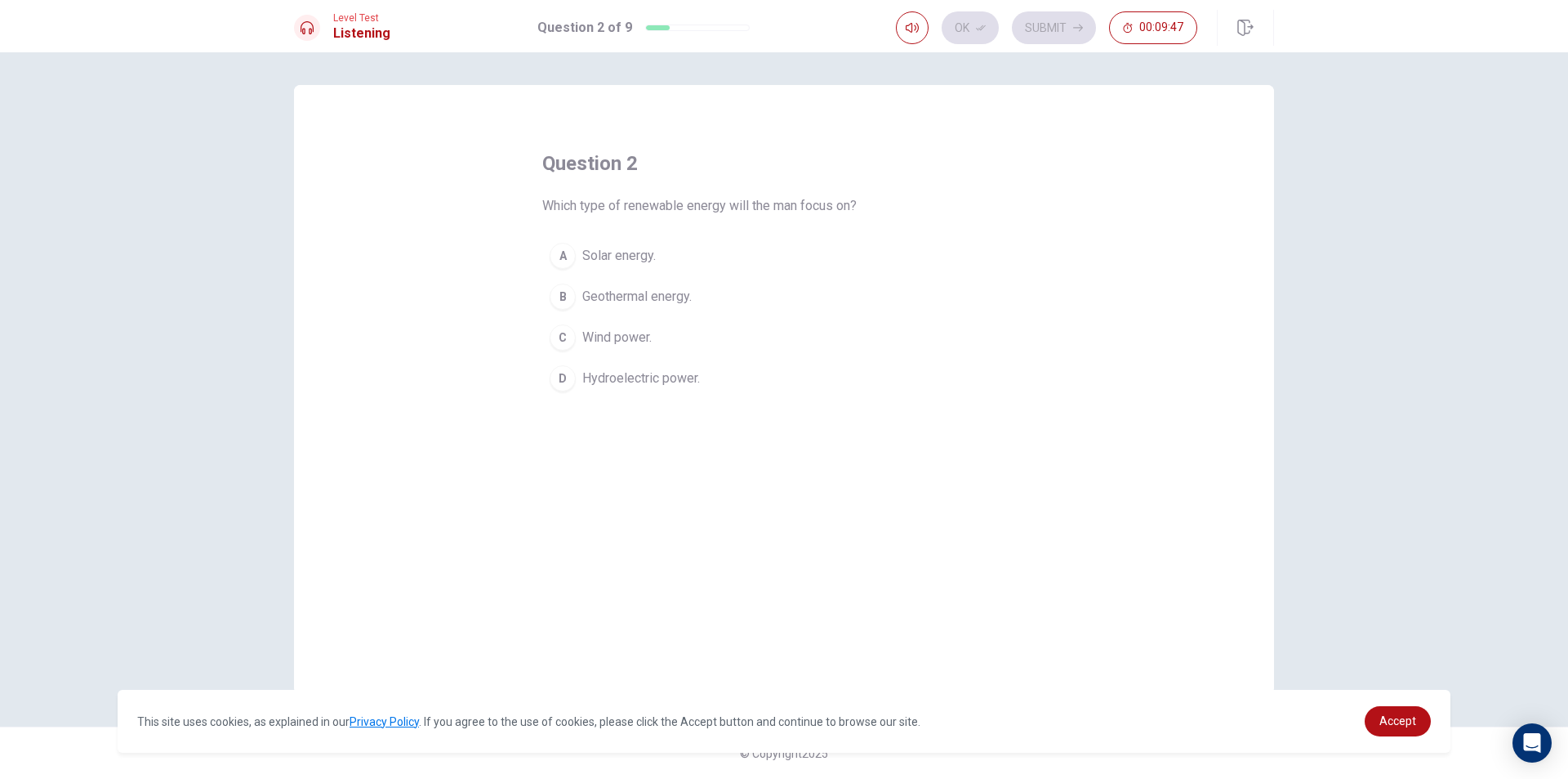
click at [572, 346] on button "C Wind power." at bounding box center [784, 337] width 484 height 41
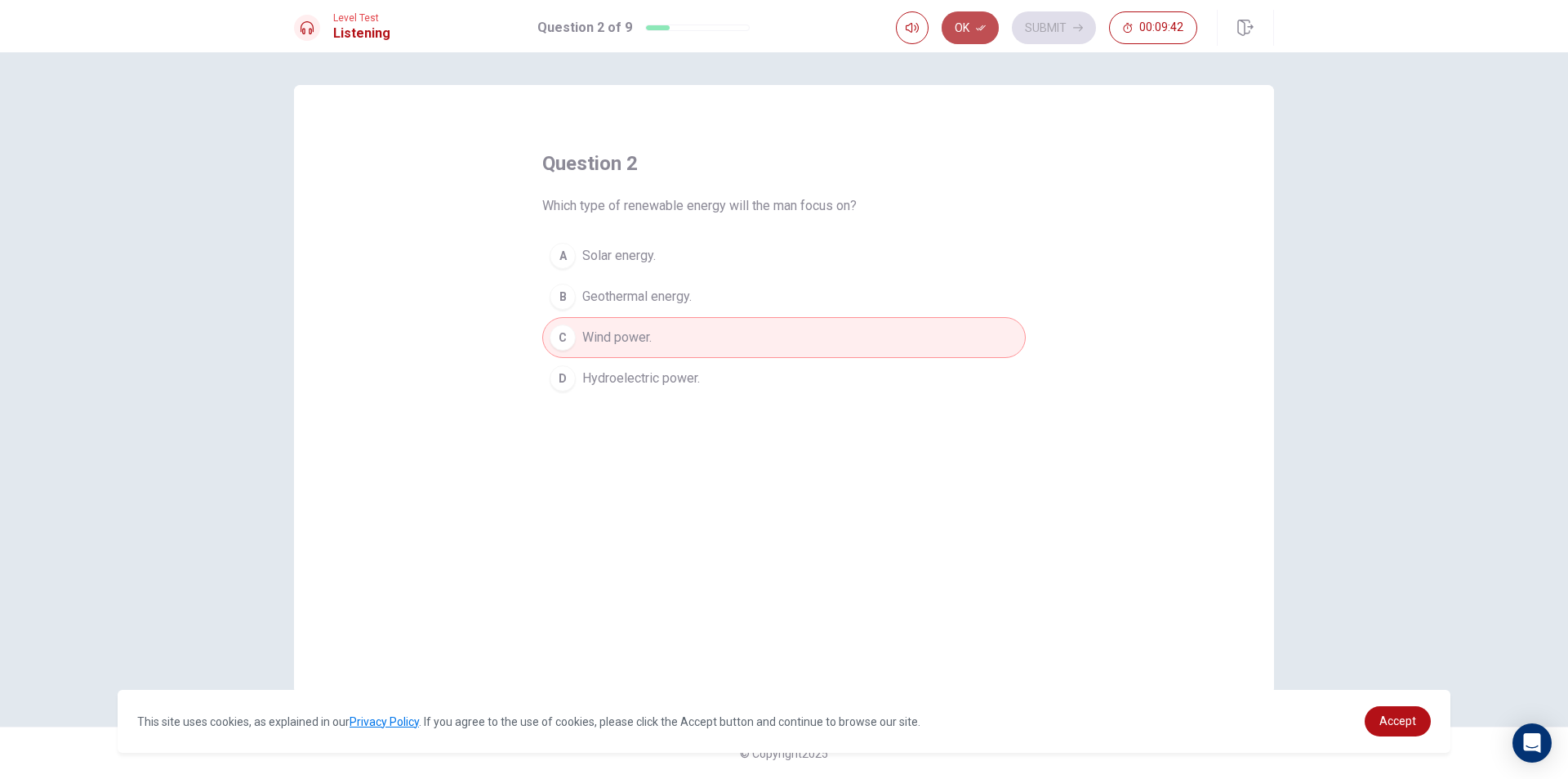
click at [962, 37] on button "Ok" at bounding box center [971, 28] width 57 height 33
click at [1087, 24] on button "Submit" at bounding box center [1053, 28] width 84 height 33
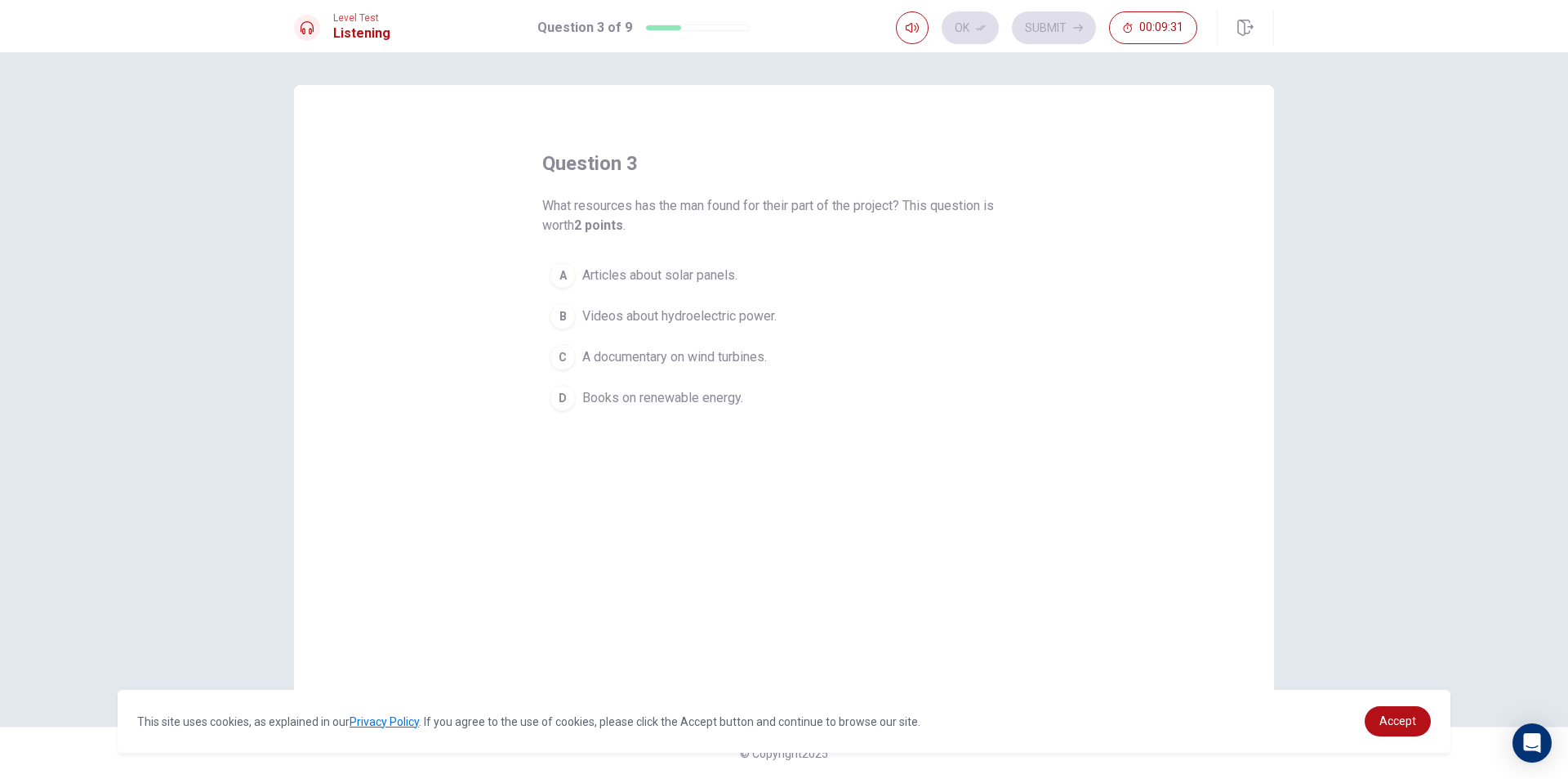
click at [566, 280] on div "A" at bounding box center [563, 276] width 26 height 26
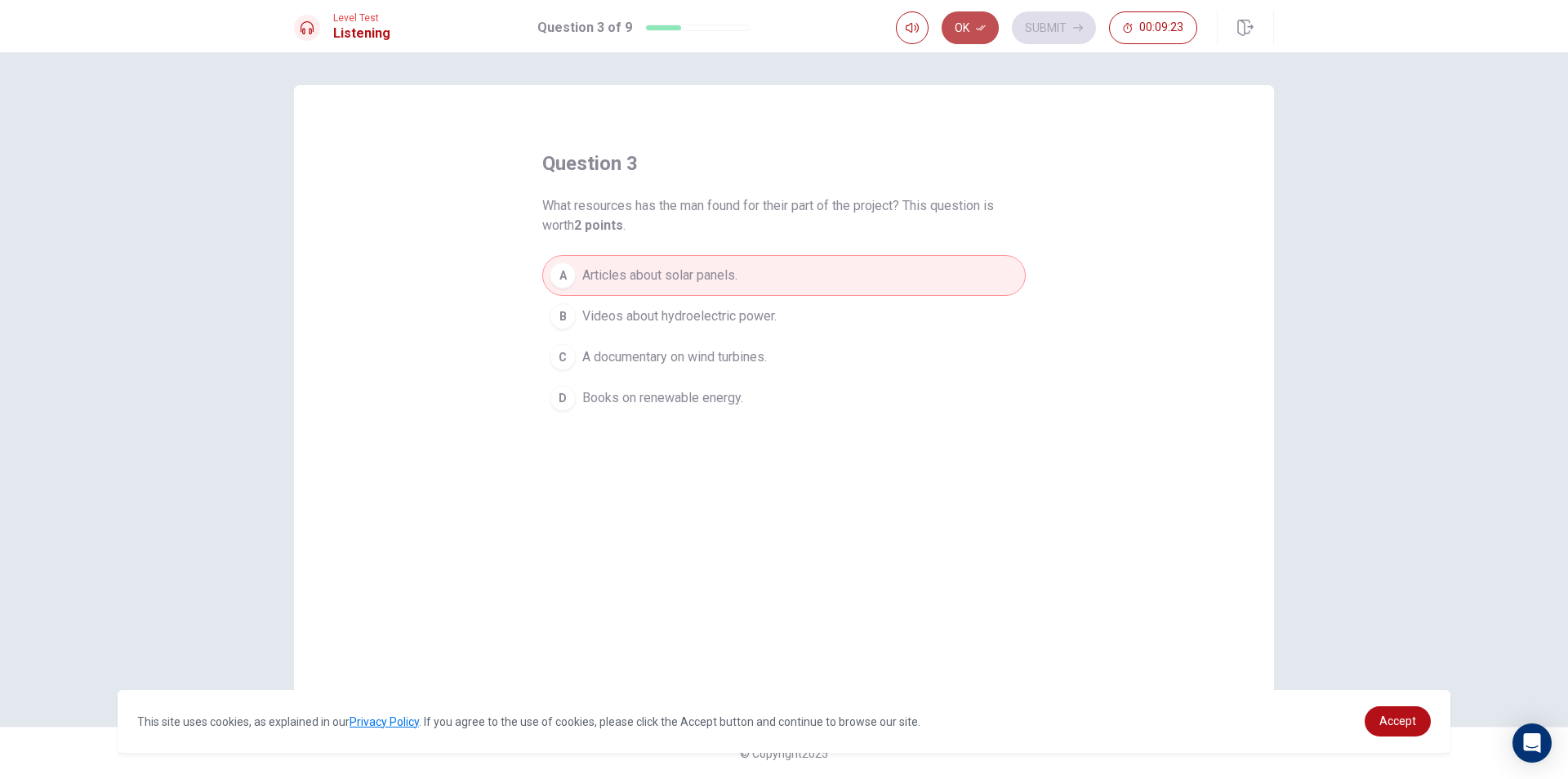
click at [986, 27] on icon "button" at bounding box center [981, 27] width 9 height 10
click at [1034, 33] on button "Submit" at bounding box center [1053, 28] width 84 height 33
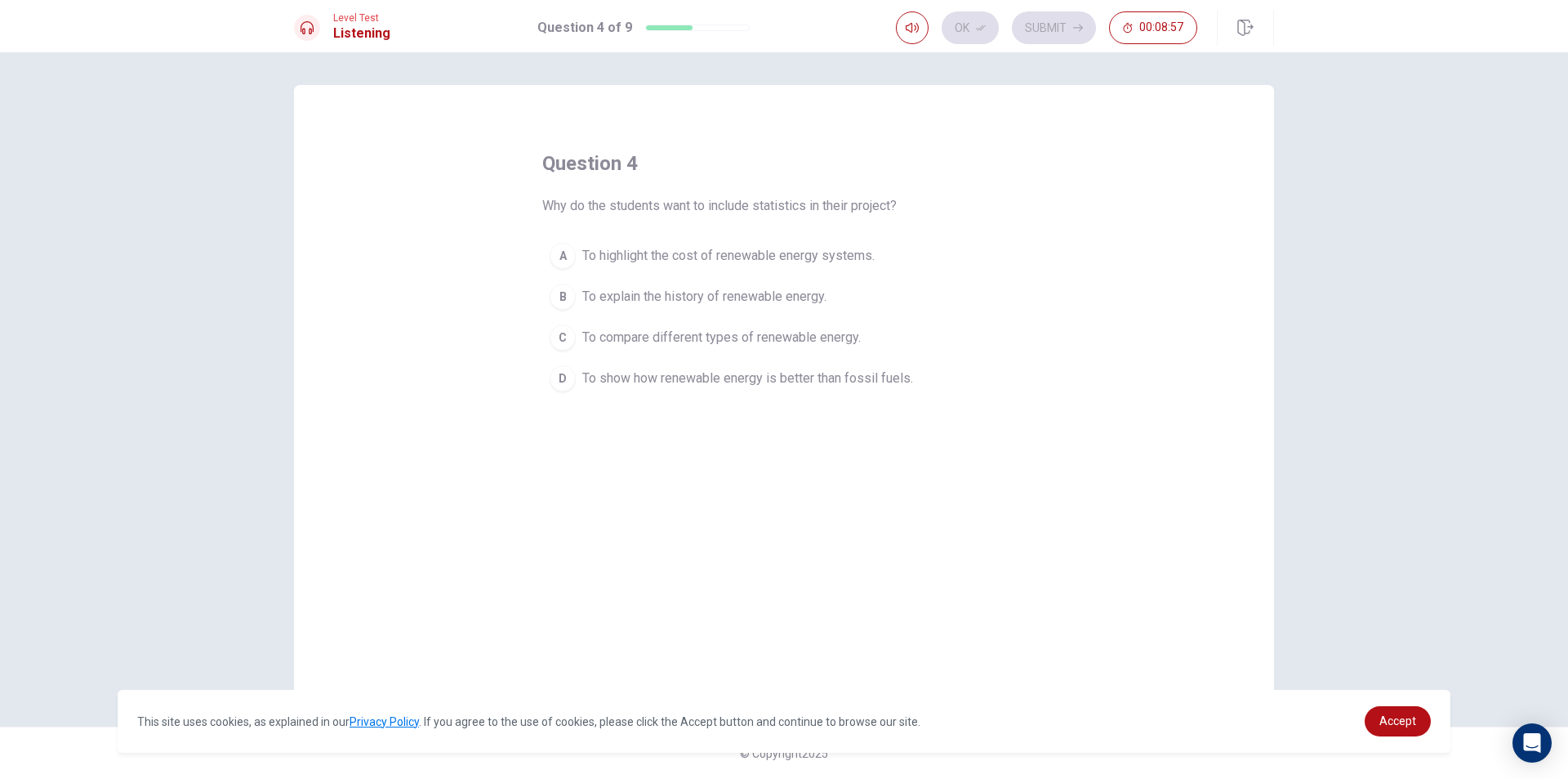
click at [797, 308] on button "B To explain the history of renewable energy." at bounding box center [784, 296] width 484 height 41
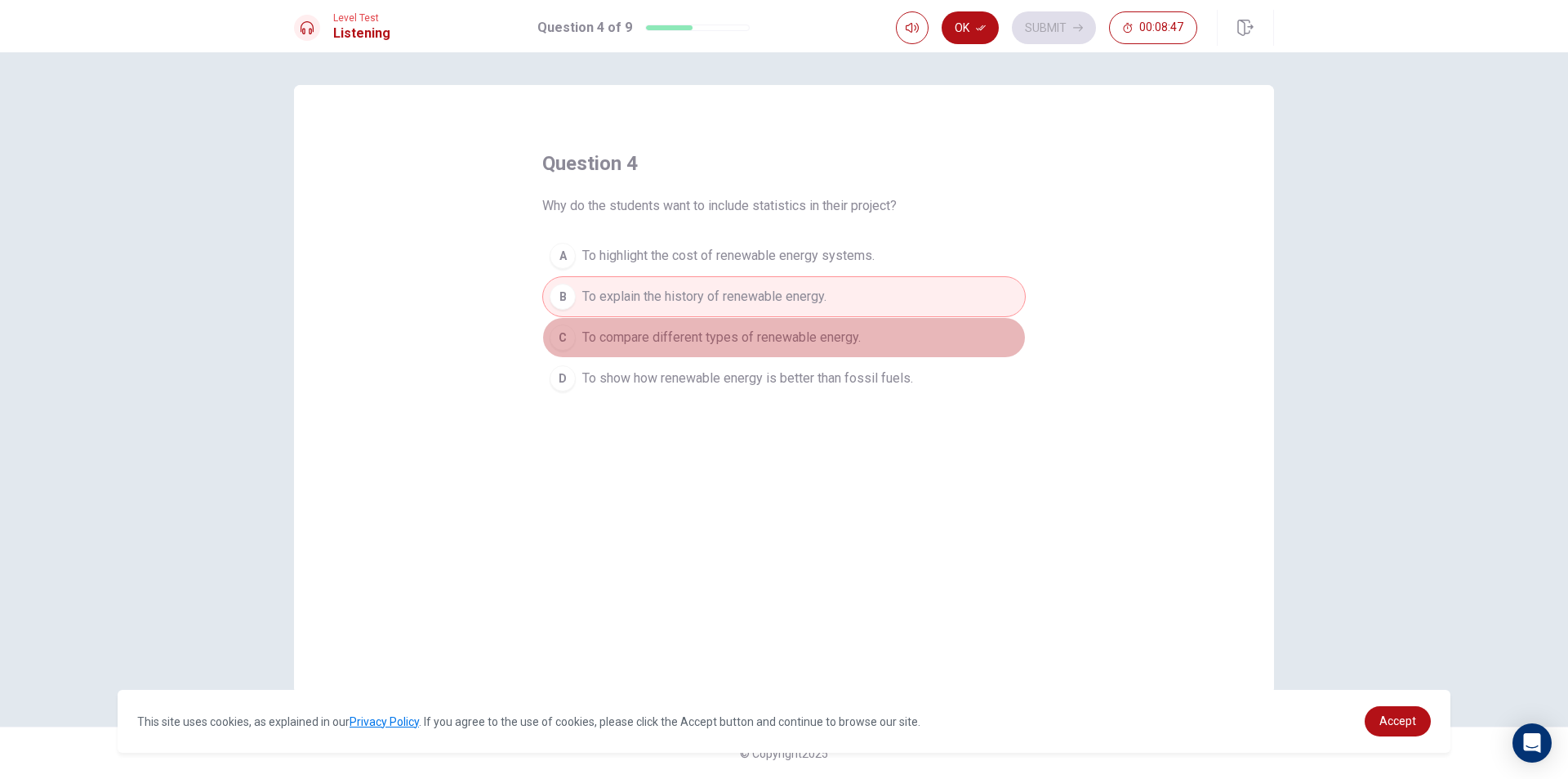
click at [714, 346] on span "To compare different types of renewable energy." at bounding box center [722, 337] width 279 height 20
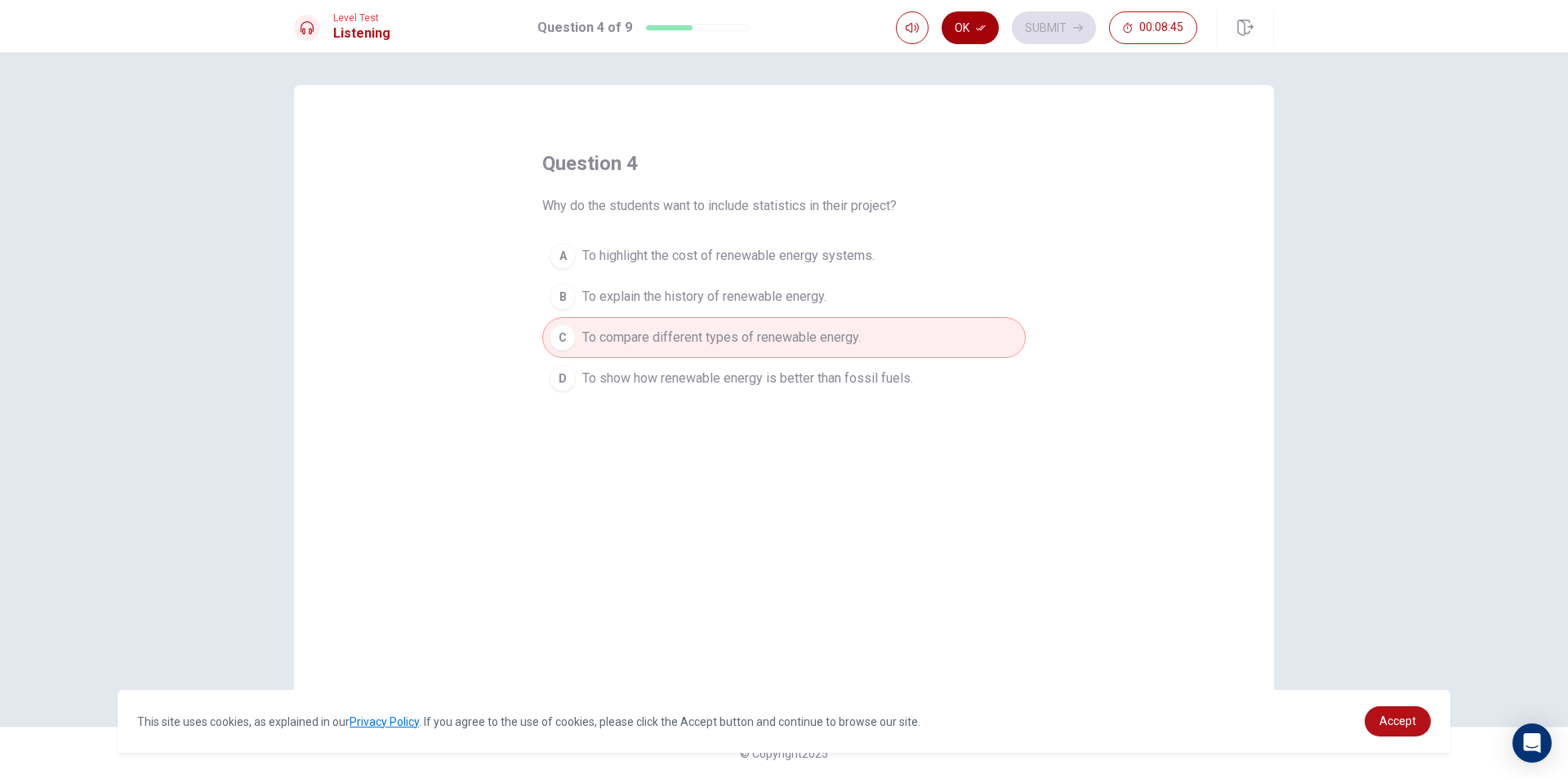
click at [976, 28] on button "Ok" at bounding box center [971, 28] width 57 height 33
click at [1039, 24] on button "Submit" at bounding box center [1053, 28] width 84 height 33
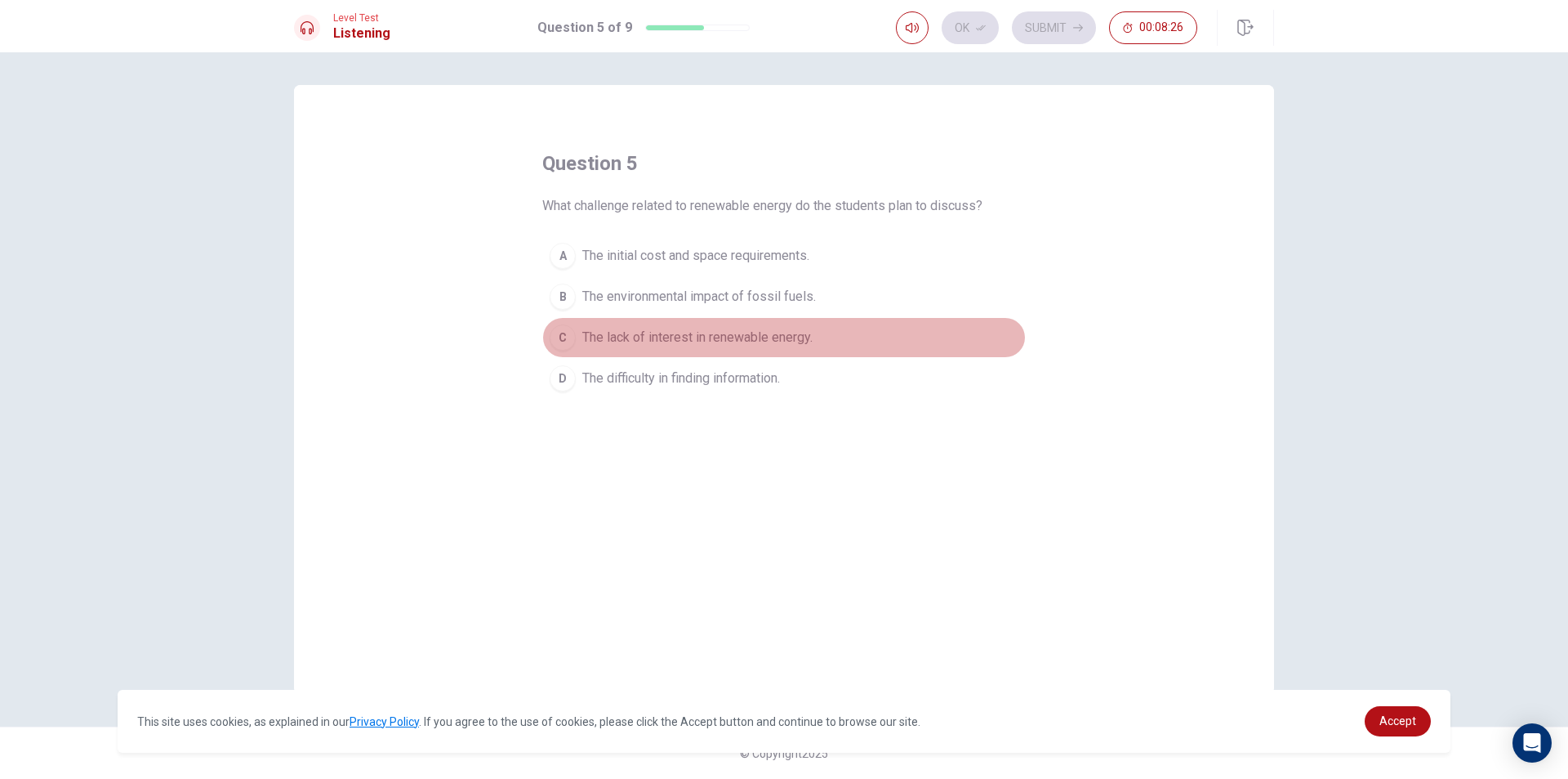
click at [652, 336] on span "The lack of interest in renewable energy." at bounding box center [698, 337] width 231 height 20
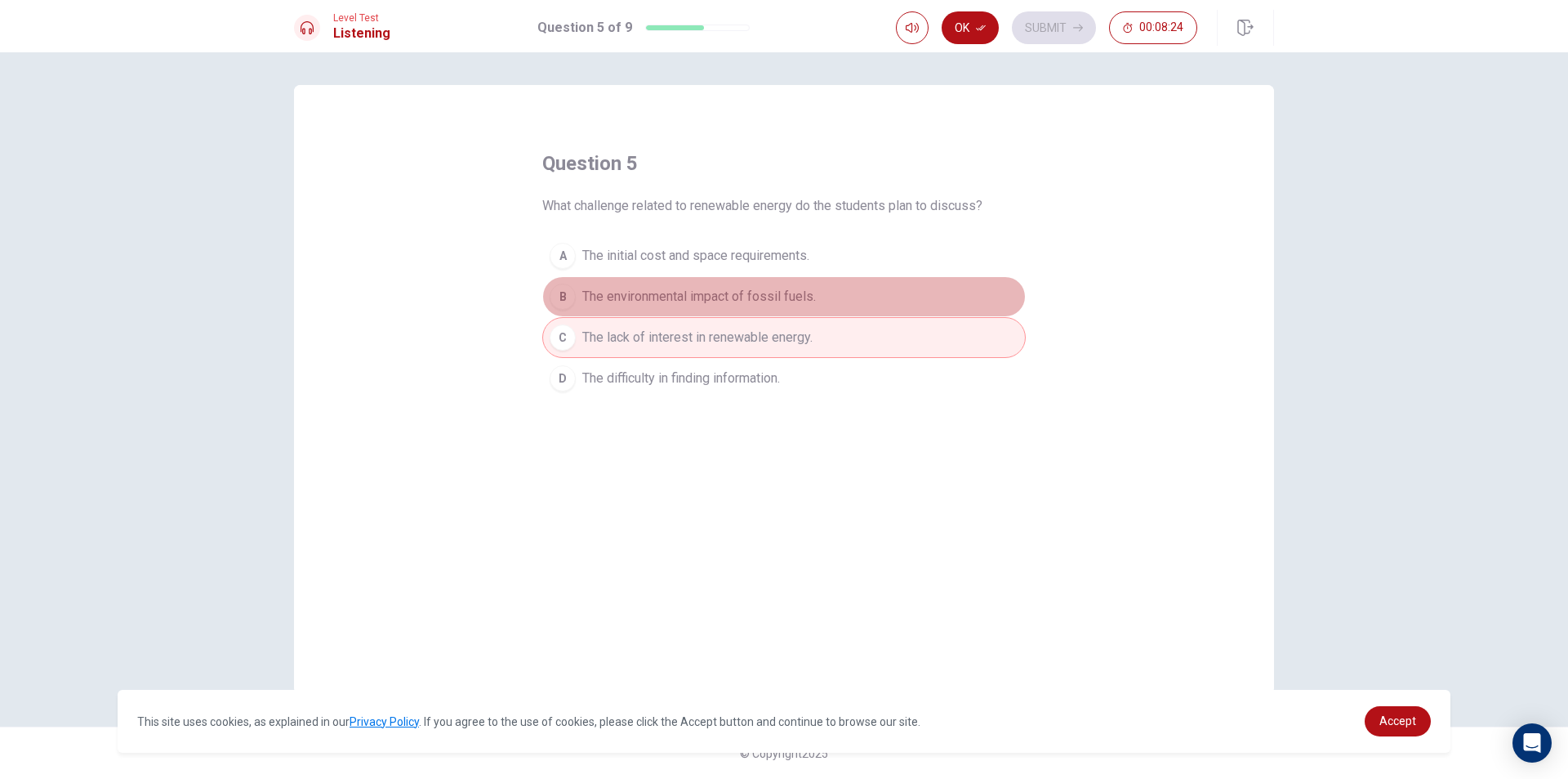
click at [650, 301] on span "The environmental impact of fossil fuels." at bounding box center [699, 296] width 234 height 20
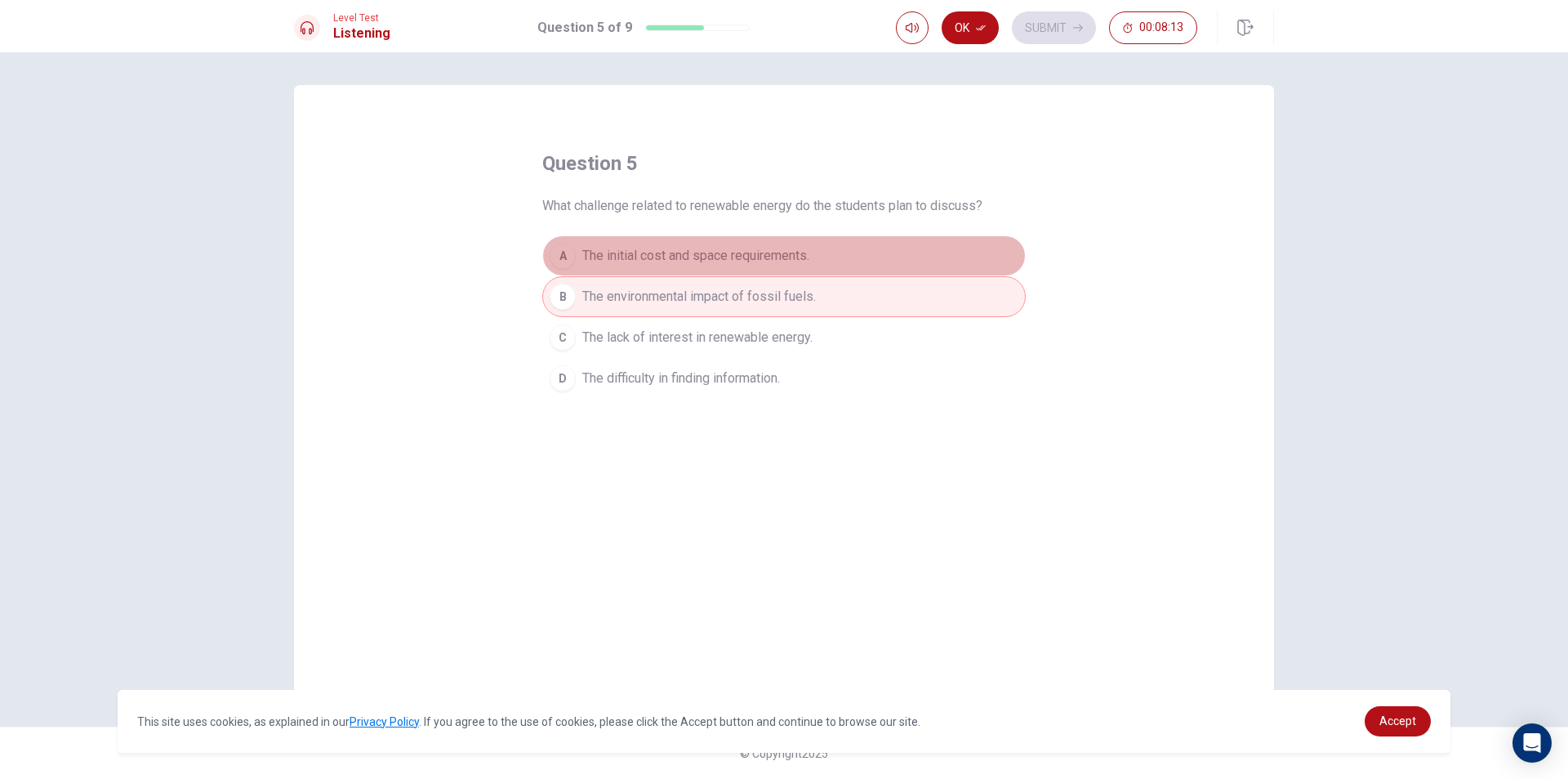
drag, startPoint x: 682, startPoint y: 262, endPoint x: 674, endPoint y: 259, distance: 8.5
click at [675, 260] on span "The initial cost and space requirements." at bounding box center [696, 256] width 227 height 20
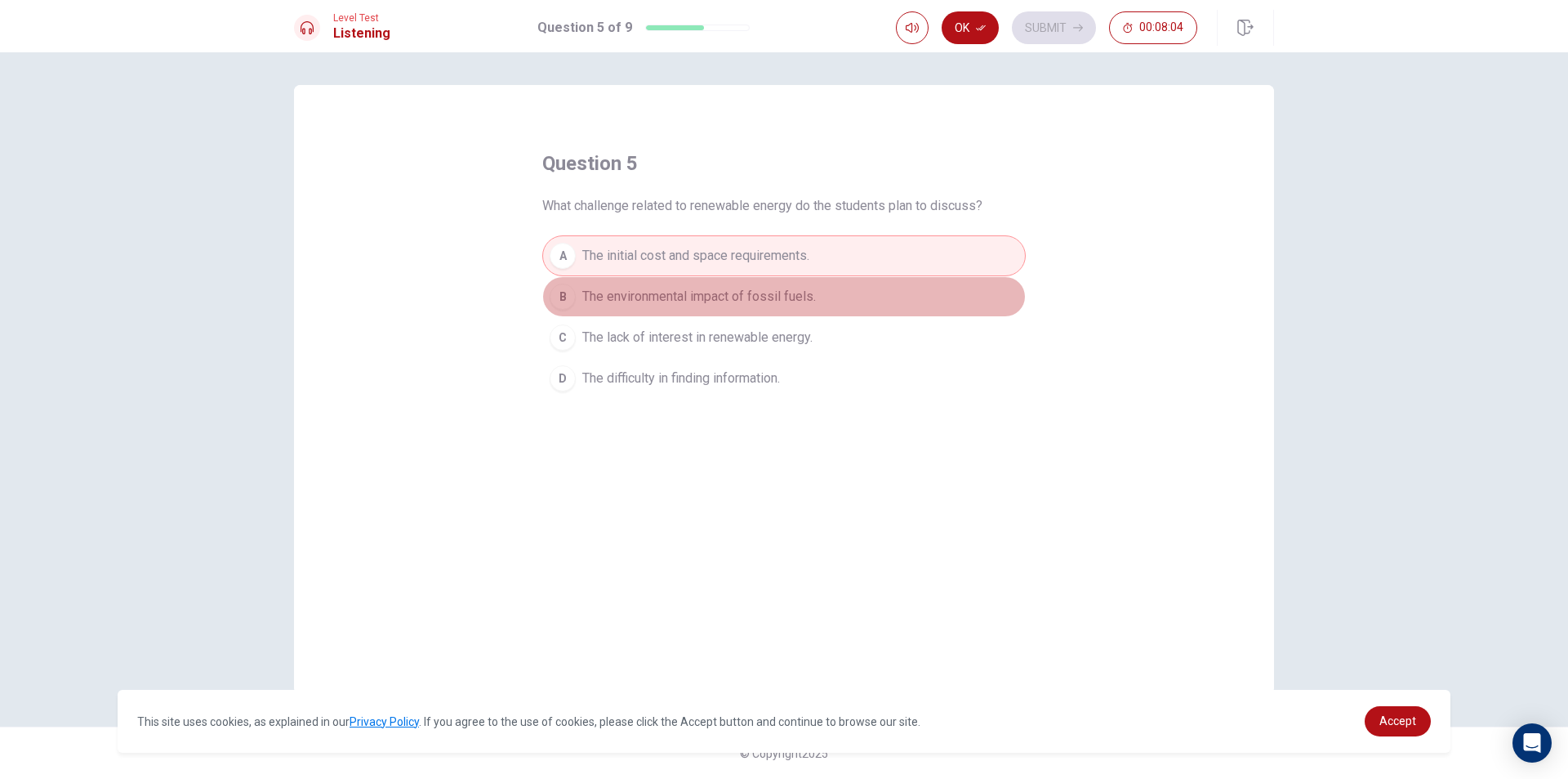
click at [667, 301] on span "The environmental impact of fossil fuels." at bounding box center [699, 296] width 234 height 20
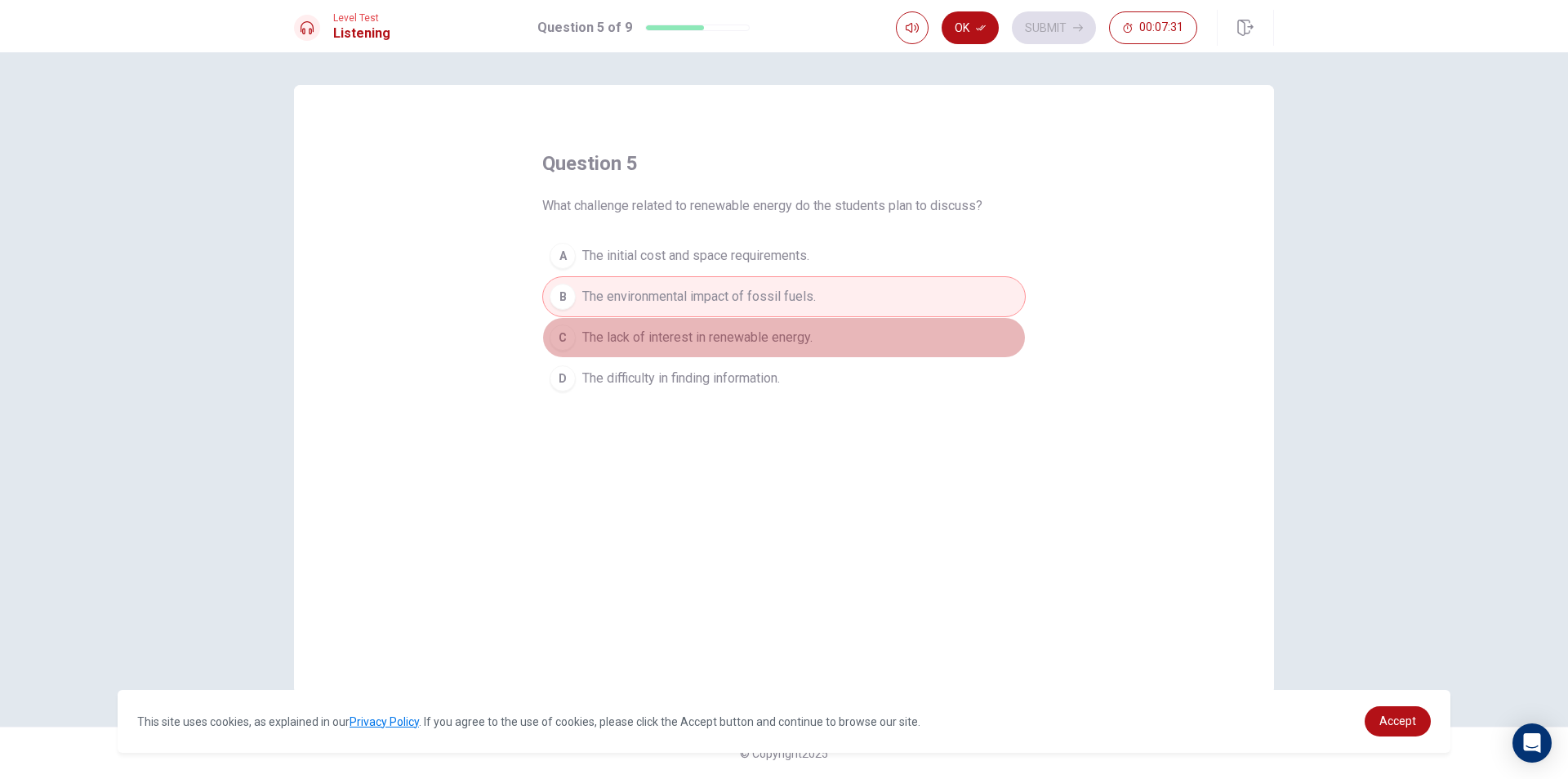
click at [781, 336] on span "The lack of interest in renewable energy." at bounding box center [698, 337] width 231 height 20
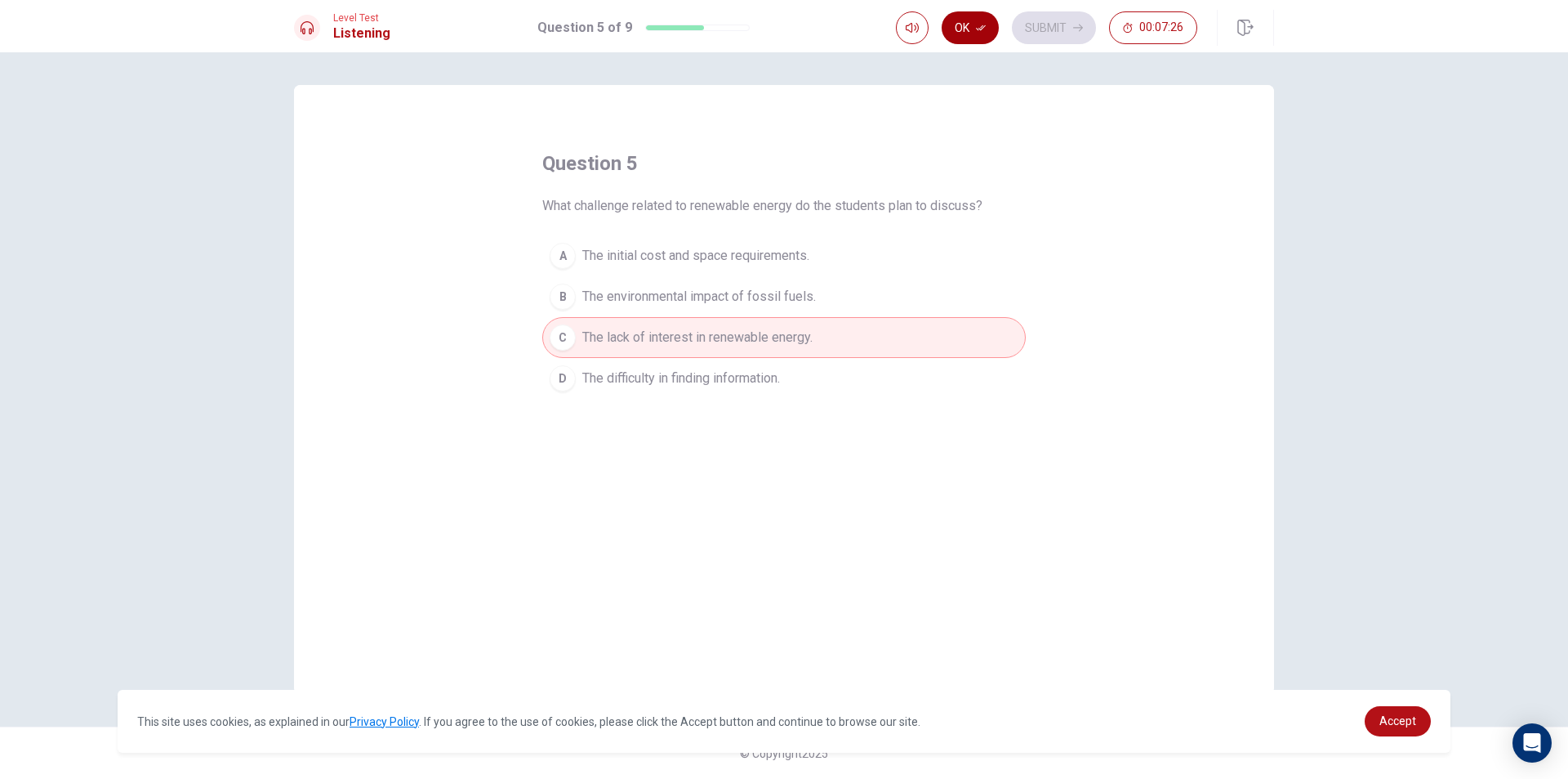
click at [955, 26] on button "Ok" at bounding box center [971, 28] width 57 height 33
click at [775, 305] on span "The environmental impact of fossil fuels." at bounding box center [699, 296] width 234 height 20
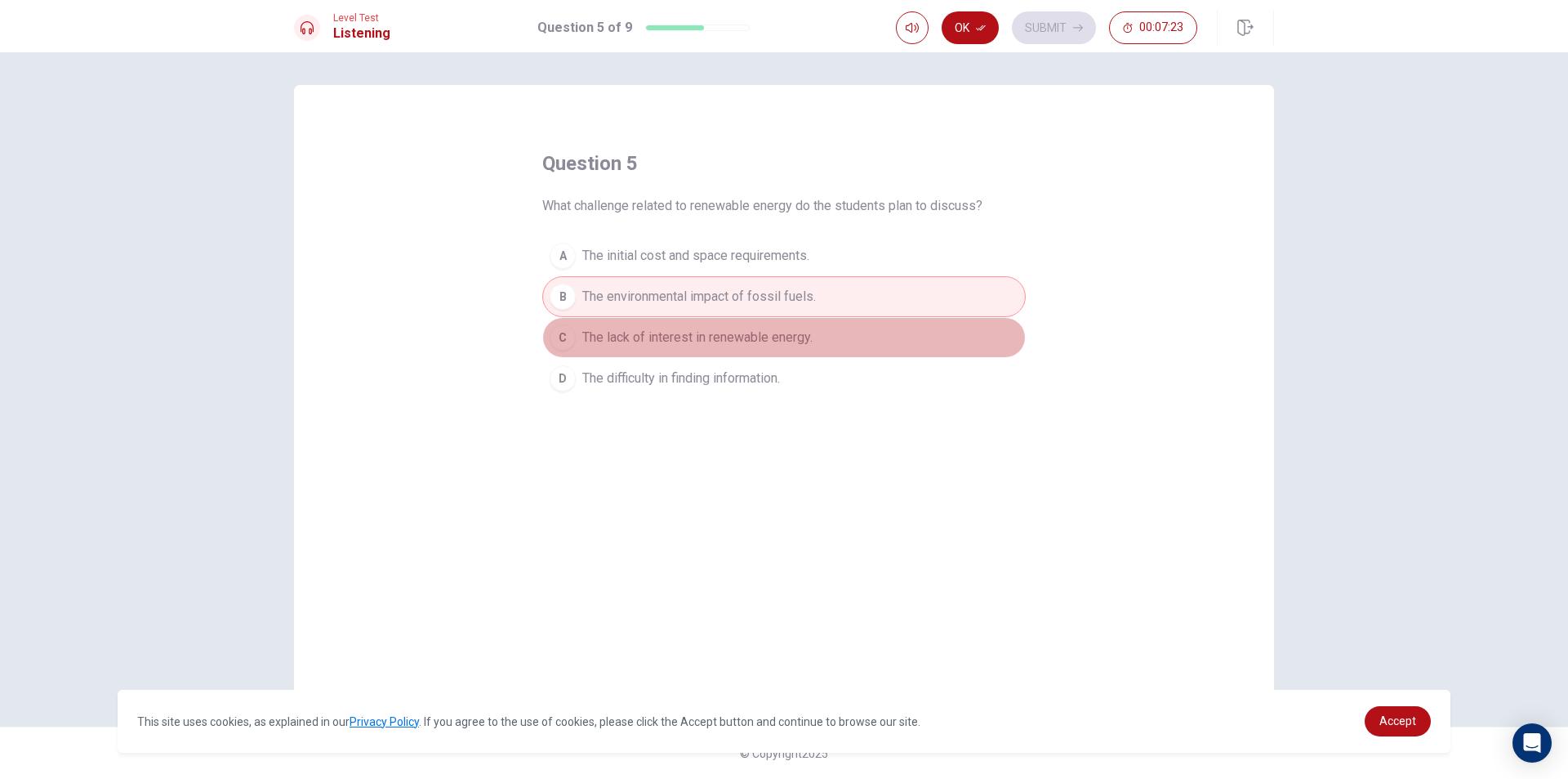
click at [769, 324] on button "C The lack of interest in renewable energy." at bounding box center [784, 337] width 484 height 41
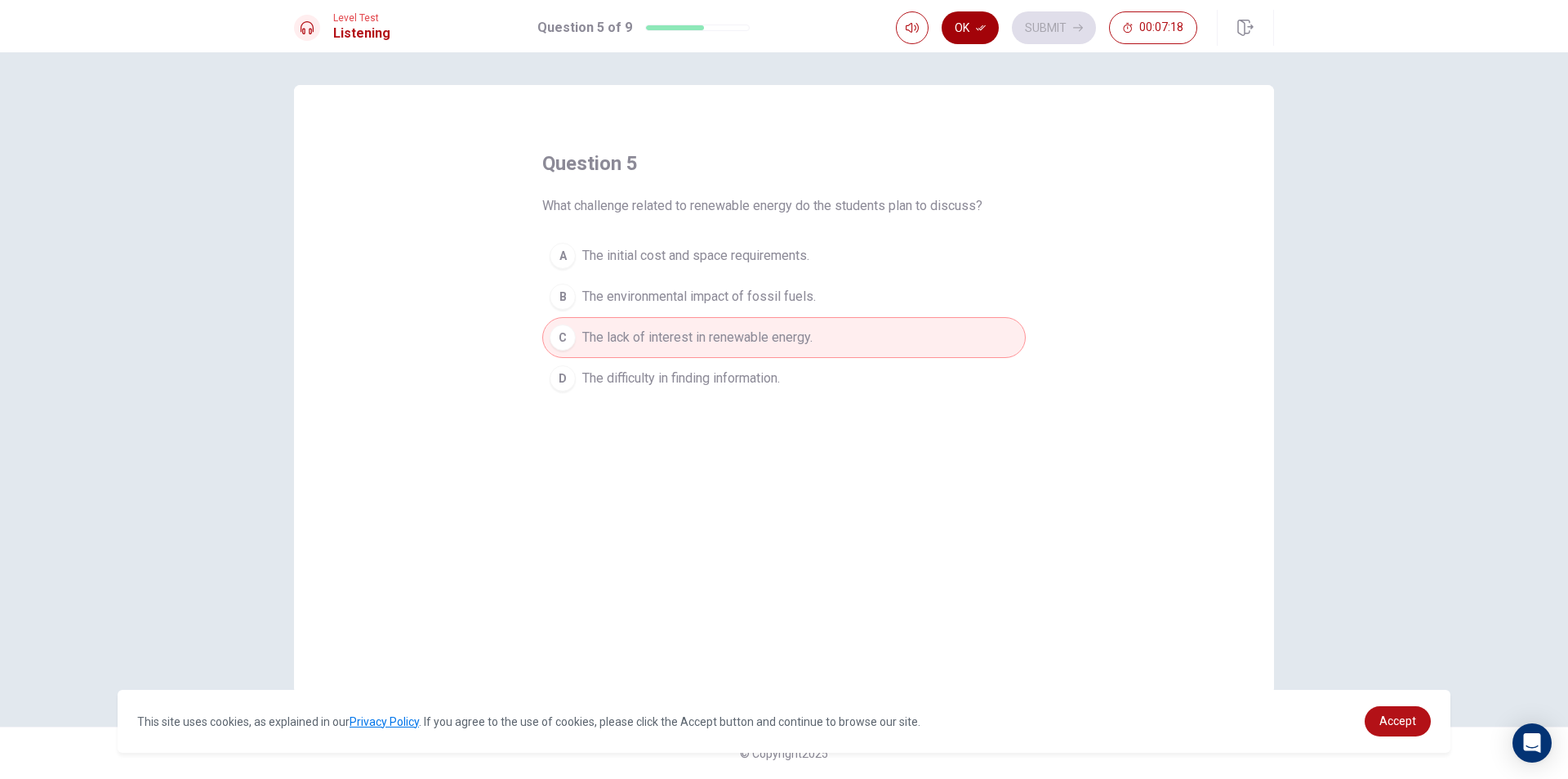
click at [992, 23] on button "Ok" at bounding box center [971, 28] width 57 height 33
click at [1045, 28] on button "Submit" at bounding box center [1053, 28] width 84 height 33
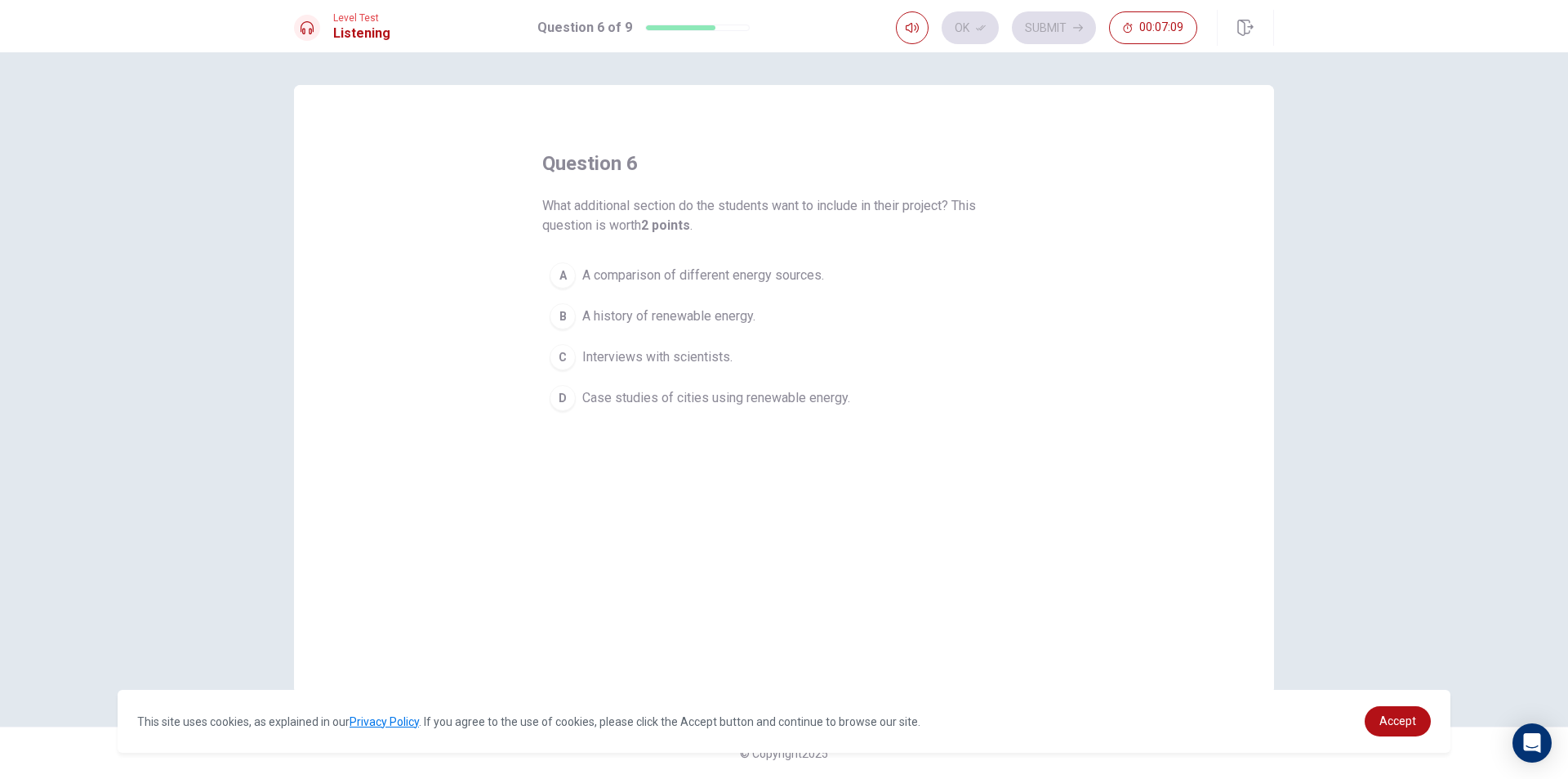
click at [754, 281] on span "A comparison of different energy sources." at bounding box center [704, 275] width 242 height 20
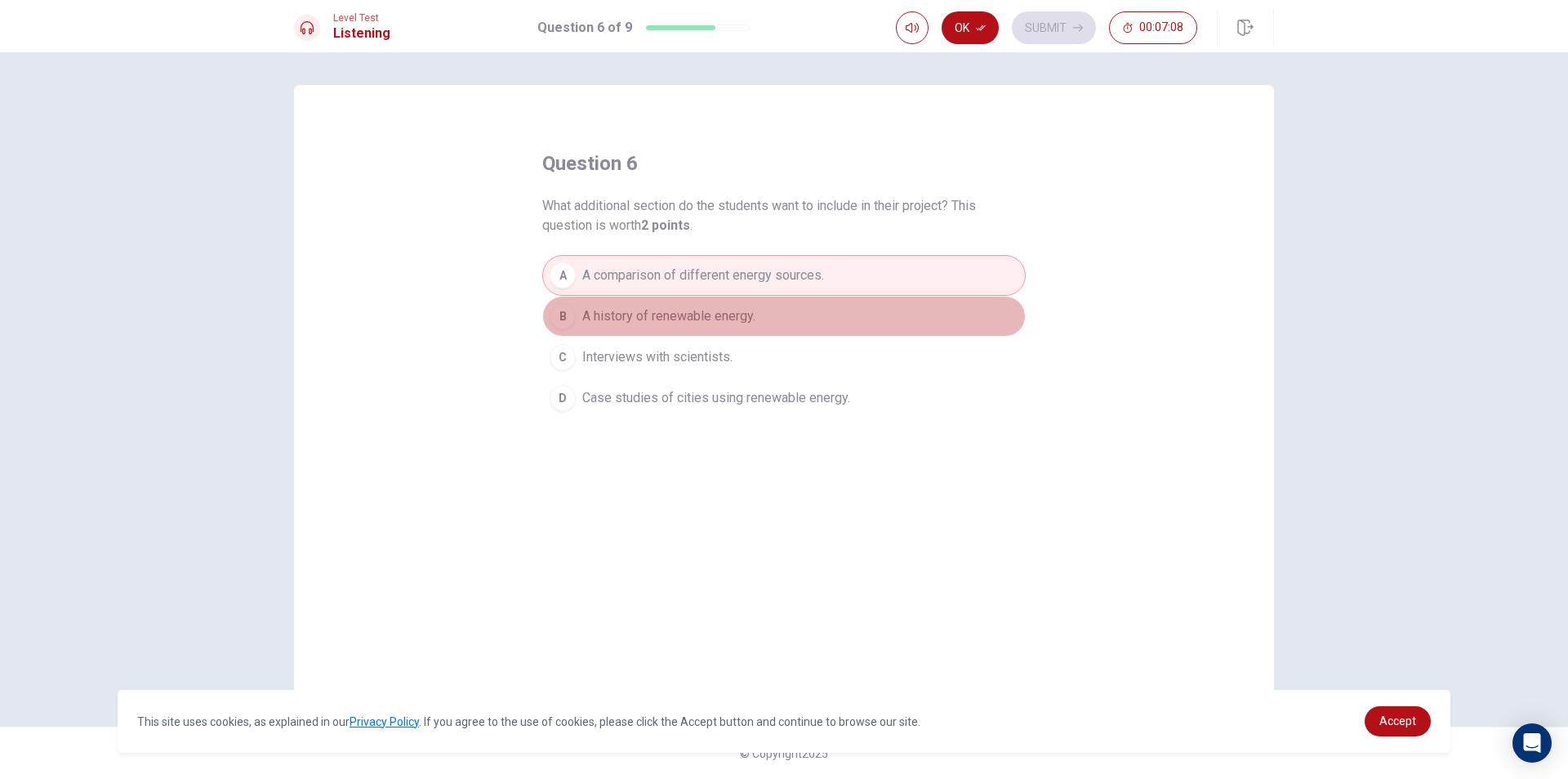
click at [704, 323] on span "A history of renewable energy." at bounding box center [669, 316] width 174 height 20
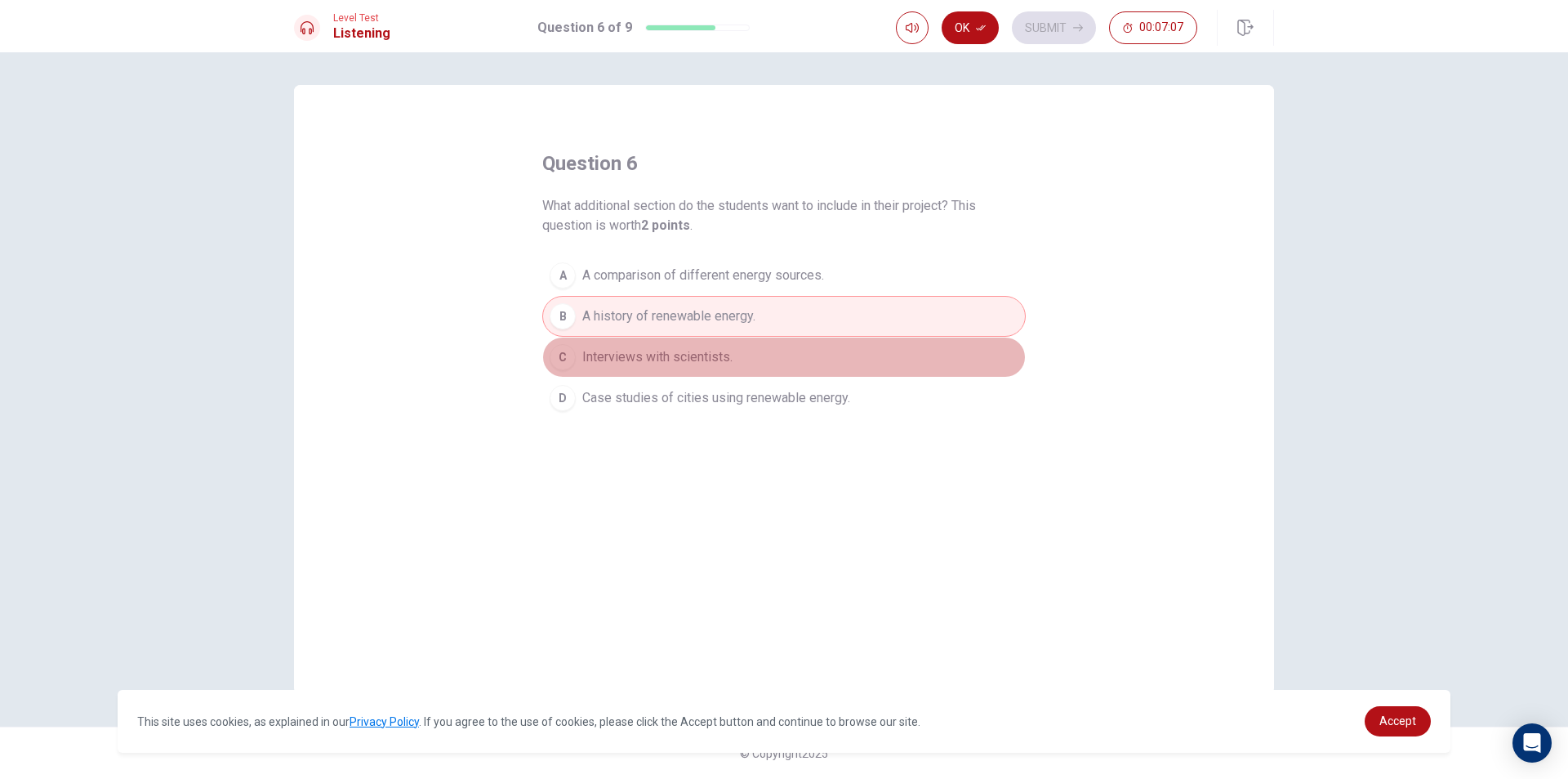
click at [690, 366] on span "Interviews with scientists." at bounding box center [658, 357] width 150 height 20
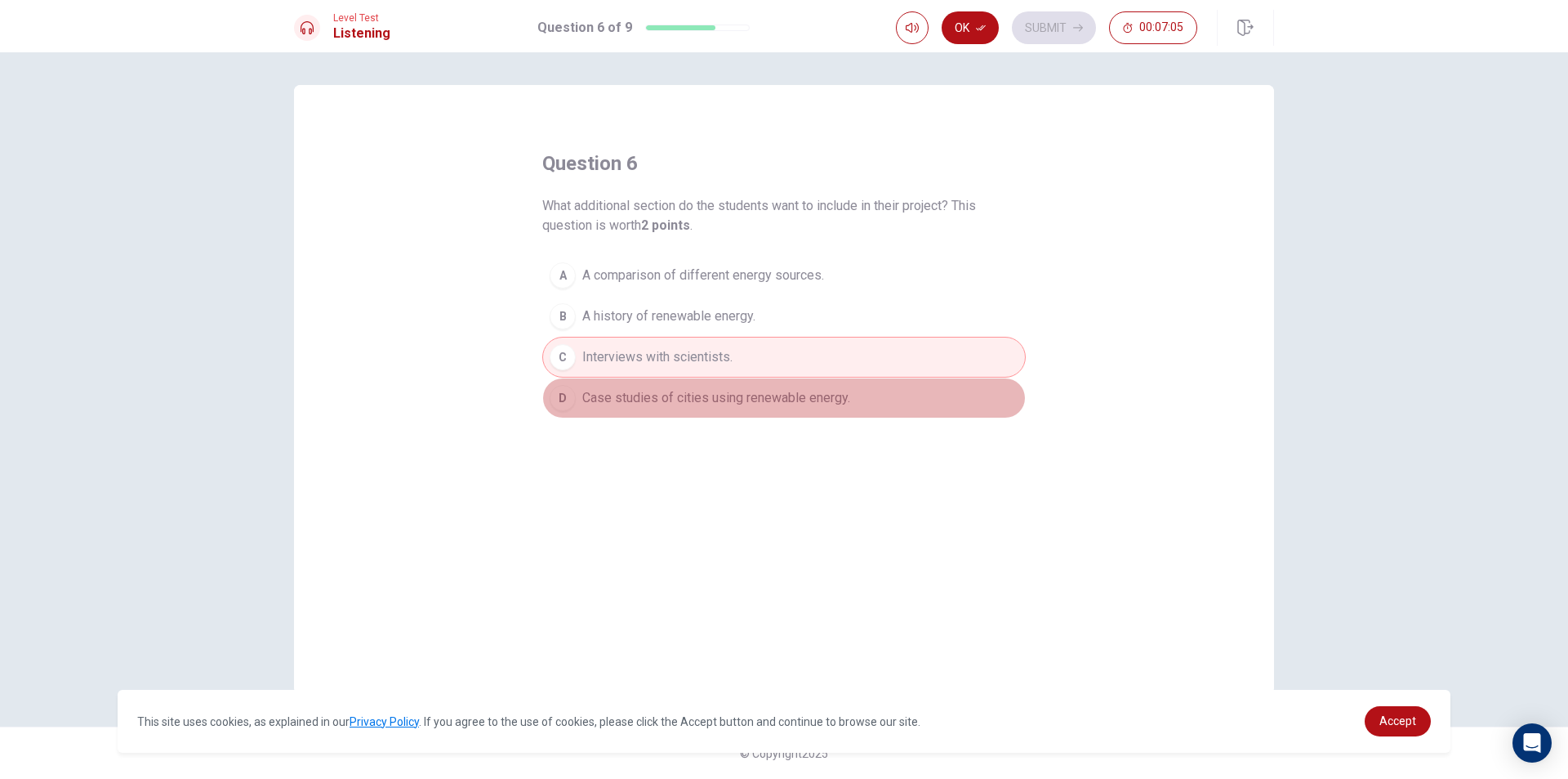
click at [685, 415] on button "D Case studies of cities using renewable energy." at bounding box center [784, 397] width 484 height 41
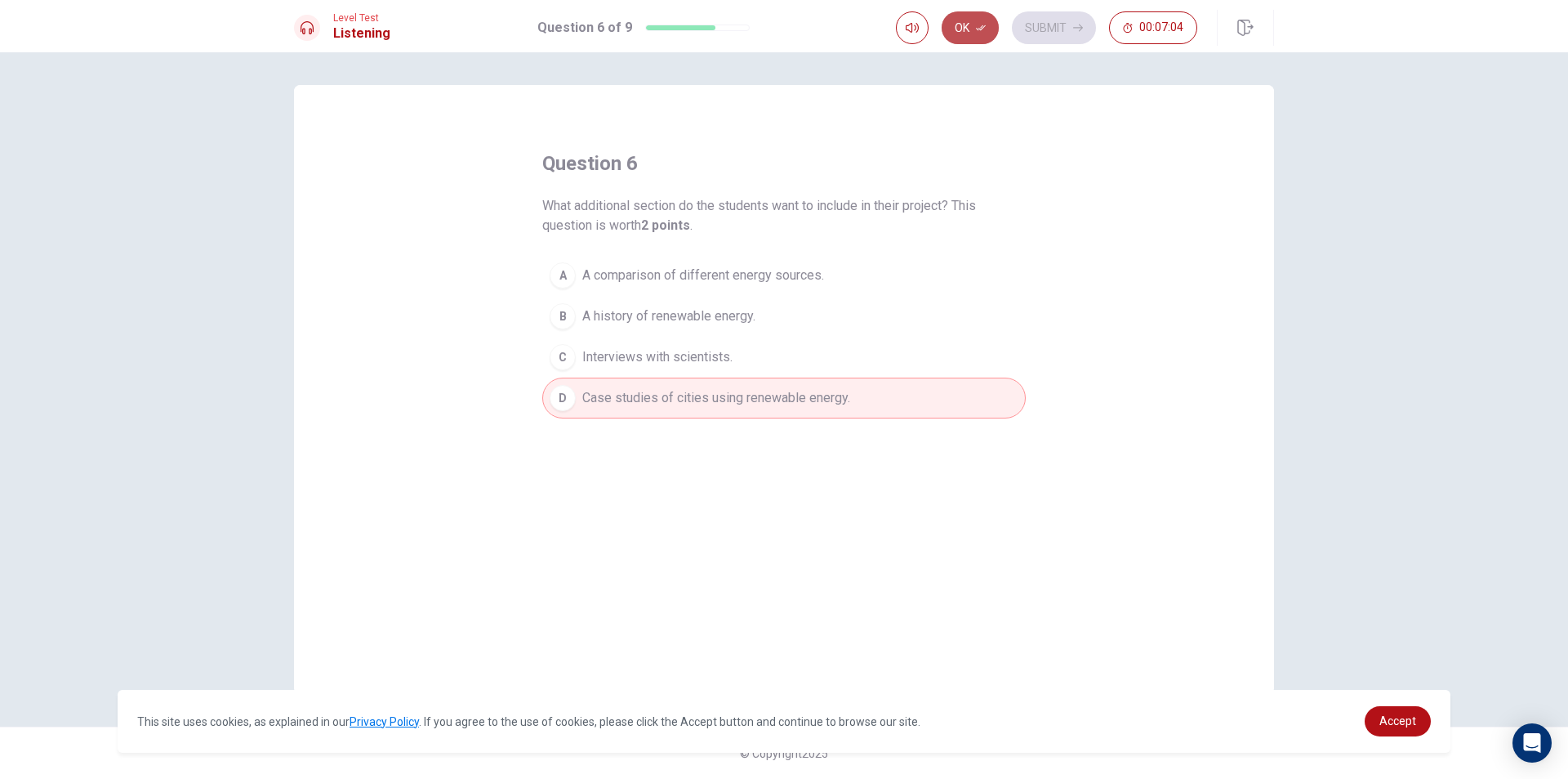
click at [962, 31] on button "Ok" at bounding box center [971, 28] width 57 height 33
click at [1038, 23] on button "Submit" at bounding box center [1053, 28] width 84 height 33
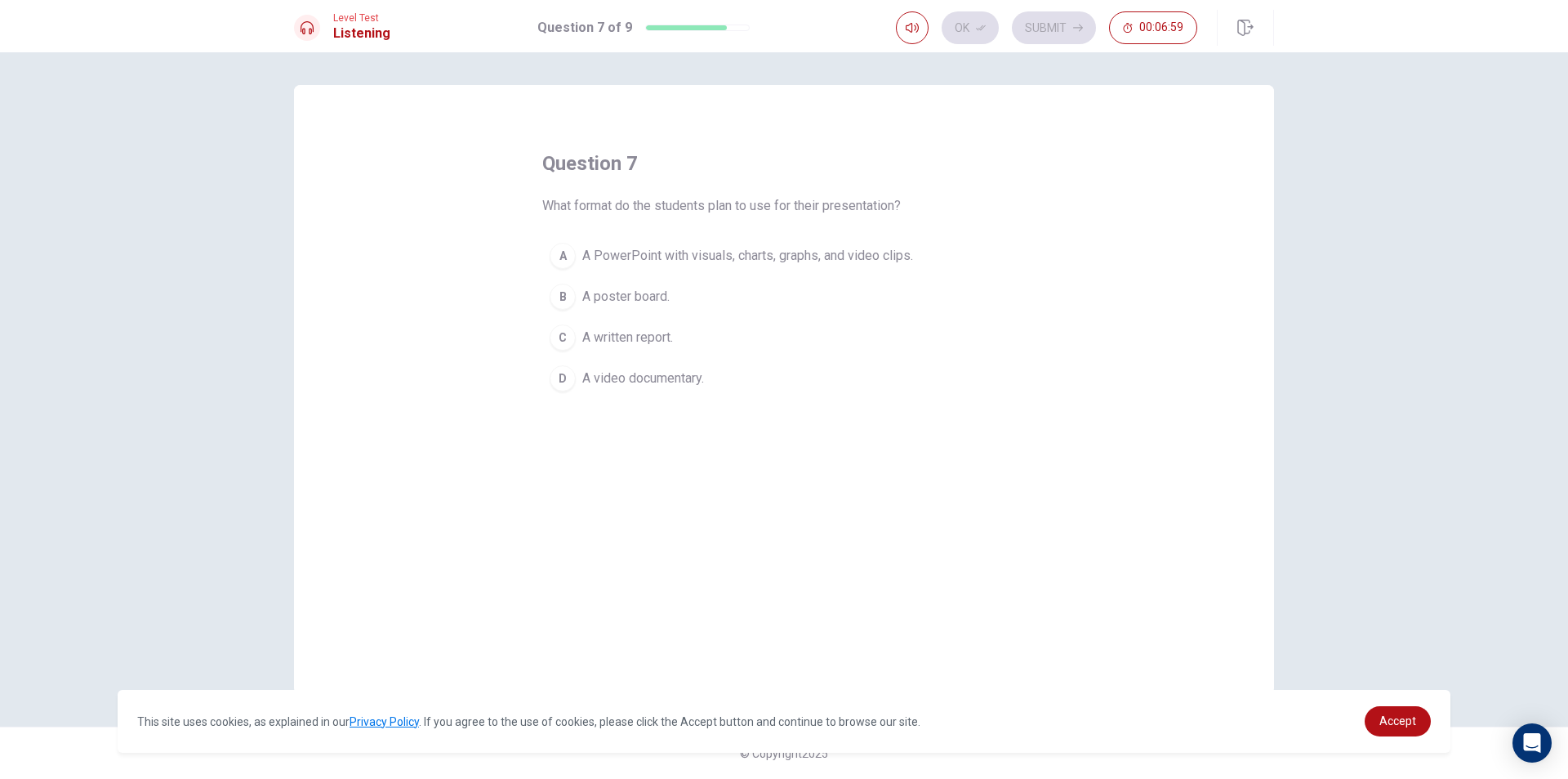
click at [735, 256] on span "A PowerPoint with visuals, charts, graphs, and video clips." at bounding box center [748, 256] width 331 height 20
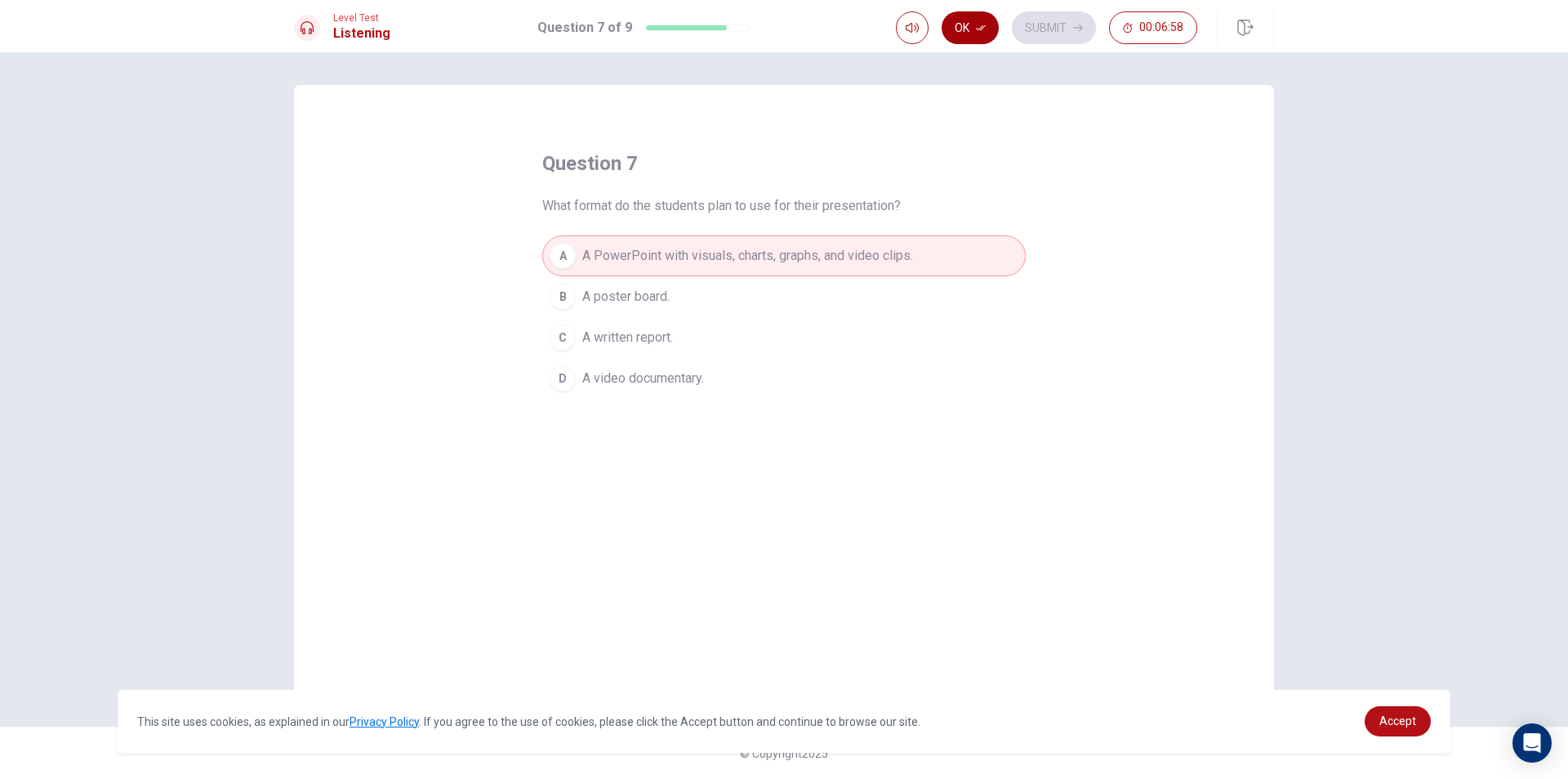
click at [983, 27] on icon "button" at bounding box center [981, 27] width 9 height 10
click at [1034, 16] on button "Submit" at bounding box center [1053, 28] width 84 height 33
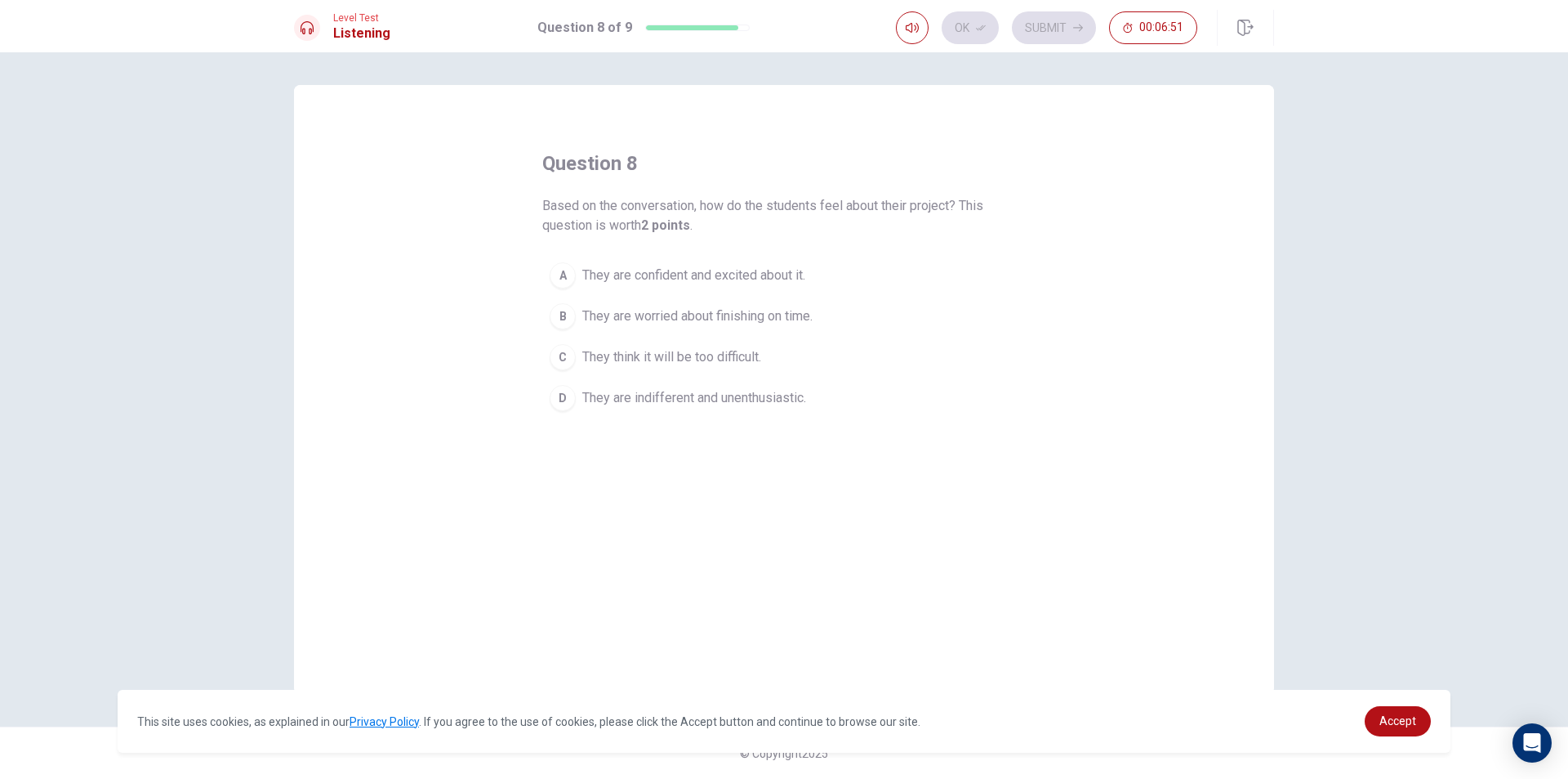
click at [601, 278] on span "They are confident and excited about it." at bounding box center [694, 275] width 223 height 20
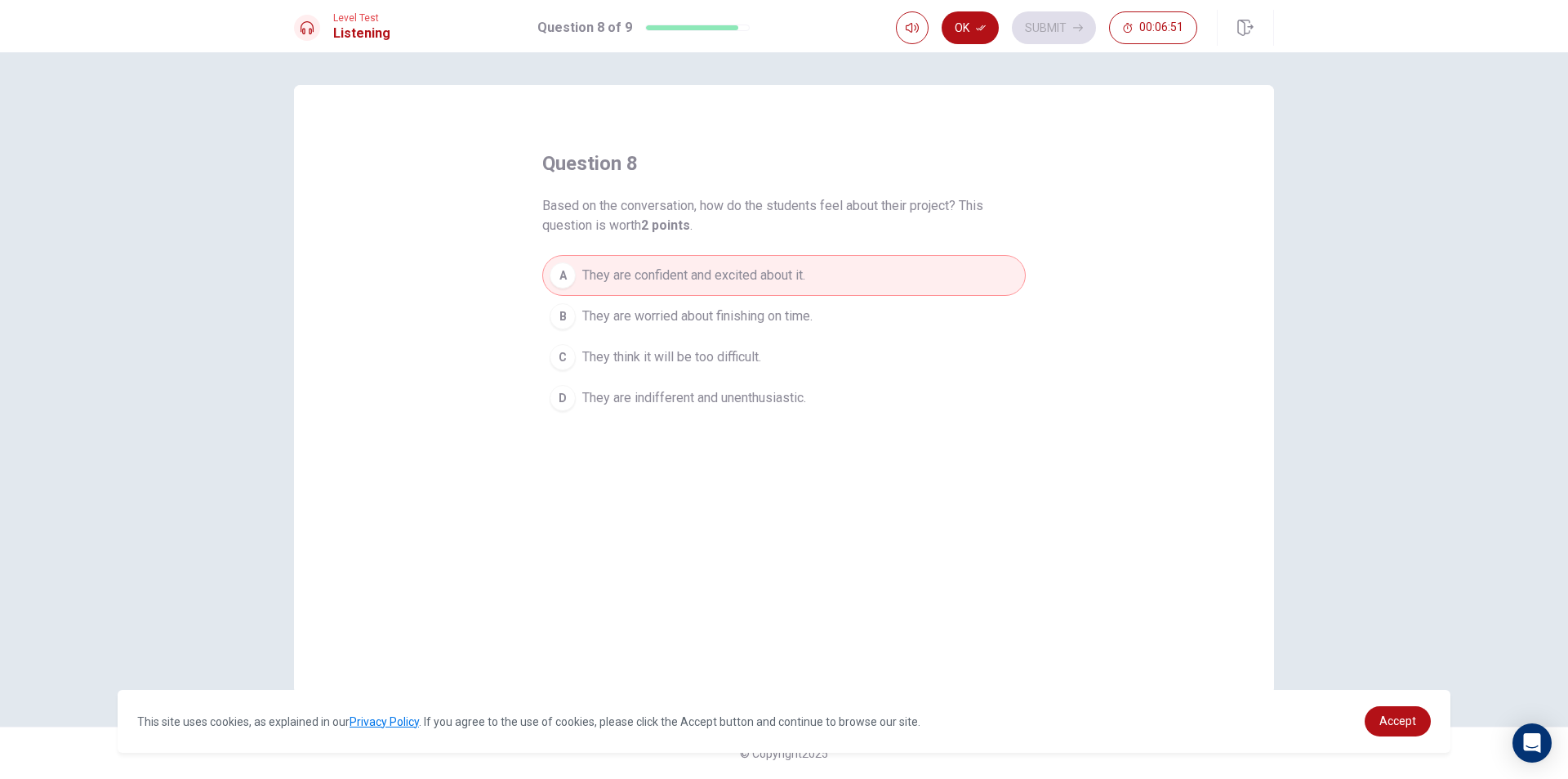
click at [604, 320] on span "They are worried about finishing on time." at bounding box center [698, 316] width 231 height 20
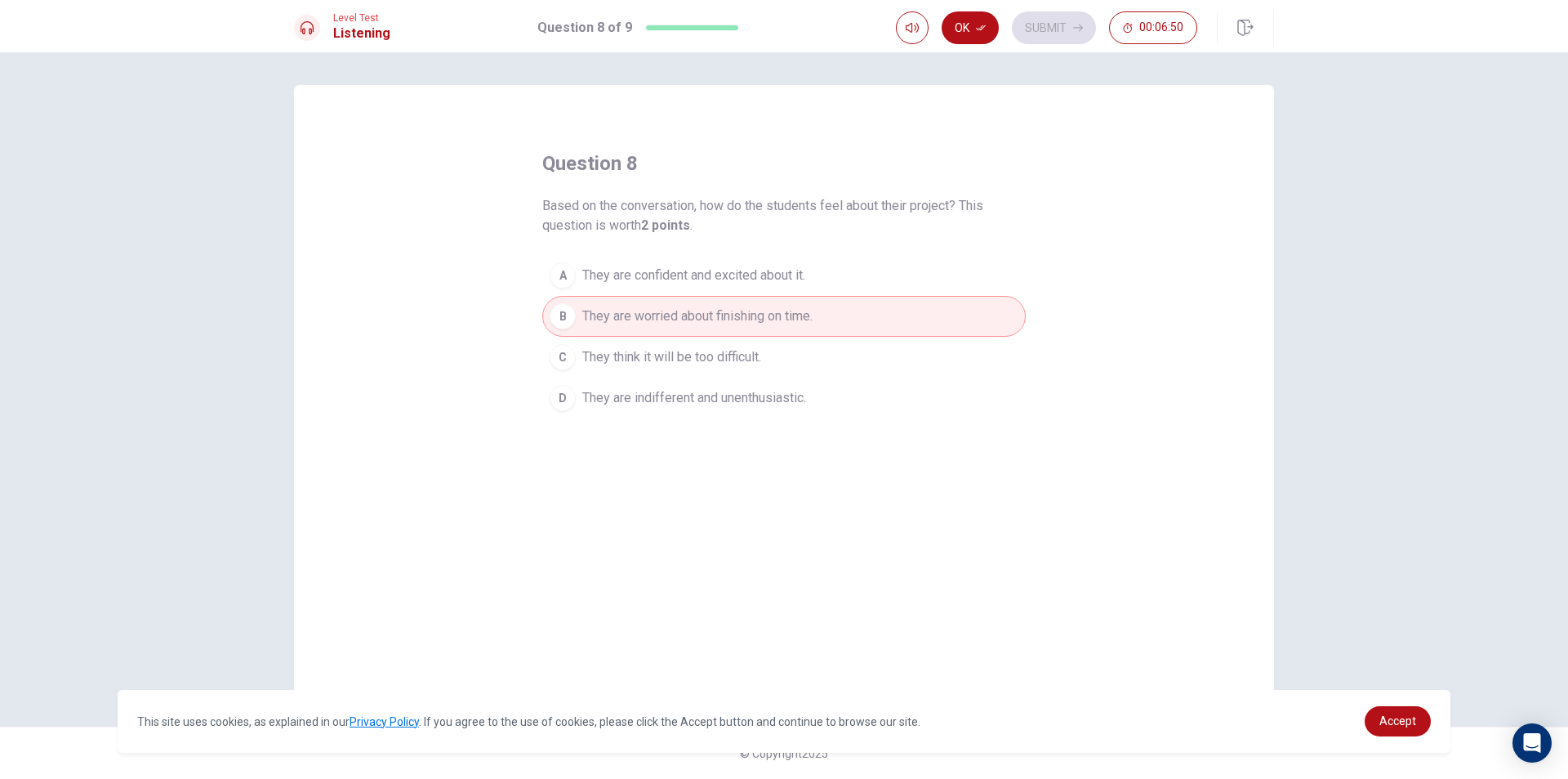
click at [607, 348] on span "They think it will be too difficult." at bounding box center [672, 357] width 179 height 20
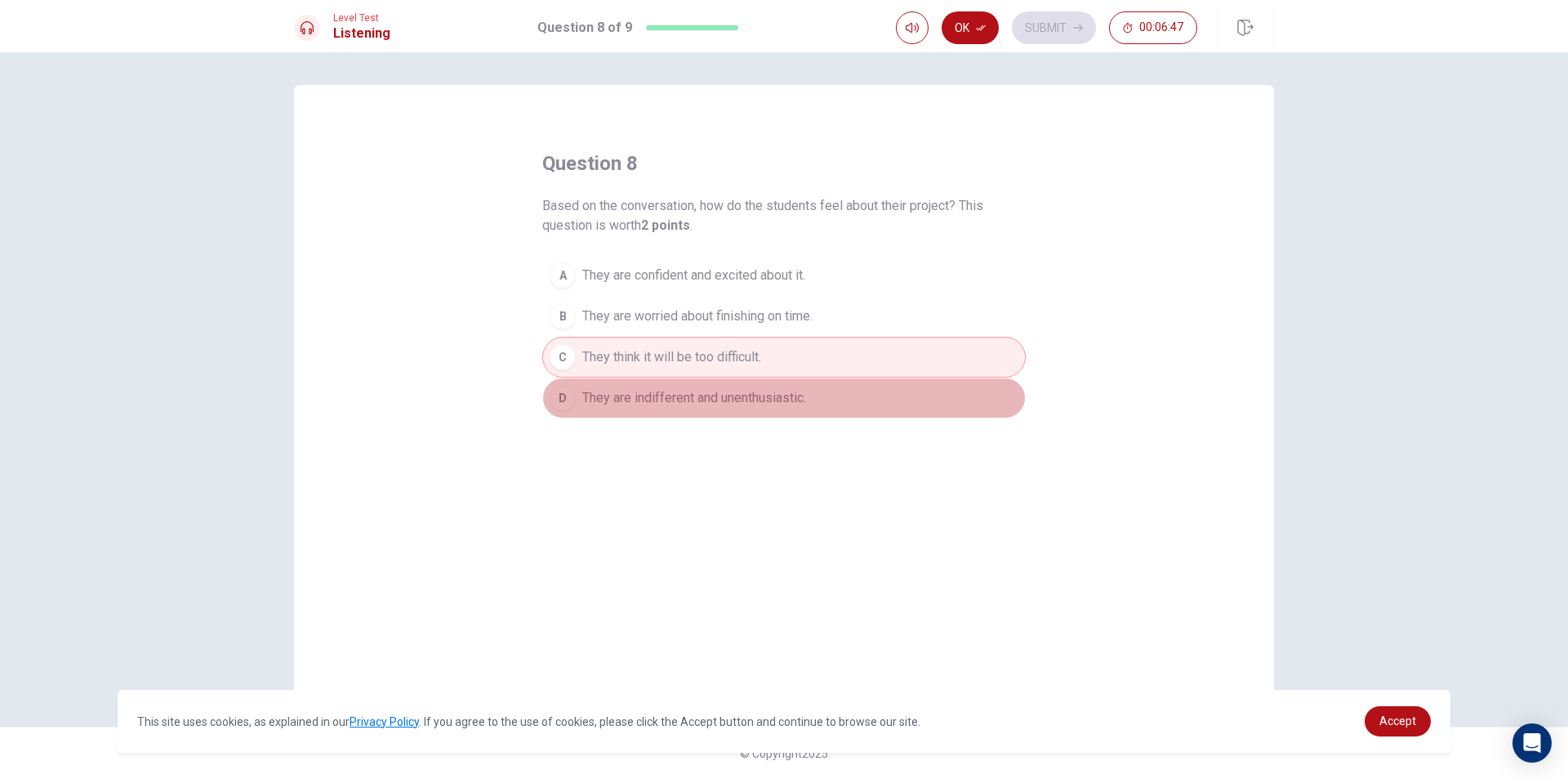
click at [617, 403] on span "They are indifferent and unenthusiastic." at bounding box center [694, 397] width 224 height 20
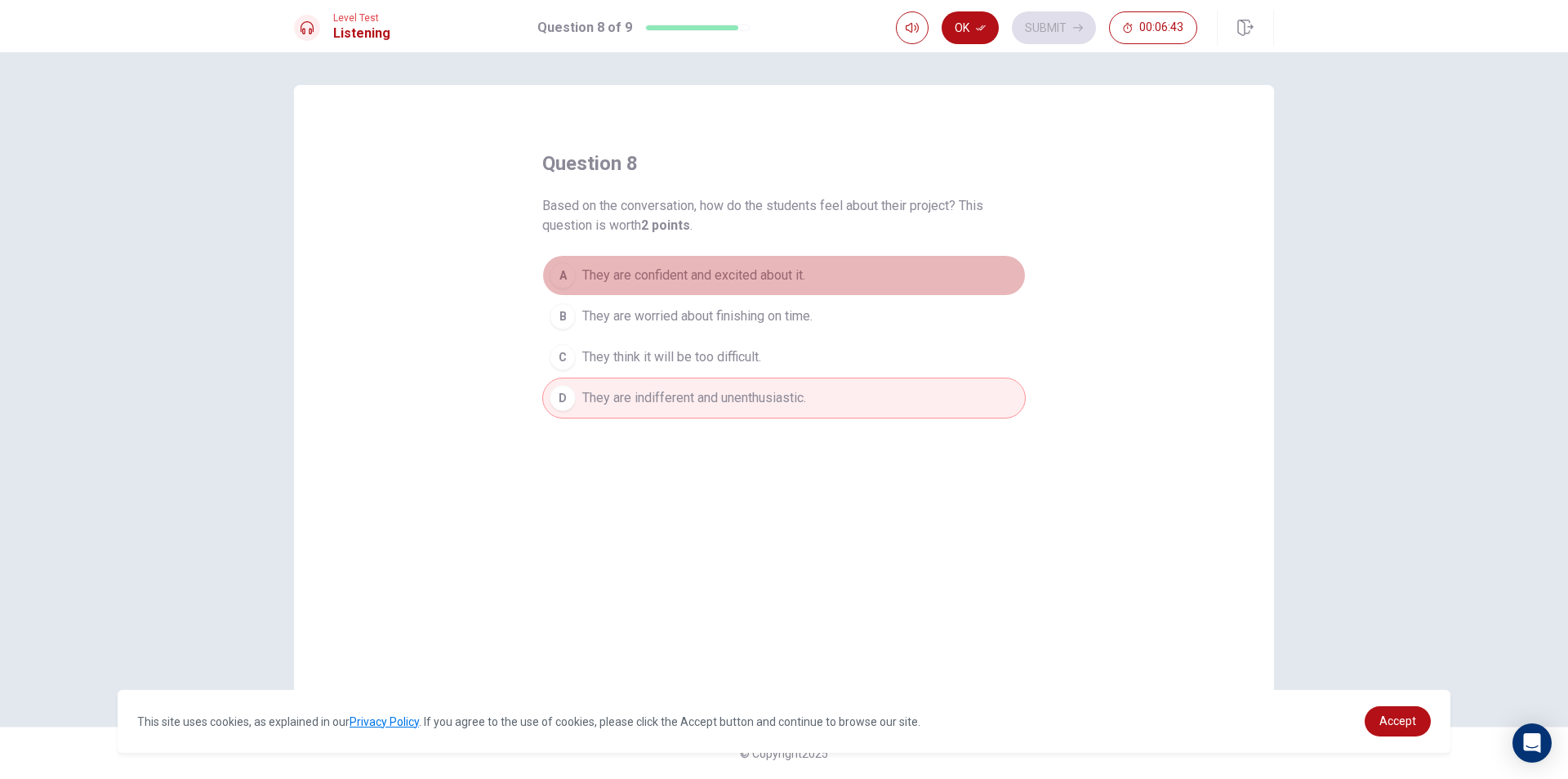
click at [629, 288] on button "A They are confident and excited about it." at bounding box center [784, 275] width 484 height 41
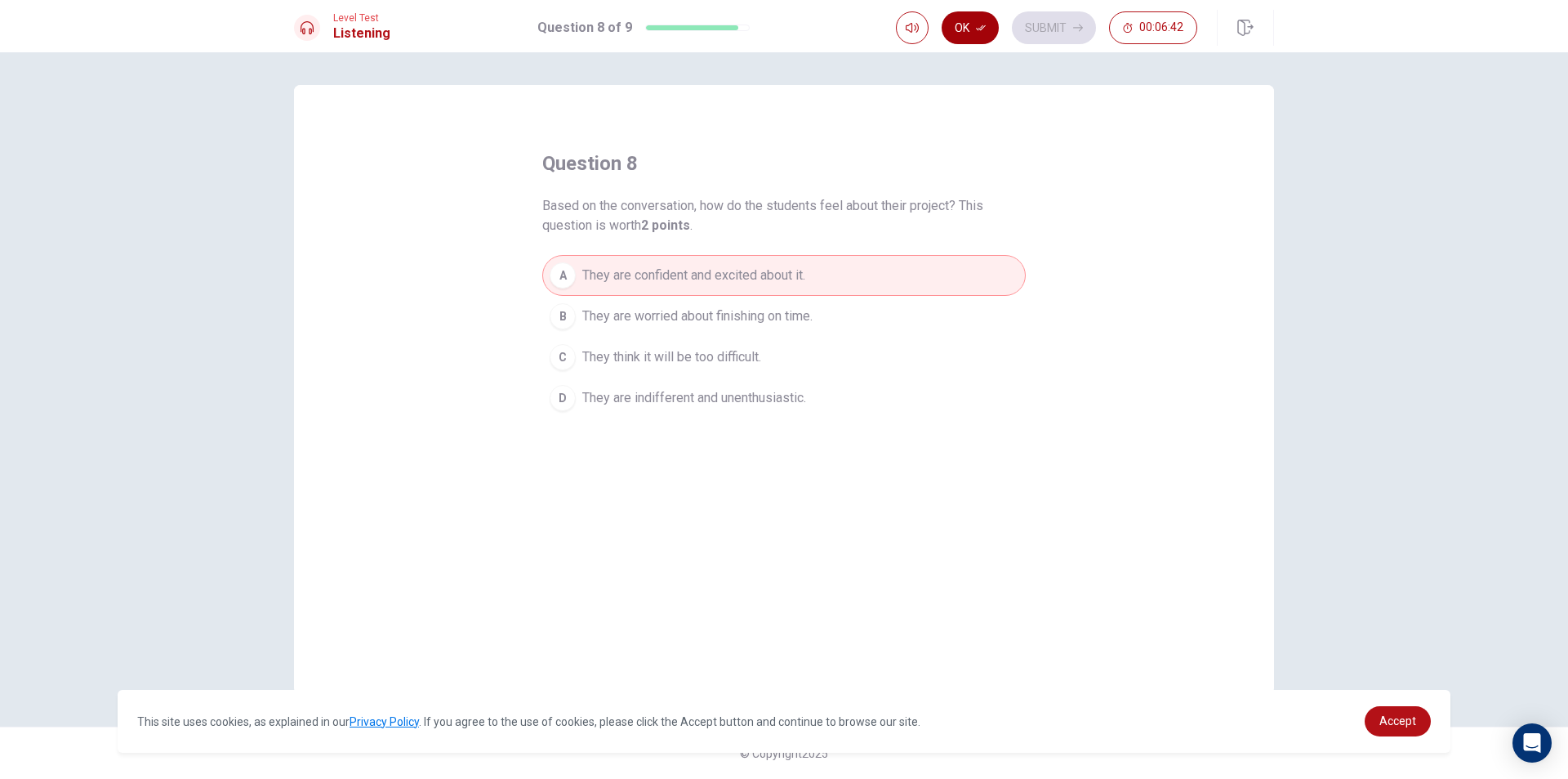
click at [985, 27] on icon "button" at bounding box center [981, 28] width 9 height 6
click at [1019, 20] on button "Submit" at bounding box center [1053, 28] width 84 height 33
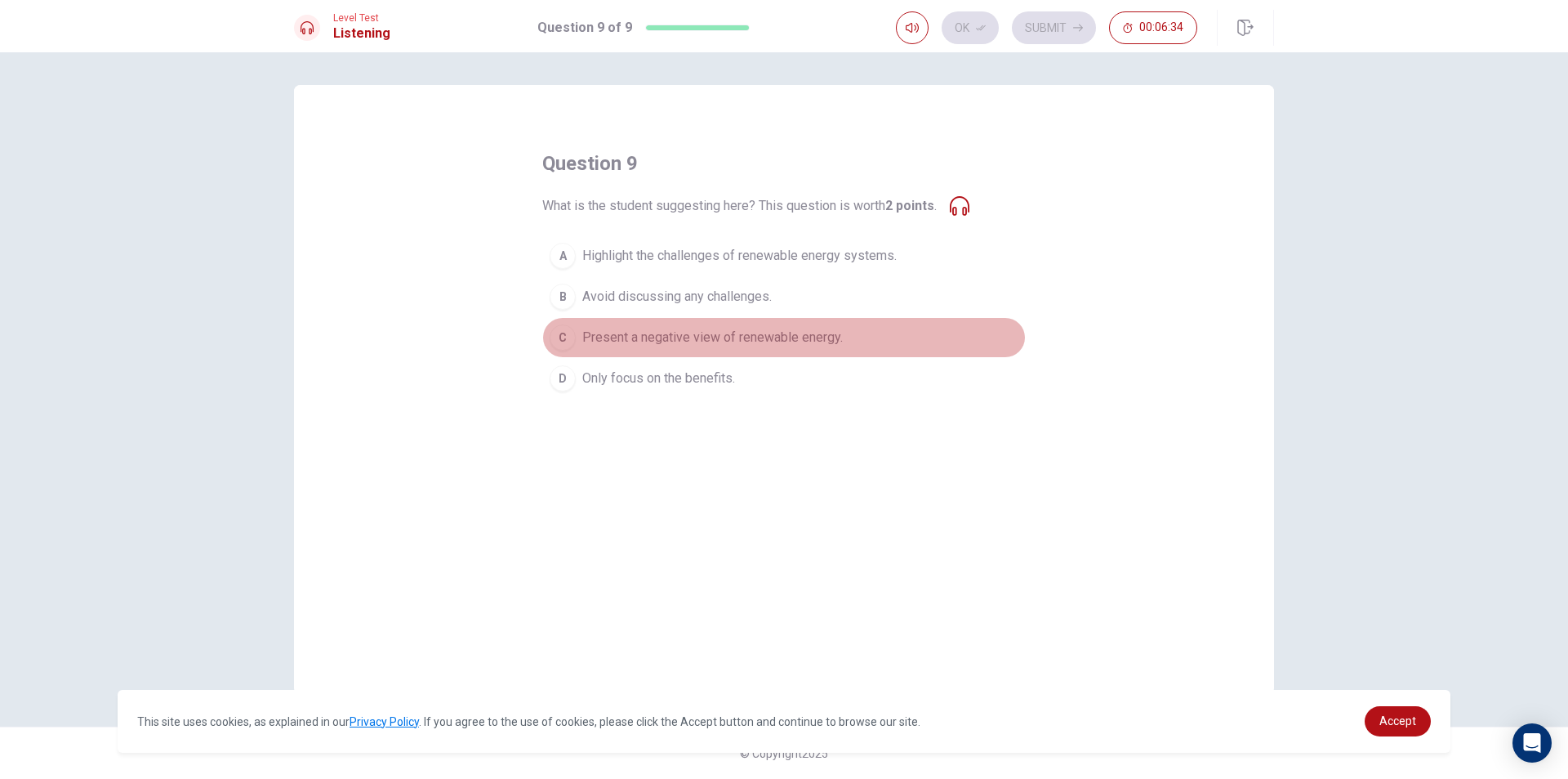
click at [577, 344] on button "C Present a negative view of renewable energy." at bounding box center [784, 337] width 484 height 41
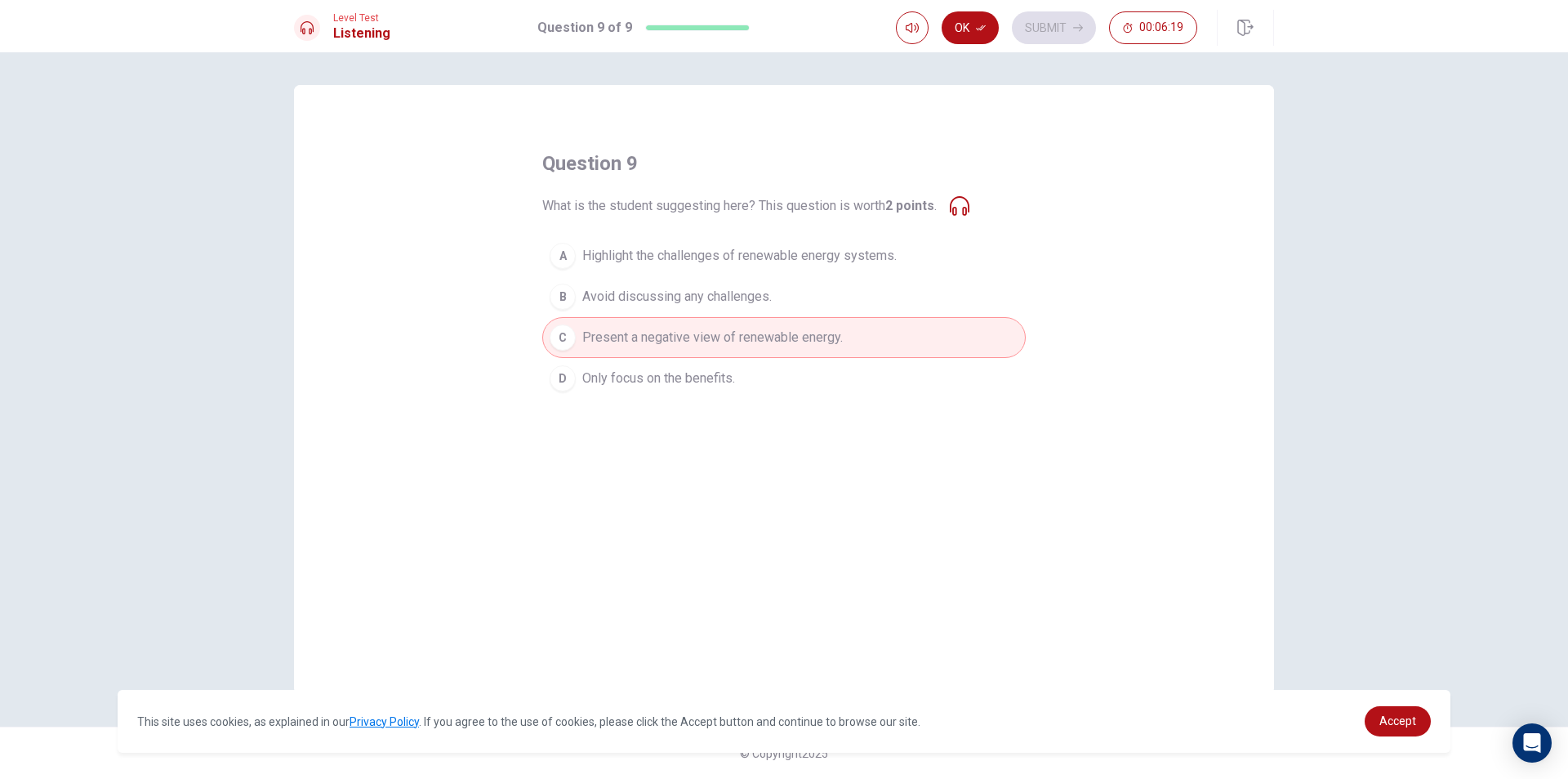
click at [762, 297] on span "Avoid discussing any challenges." at bounding box center [677, 296] width 189 height 20
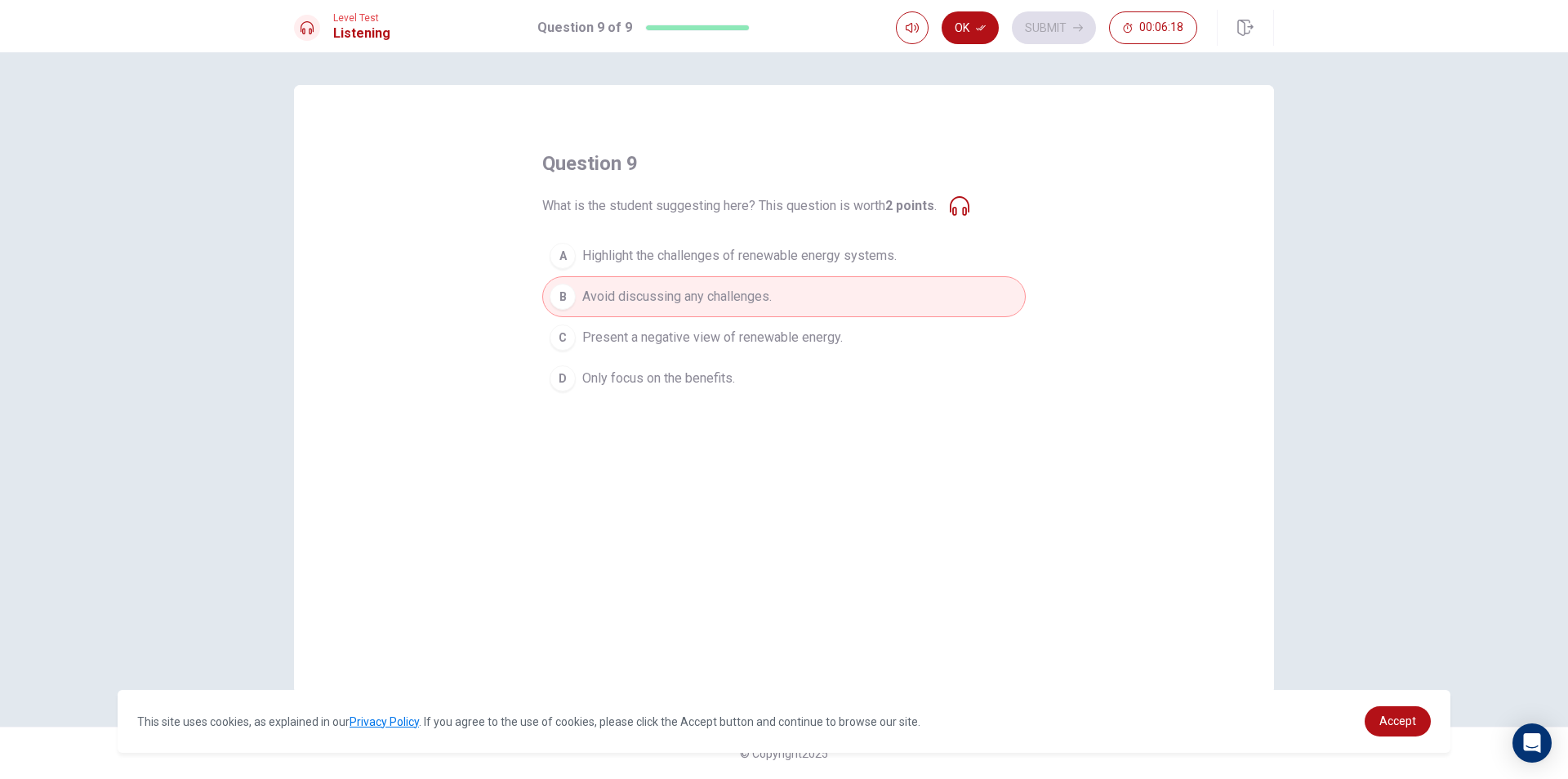
click at [788, 265] on span "Highlight the challenges of renewable energy systems." at bounding box center [740, 256] width 314 height 20
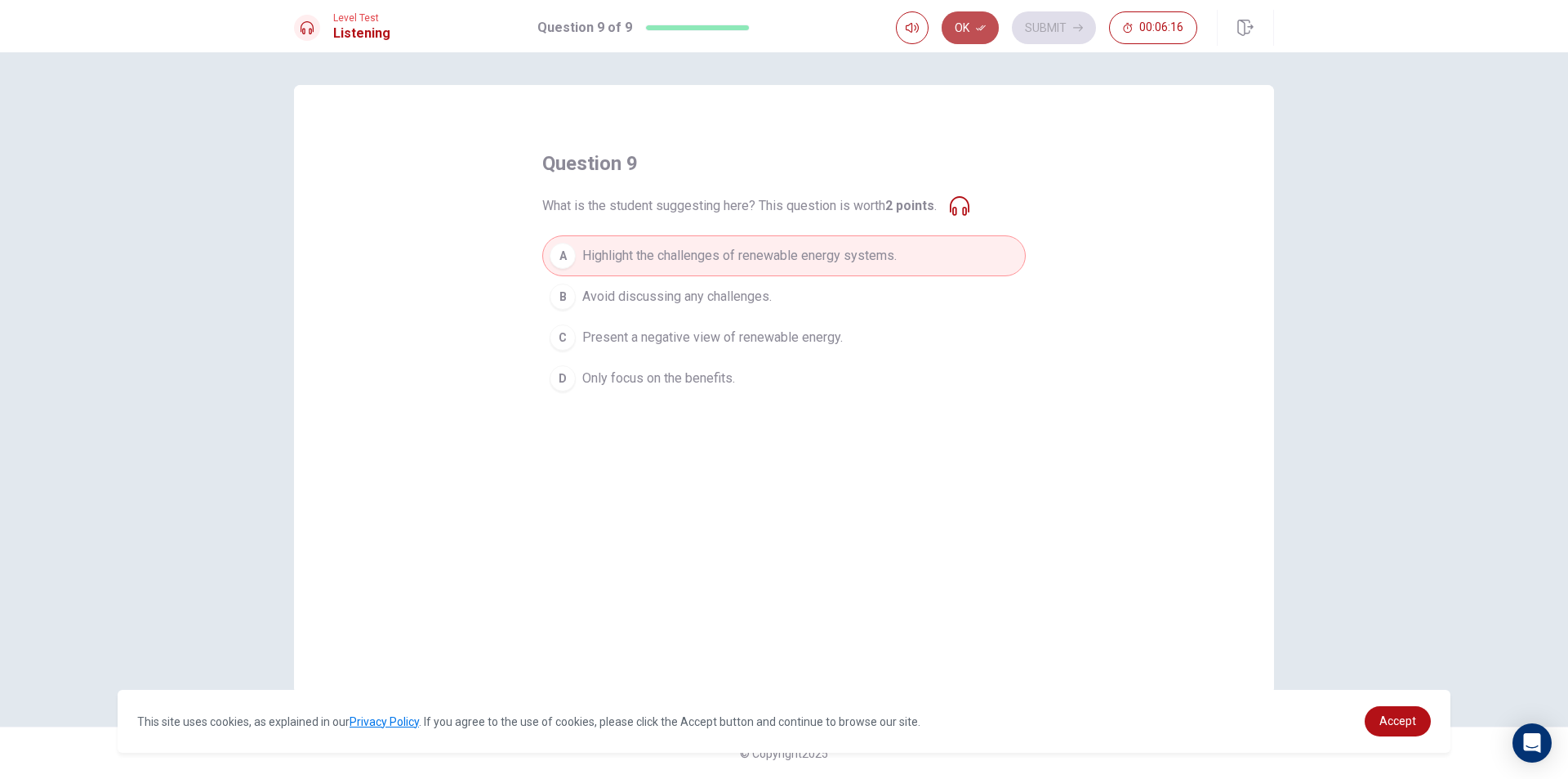
click at [977, 27] on icon "button" at bounding box center [981, 27] width 9 height 10
click at [1042, 17] on button "Submit" at bounding box center [1053, 28] width 84 height 33
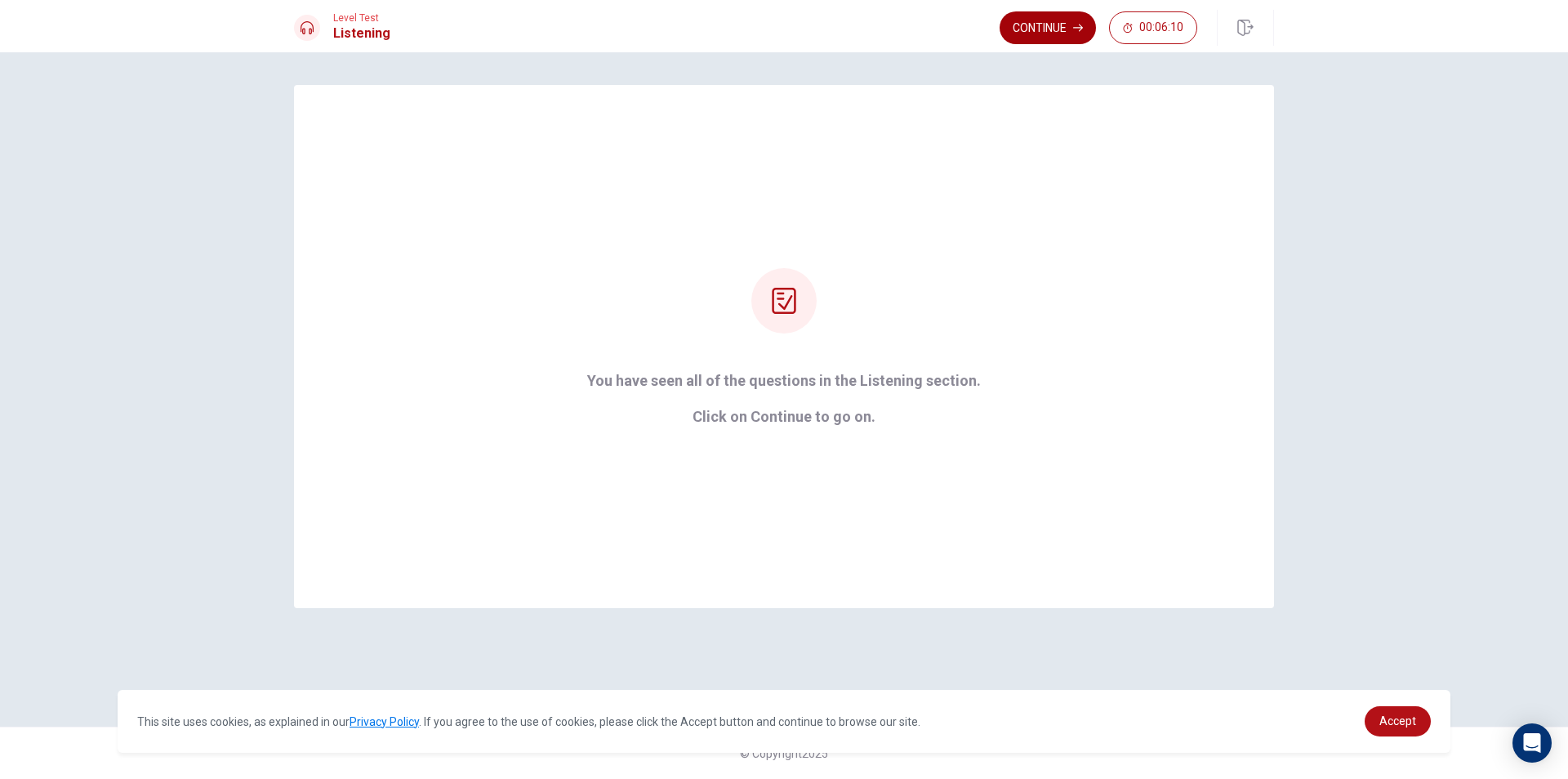
click at [1041, 32] on button "Continue" at bounding box center [1048, 28] width 97 height 33
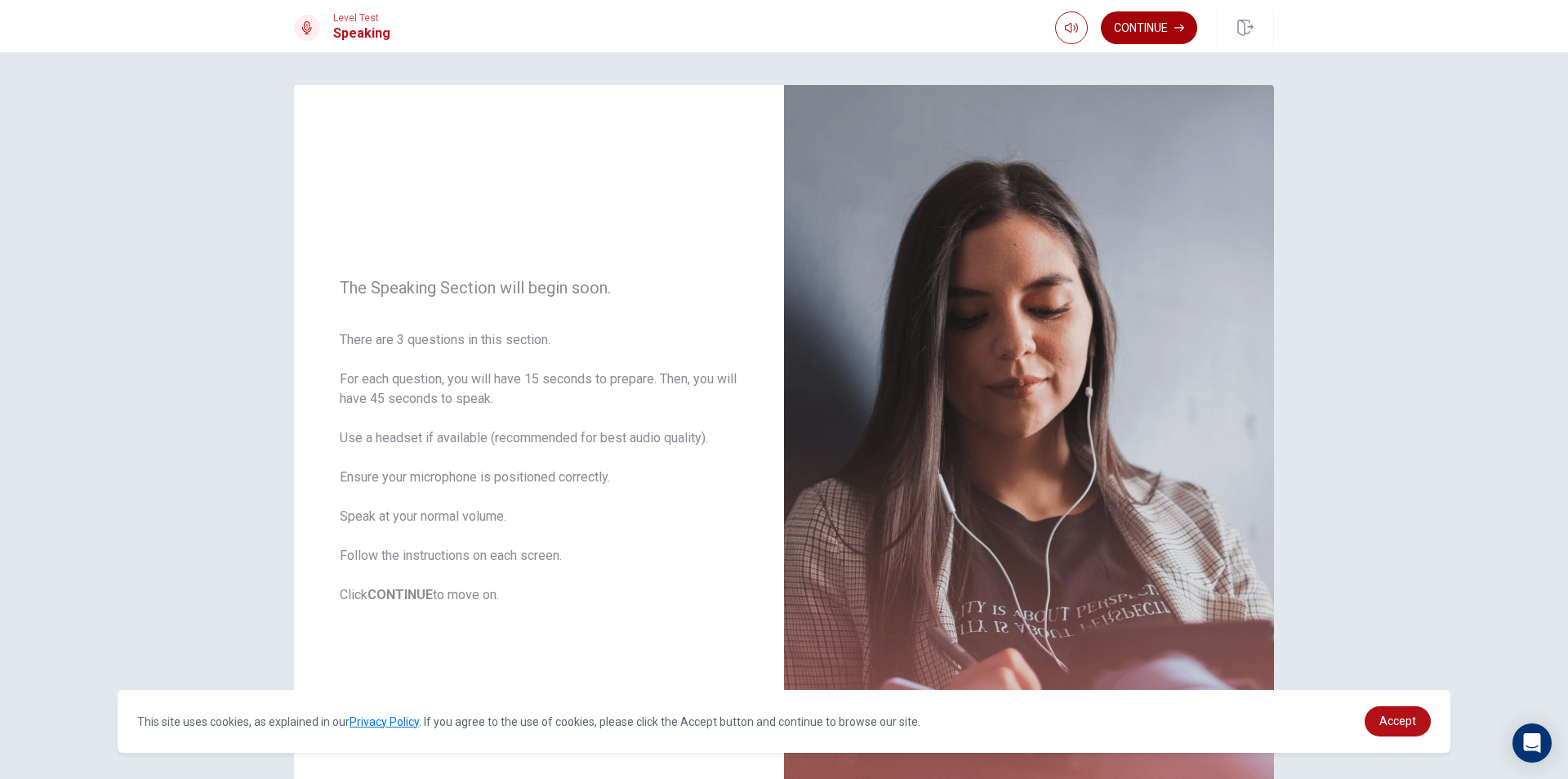
click at [1171, 20] on button "Continue" at bounding box center [1149, 28] width 97 height 33
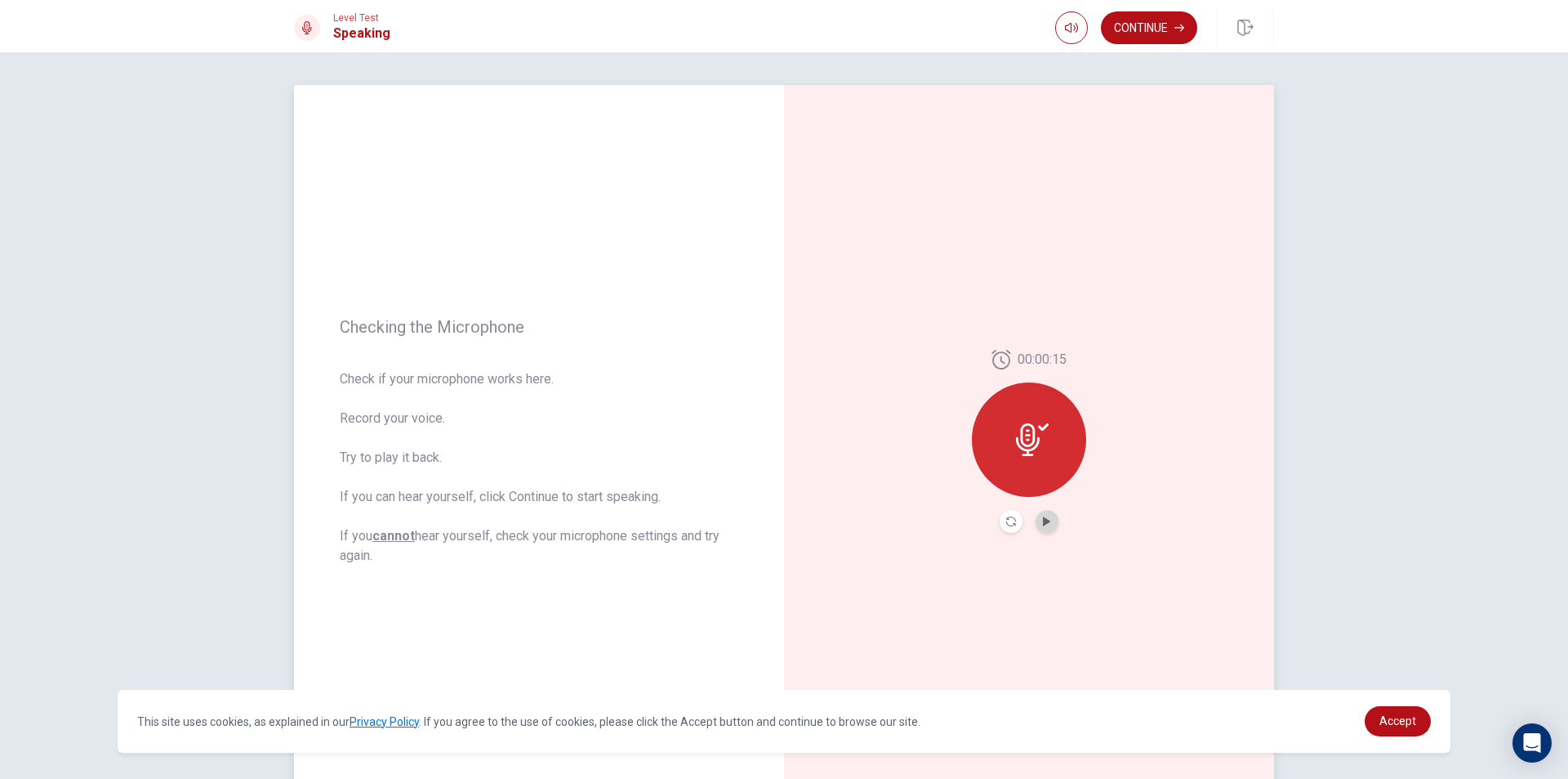
click at [1047, 515] on button "Play Audio" at bounding box center [1047, 521] width 22 height 22
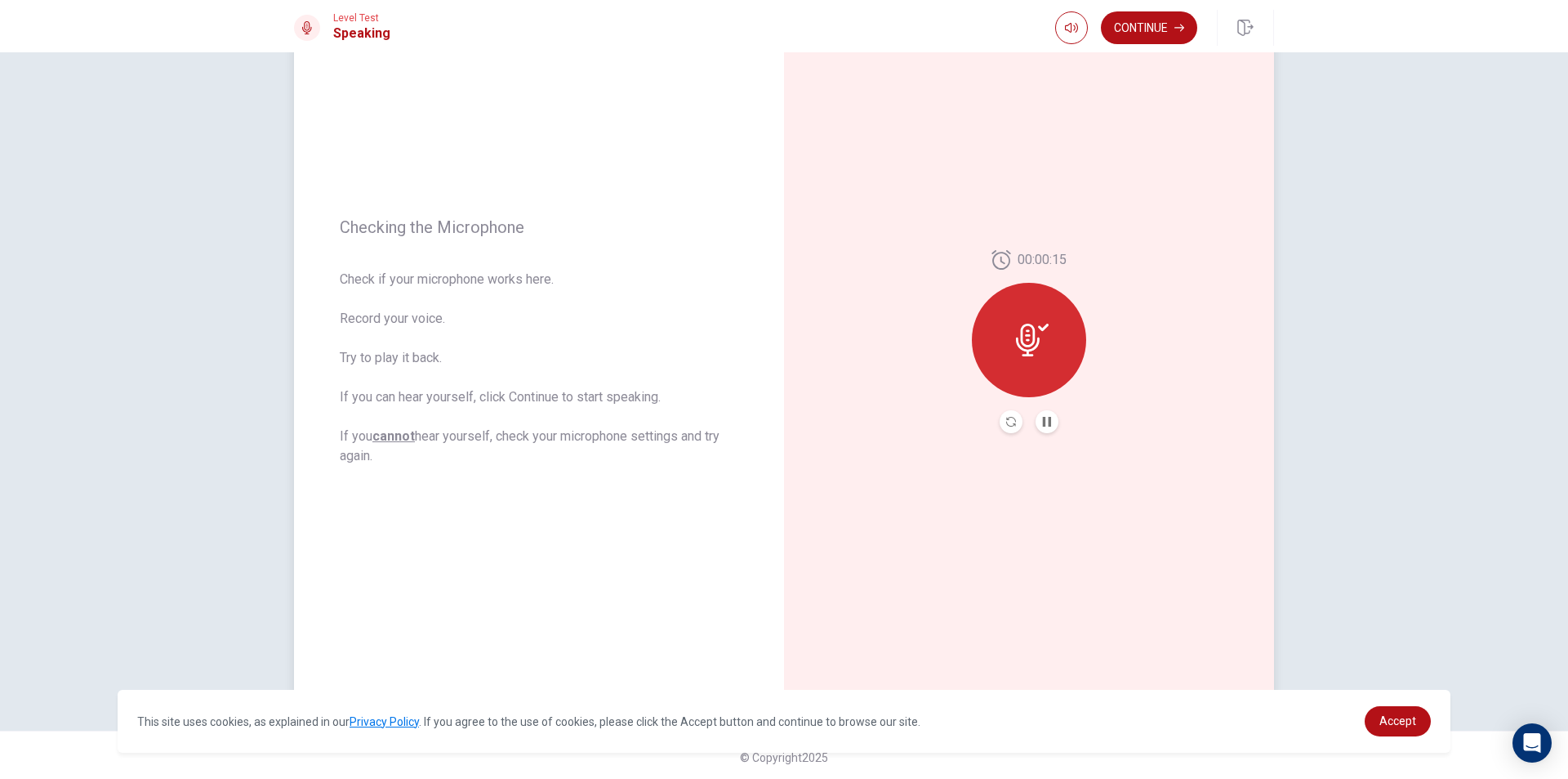
scroll to position [104, 0]
click at [1150, 35] on button "Continue" at bounding box center [1149, 28] width 97 height 33
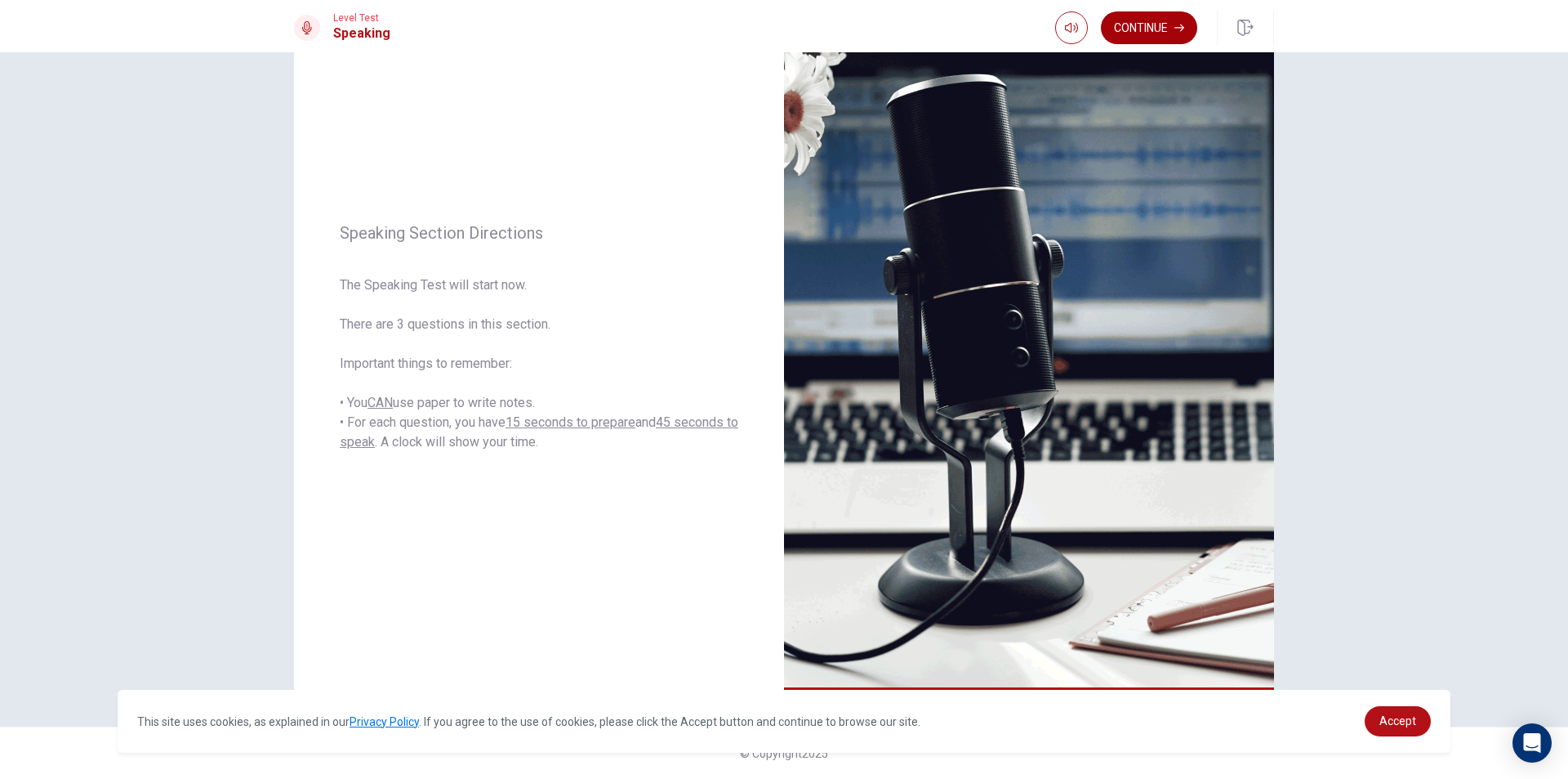
click at [1143, 35] on button "Continue" at bounding box center [1149, 28] width 97 height 33
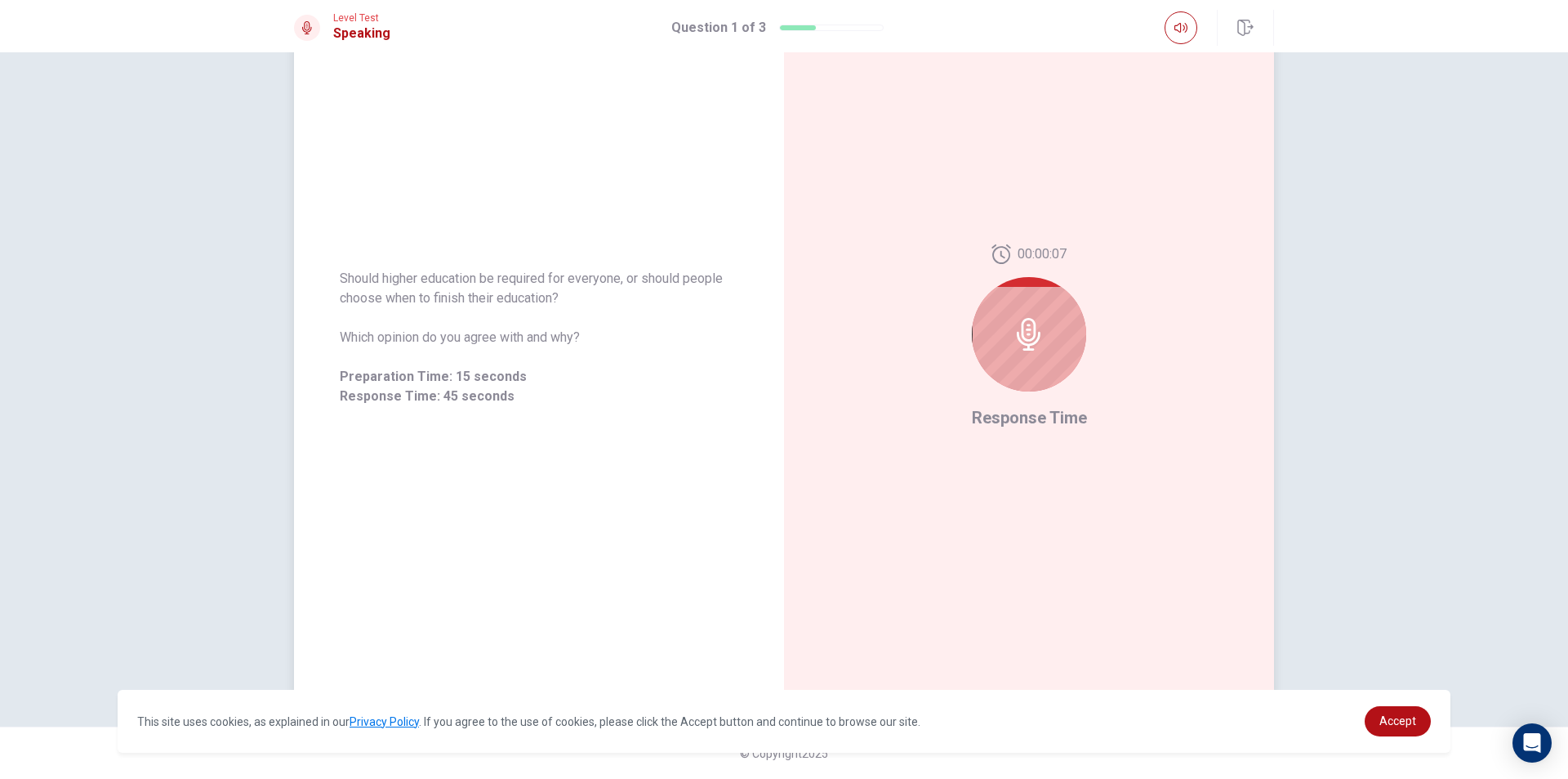
click at [1012, 304] on div at bounding box center [1029, 334] width 114 height 114
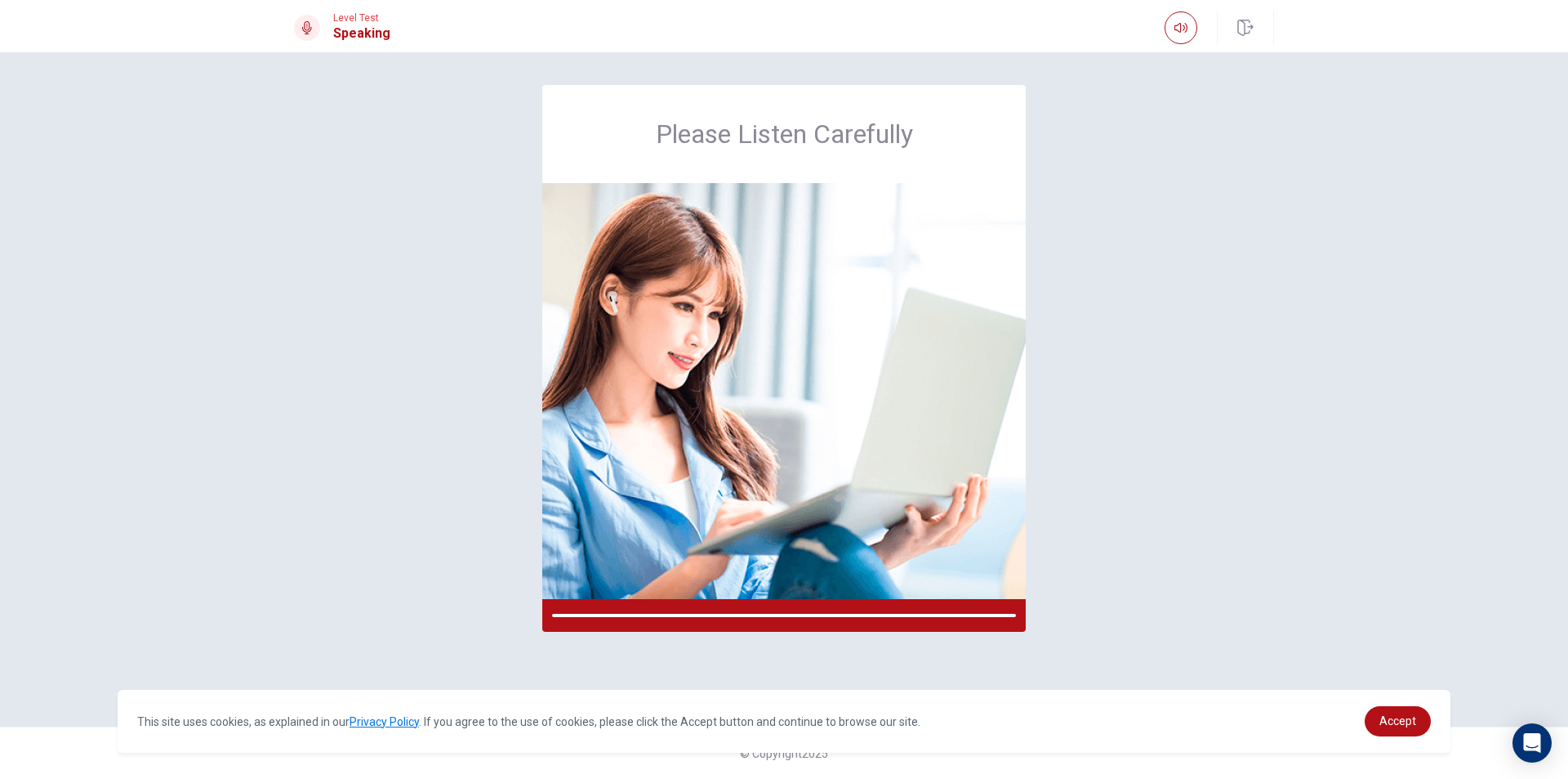
scroll to position [0, 0]
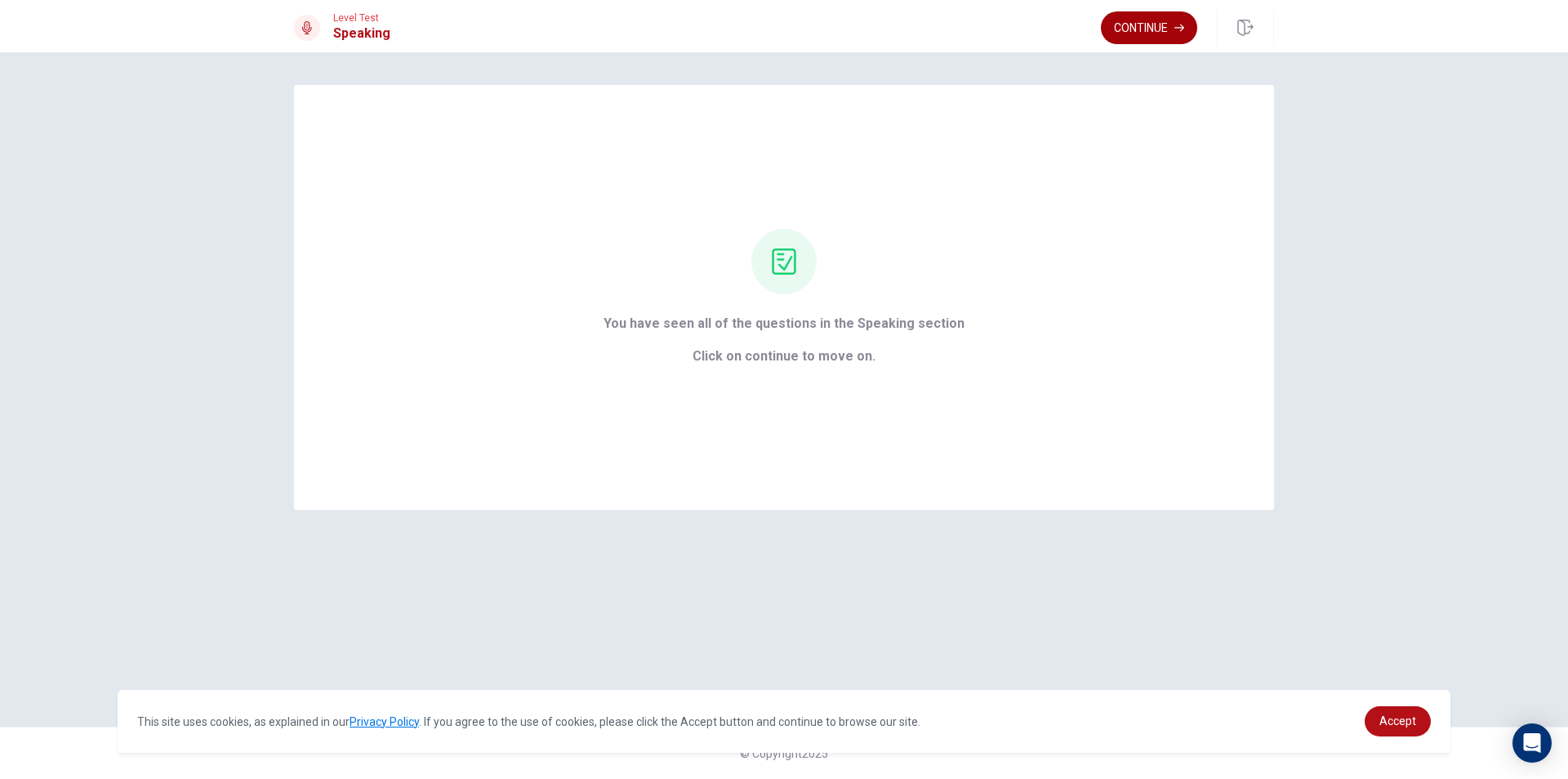
click at [1142, 28] on button "Continue" at bounding box center [1149, 28] width 97 height 33
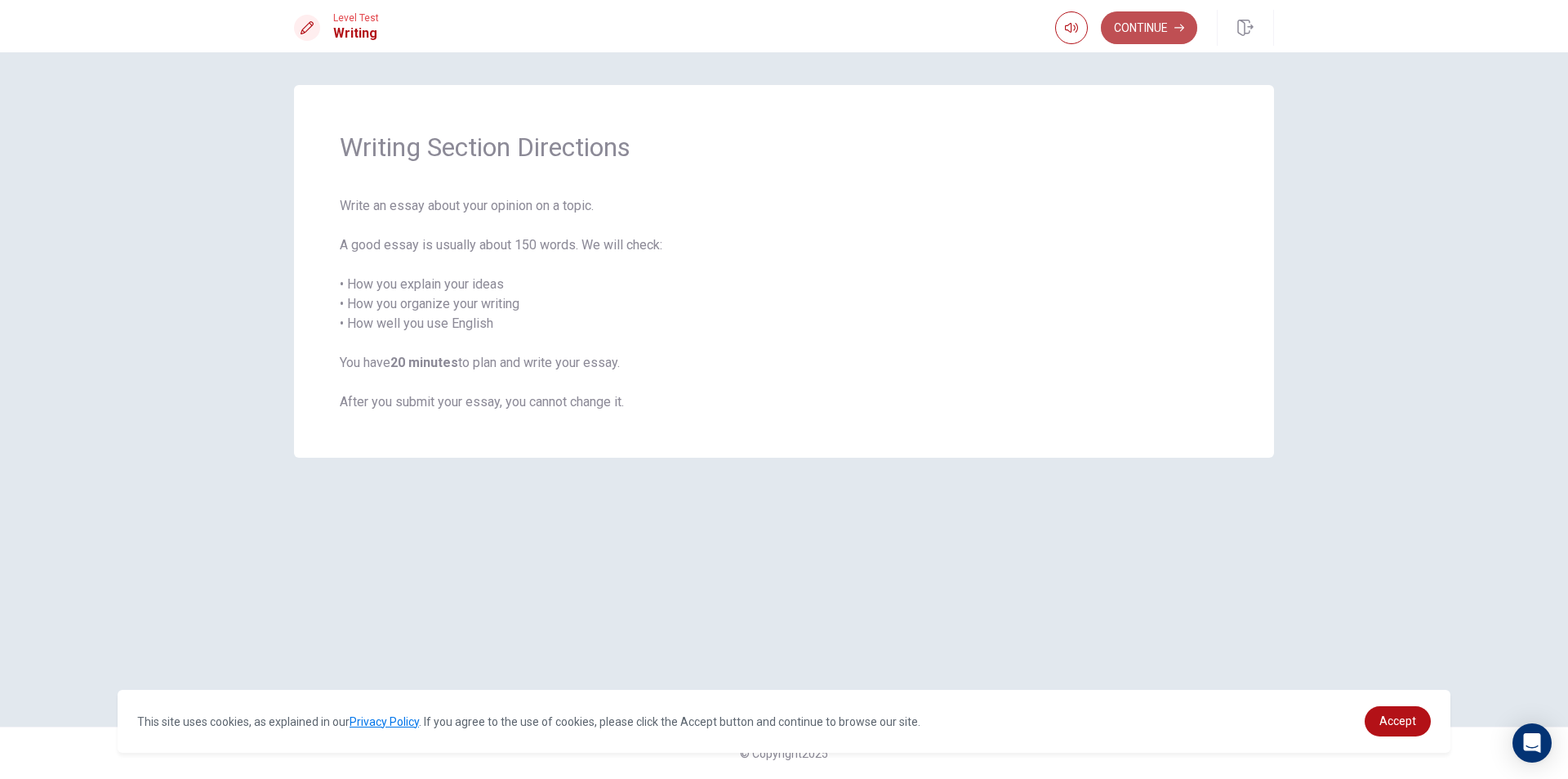
click at [1150, 25] on button "Continue" at bounding box center [1149, 28] width 97 height 33
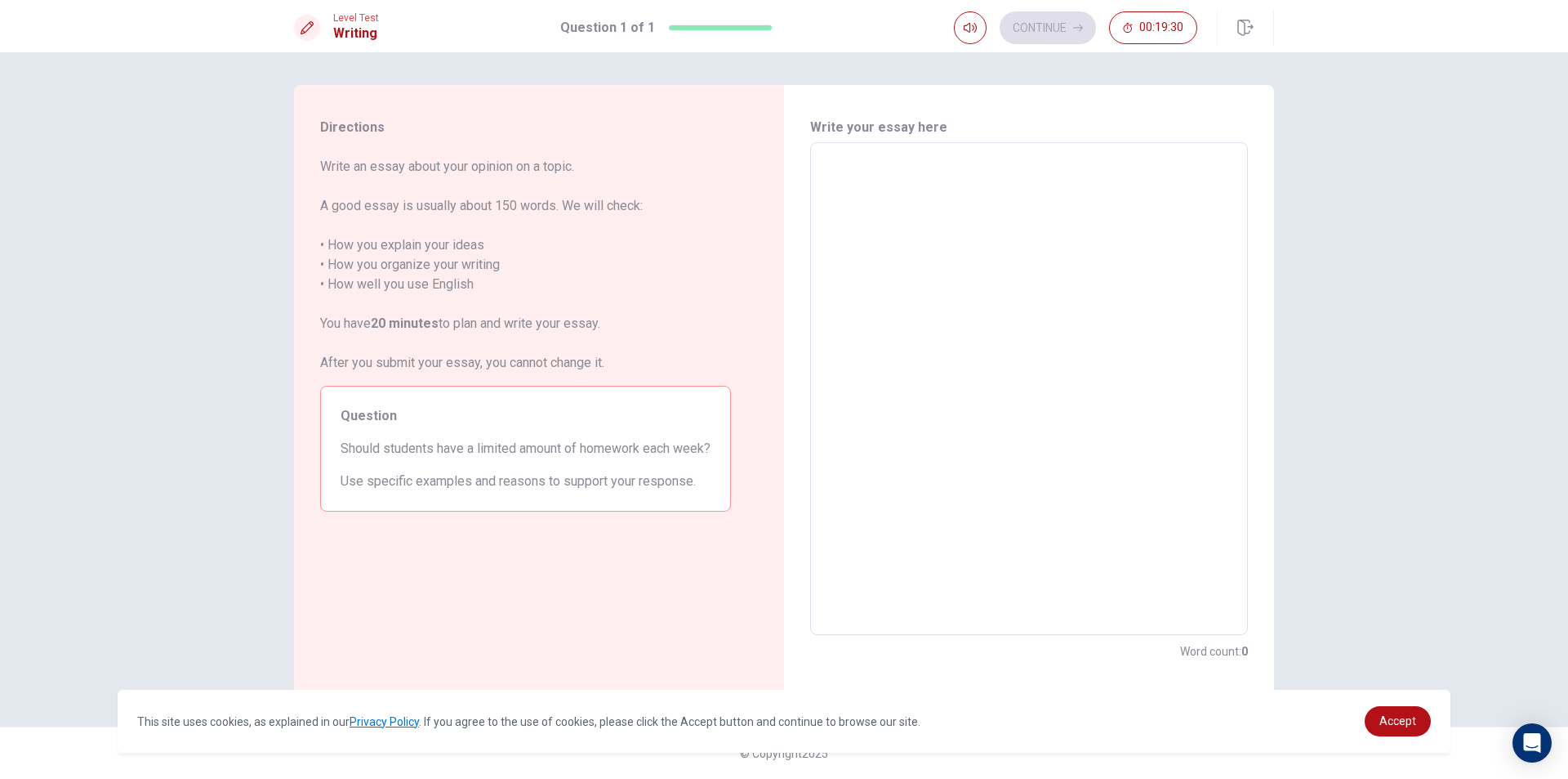
drag, startPoint x: 959, startPoint y: 171, endPoint x: 964, endPoint y: 143, distance: 28.4
click at [964, 149] on div "x ​" at bounding box center [1029, 389] width 438 height 492
type textarea "I"
type textarea "x"
type textarea "Im"
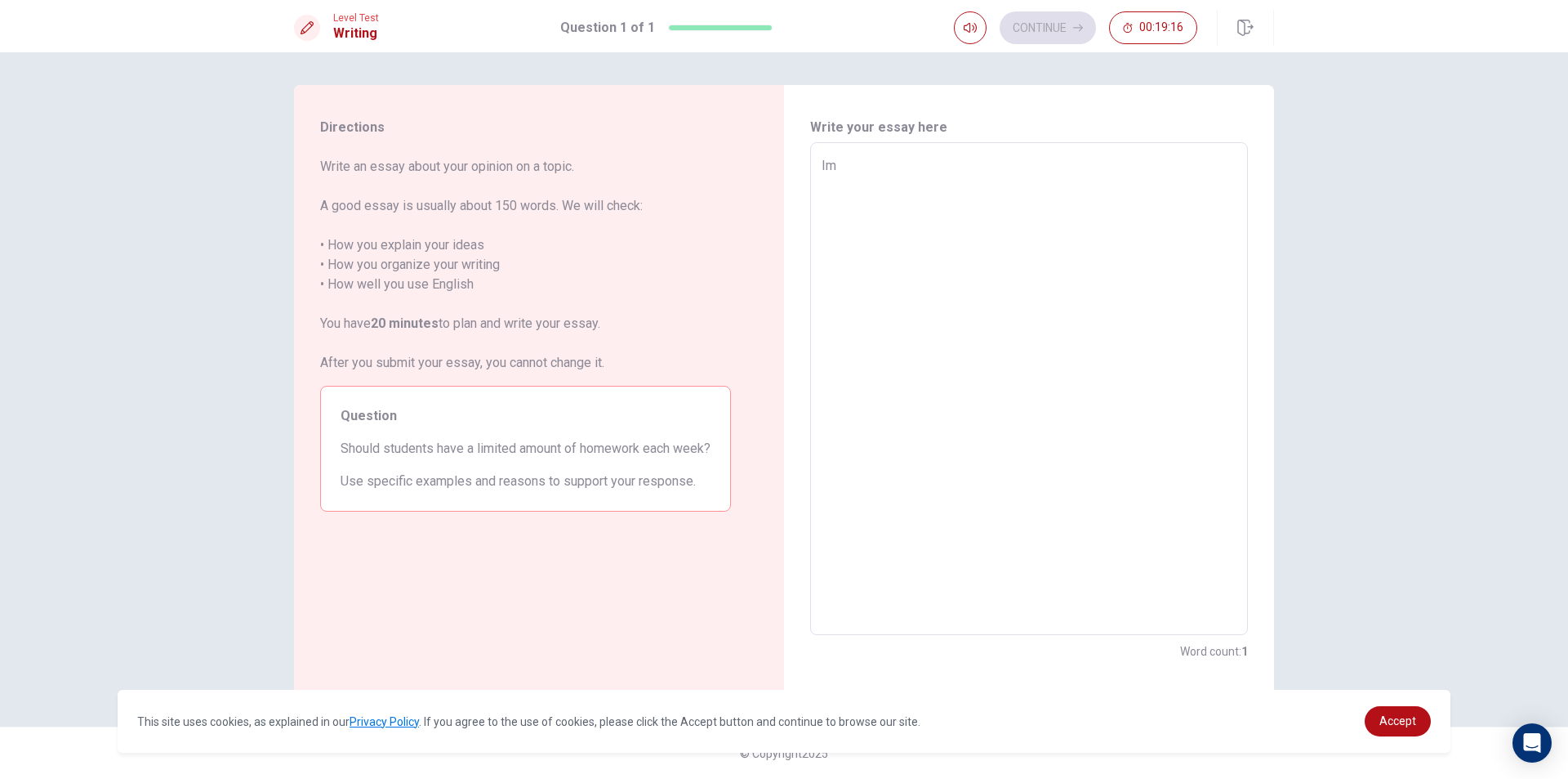
type textarea "x"
type textarea "Im"
type textarea "x"
type textarea "Im"
type textarea "x"
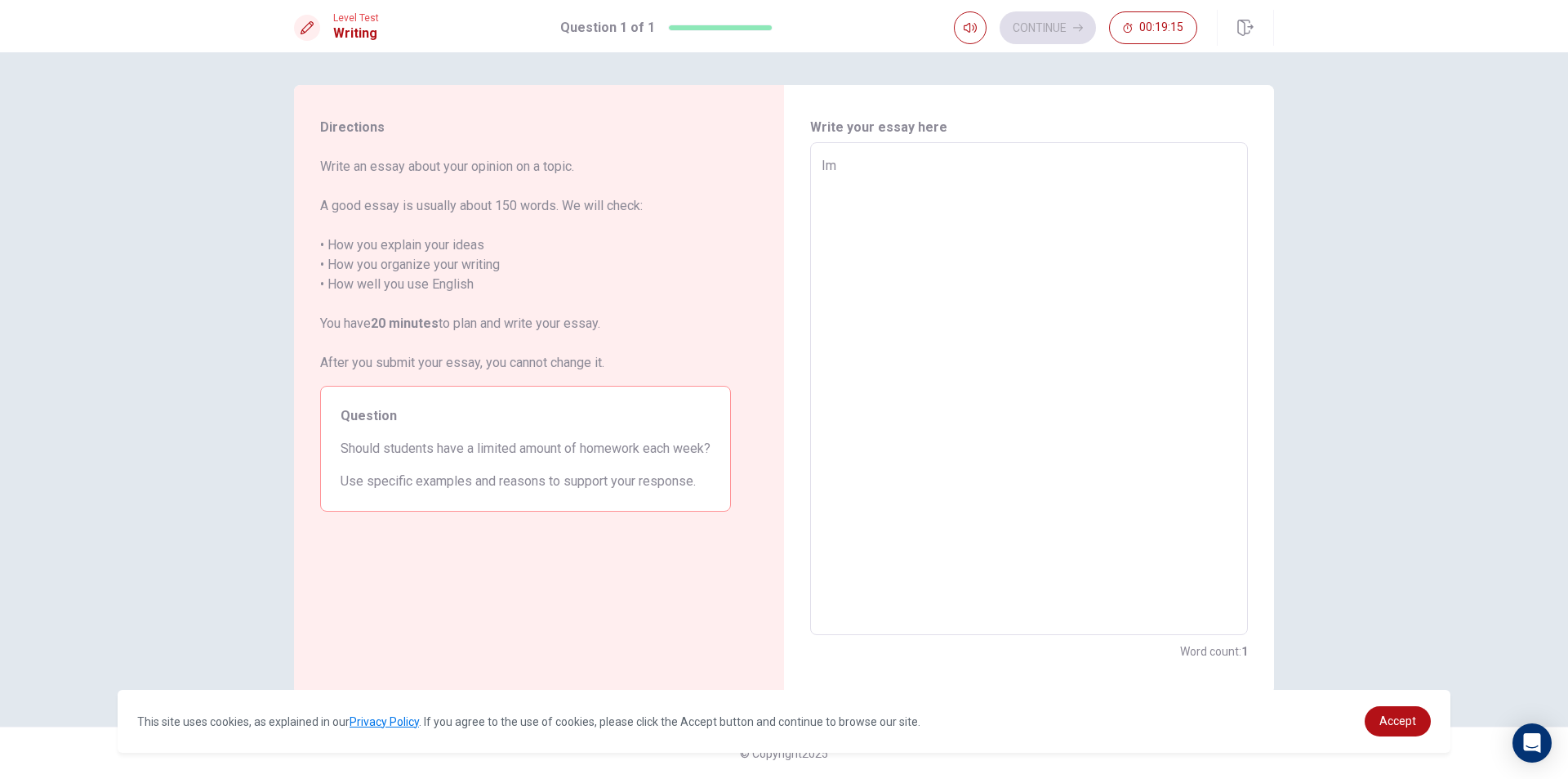
type textarea "I"
type textarea "x"
type textarea "In"
type textarea "x"
type textarea "In"
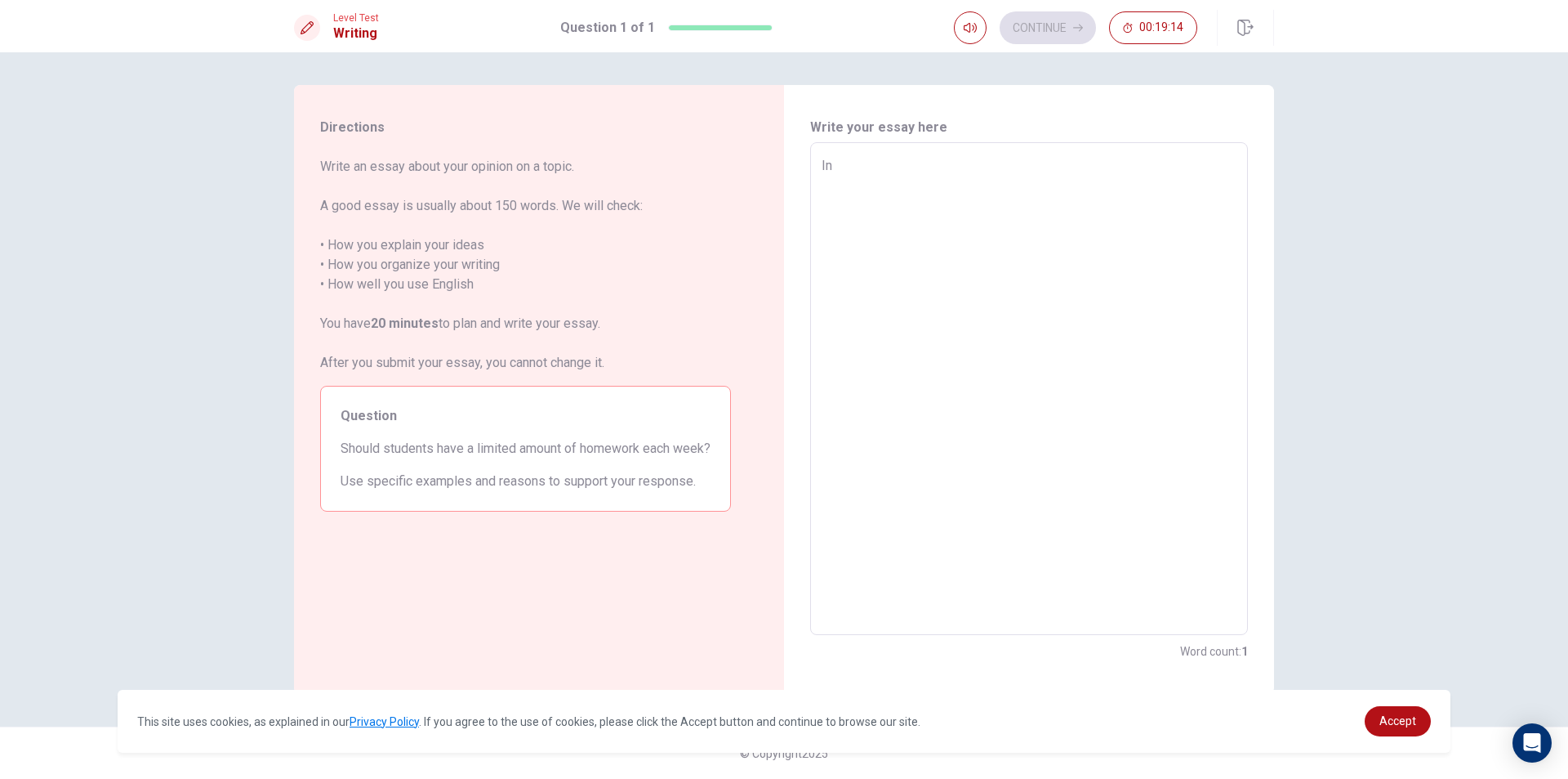
type textarea "x"
type textarea "In y"
type textarea "x"
type textarea "In yo"
type textarea "x"
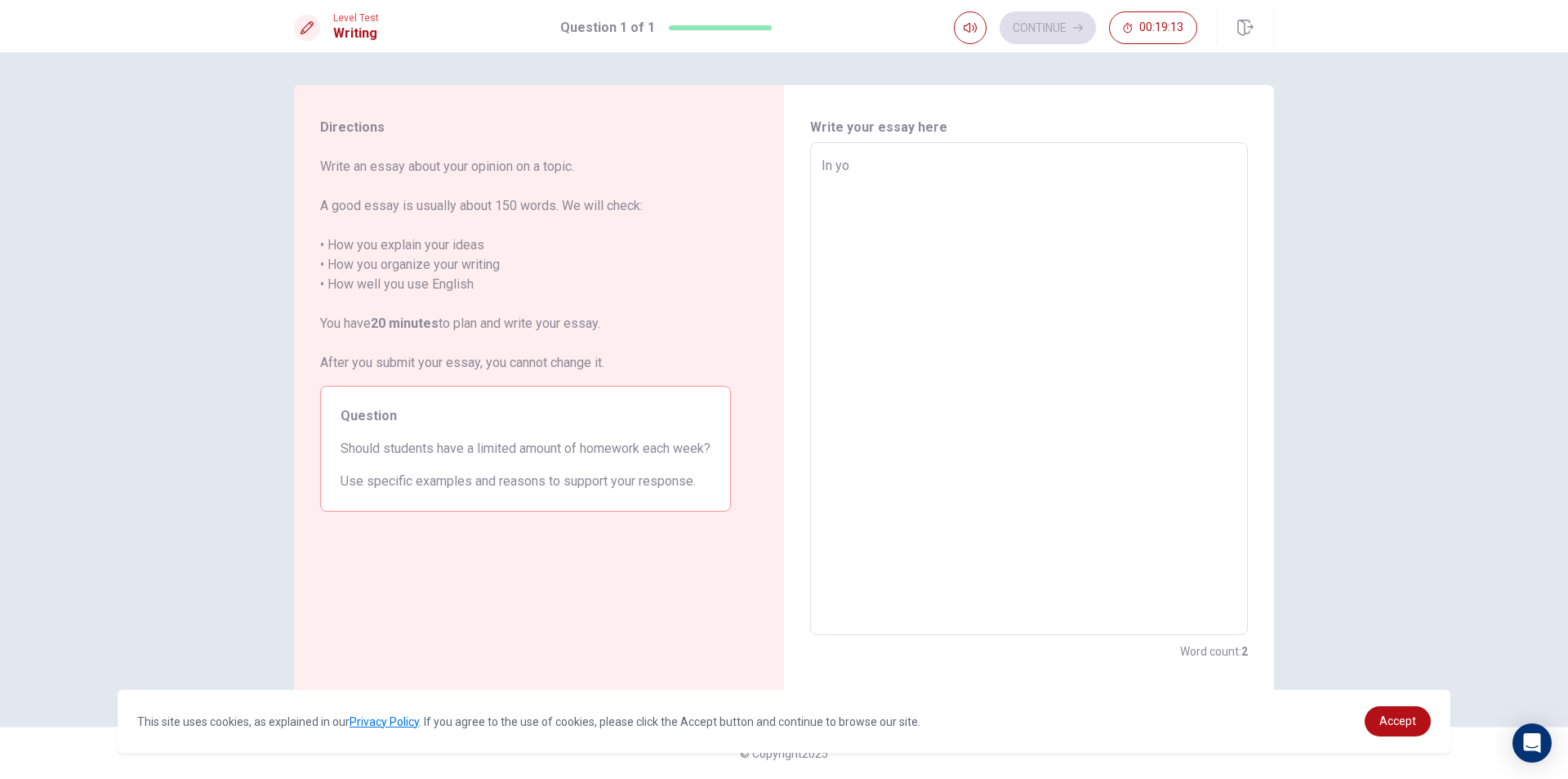
type textarea "In y"
type textarea "x"
type textarea "In"
type textarea "x"
type textarea "In t"
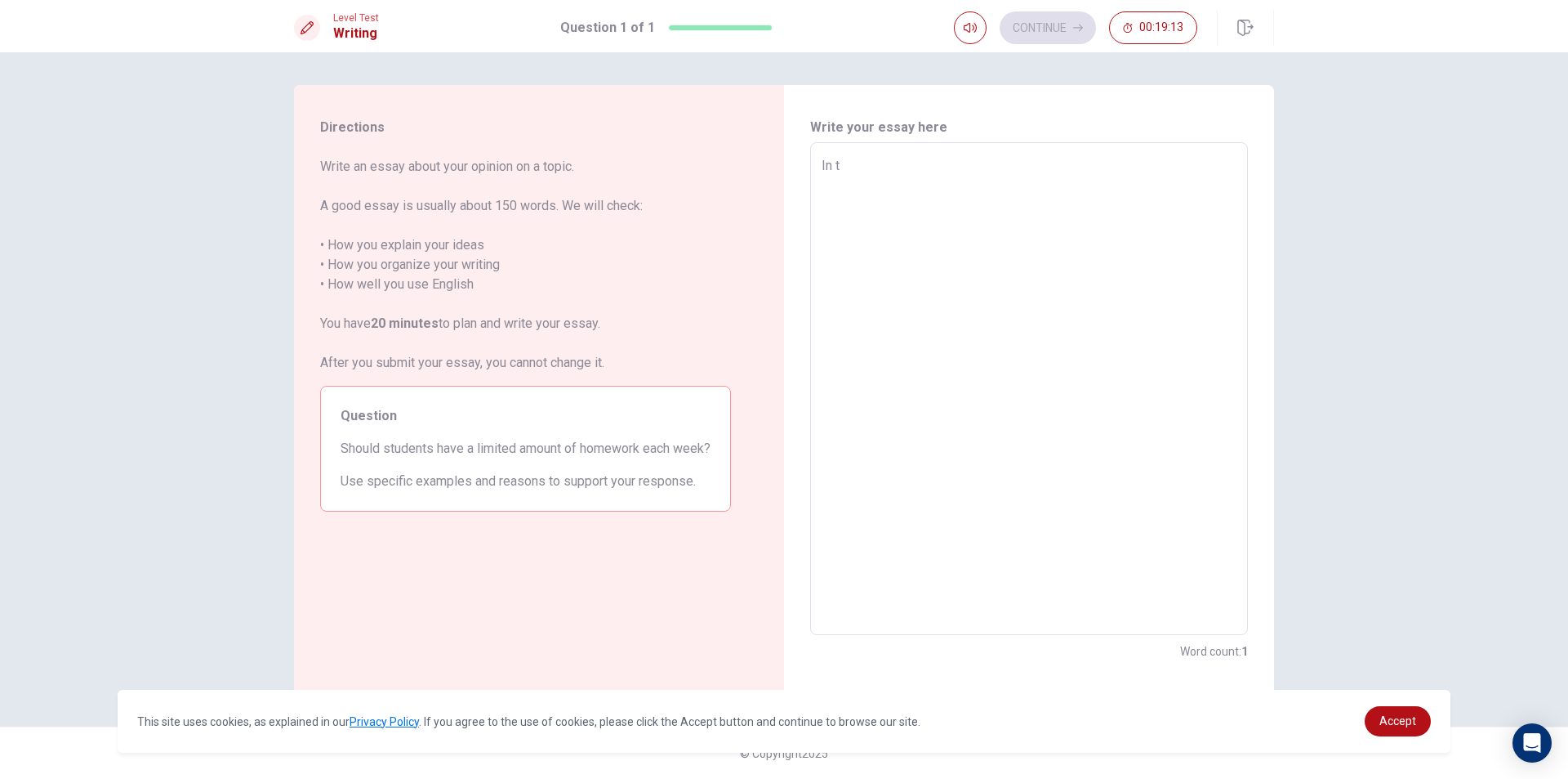
type textarea "x"
type textarea "In to"
type textarea "x"
type textarea "In [PERSON_NAME]"
type textarea "x"
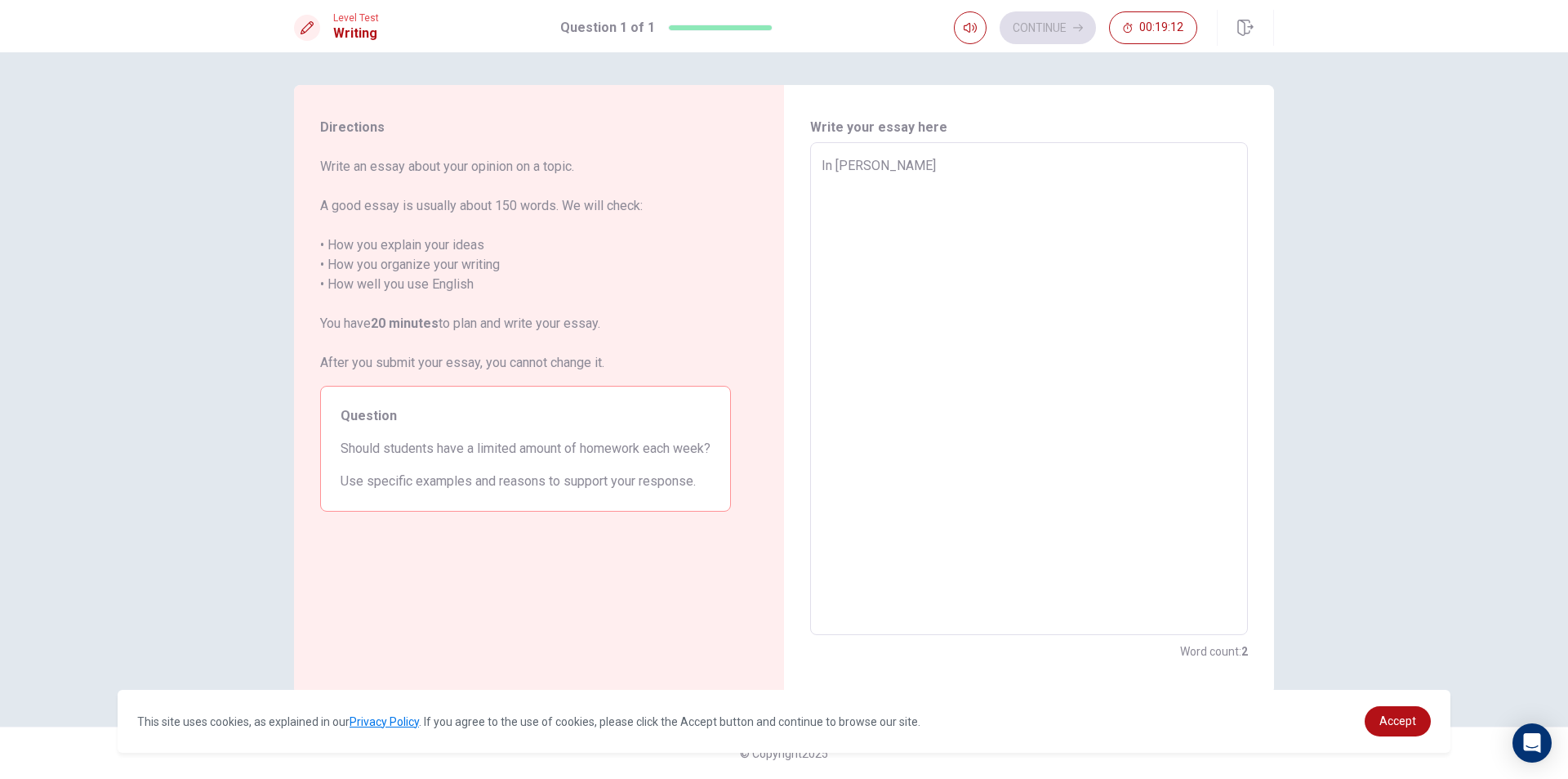
type textarea "In toda"
type textarea "x"
type textarea "In [DATE]"
type textarea "x"
type textarea "In toda"
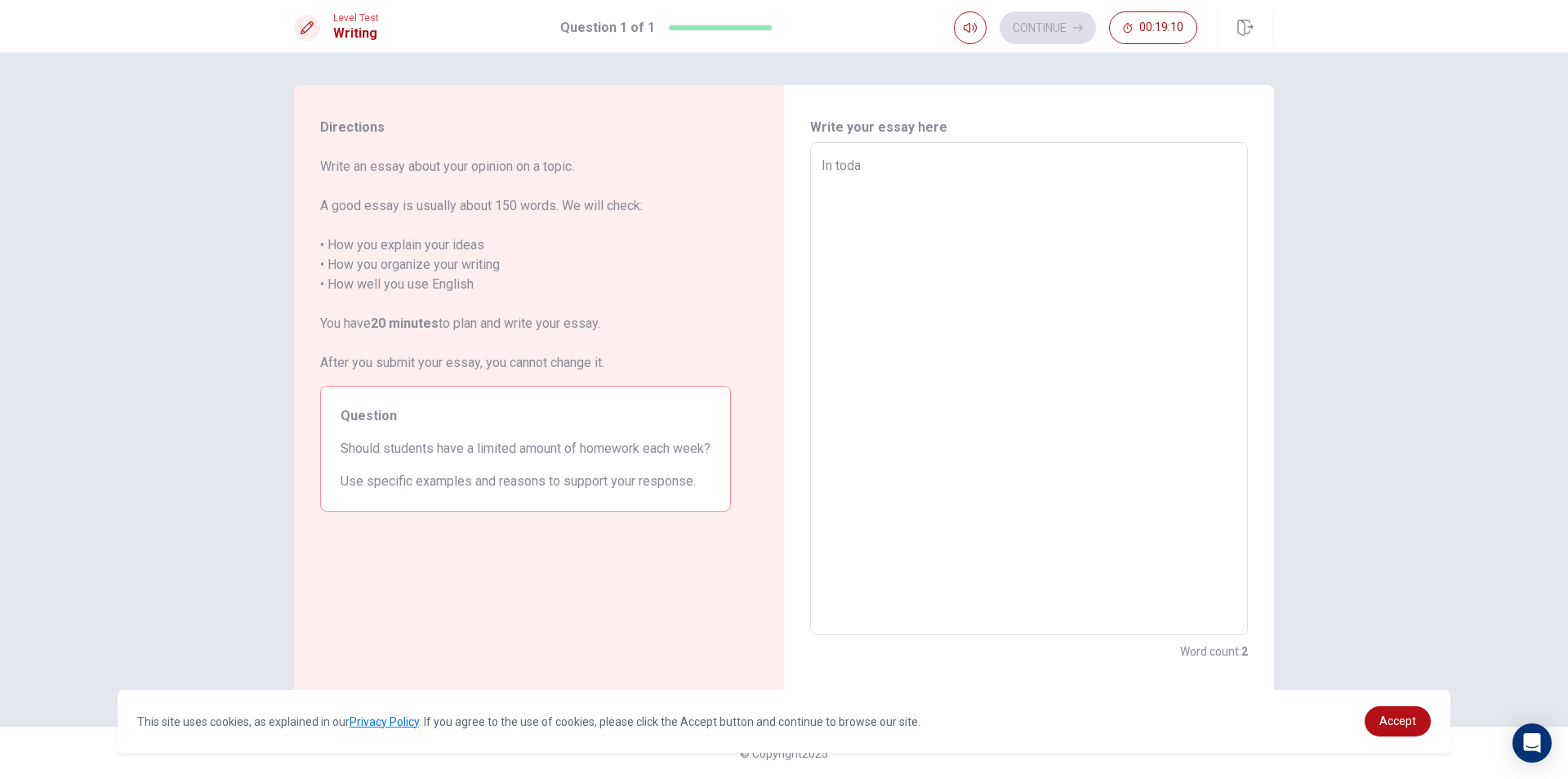
type textarea "x"
type textarea "In [PERSON_NAME]"
type textarea "x"
type textarea "In to"
type textarea "x"
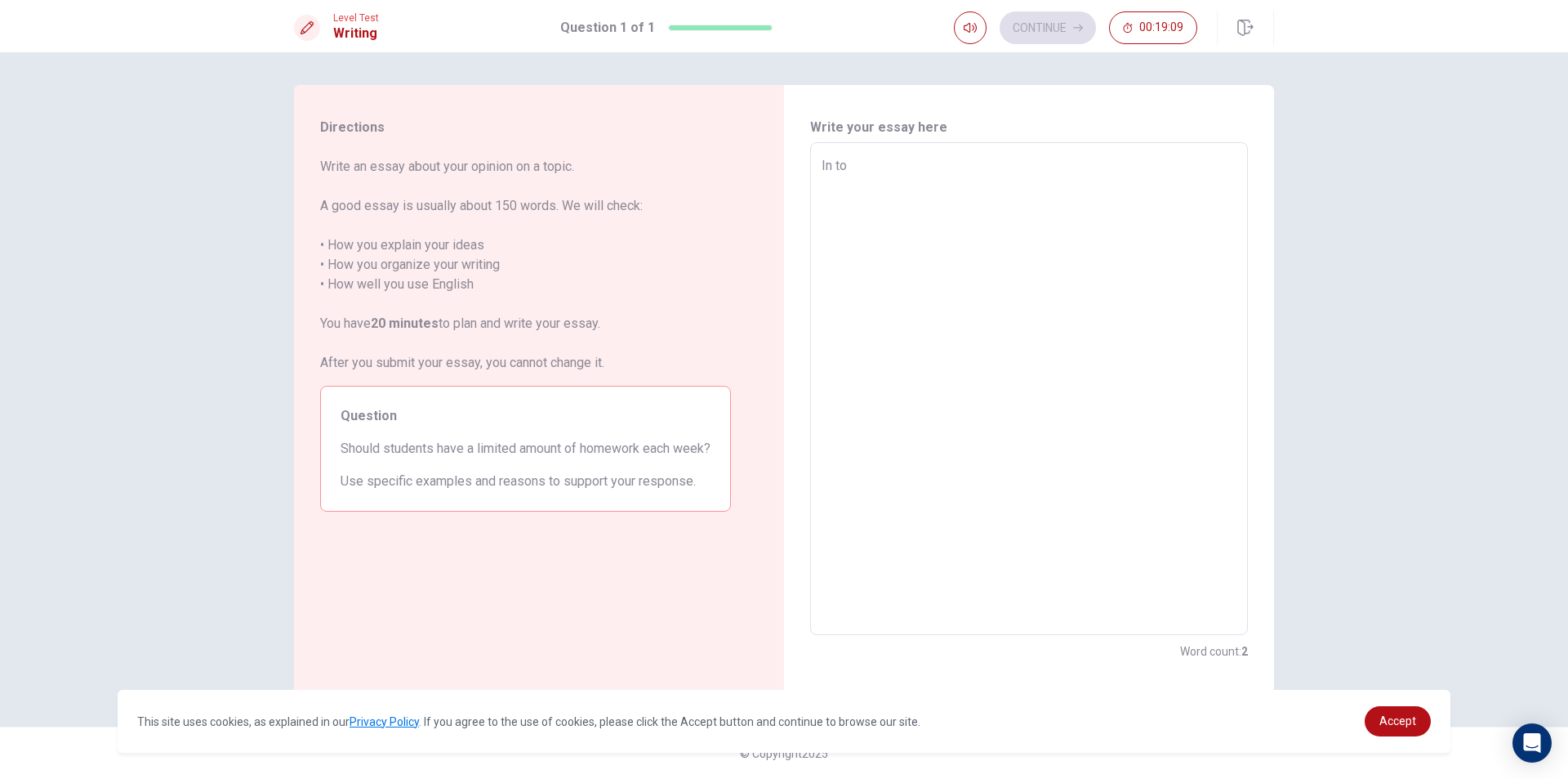
type textarea "In t"
type textarea "x"
type textarea "In"
type textarea "x"
type textarea "In t"
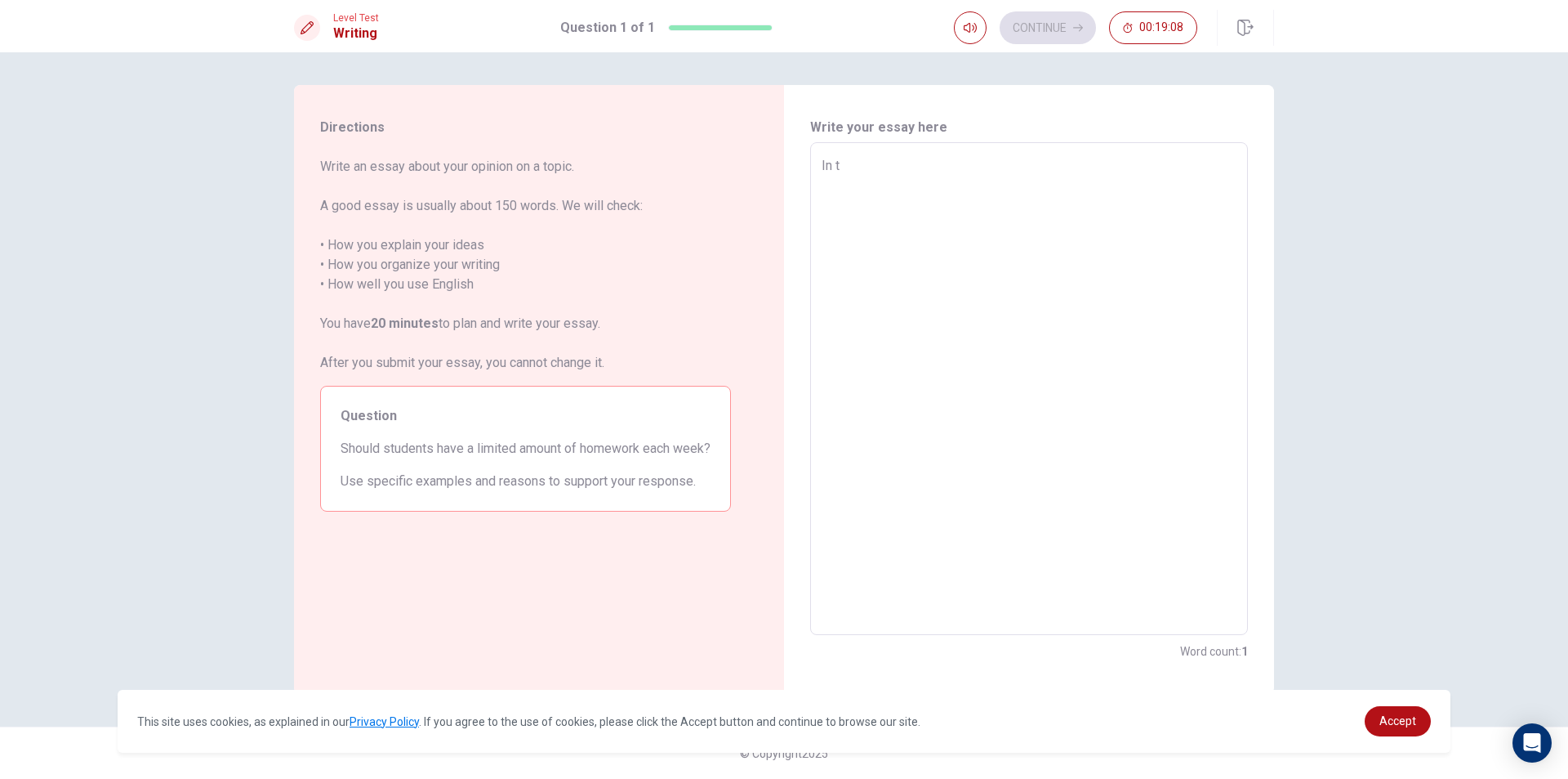
type textarea "x"
type textarea "In to"
type textarea "x"
type textarea "In [PERSON_NAME]"
type textarea "x"
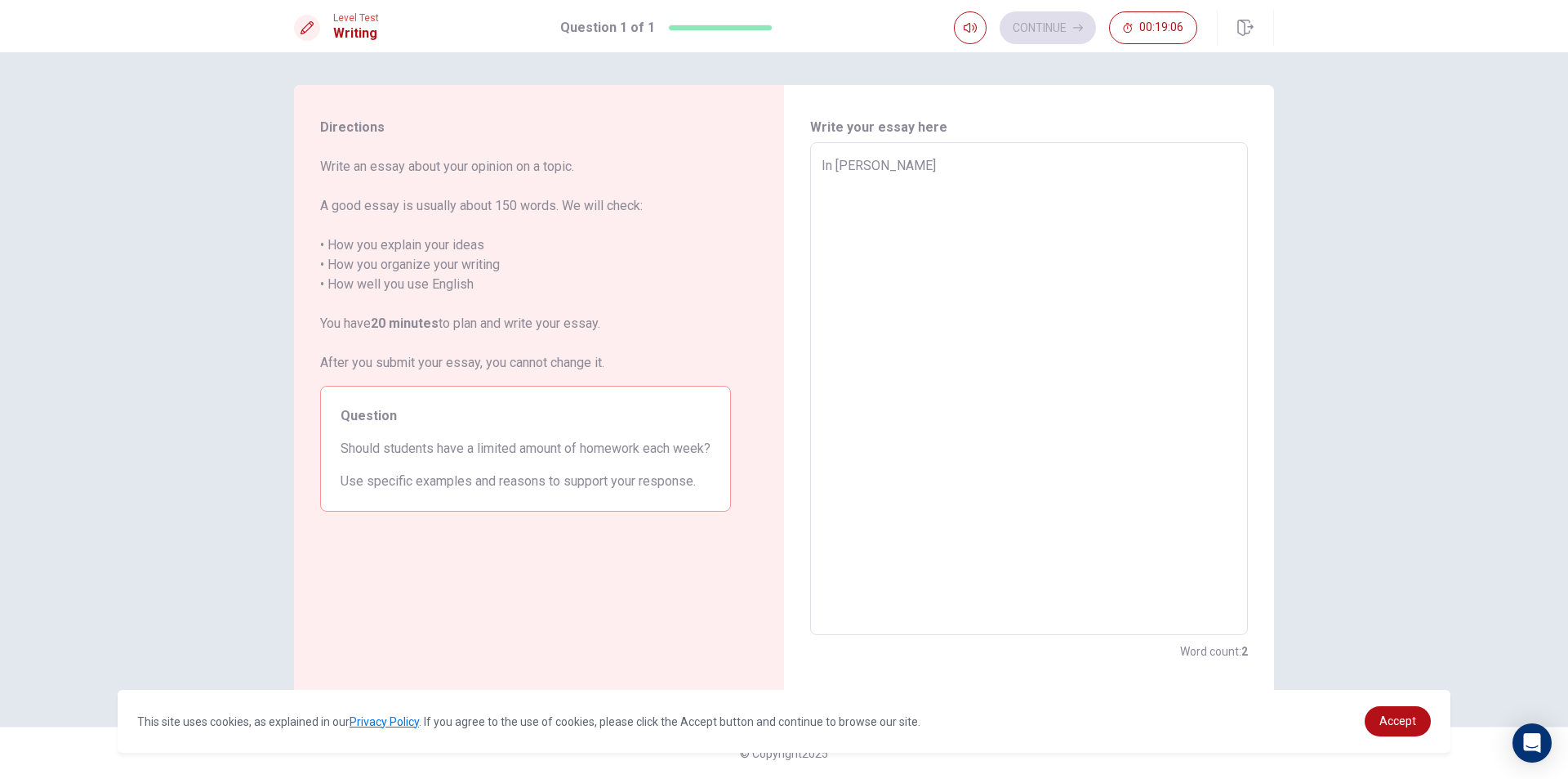
type textarea "In toda"
type textarea "x"
type textarea "In [DATE]"
type textarea "x"
type textarea "In [DATE]"
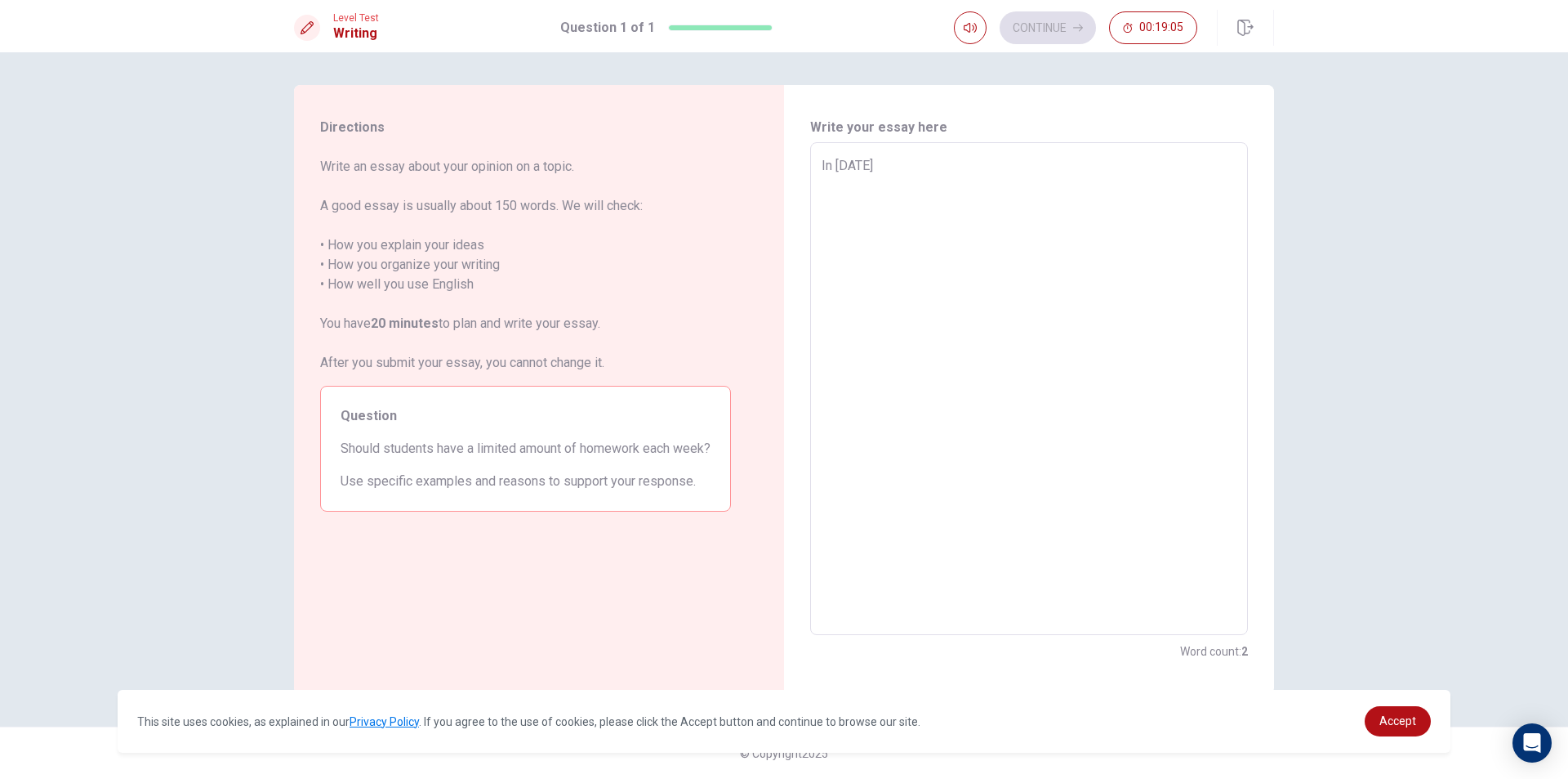
type textarea "x"
type textarea "In [DATE]"
type textarea "x"
type textarea "In [DATE]ส"
type textarea "x"
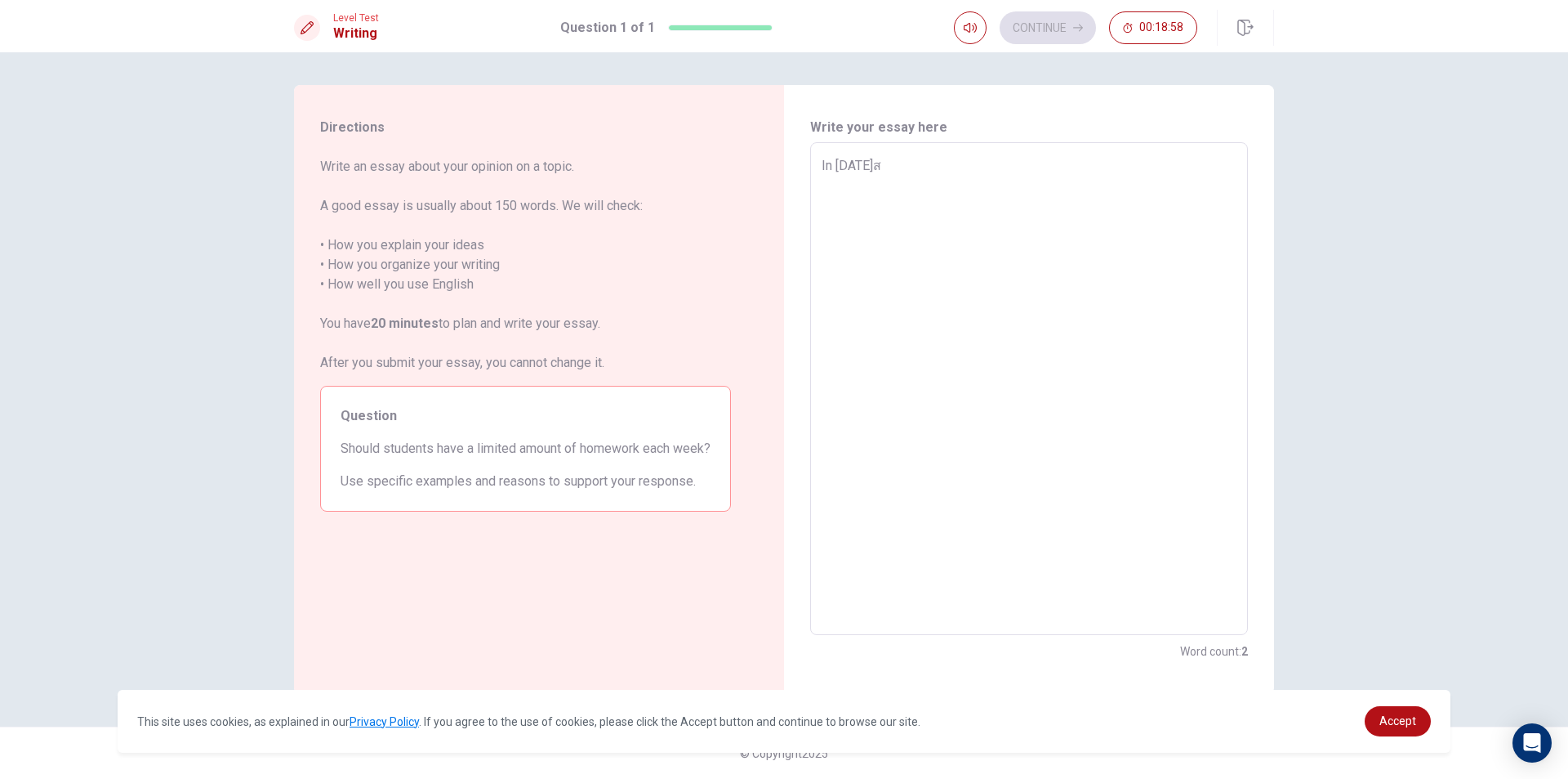
type textarea "In [DATE]สา"
type textarea "x"
type textarea "In [DATE]ส"
type textarea "x"
type textarea "In [DATE]"
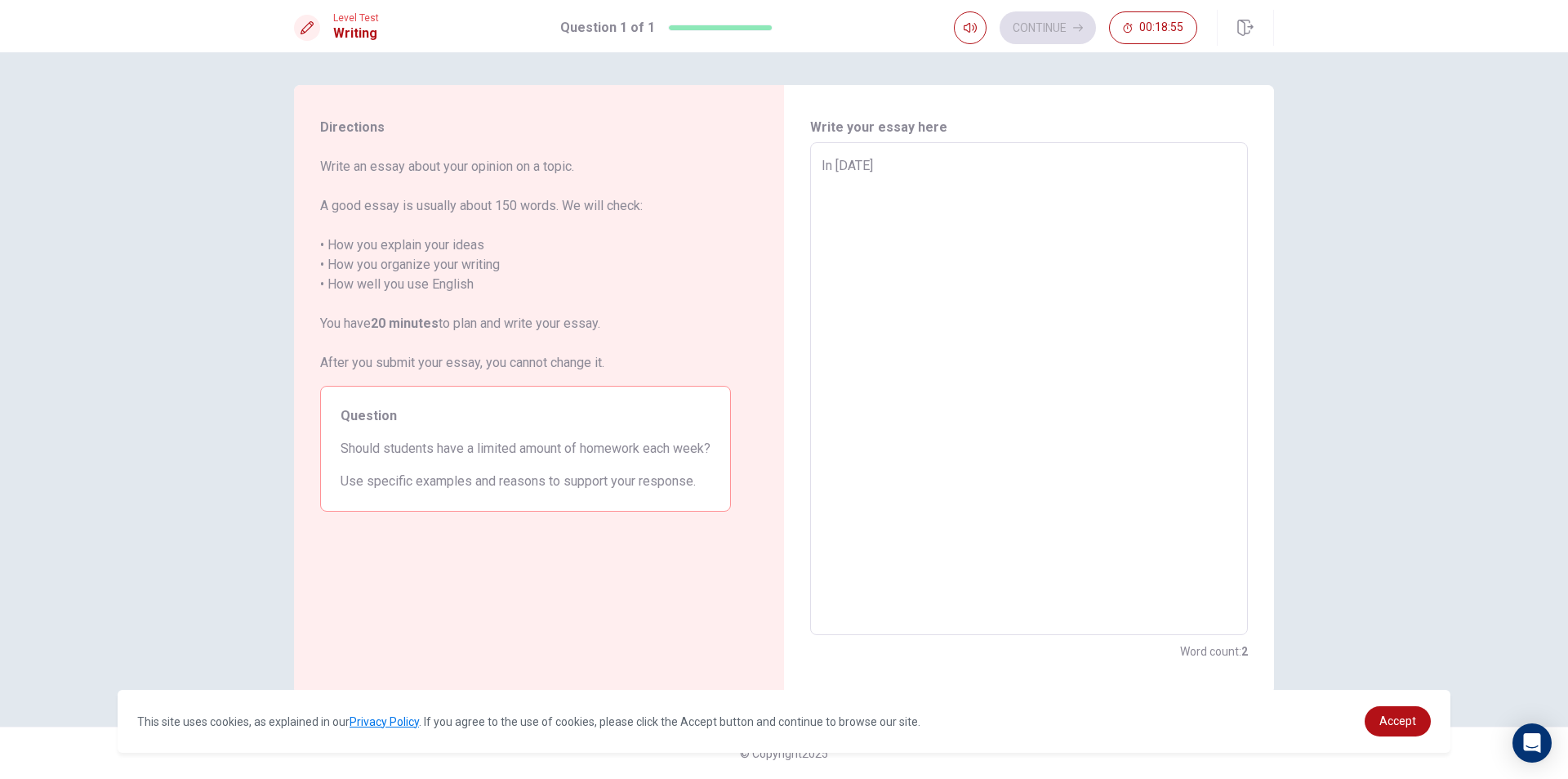
type textarea "x"
type textarea "In [DATE],"
type textarea "x"
type textarea "In [DATE],"
type textarea "x"
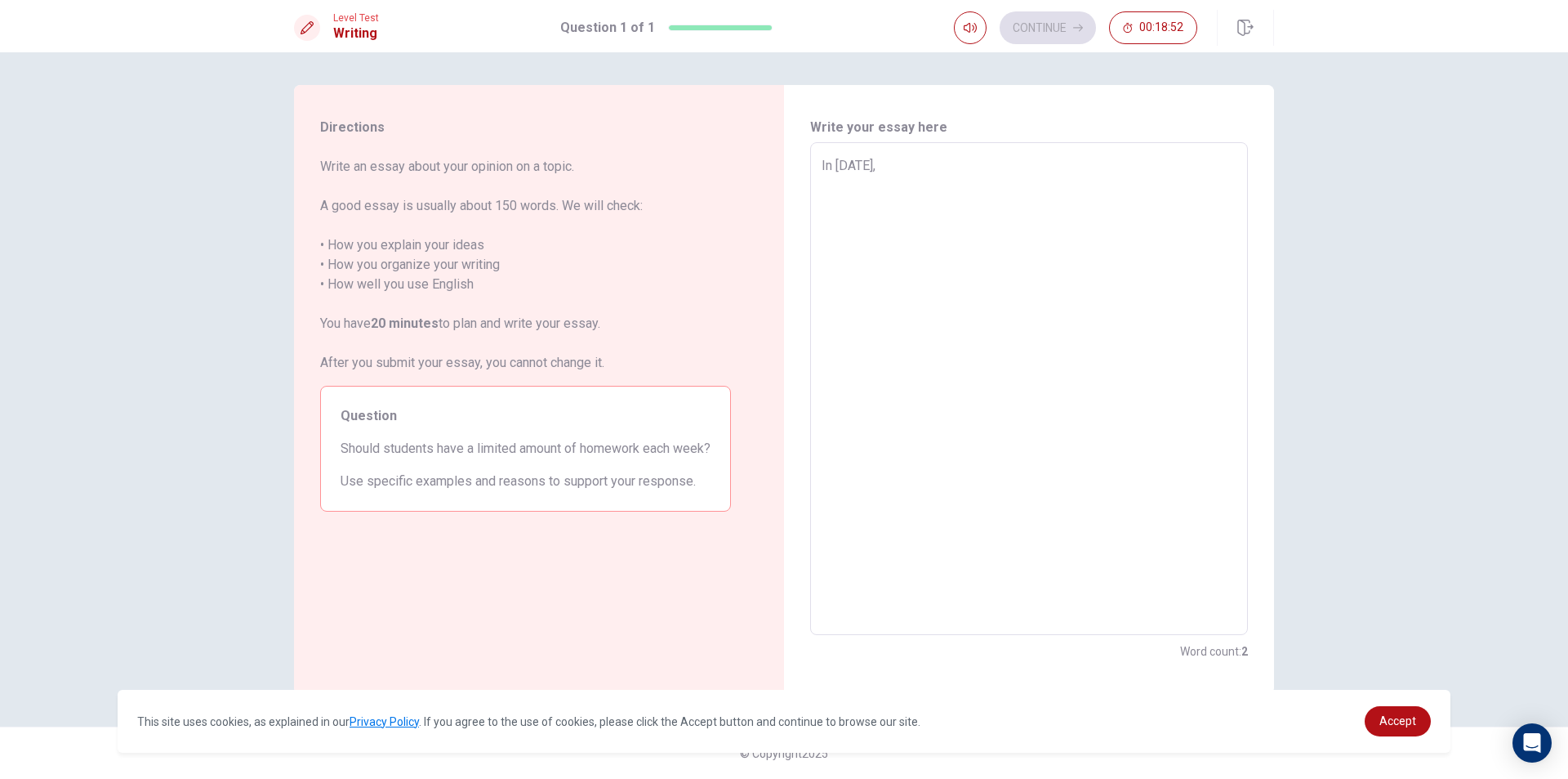
type textarea "In [DATE], t"
type textarea "x"
type textarea "In [DATE], th"
type textarea "x"
type textarea "In [DATE], the"
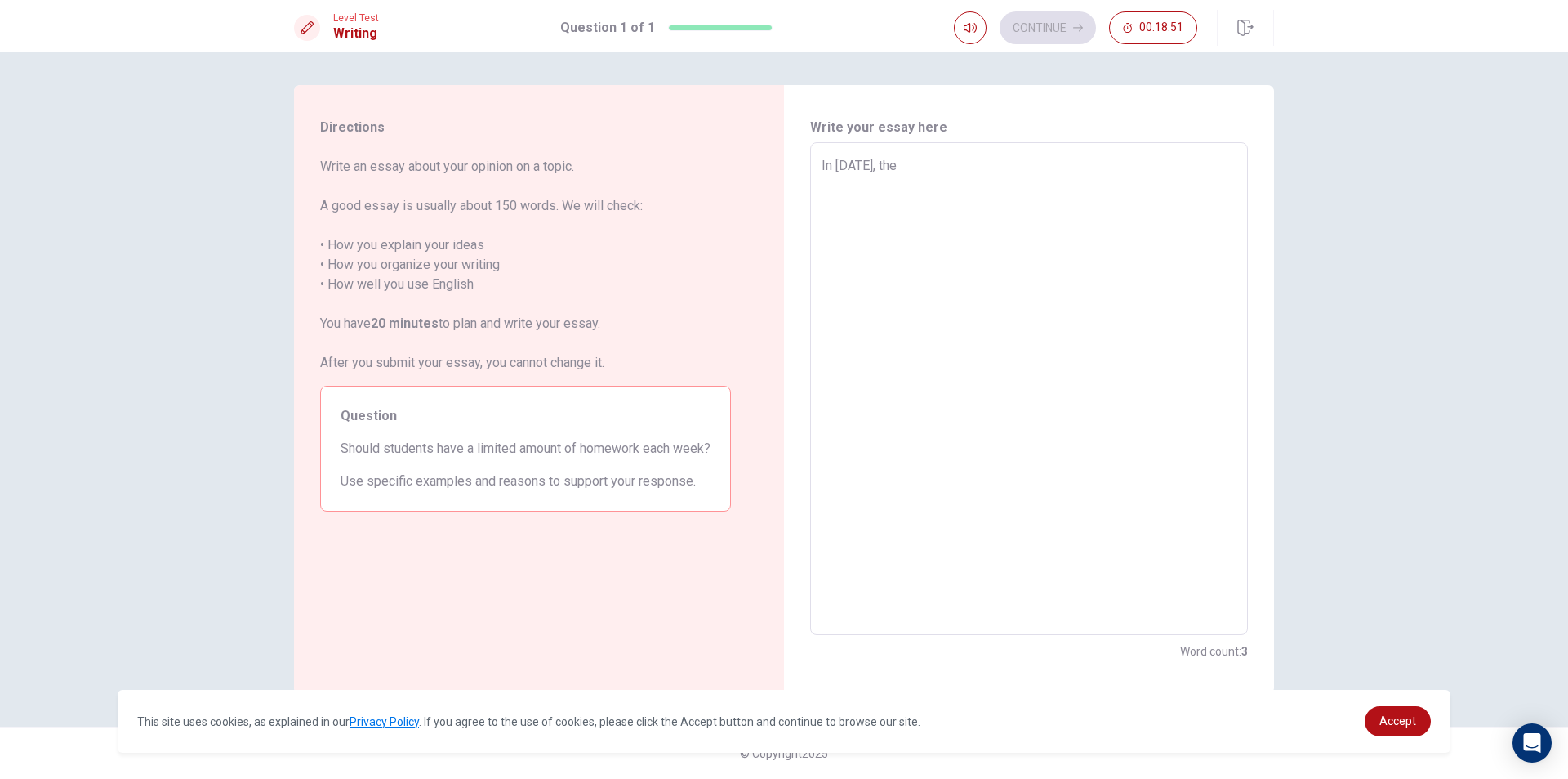
type textarea "x"
type textarea "In [DATE], ther"
type textarea "x"
type textarea "In [DATE], there"
type textarea "x"
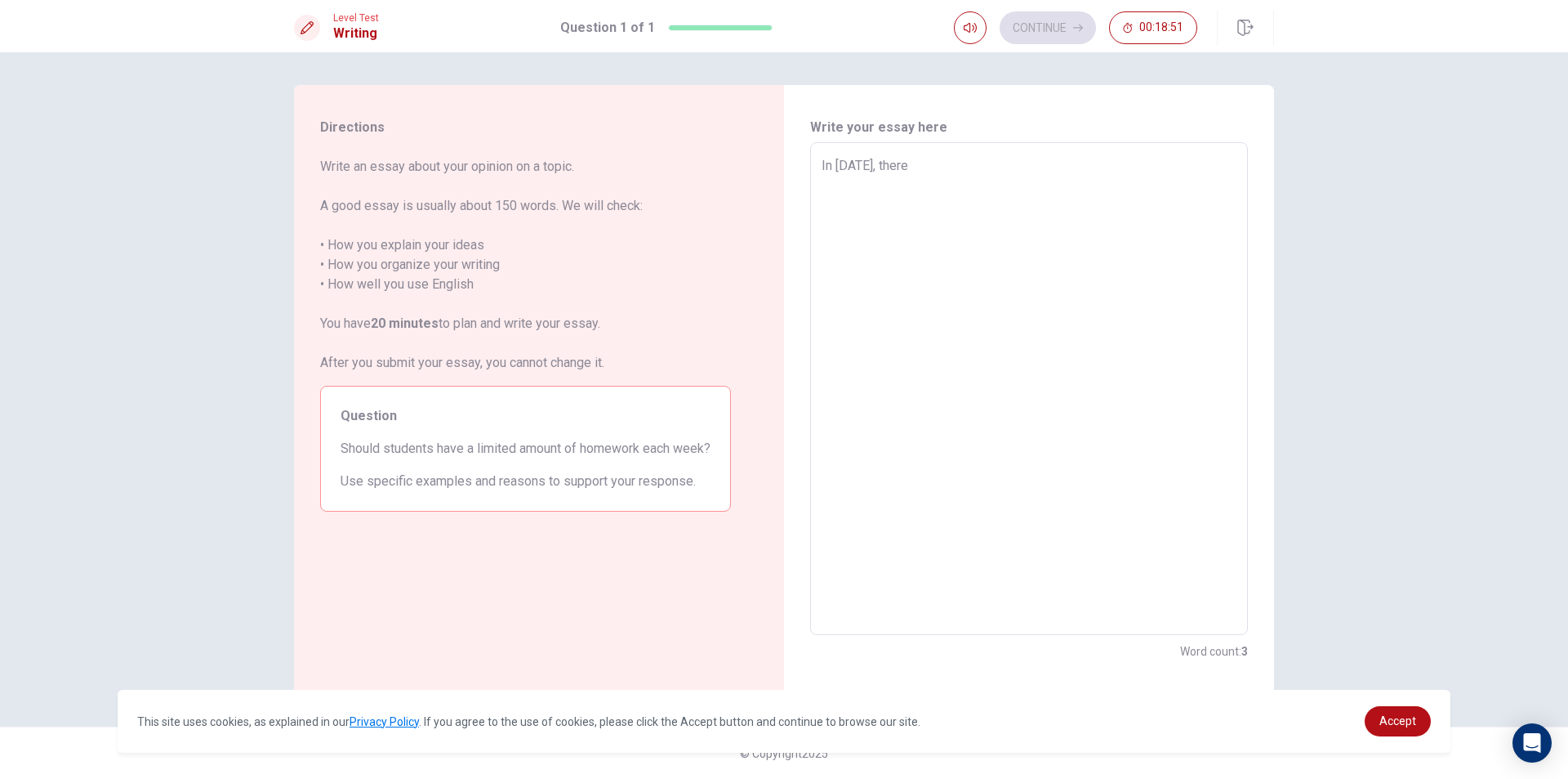
type textarea "In [DATE], there"
type textarea "x"
type textarea "In [DATE], there a"
type textarea "x"
type textarea "In [DATE], there ar"
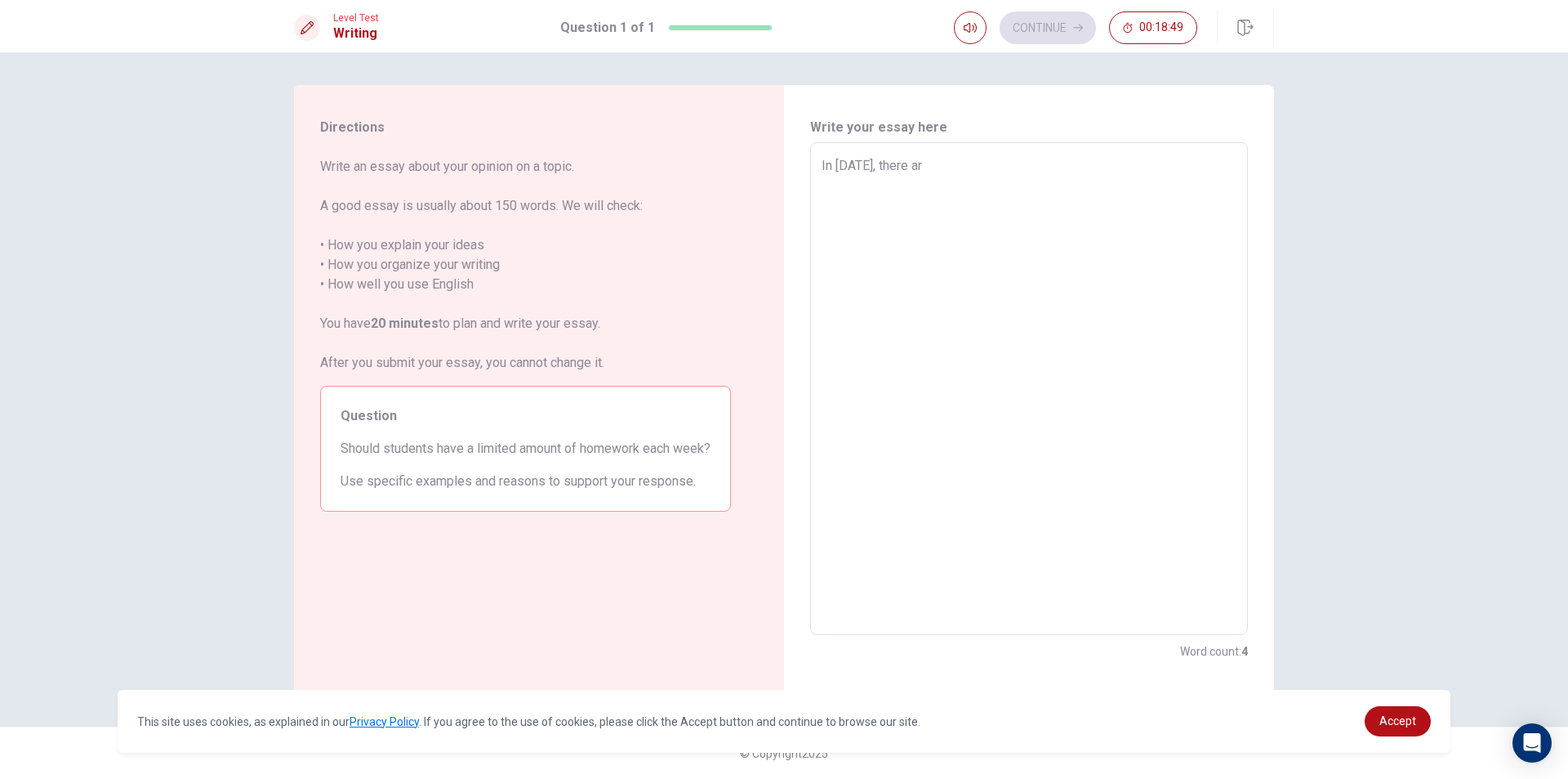
type textarea "x"
type textarea "In [DATE], there are"
type textarea "x"
type textarea "In [DATE], there are"
type textarea "x"
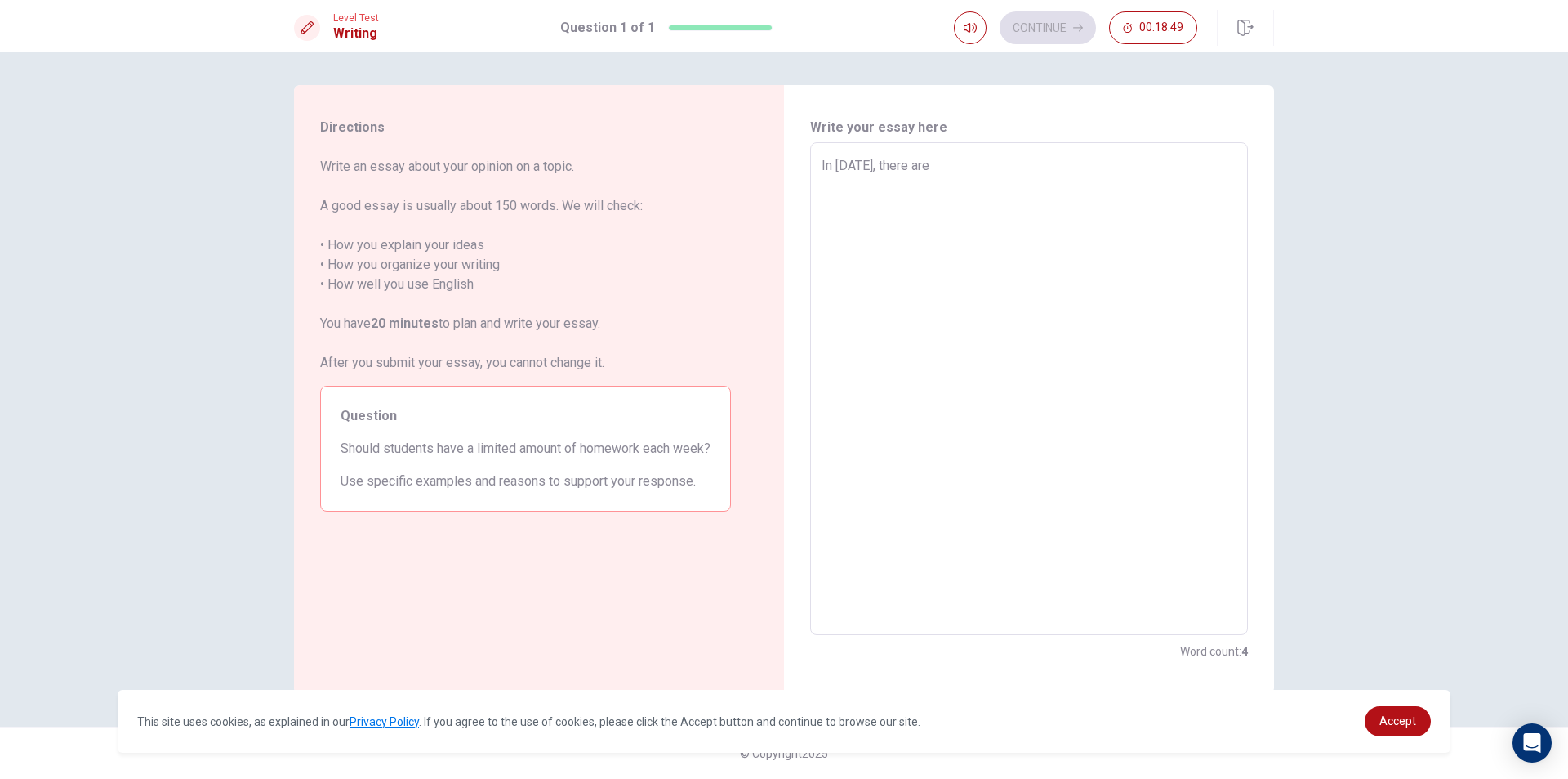
type textarea "In [DATE], there are a"
type textarea "x"
type textarea "In [DATE], there are a"
type textarea "x"
type textarea "In [DATE], there are a l"
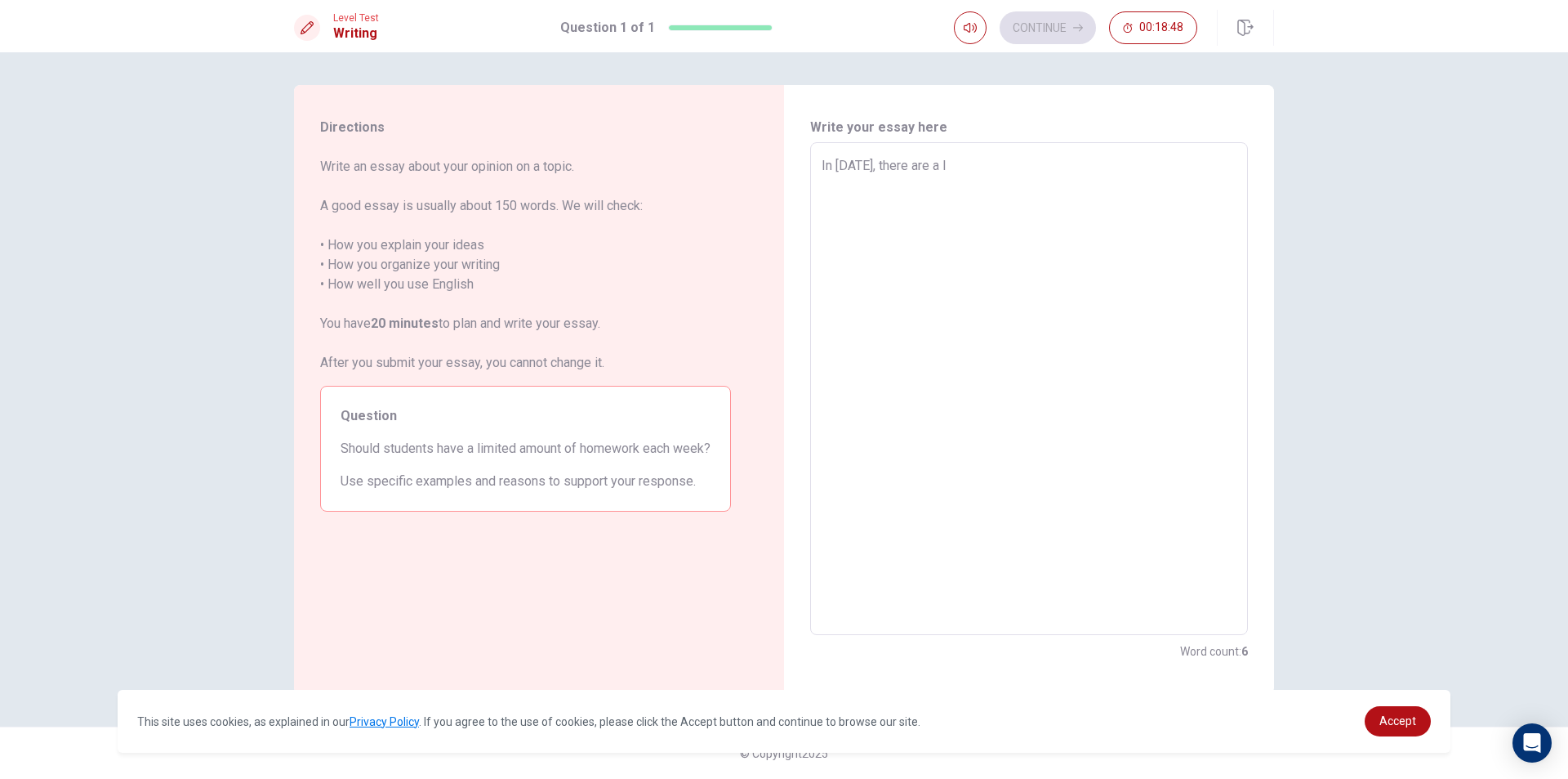
type textarea "x"
type textarea "In [DATE], there are a lo"
type textarea "x"
type textarea "In [DATE], there are a [PERSON_NAME]"
type textarea "x"
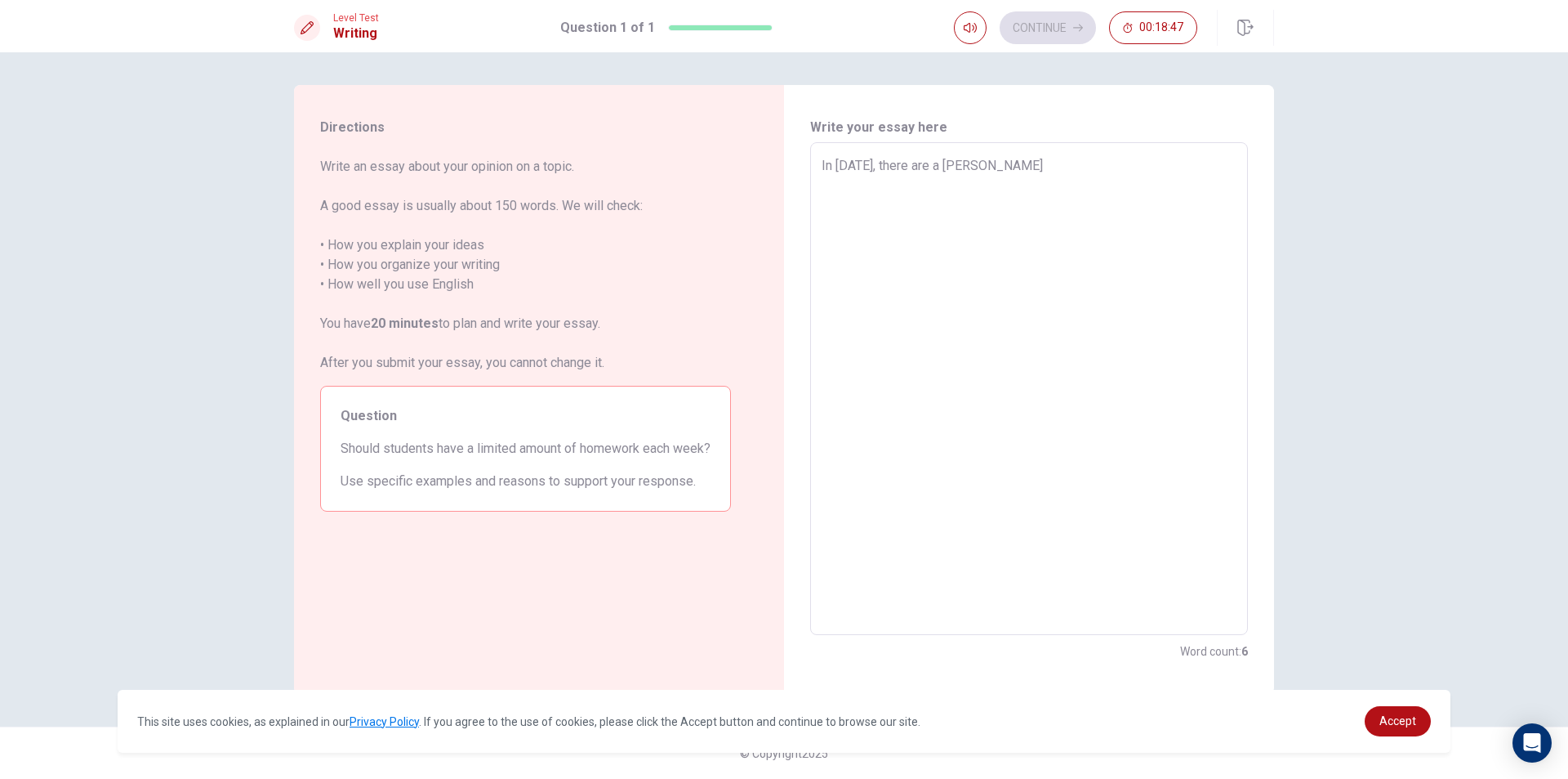
type textarea "In [DATE], there are a lo"
type textarea "x"
type textarea "In [DATE], there are a lot"
type textarea "x"
type textarea "In [DATE], there are a lot"
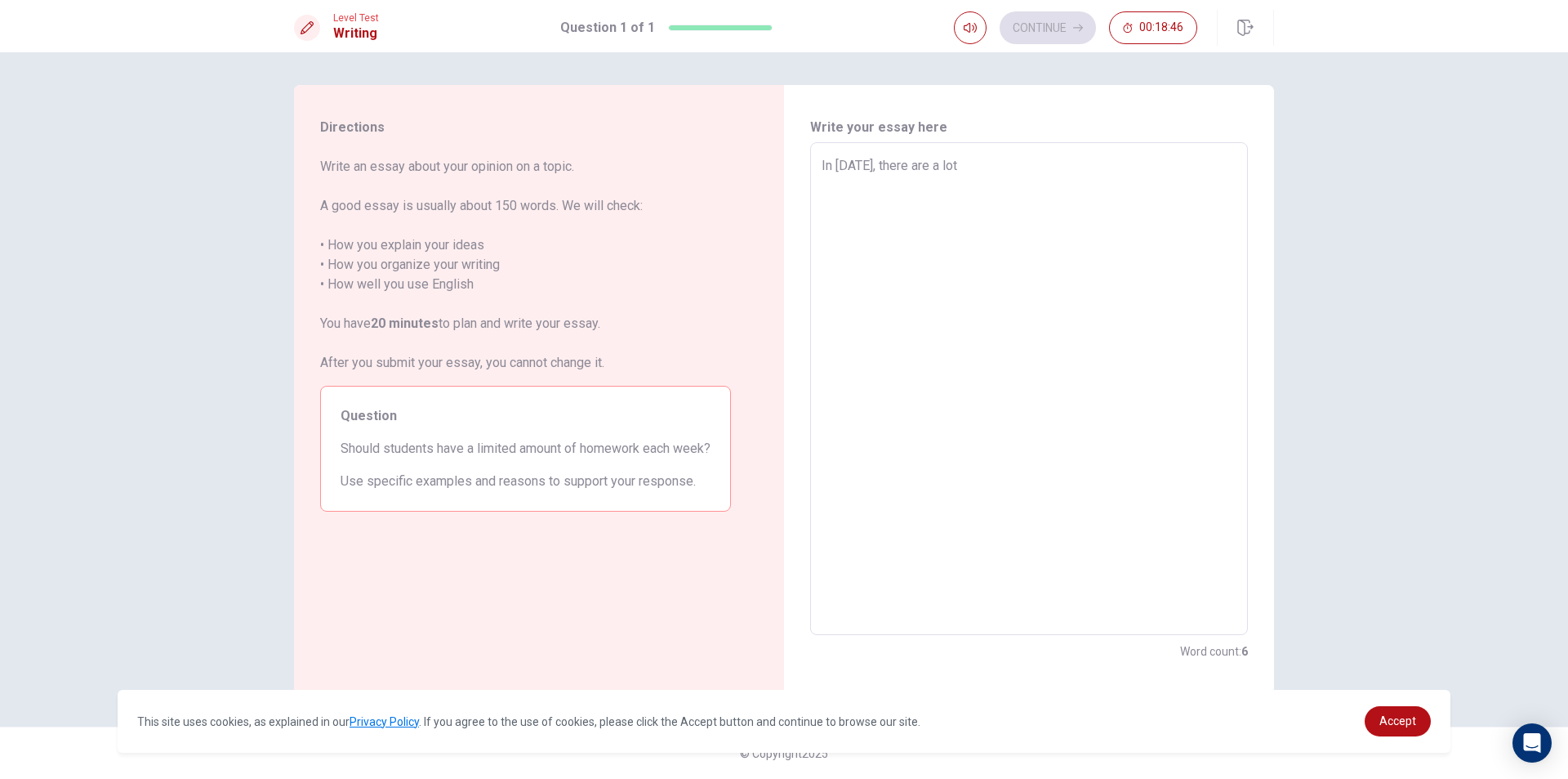
type textarea "x"
type textarea "In [DATE], there are a lot o"
type textarea "x"
type textarea "In [DATE], there are a lot of"
type textarea "x"
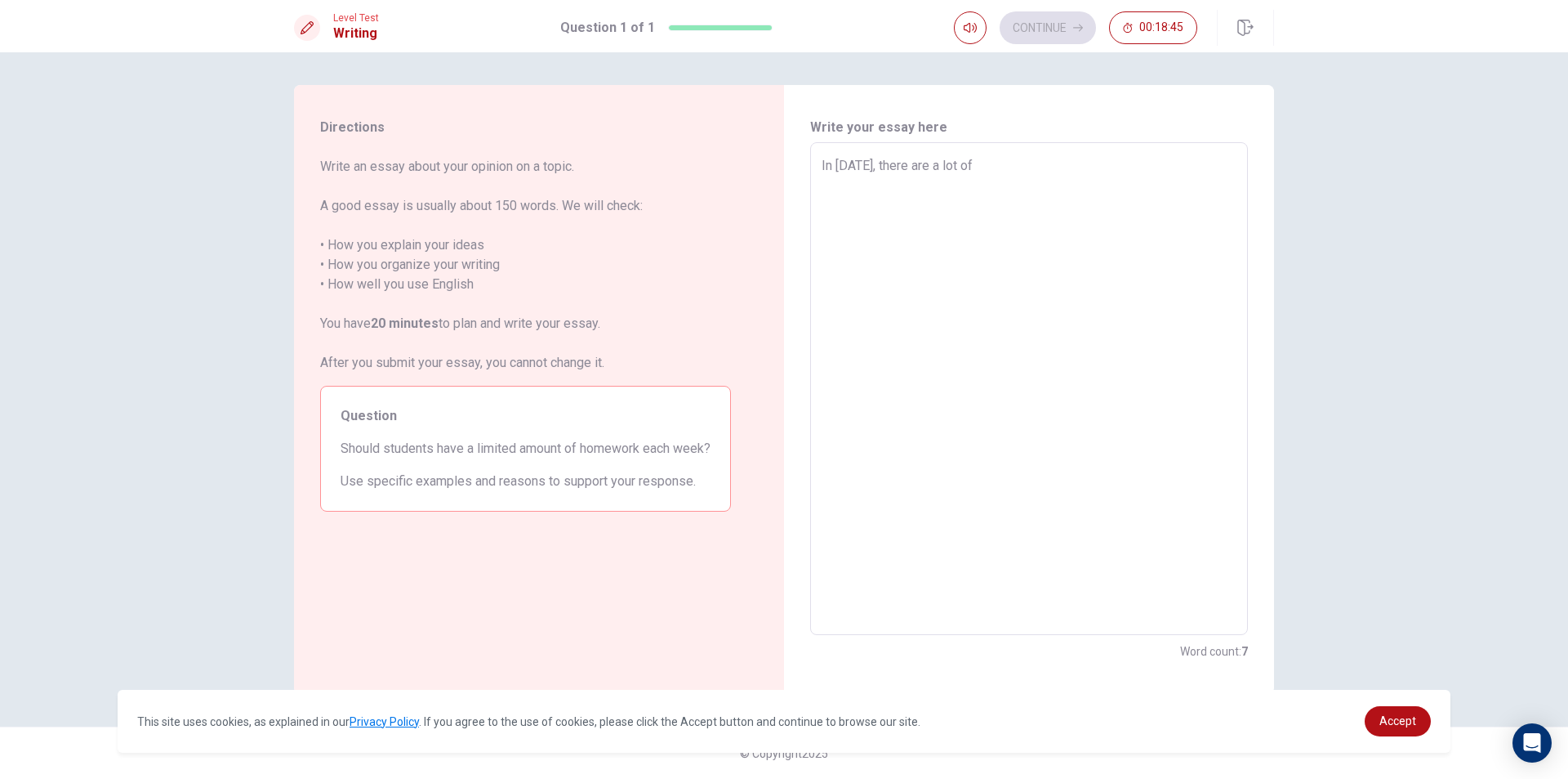
type textarea "In [DATE], there are a lot of"
type textarea "x"
type textarea "In [DATE], there are a lot of s"
type textarea "x"
type textarea "In [DATE], there are a lot of st"
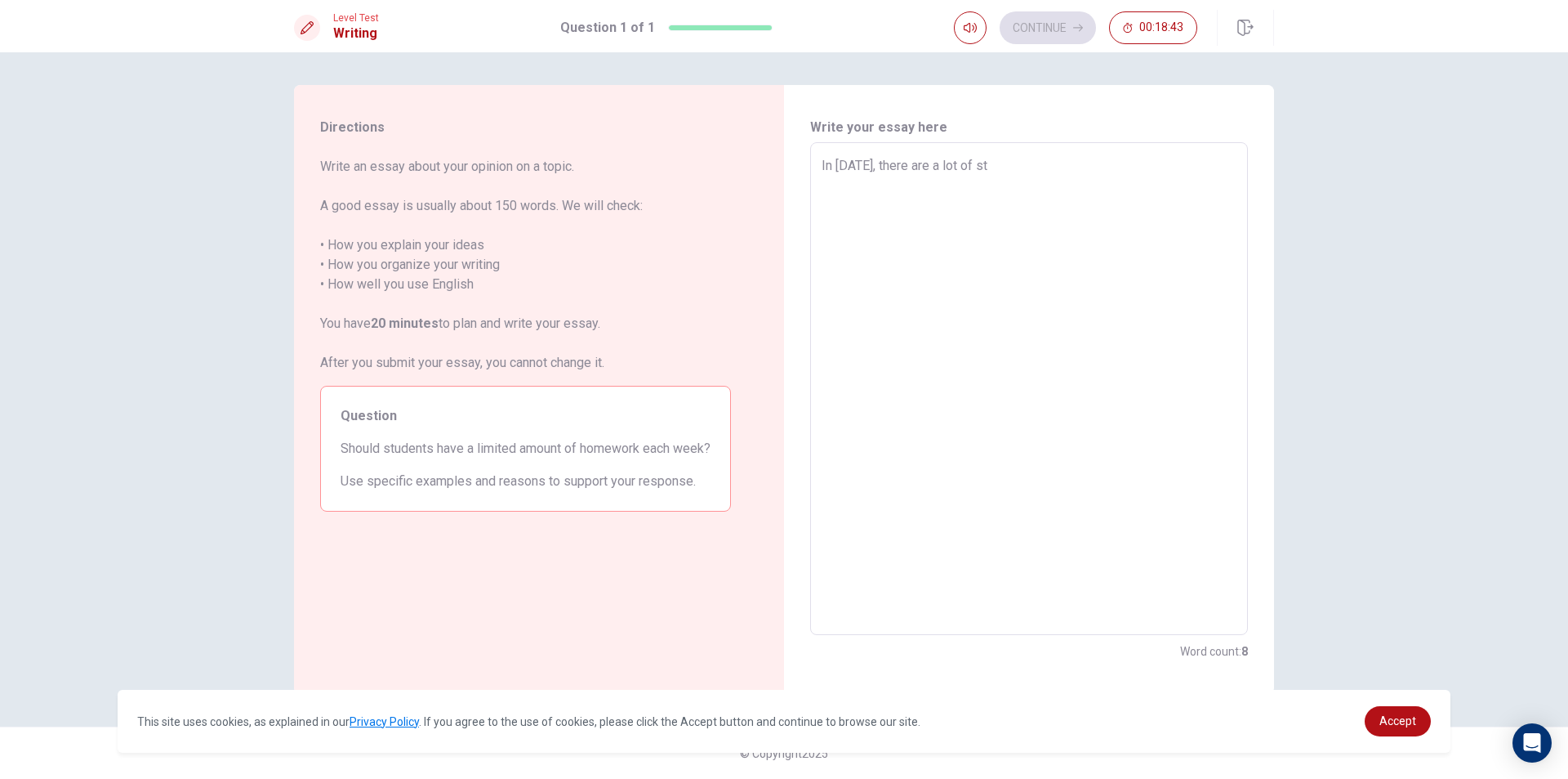
type textarea "x"
type textarea "In [DATE], there are a lot of stu"
type textarea "x"
type textarea "In [DATE], there are a lot of stud"
type textarea "x"
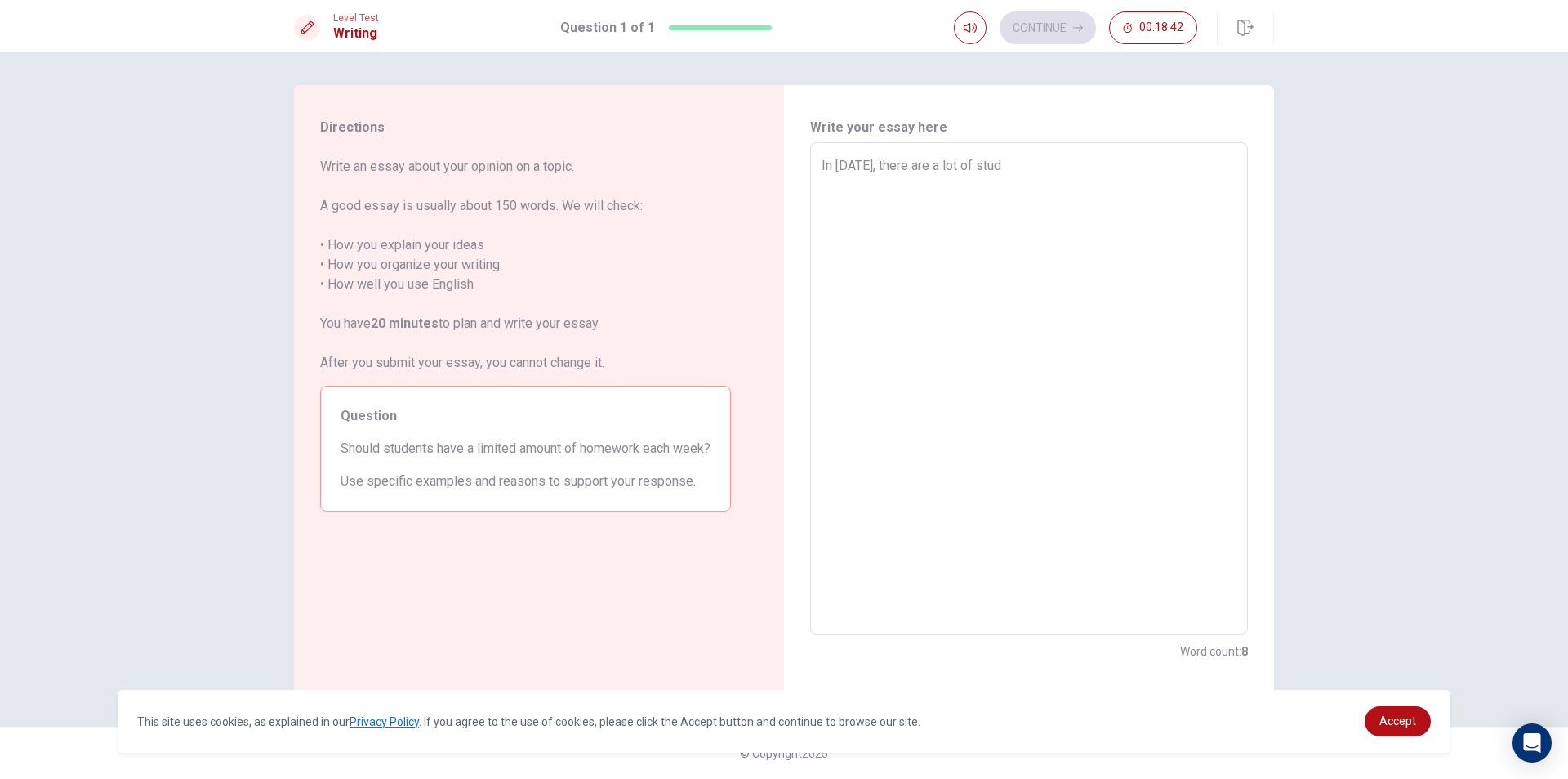
type textarea "In [DATE], there are a lot of stude"
type textarea "x"
type textarea "In [DATE], there are a lot of studen"
type textarea "x"
type textarea "In [DATE], there are a lot of student"
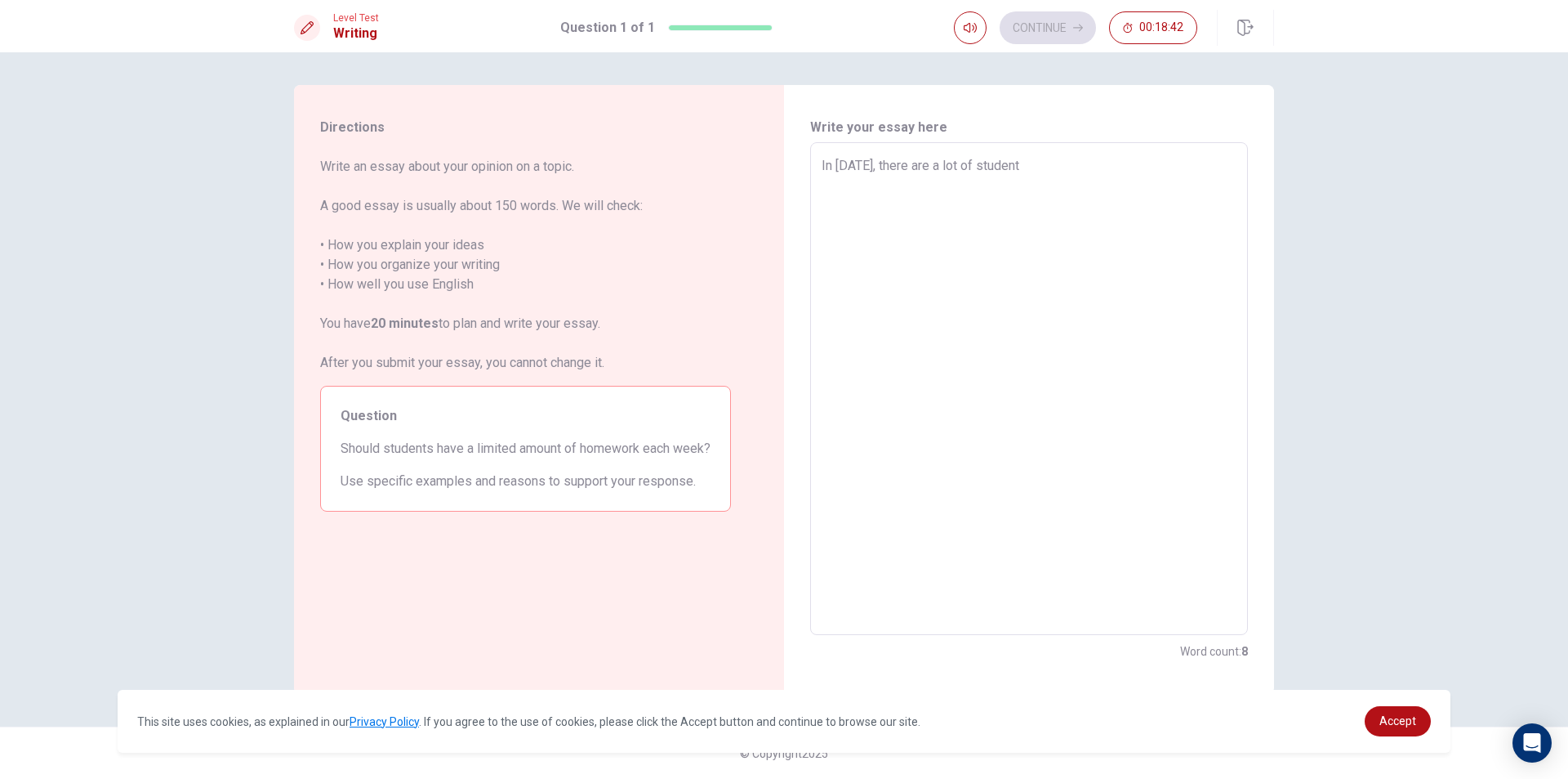
type textarea "x"
type textarea "In [DATE], there are a lot of students"
type textarea "x"
type textarea "In [DATE], there are a lot of students"
type textarea "x"
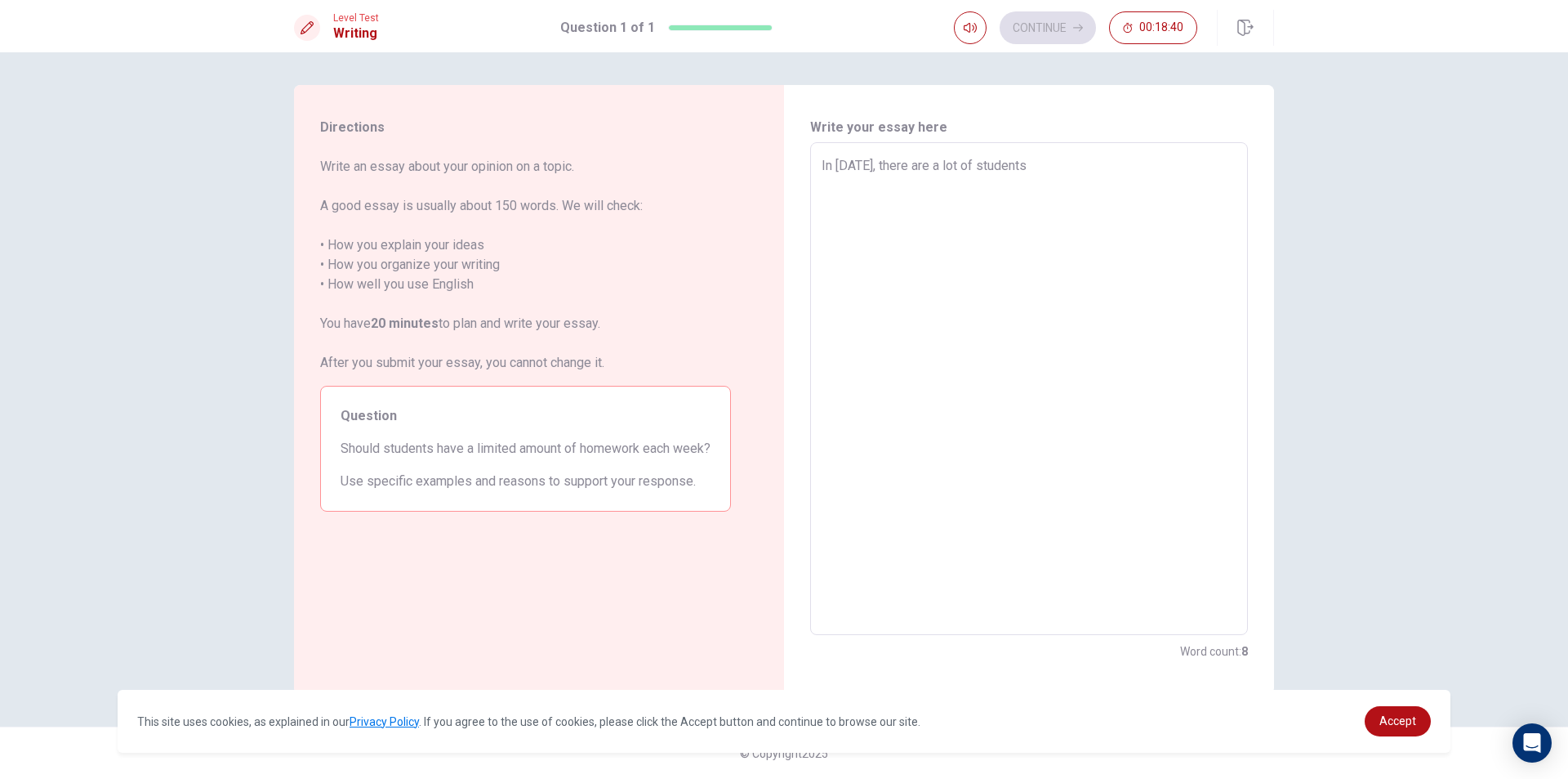
type textarea "In [DATE], there are a lot of students t"
type textarea "x"
type textarea "In [DATE], there are a lot of students th"
type textarea "x"
type textarea "In [DATE], there are a lot of students tha"
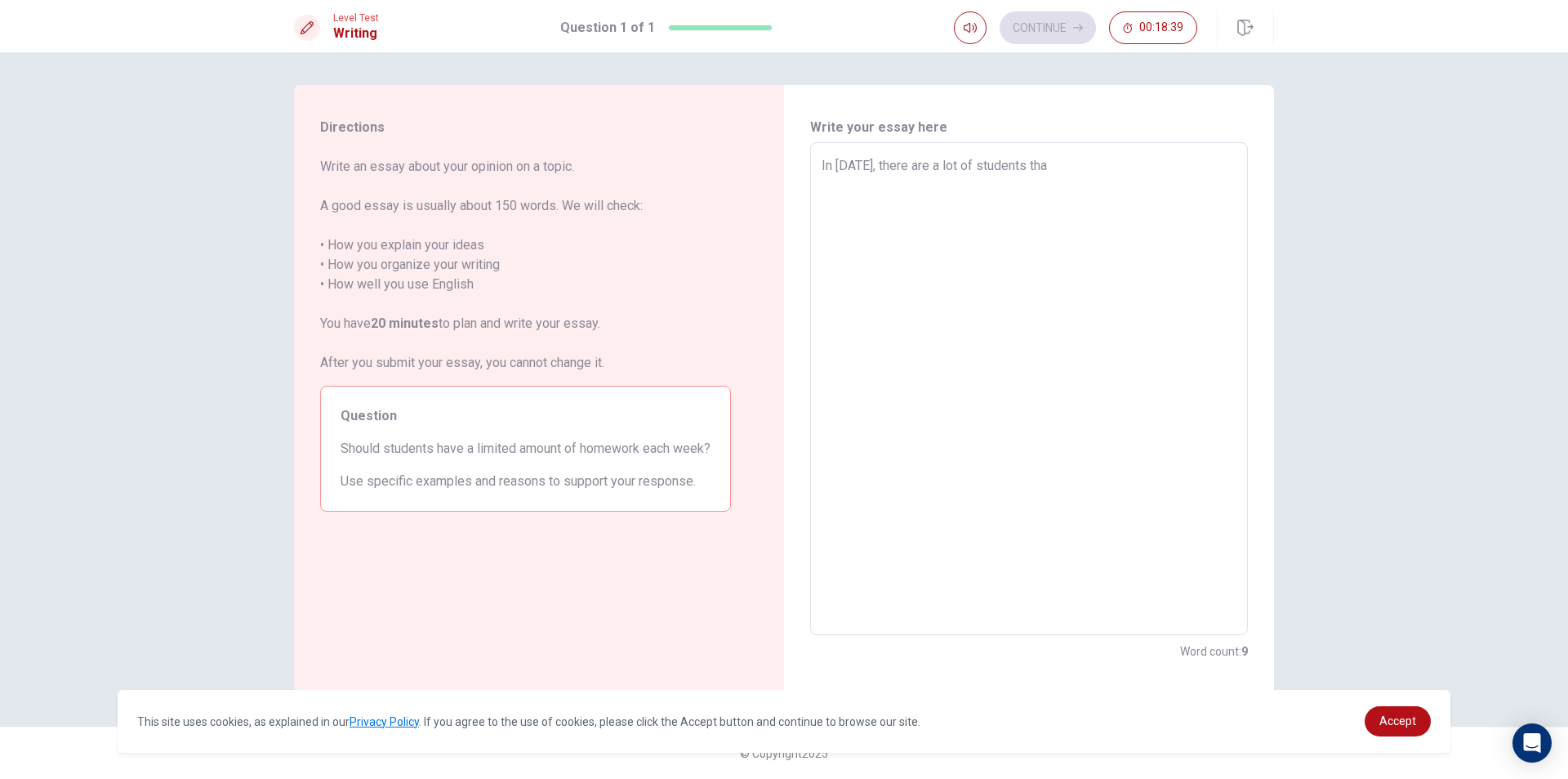
type textarea "x"
type textarea "In [DATE], there are a lot of students that"
type textarea "x"
type textarea "In [DATE], there are a lot of students that"
type textarea "x"
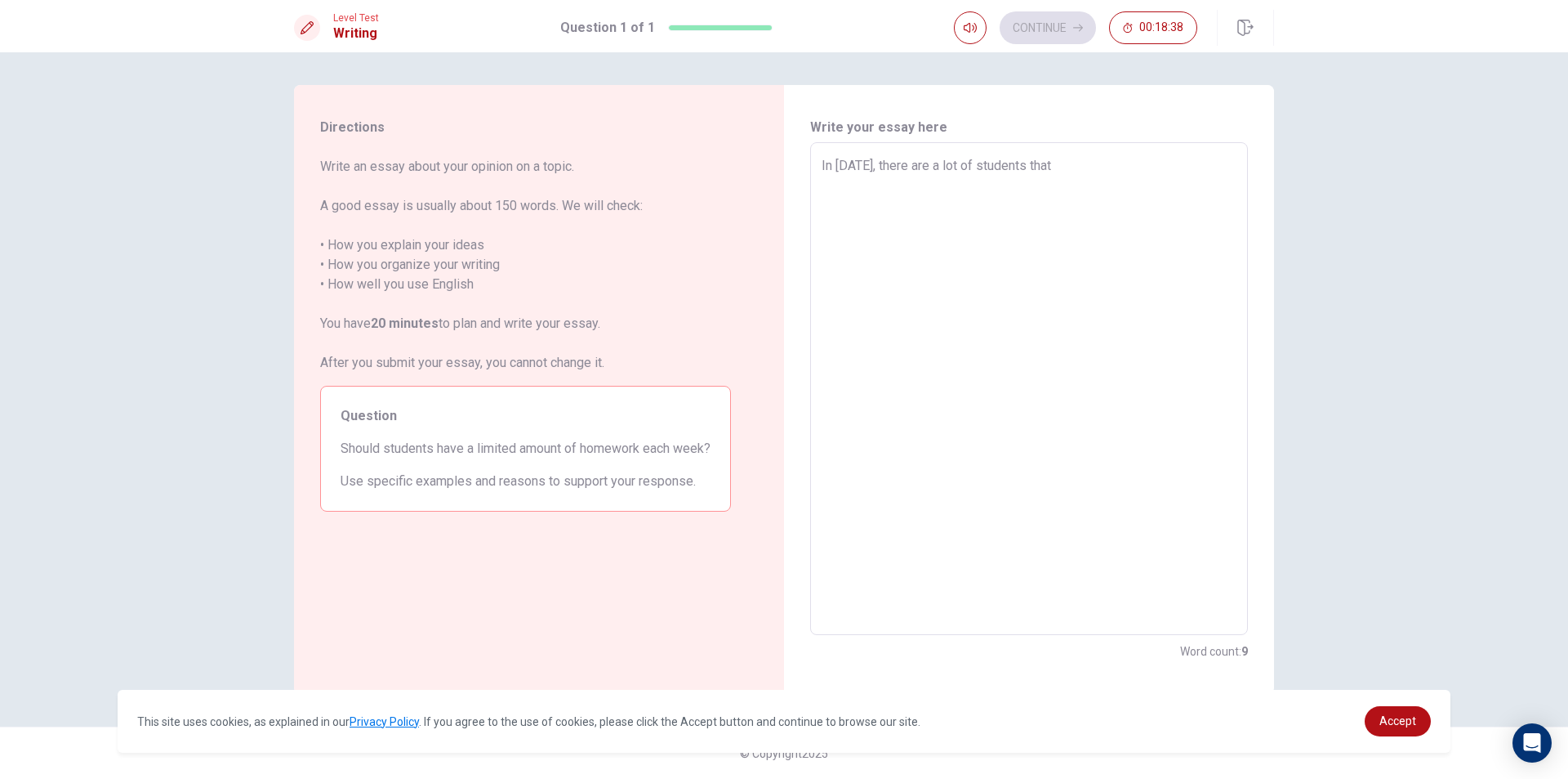
type textarea "In [DATE], there are a lot of students that h"
type textarea "x"
type textarea "In [DATE], there are a lot of students that ha"
type textarea "x"
type textarea "In [DATE], there are a lot of students that hav"
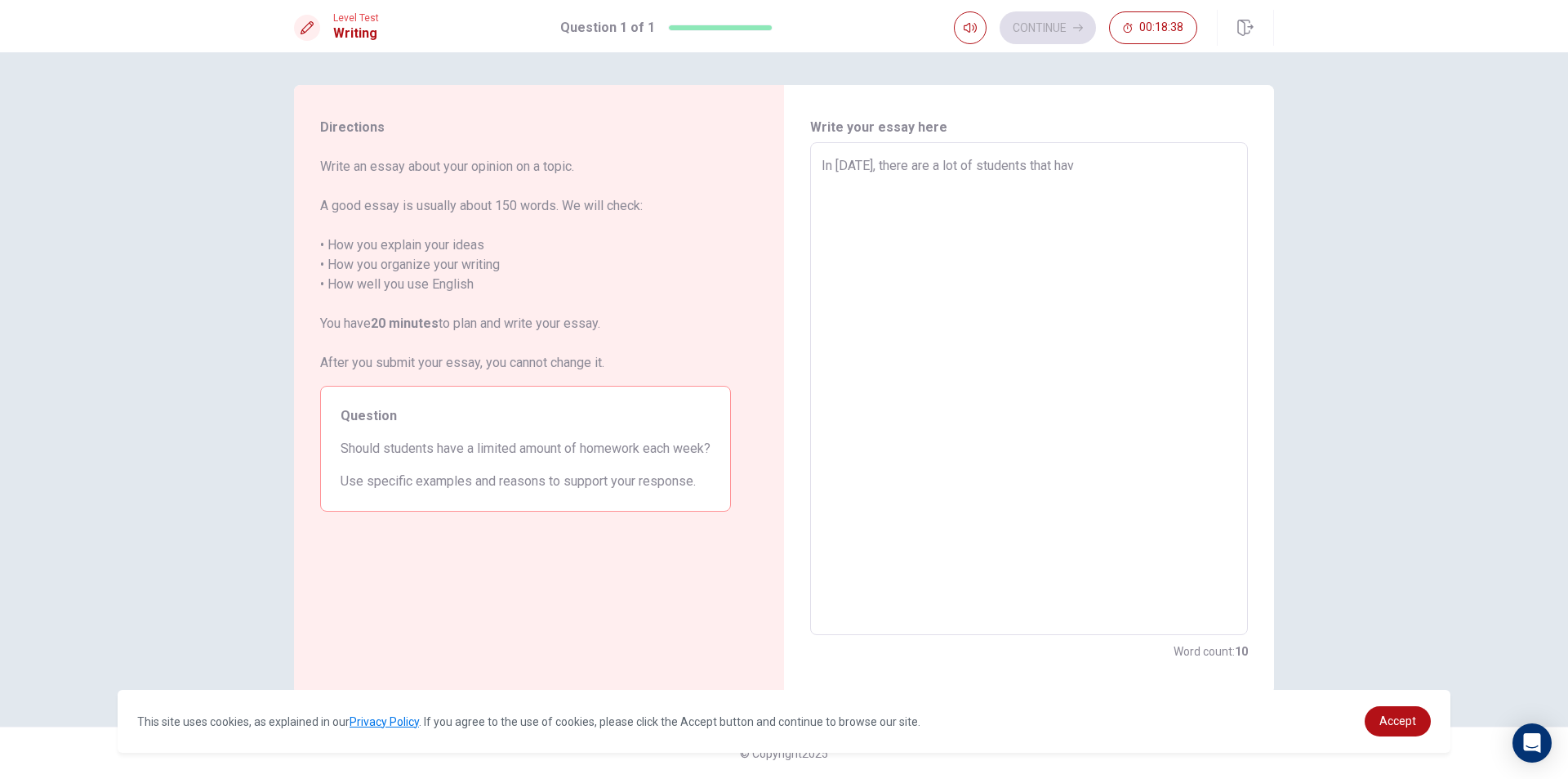
type textarea "x"
type textarea "In [DATE], there are a lot of students that have"
type textarea "x"
type textarea "In [DATE], there are a lot of students that have"
type textarea "x"
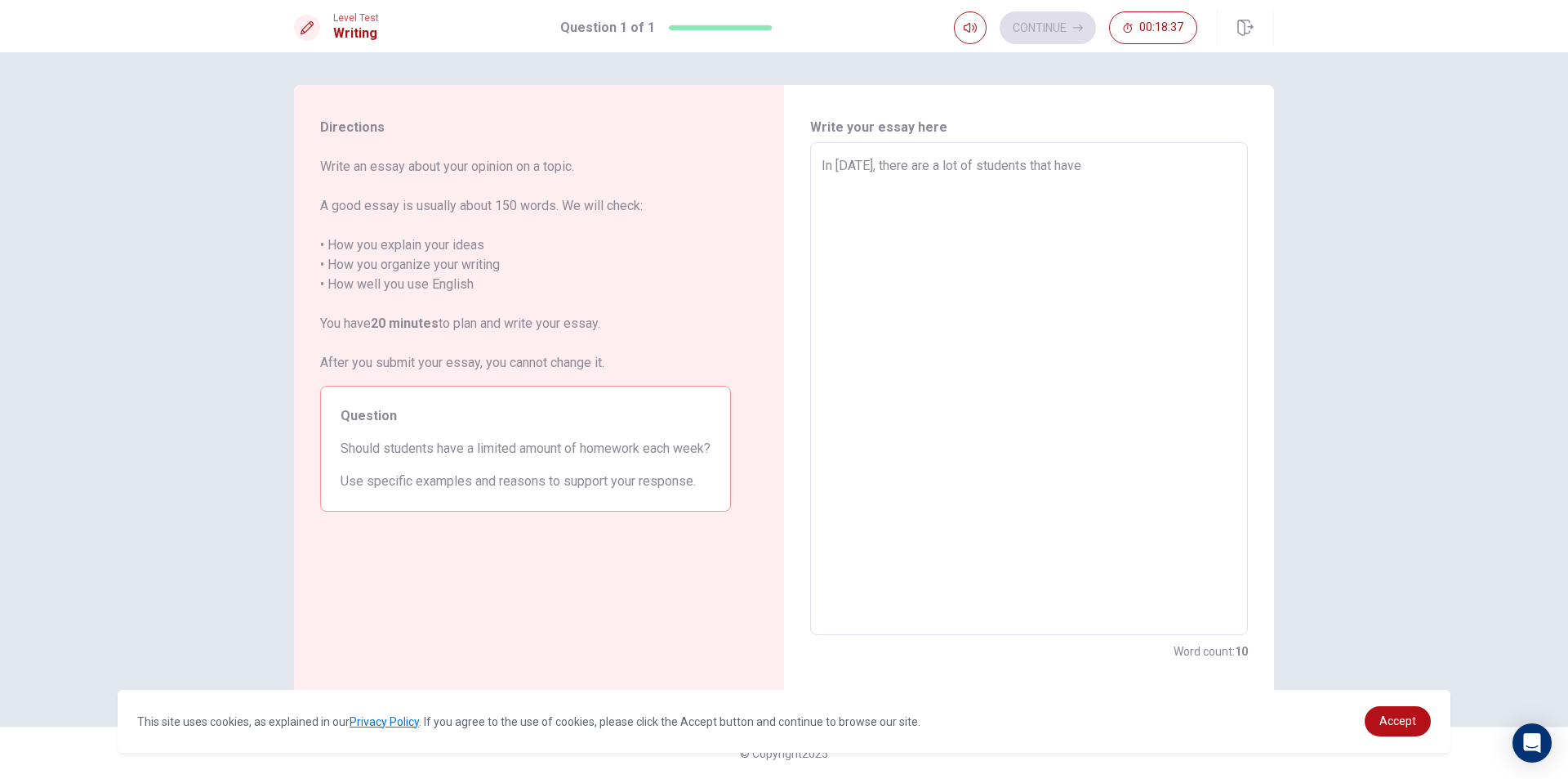
type textarea "In [DATE], there are a lot of students that have y"
type textarea "x"
type textarea "In [DATE], there are a lot of students that have yo"
type textarea "x"
type textarea "In [DATE], there are a lot of students that have yo"
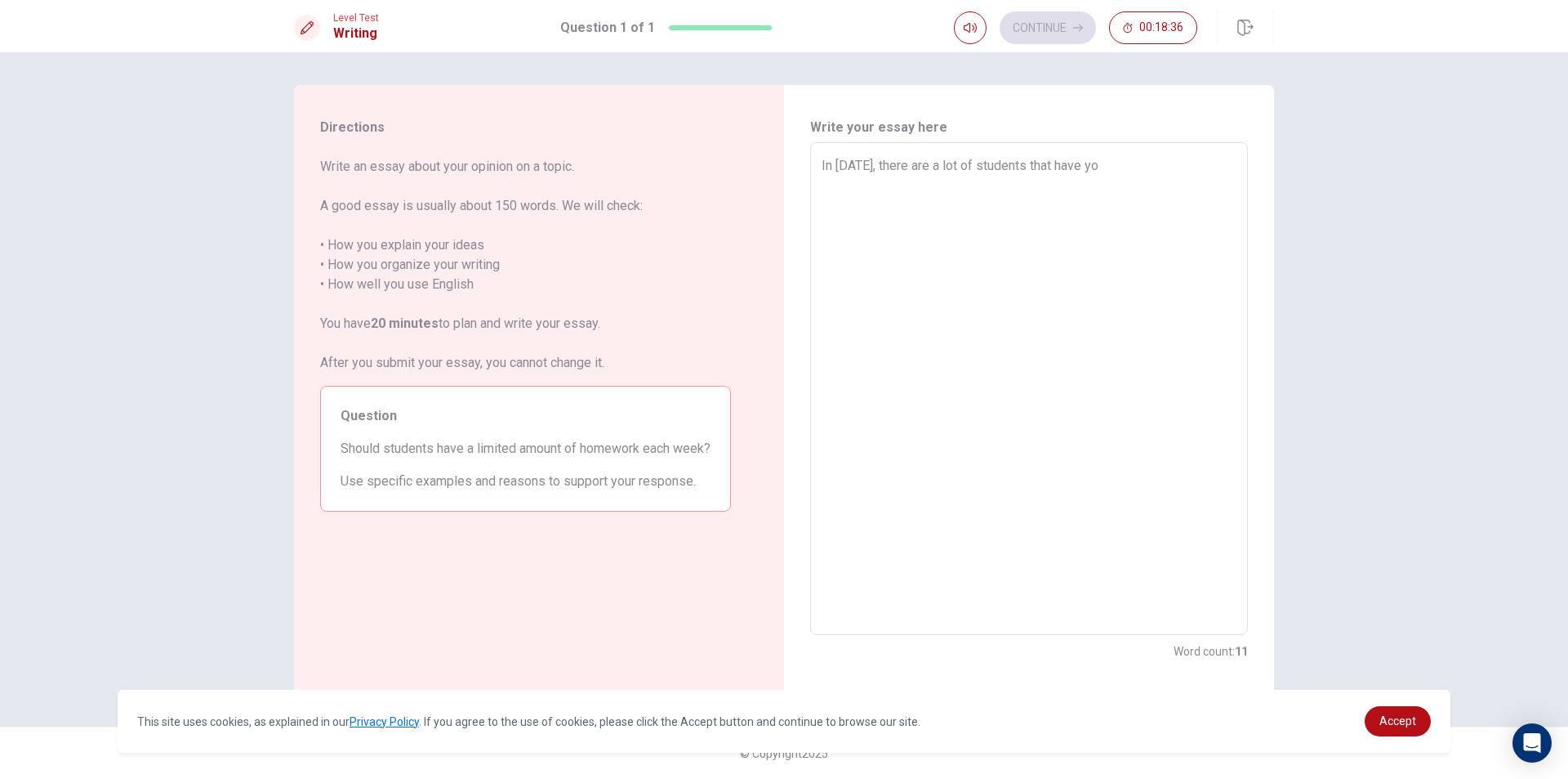
type textarea "x"
type textarea "In [DATE], there are a lot of students that have yo d"
type textarea "x"
type textarea "In [DATE], there are a lot of students that have yo do"
type textarea "x"
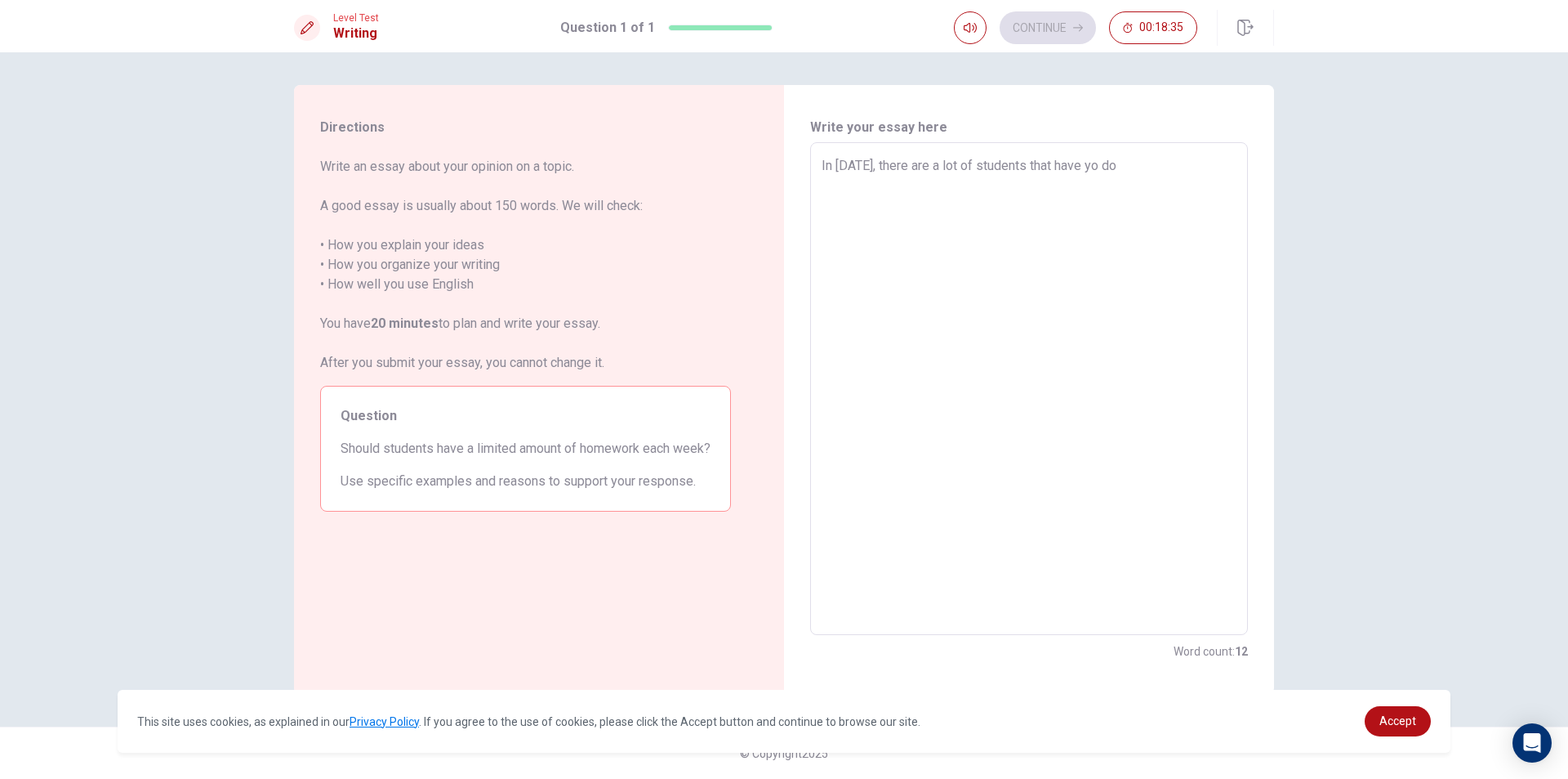
type textarea "In [DATE], there are a lot of students that have yo do"
type textarea "x"
type textarea "In [DATE], there are a lot of students that have yo do t"
type textarea "x"
type textarea "In [DATE], there are a lot of students that have yo do th"
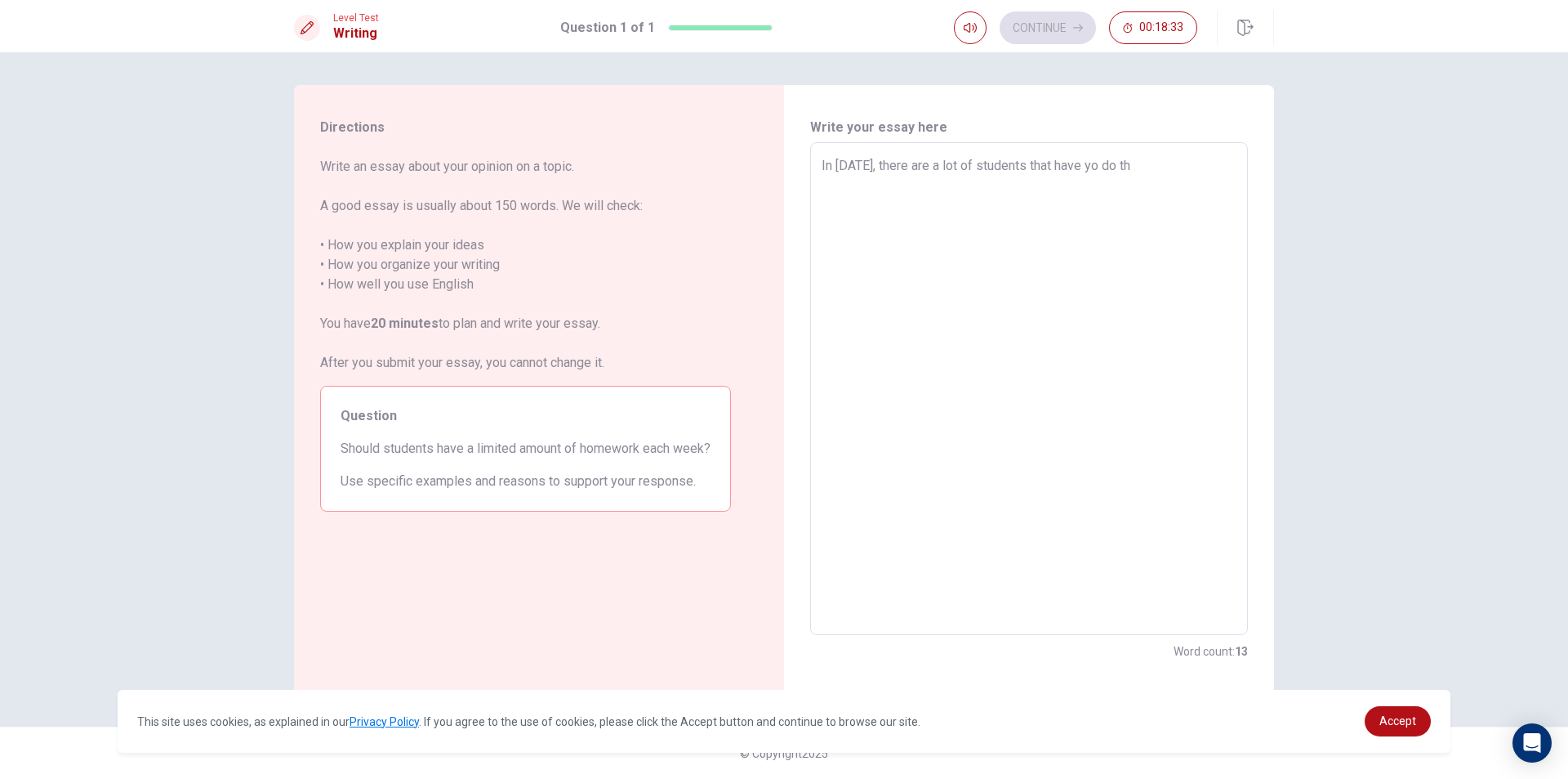
type textarea "x"
type textarea "In [DATE], there are a lot of students that have yo do the"
type textarea "x"
type textarea "In [DATE], there are a lot of students that have yo do thei"
type textarea "x"
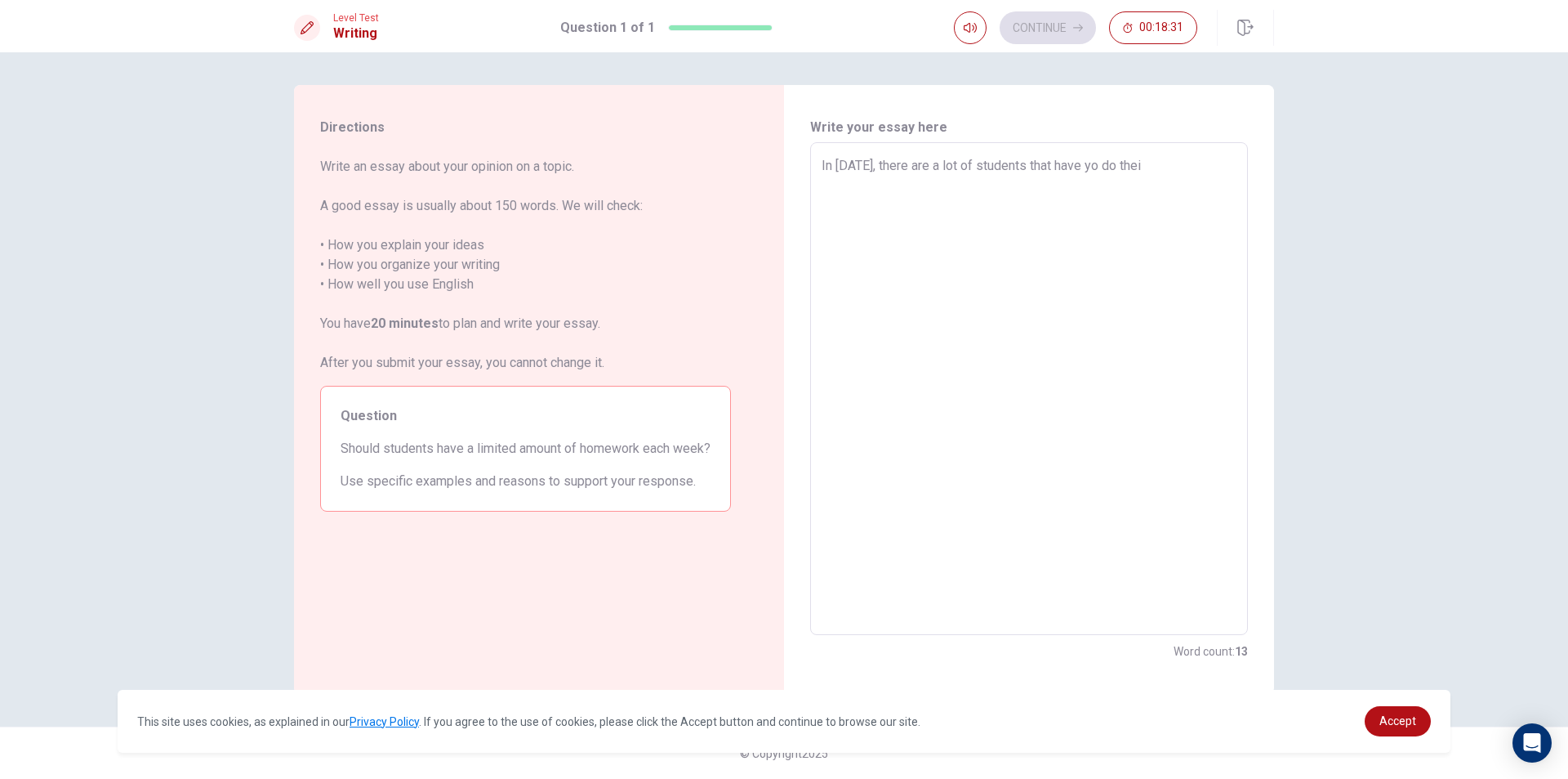
type textarea "In [DATE], there are a lot of students that have yo do their"
type textarea "x"
type textarea "In [DATE], there are a lot of students that have yo do their"
type textarea "x"
type textarea "In [DATE], there are a lot of students that have yo do their h"
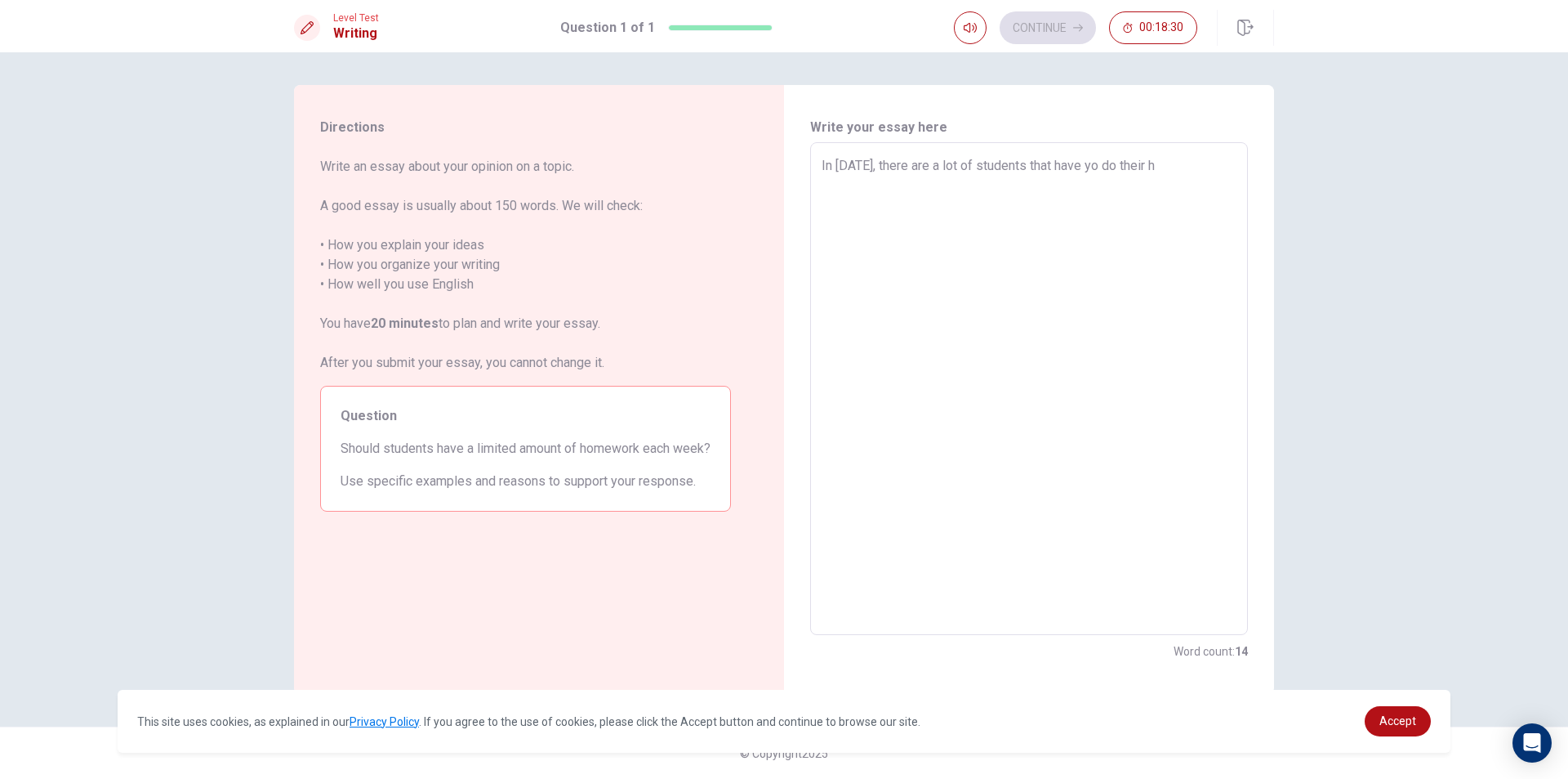
type textarea "x"
type textarea "In [DATE], there are a lot of students that have yo do their ho"
type textarea "x"
type textarea "In [DATE], there are a lot of students that have yo do their hom"
type textarea "x"
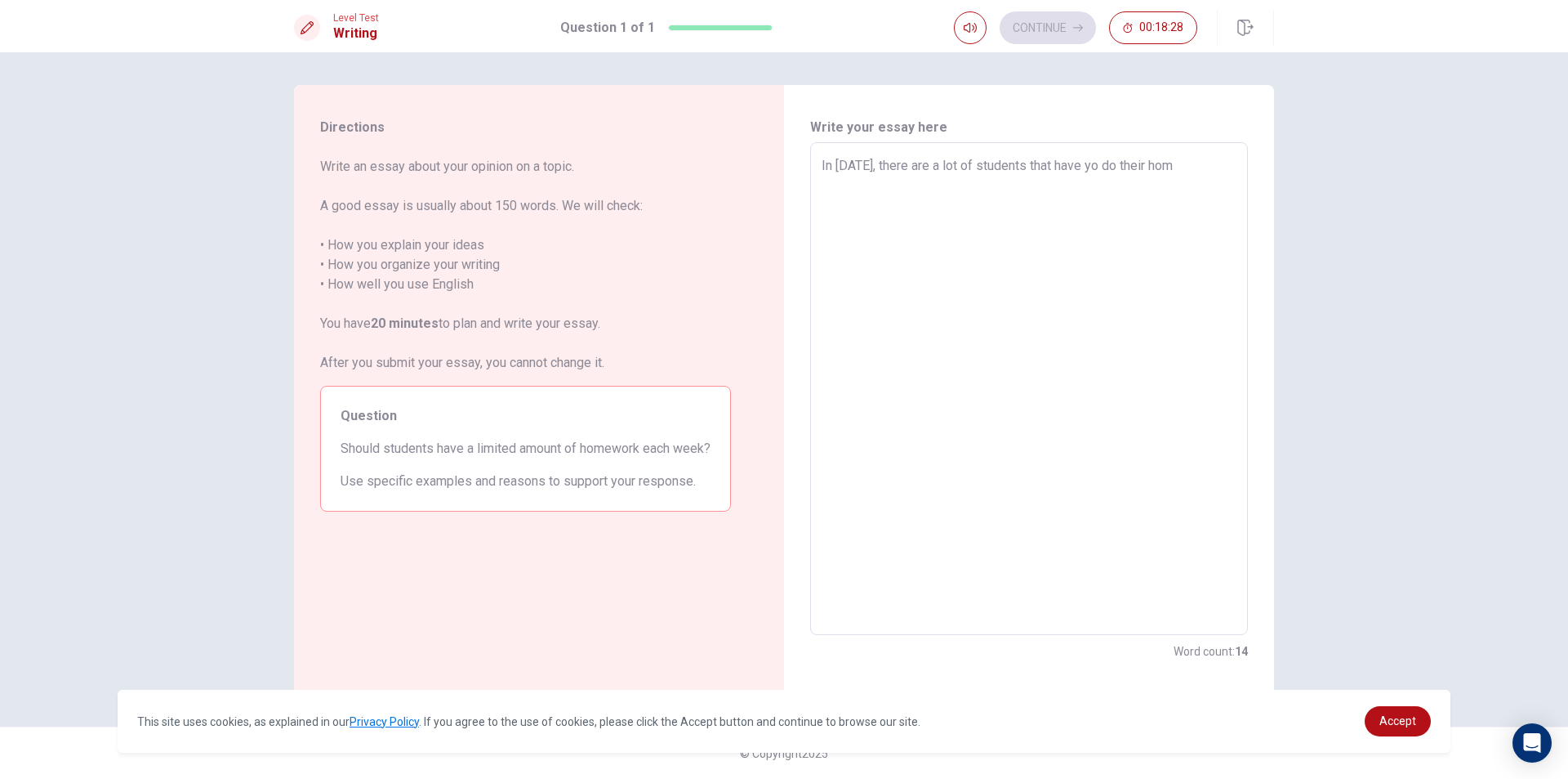
type textarea "In [DATE], there are a lot of students that have yo do their home"
type textarea "x"
type textarea "In [DATE], there are a lot of students that have yo do their homew"
type textarea "x"
type textarea "In [DATE], there are a lot of students that have yo do their homewo"
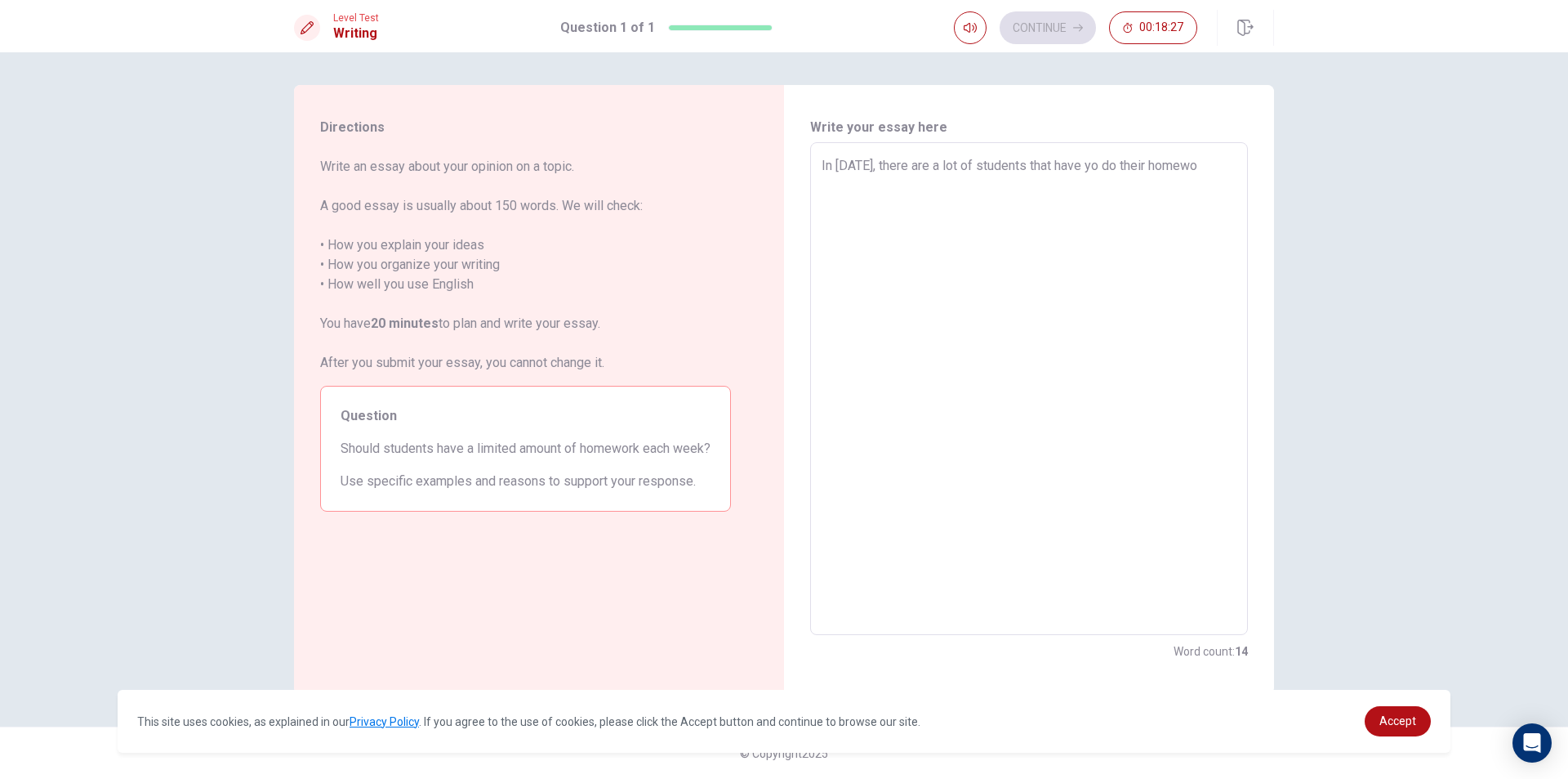
type textarea "x"
type textarea "In [DATE], there are a lot of students that have yo do their homewor"
type textarea "x"
type textarea "In [DATE], there are a lot of students that have yo do their homework"
click at [866, 168] on textarea "In [DATE], there are a lot of students that have yo do their homework" at bounding box center [1029, 389] width 415 height 466
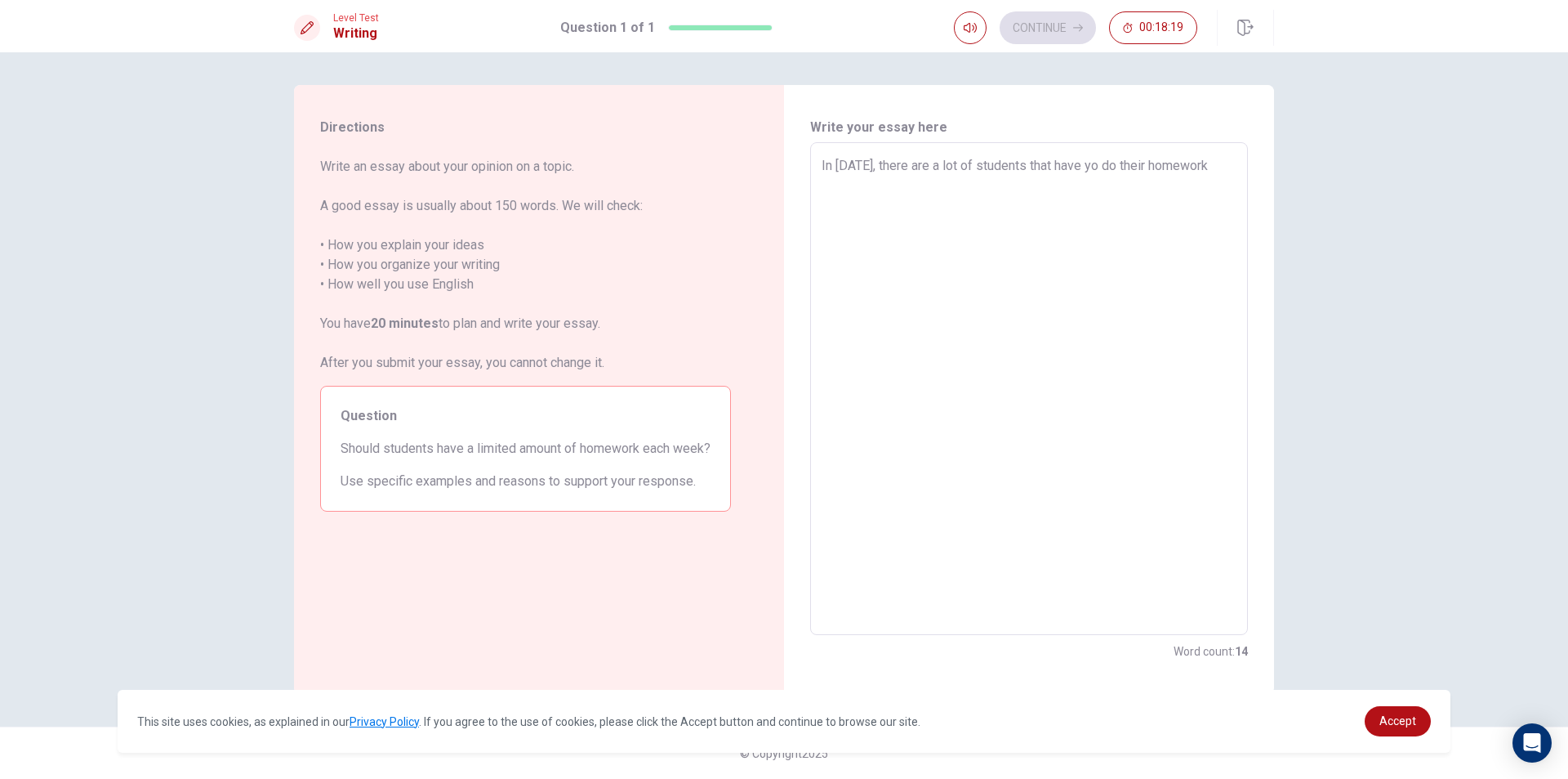
type textarea "x"
type textarea "In toda, there are a lot of students that have yo do their homework"
type textarea "x"
type textarea "In [PERSON_NAME], there are a lot of students that have yo do their homework"
type textarea "x"
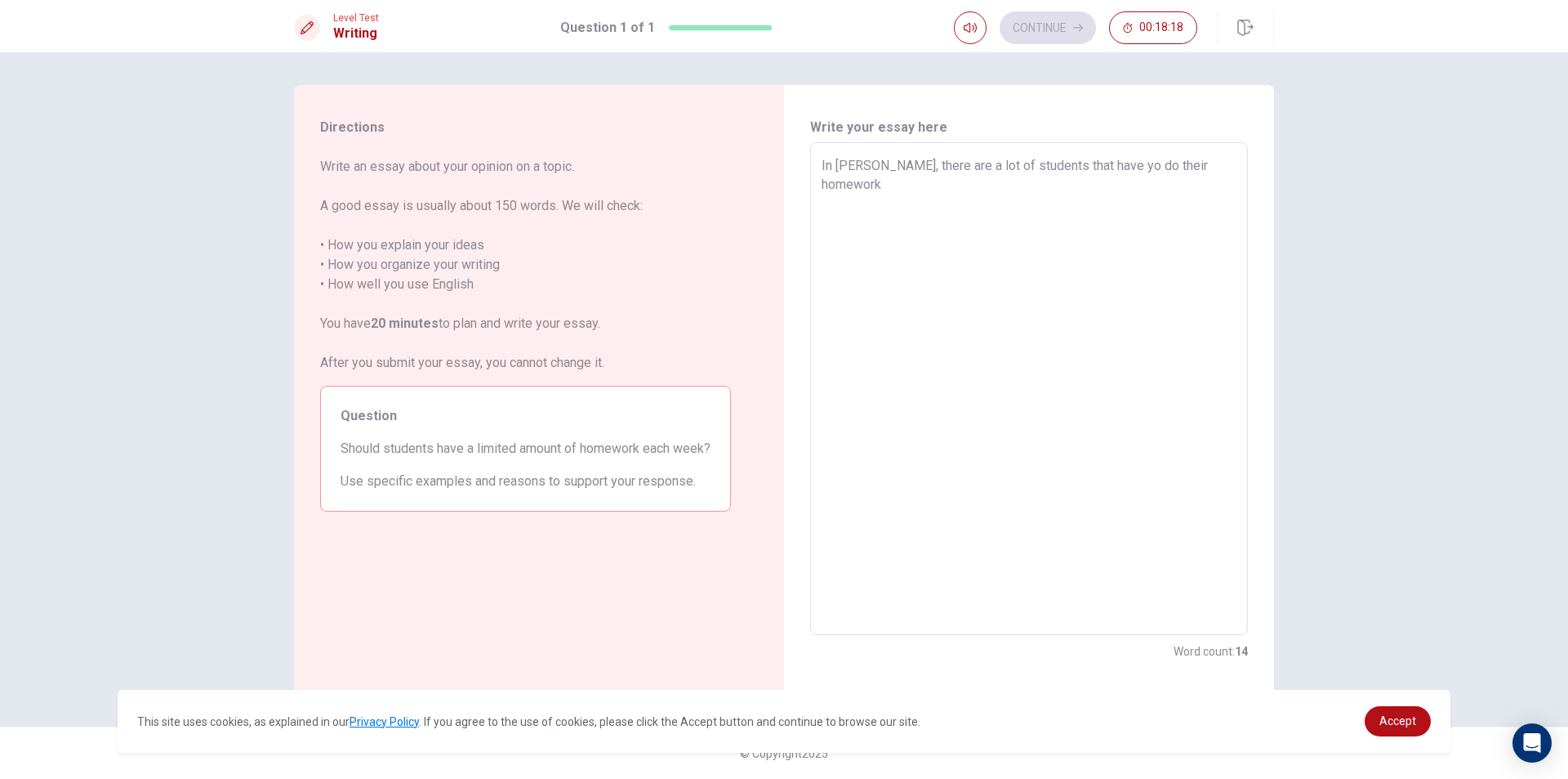
type textarea "In to, there are a lot of students that have yo do their homework"
type textarea "x"
type textarea "In t, there are a lot of students that have yo do their homework"
type textarea "x"
type textarea "In , there are a lot of students that have yo do their homework"
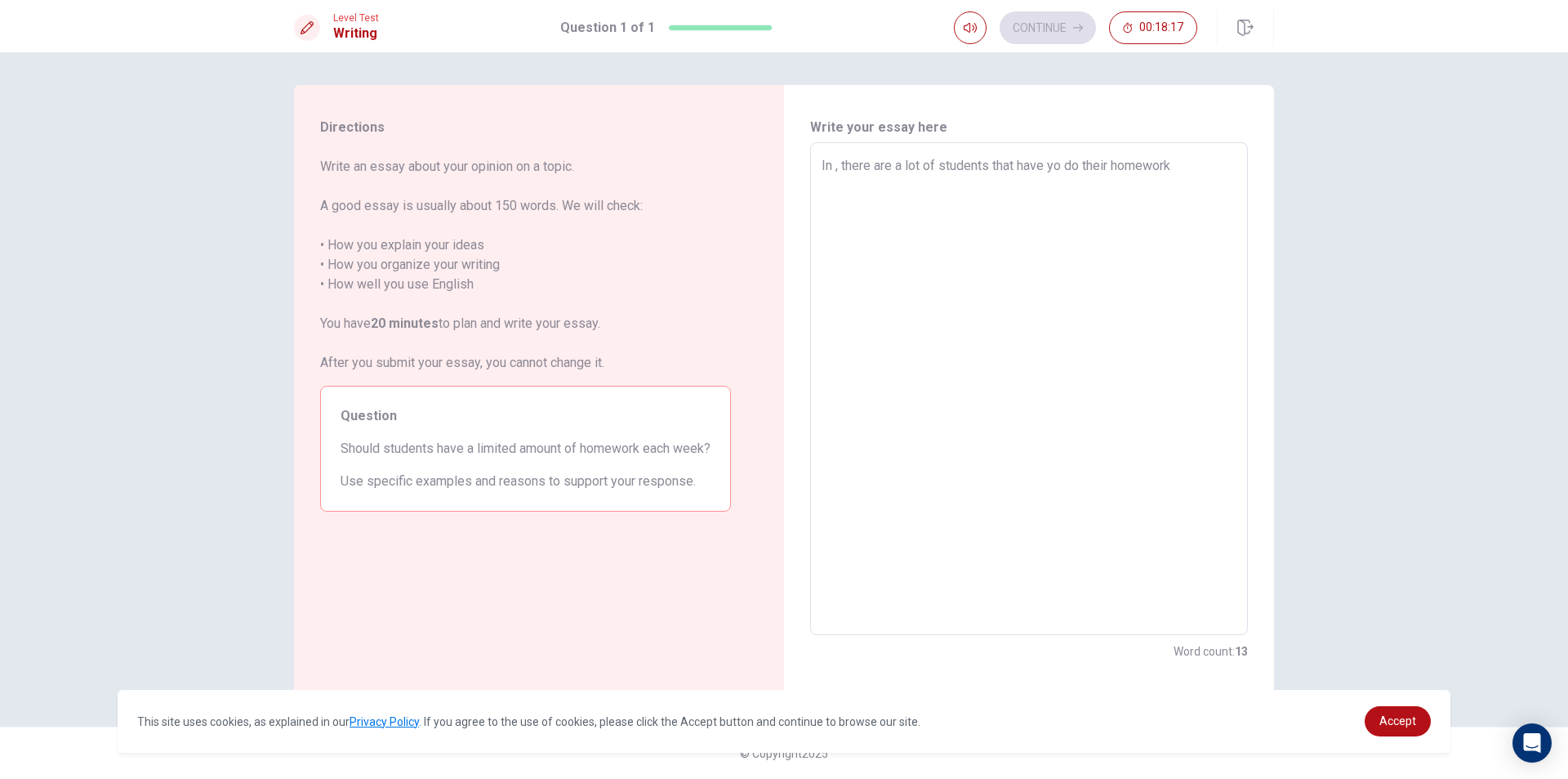
type textarea "x"
type textarea "In p, there are a lot of students that have yo do their homework"
type textarea "x"
click at [854, 170] on textarea "In p\our generation, there are a lot of students that have yo do their homework" at bounding box center [1029, 389] width 415 height 466
click at [848, 170] on textarea "In p\our generation, there are a lot of students that have yo do their homework" at bounding box center [1029, 389] width 415 height 466
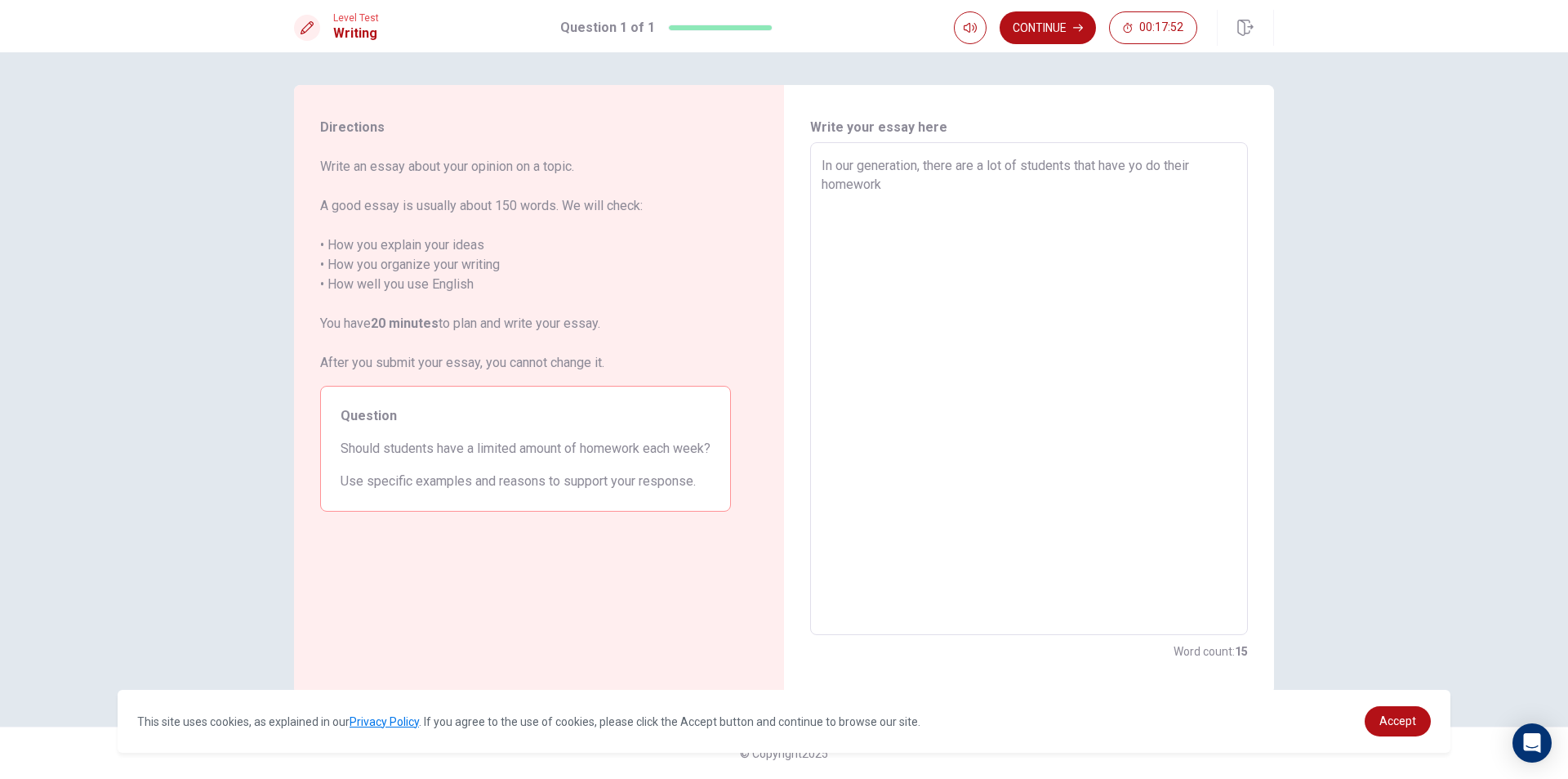
click at [1143, 165] on textarea "In our generation, there are a lot of students that have yo do their homework" at bounding box center [1029, 389] width 415 height 466
click at [1000, 200] on textarea "In our generation, there are a lot of students that have to do their homework" at bounding box center [1029, 389] width 415 height 466
click at [1129, 187] on textarea "In our generation, there are a lot of students that have to do their homework a…" at bounding box center [1029, 389] width 415 height 466
click at [1204, 191] on textarea "In our generation, there are a lot of students that have to do their homework a…" at bounding box center [1029, 389] width 415 height 466
click at [1021, 226] on textarea "In our generation, there are a lot of students that have to do their homework a…" at bounding box center [1029, 389] width 415 height 466
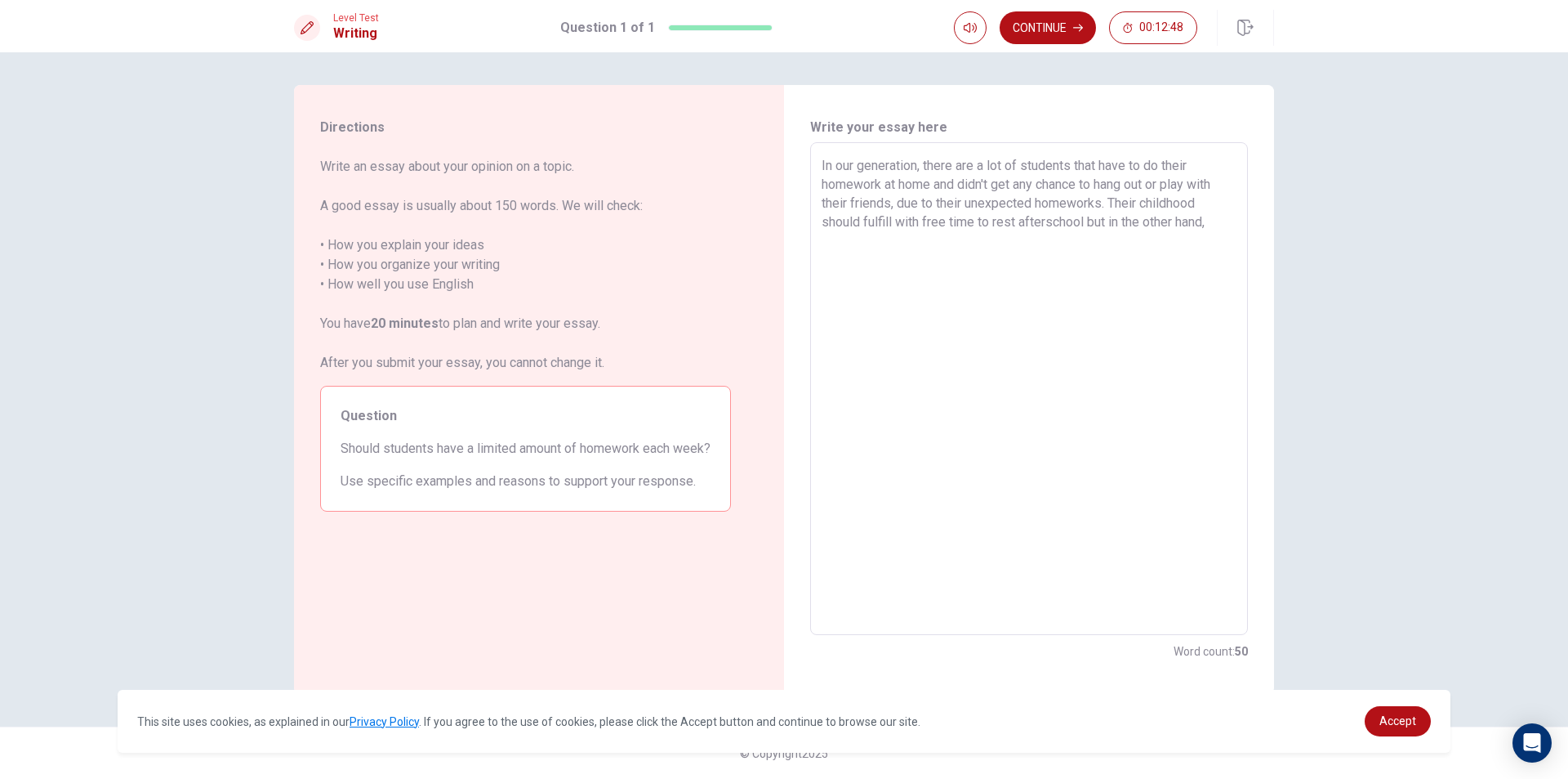
click at [1047, 220] on textarea "In our generation, there are a lot of students that have to do their homework a…" at bounding box center [1029, 389] width 415 height 466
click at [1085, 225] on textarea "In our generation, there are a lot of students that have to do their homework a…" at bounding box center [1029, 389] width 415 height 466
click at [1089, 224] on textarea "In our generation, there are a lot of students that have to do their homework a…" at bounding box center [1029, 389] width 415 height 466
click at [1193, 221] on textarea "In our generation, there are a lot of students that have to do their homework a…" at bounding box center [1029, 389] width 415 height 466
click at [911, 241] on textarea "In our generation, there are a lot of students that have to do their homework a…" at bounding box center [1029, 389] width 415 height 466
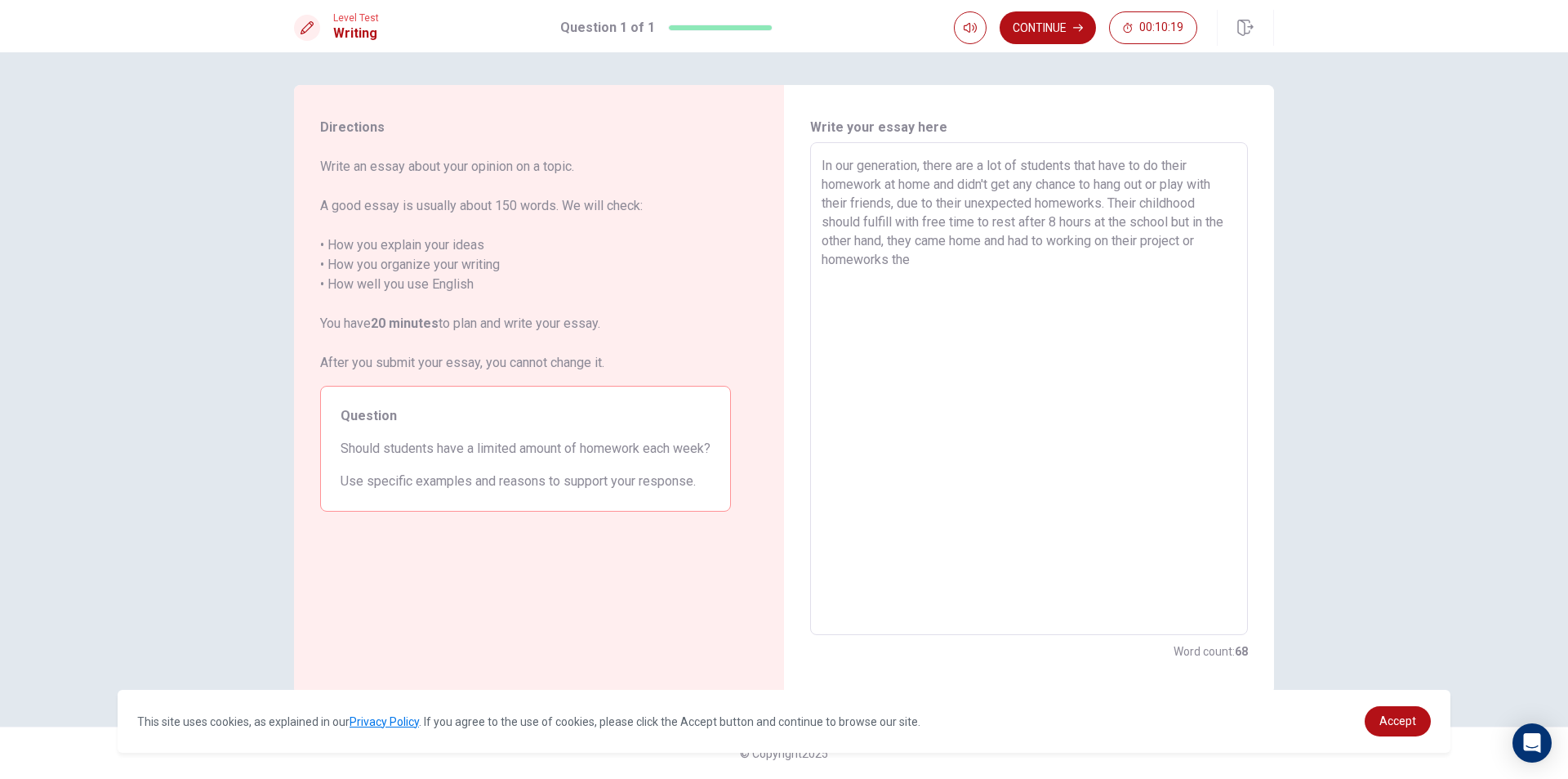
click at [1101, 241] on textarea "In our generation, there are a lot of students that have to do their homework a…" at bounding box center [1029, 389] width 415 height 466
click at [1097, 243] on textarea "In our generation, there are a lot of students that have to do their homework a…" at bounding box center [1029, 389] width 415 height 466
click at [1020, 271] on textarea "In our generation, there are a lot of students that have to do their homework a…" at bounding box center [1029, 389] width 415 height 466
click at [1199, 262] on textarea "In our generation, there are a lot of students that have to do their homework a…" at bounding box center [1029, 389] width 415 height 466
click at [1209, 263] on textarea "In our generation, there are a lot of students that have to do their homework a…" at bounding box center [1029, 389] width 415 height 466
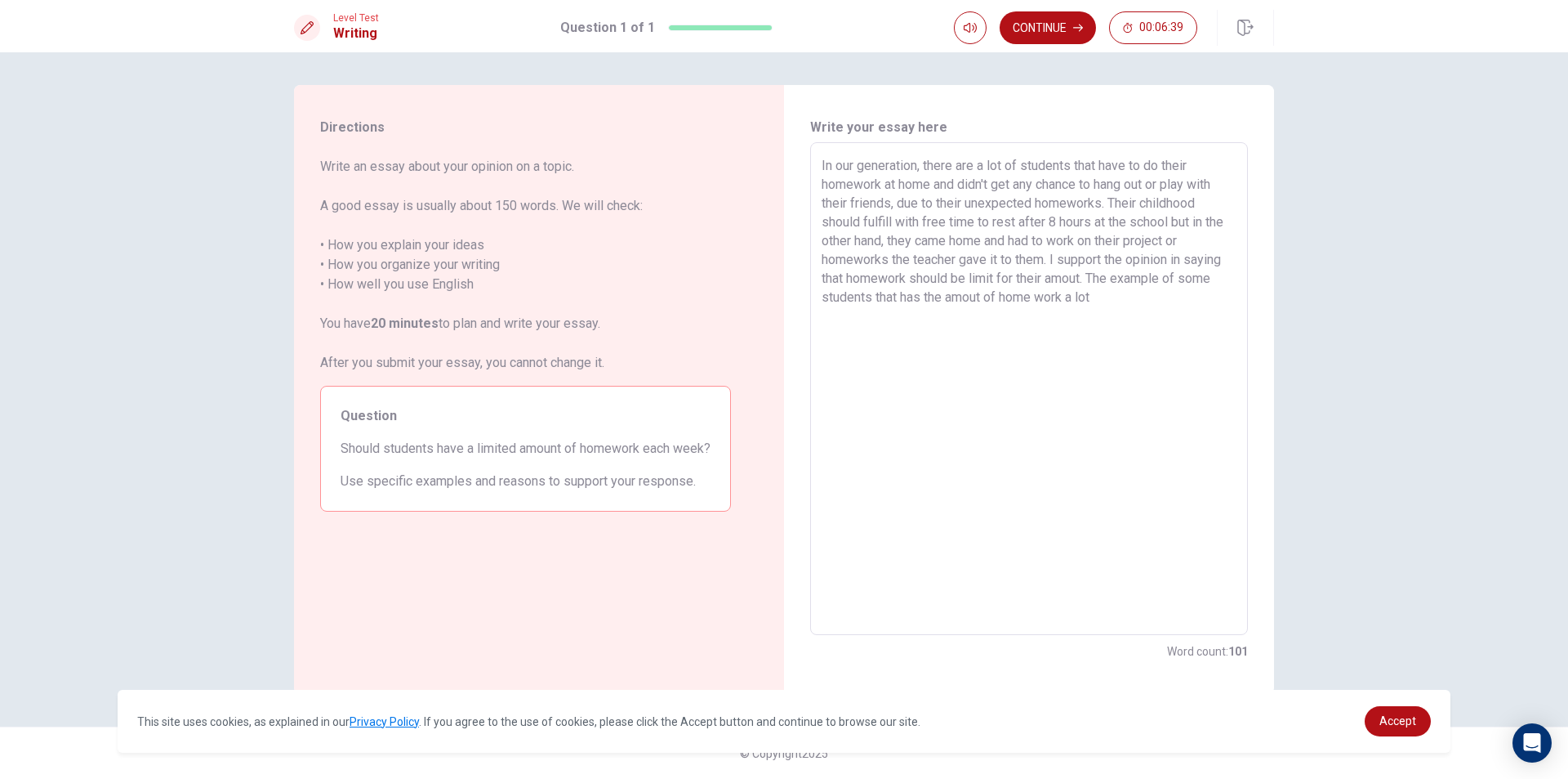
click at [980, 301] on textarea "In our generation, there are a lot of students that have to do their homework a…" at bounding box center [1029, 389] width 415 height 466
click at [1130, 294] on textarea "In our generation, there are a lot of students that have to do their homework a…" at bounding box center [1029, 389] width 415 height 466
click at [934, 338] on textarea "In our generation, there are a lot of students that have to do their homework a…" at bounding box center [1029, 389] width 415 height 466
click at [932, 338] on textarea "In our generation, there are a lot of students that have to do their homework a…" at bounding box center [1029, 389] width 415 height 466
click at [879, 337] on textarea "In our generation, there are a lot of students that have to do their homework a…" at bounding box center [1029, 389] width 415 height 466
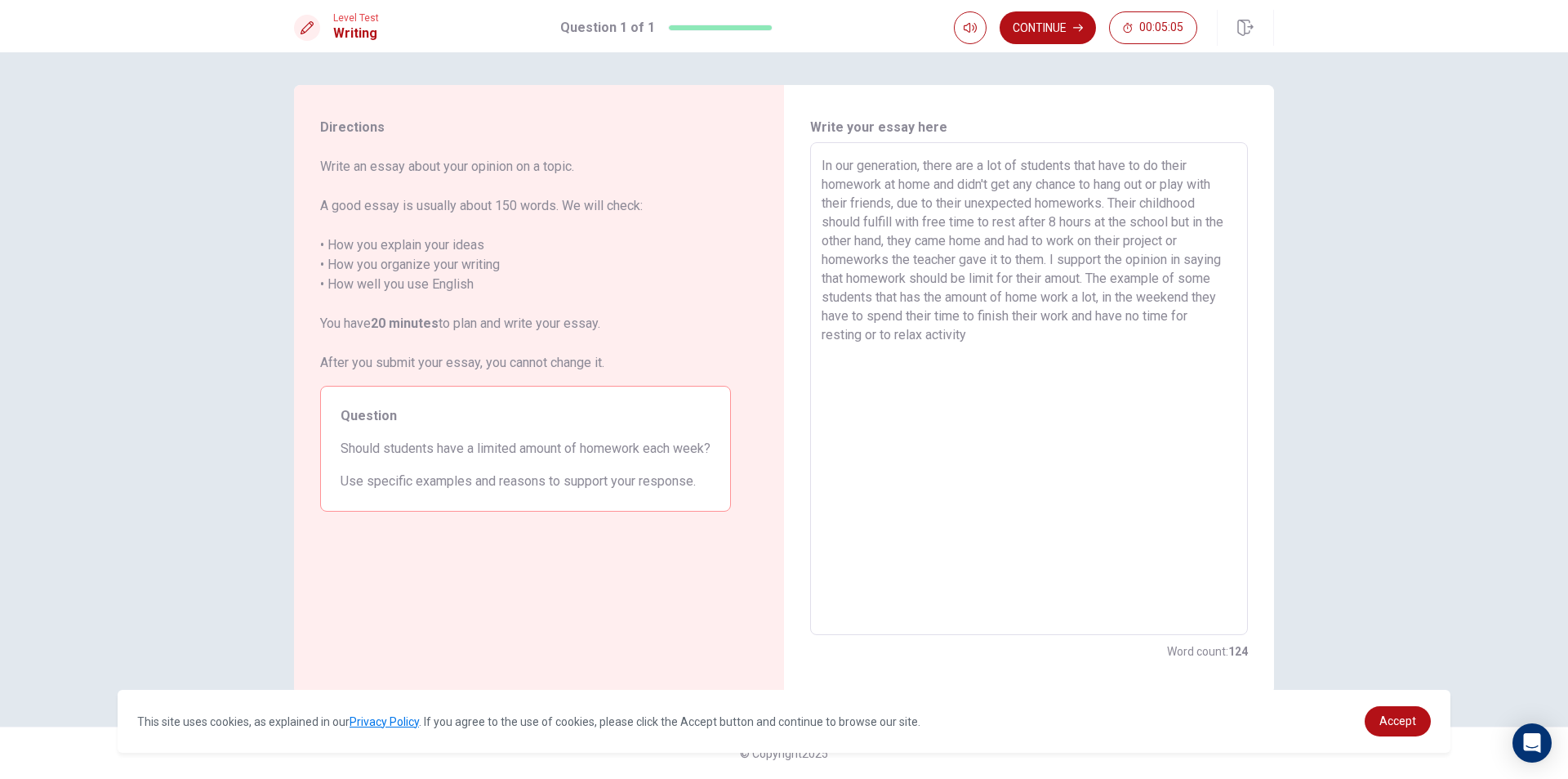
click at [971, 335] on textarea "In our generation, there are a lot of students that have to do their homework a…" at bounding box center [1029, 389] width 415 height 466
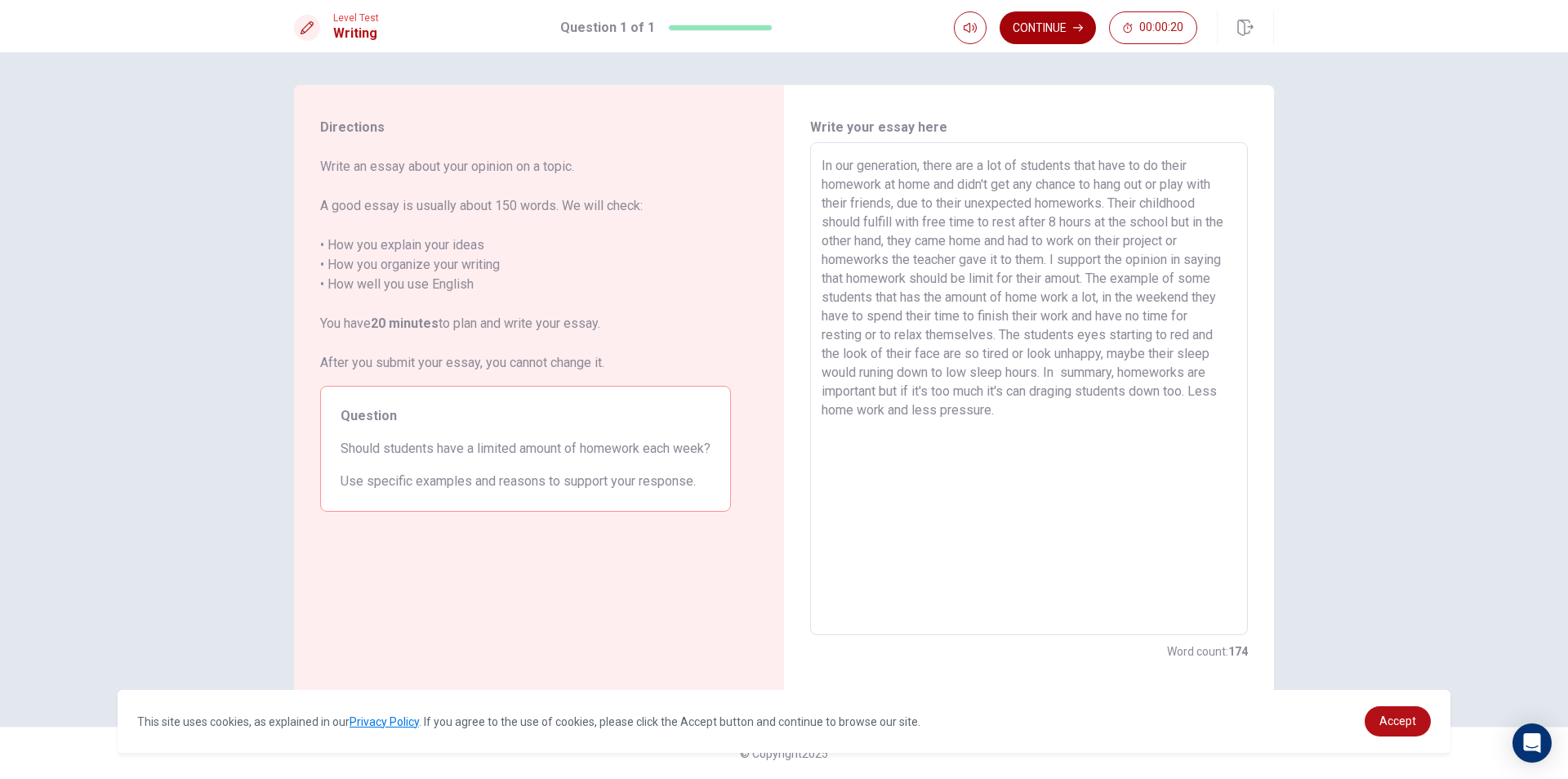
click at [1063, 33] on button "Continue" at bounding box center [1048, 28] width 97 height 33
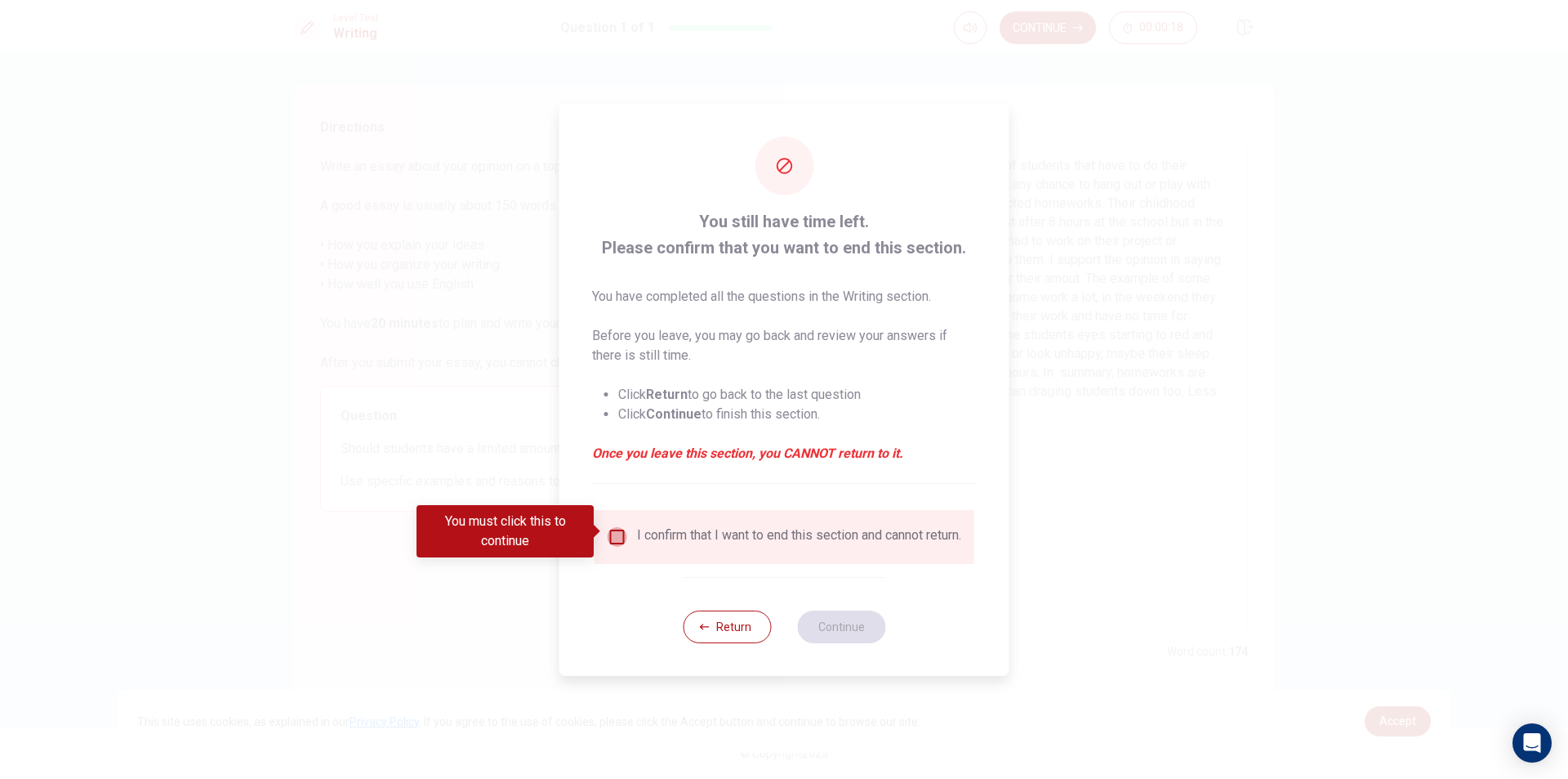
click at [612, 540] on input "You must click this to continue" at bounding box center [617, 536] width 20 height 20
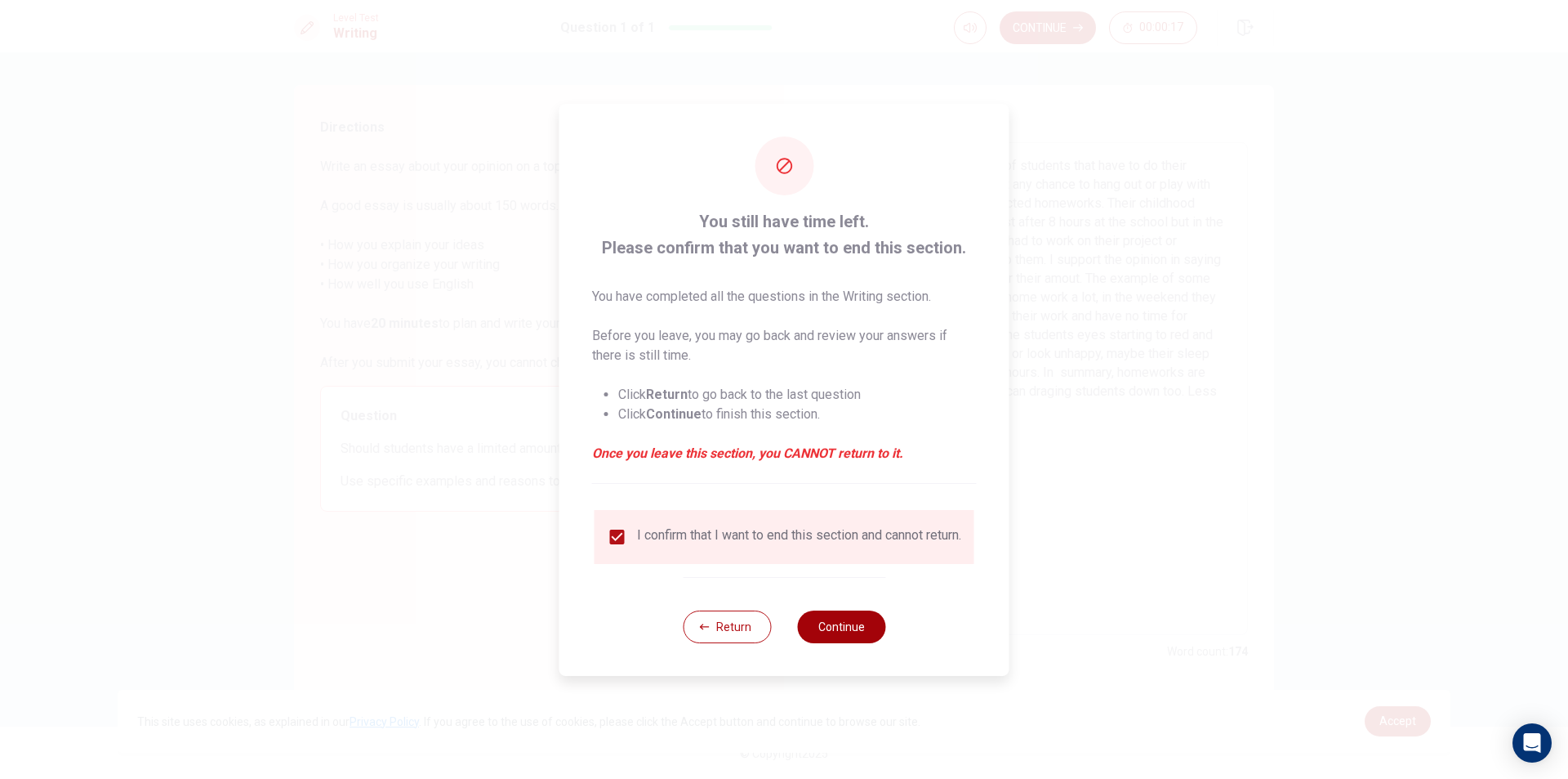
click at [857, 643] on button "Continue" at bounding box center [841, 627] width 88 height 33
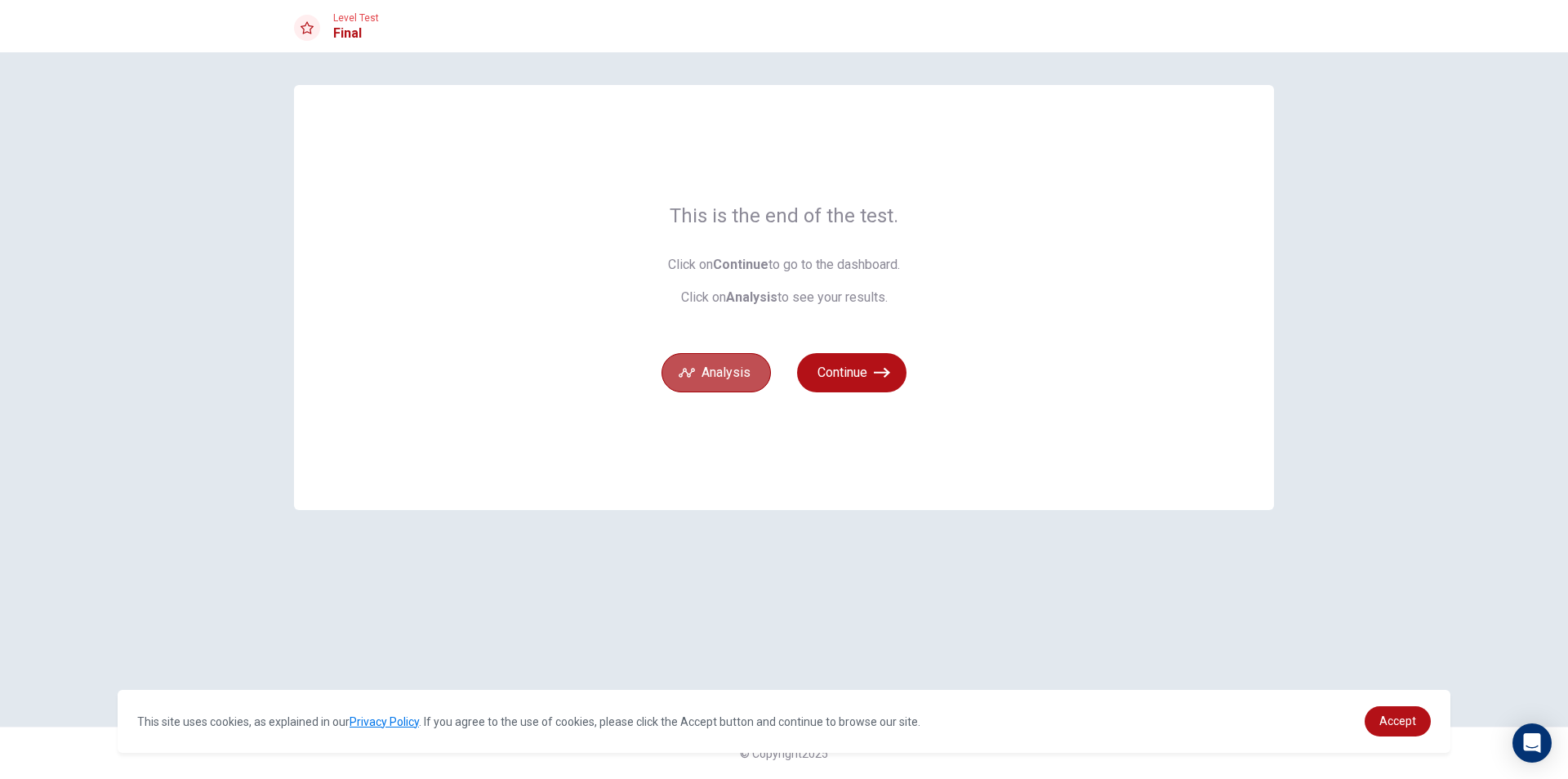
click at [704, 383] on button "Analysis" at bounding box center [716, 372] width 110 height 39
